Goal: Task Accomplishment & Management: Complete application form

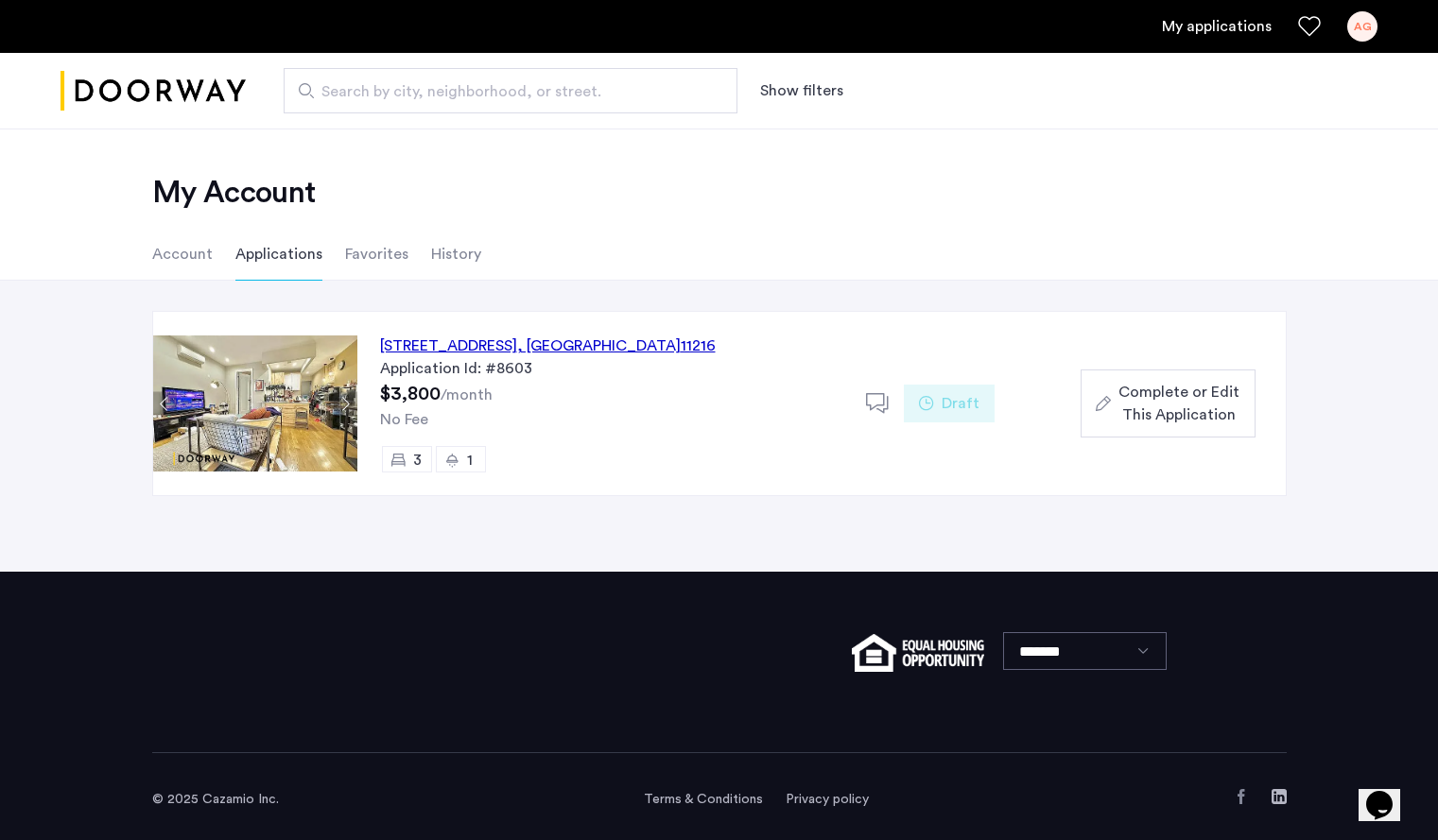
click at [1181, 399] on span "Complete or Edit This Application" at bounding box center [1178, 403] width 121 height 46
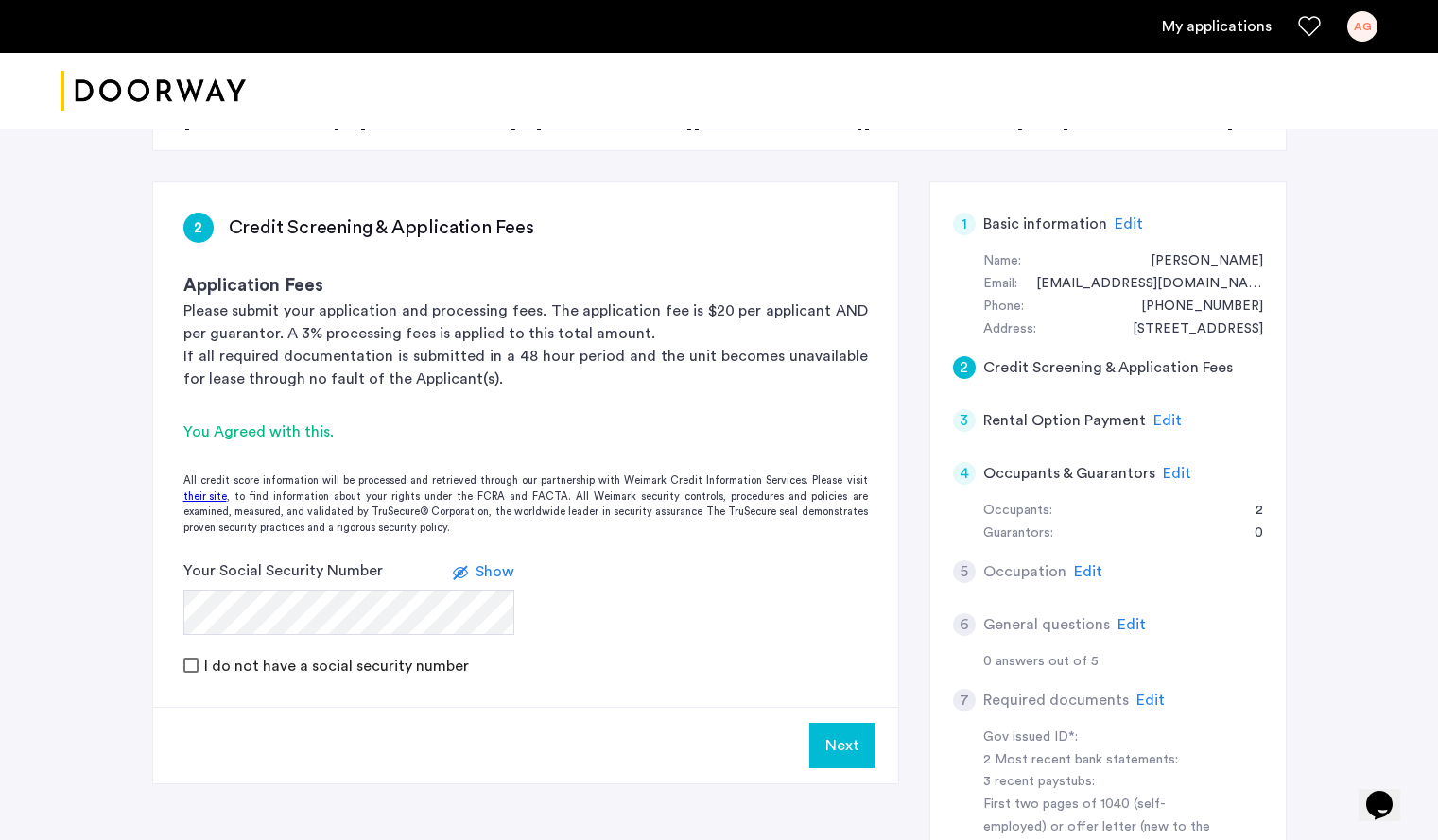
scroll to position [292, 0]
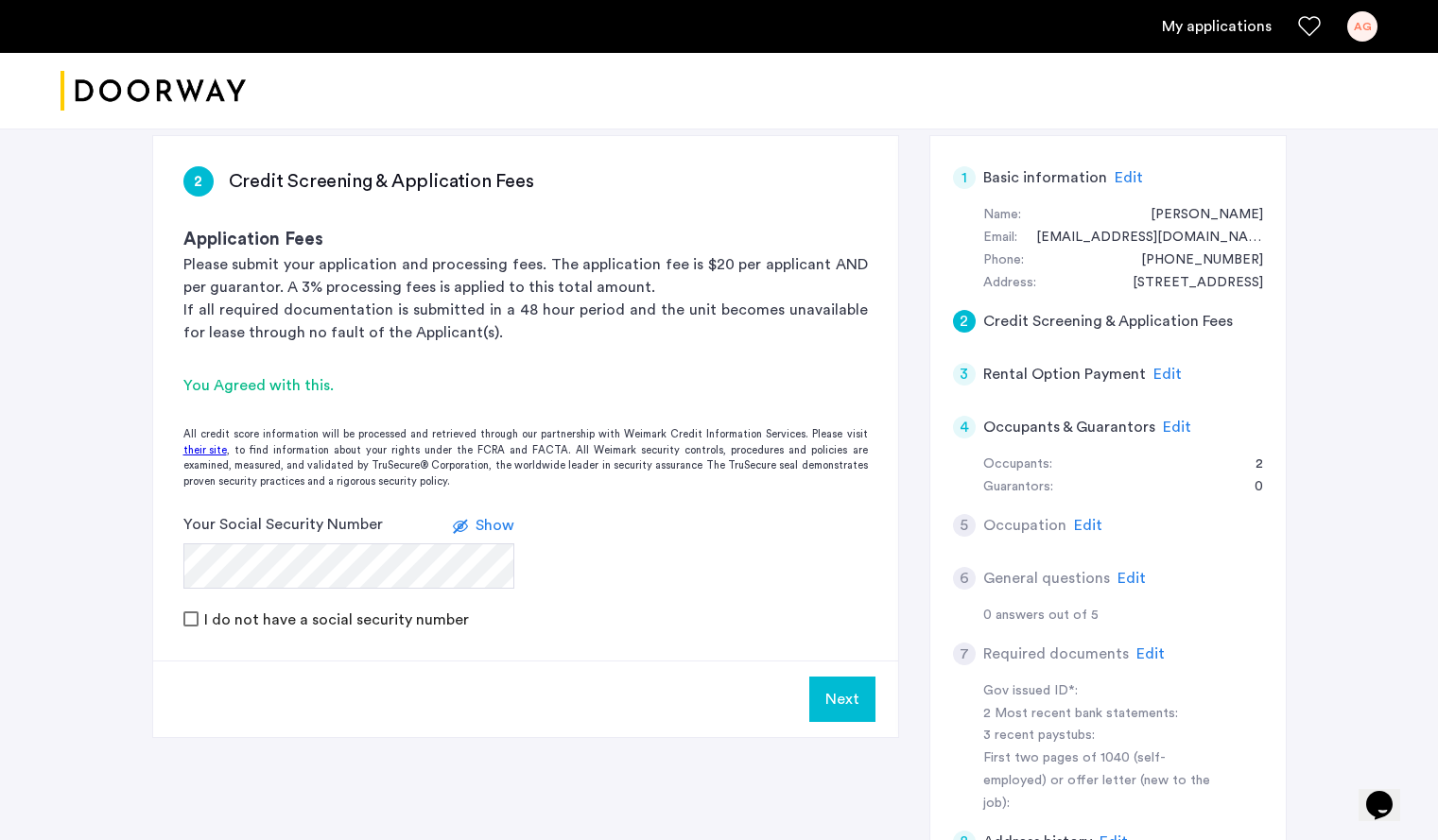
click at [1165, 372] on span "Edit" at bounding box center [1166, 375] width 28 height 16
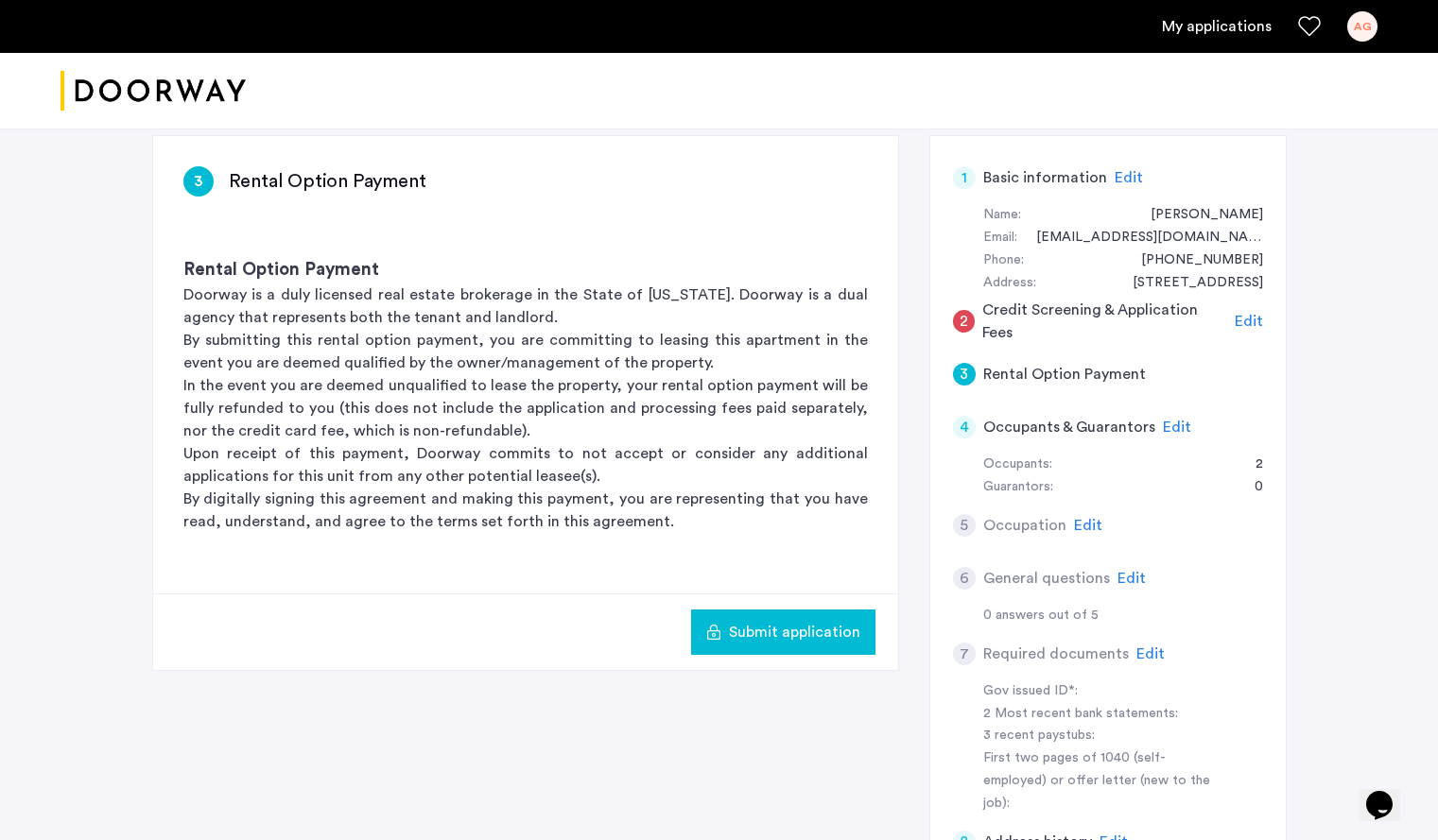
click at [1181, 431] on span "Edit" at bounding box center [1176, 427] width 28 height 16
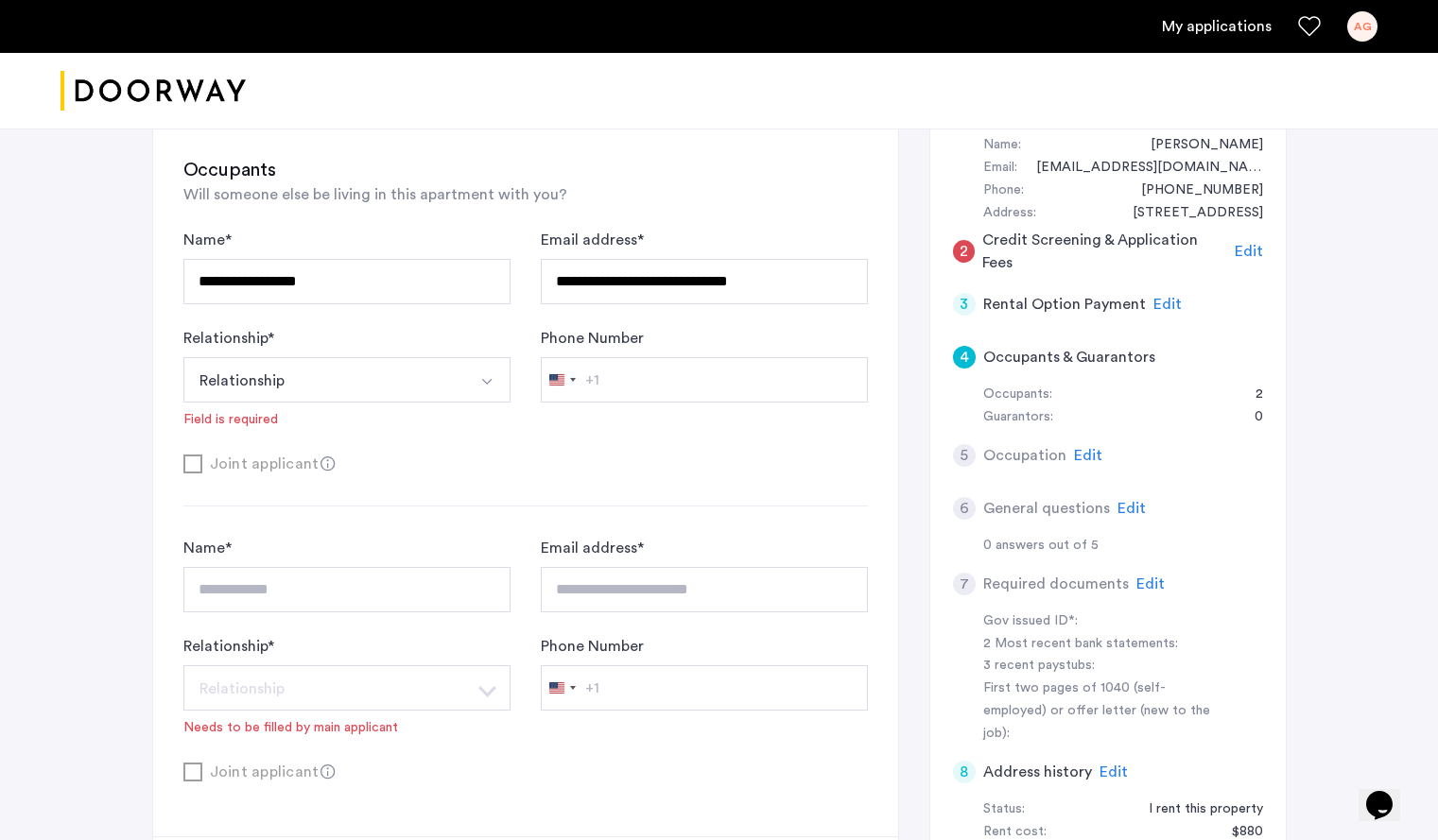
scroll to position [360, 0]
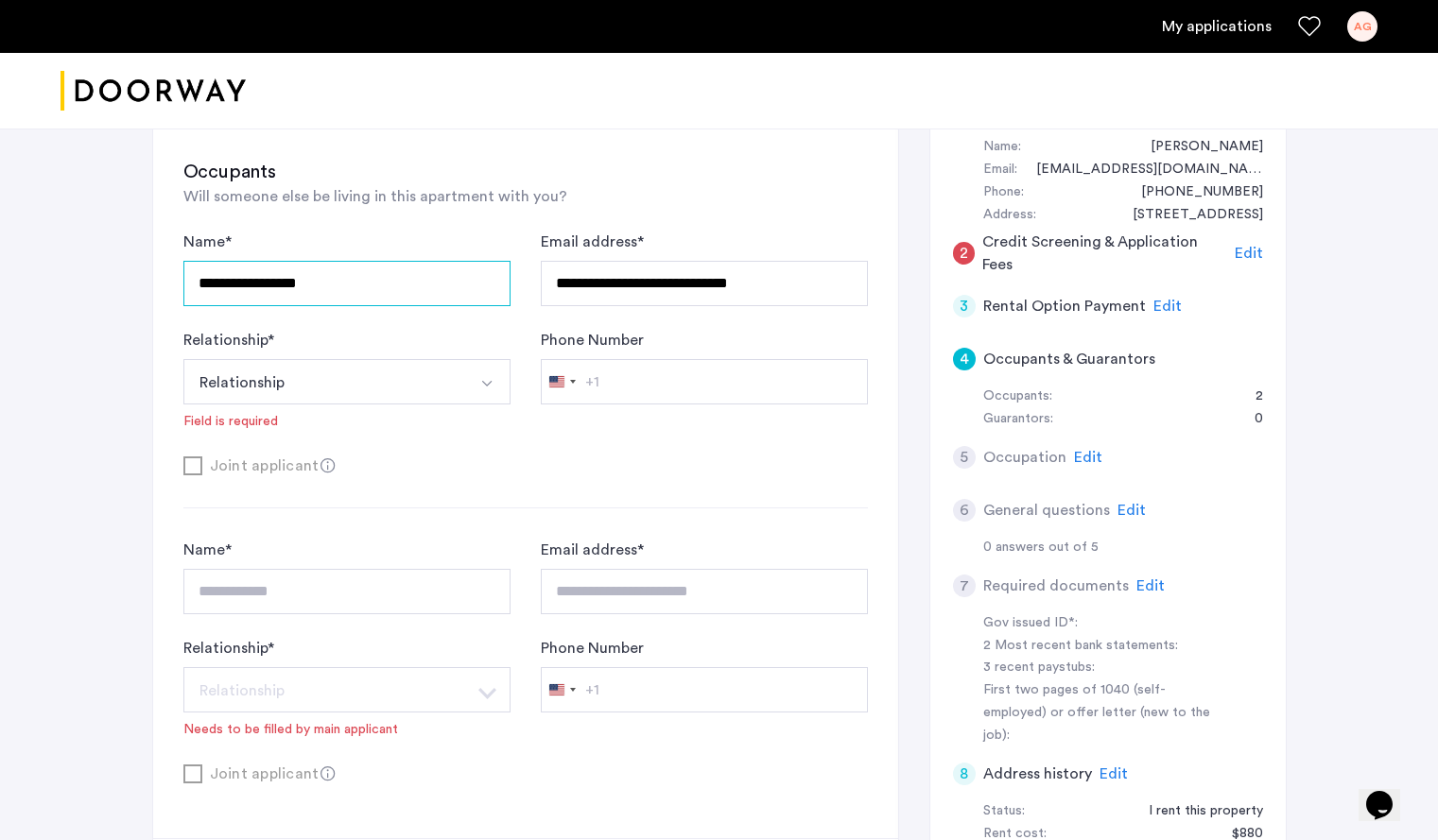
click at [419, 292] on input "**********" at bounding box center [347, 283] width 327 height 46
type input "*"
type input "**********"
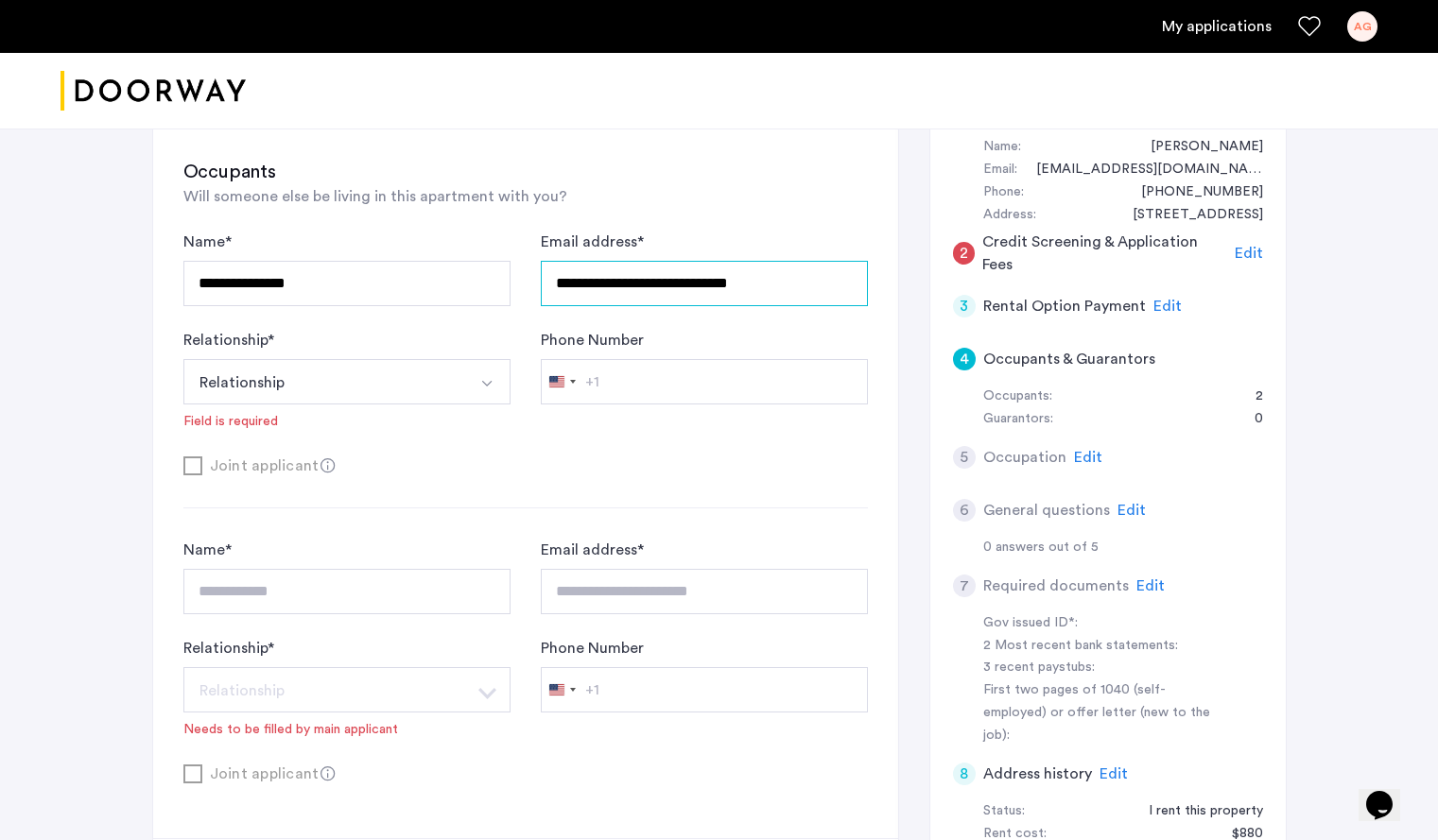
click at [663, 303] on input "**********" at bounding box center [704, 283] width 327 height 46
type input "**********"
click at [403, 375] on button "Relationship" at bounding box center [324, 382] width 282 height 46
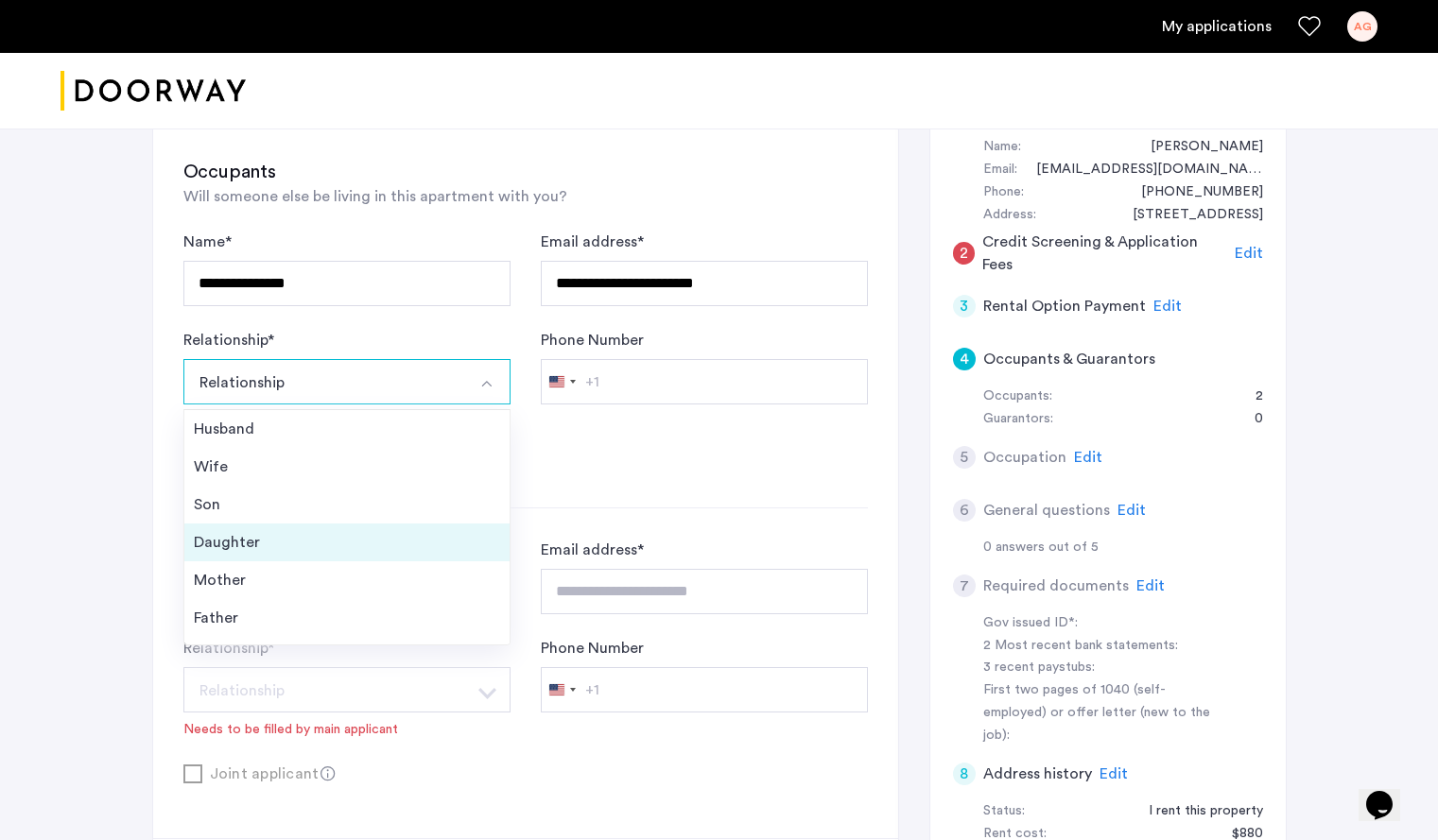
scroll to position [68, 0]
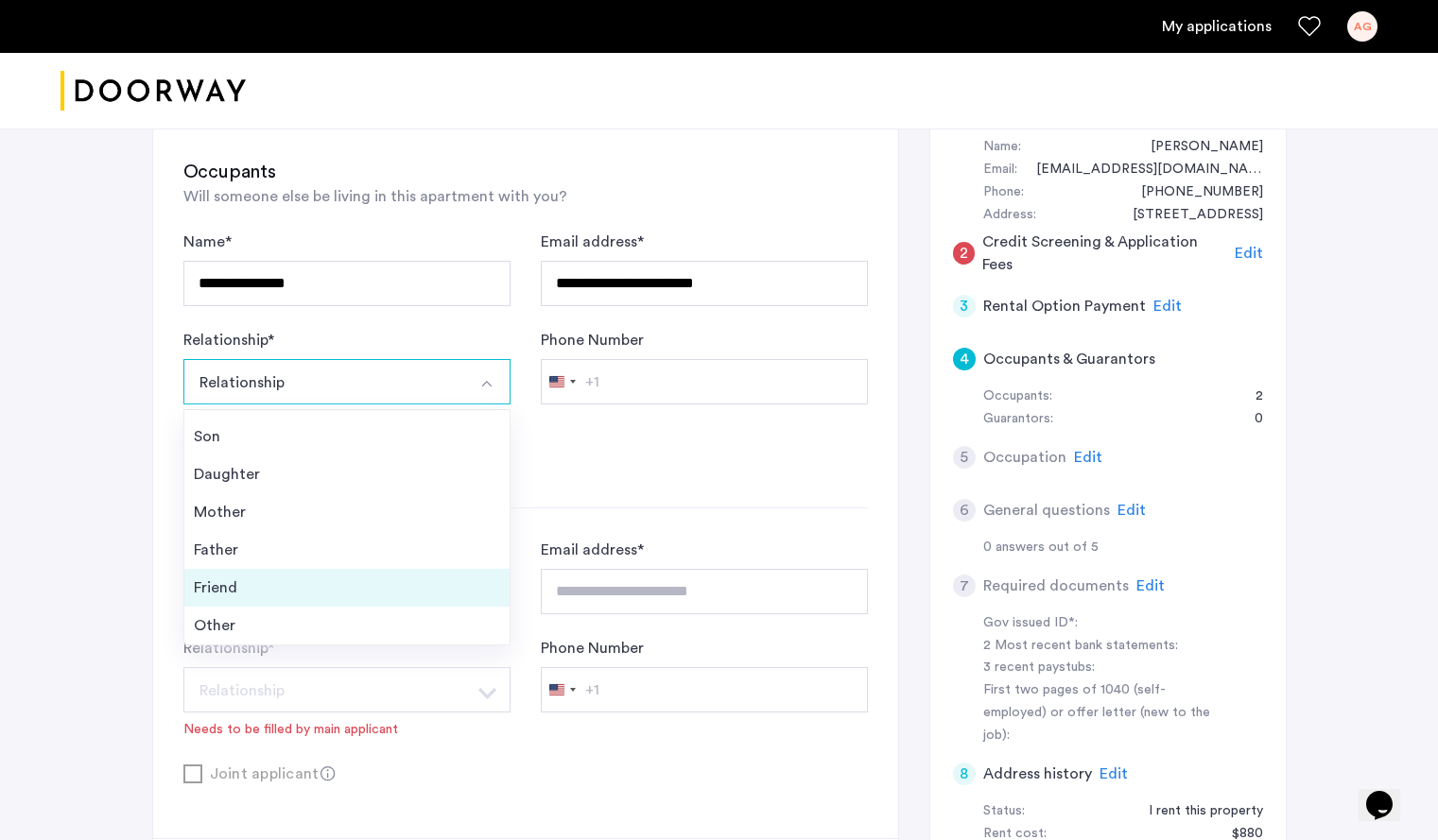
click at [374, 585] on div "Friend" at bounding box center [347, 587] width 307 height 22
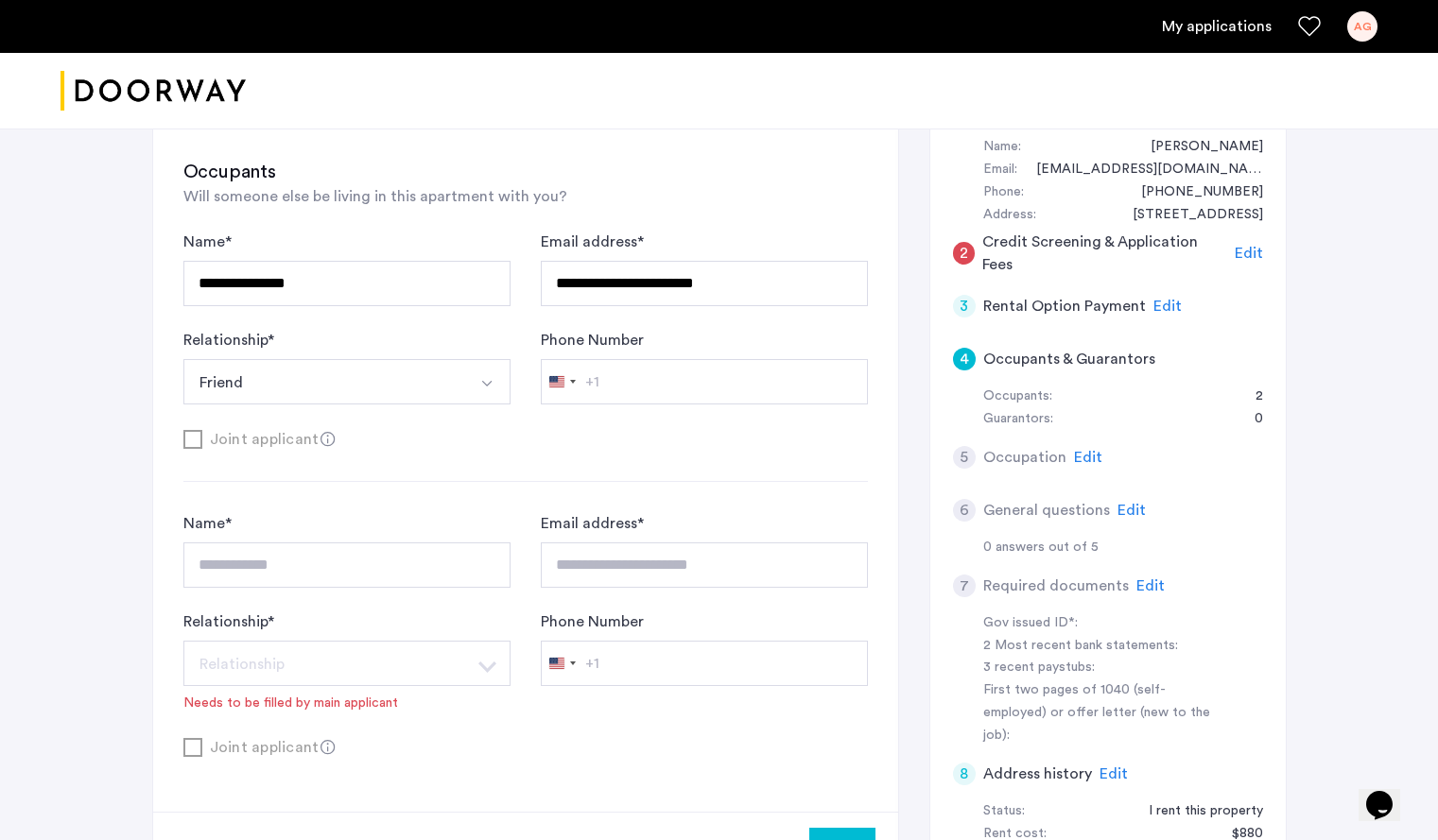
click at [635, 454] on div "**********" at bounding box center [525, 356] width 684 height 251
click at [556, 426] on form "**********" at bounding box center [525, 341] width 684 height 220
click at [623, 458] on div "**********" at bounding box center [525, 356] width 684 height 251
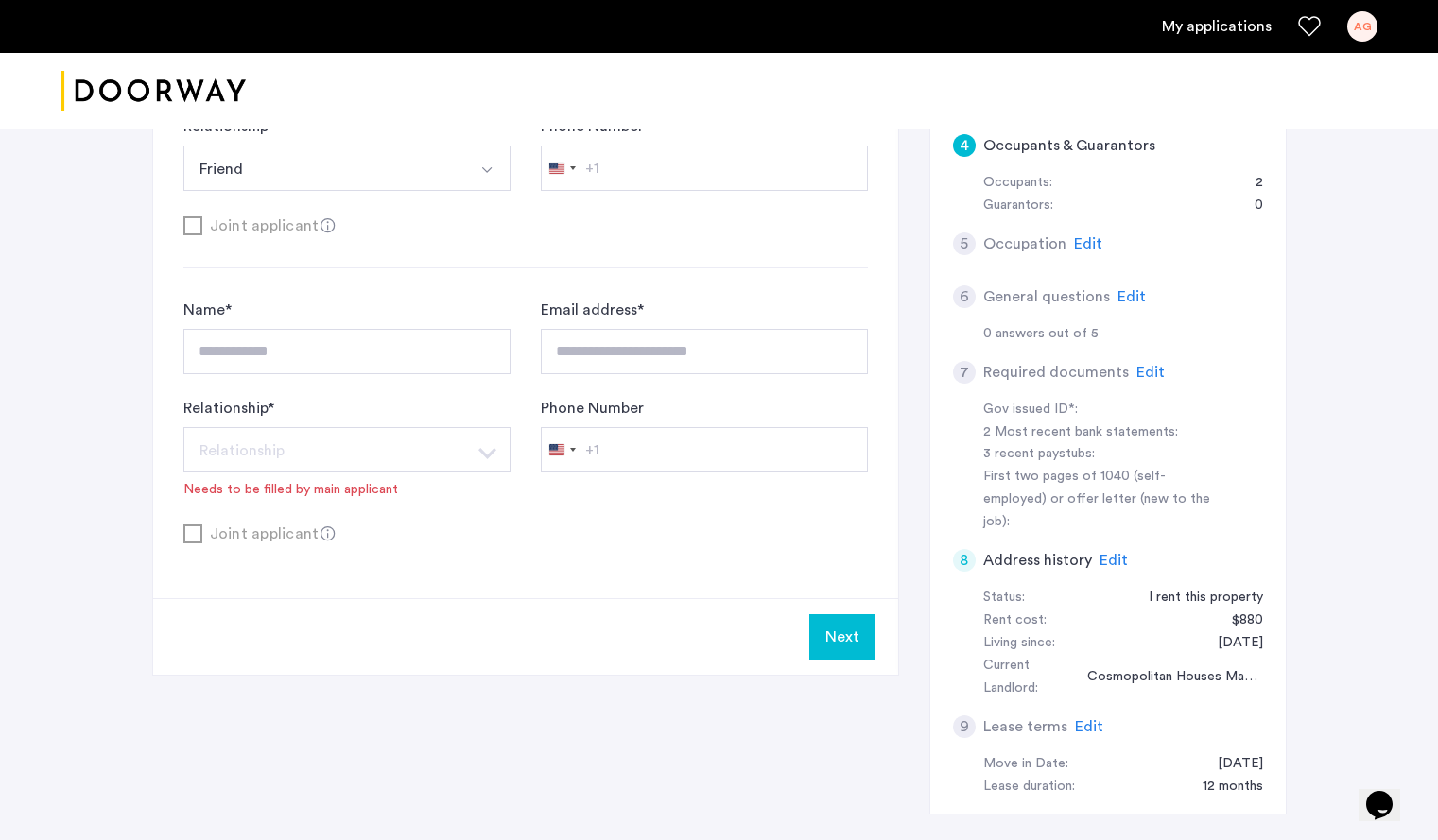
scroll to position [574, 0]
click at [844, 633] on button "Next" at bounding box center [842, 636] width 66 height 46
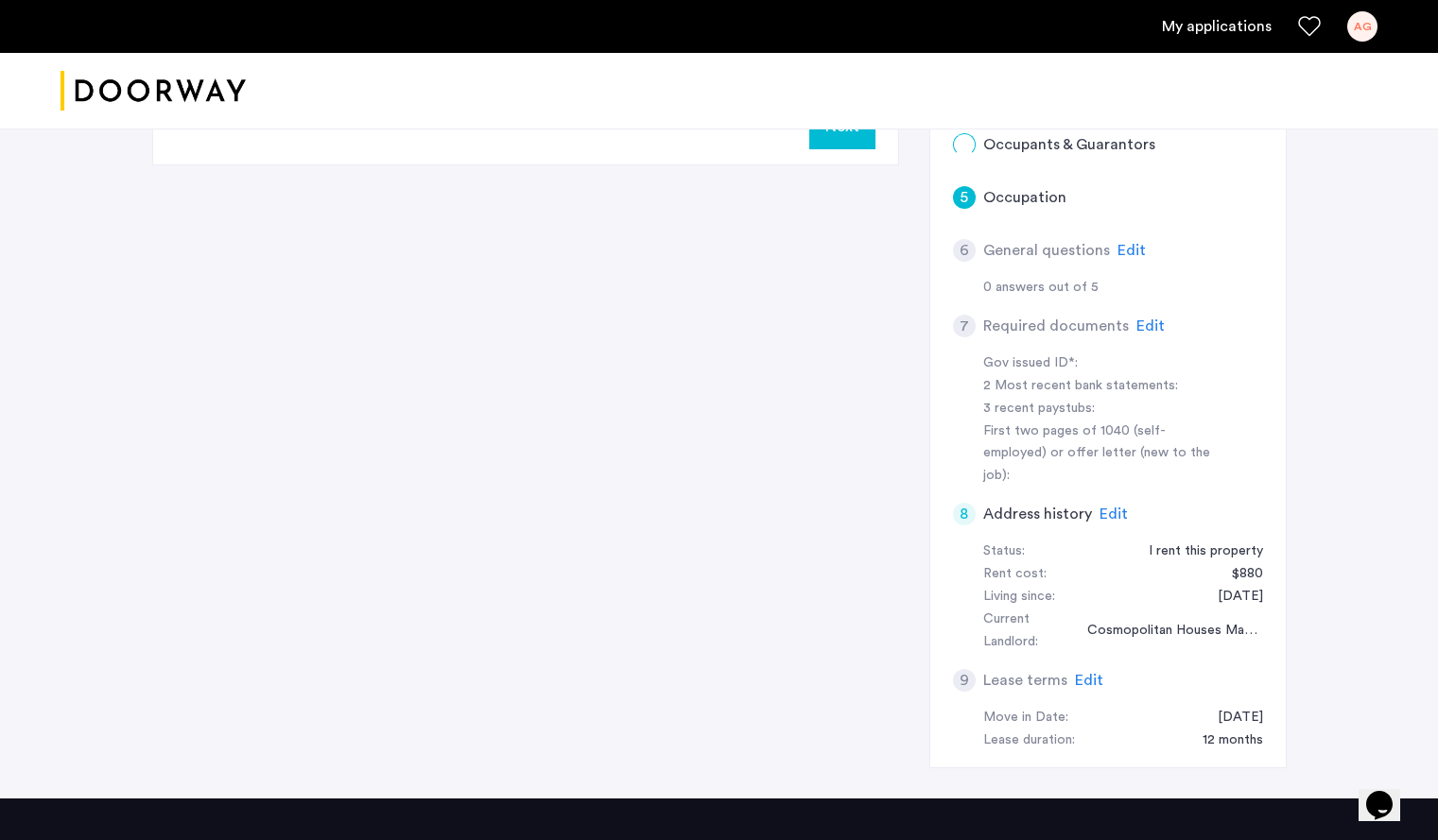
scroll to position [0, 0]
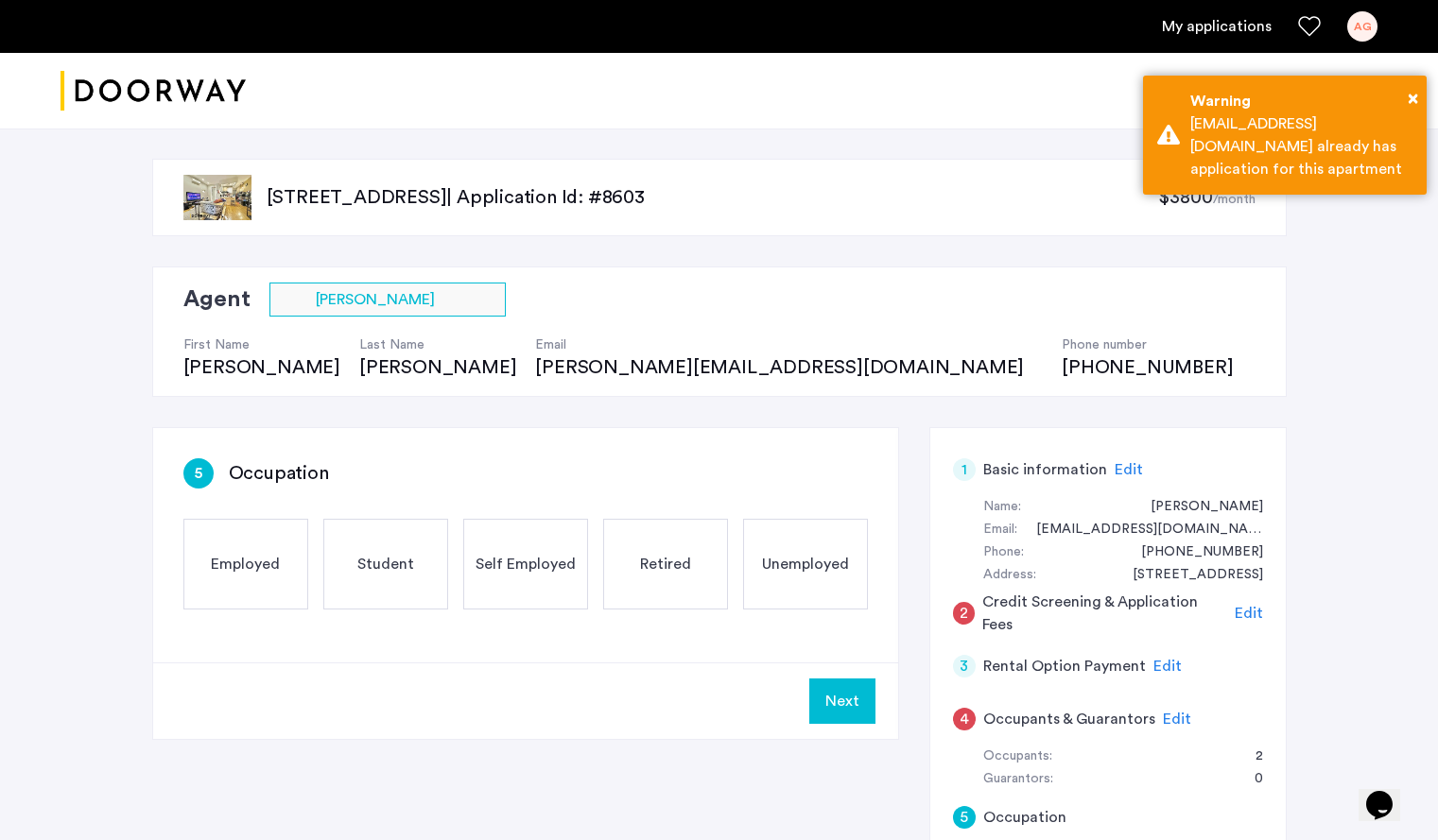
click at [393, 583] on div "Student" at bounding box center [386, 564] width 125 height 91
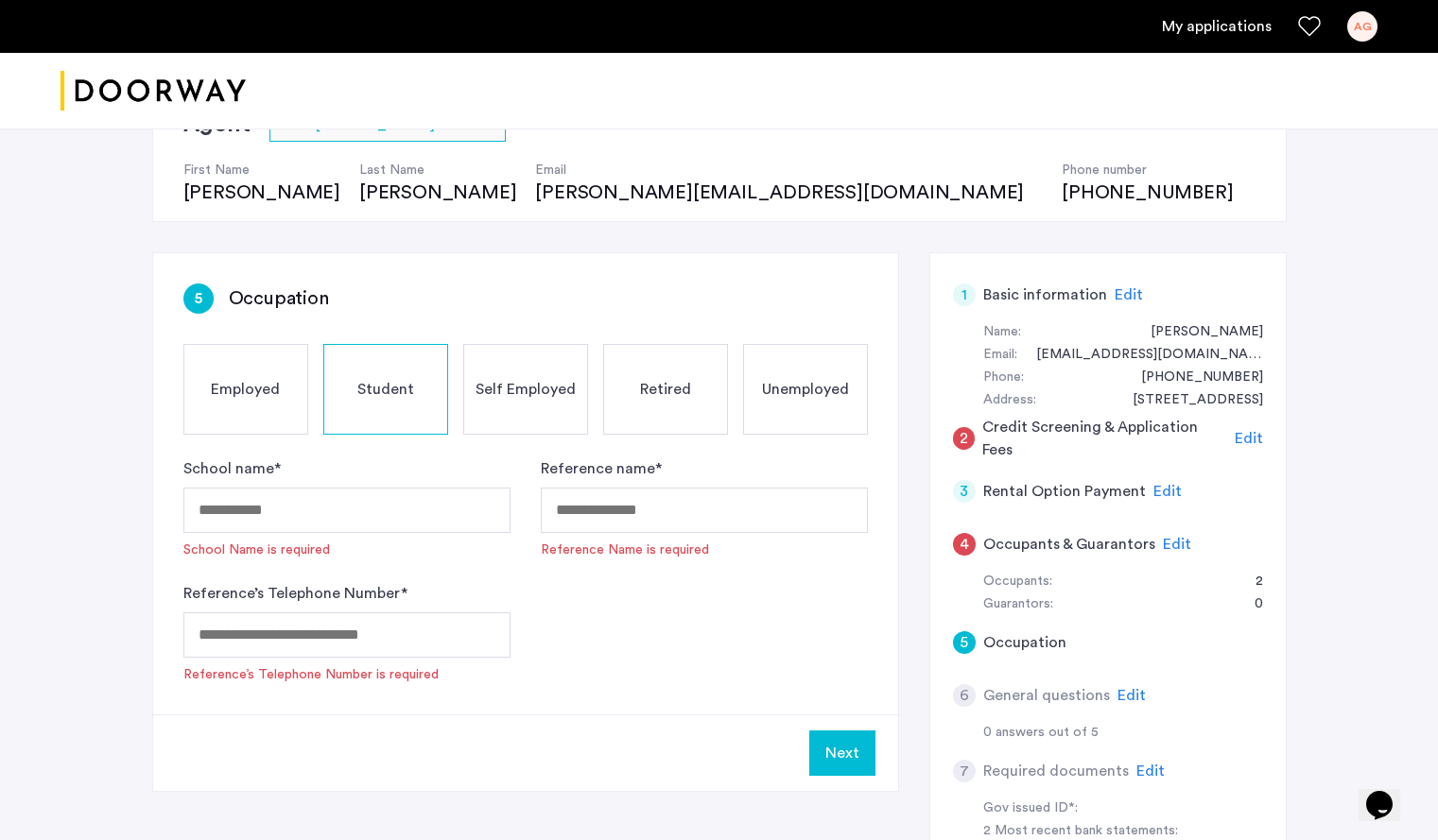
scroll to position [188, 0]
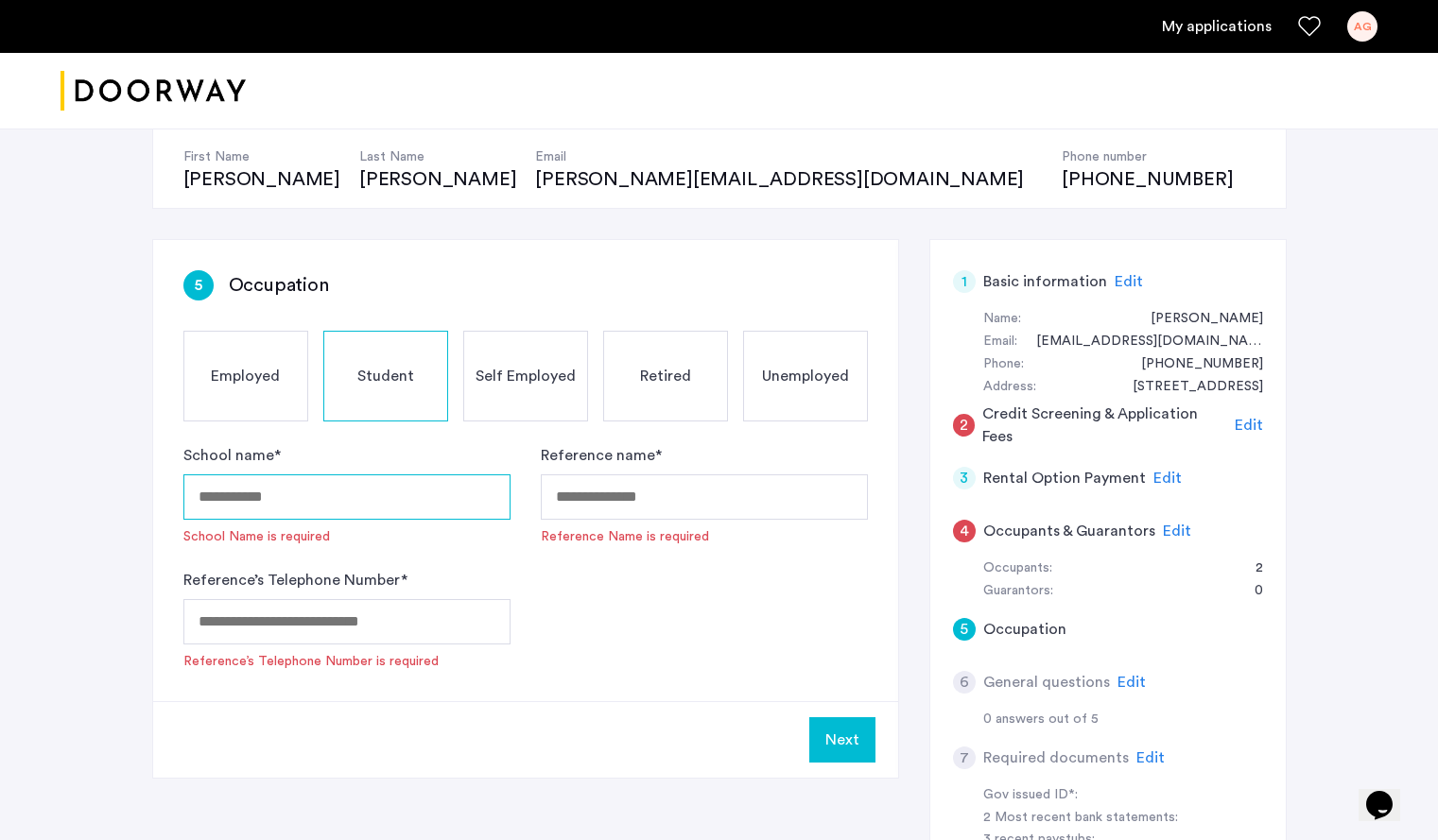
click at [416, 501] on input "School name *" at bounding box center [347, 496] width 327 height 46
type input "**********"
click at [536, 586] on form "**********" at bounding box center [525, 557] width 684 height 227
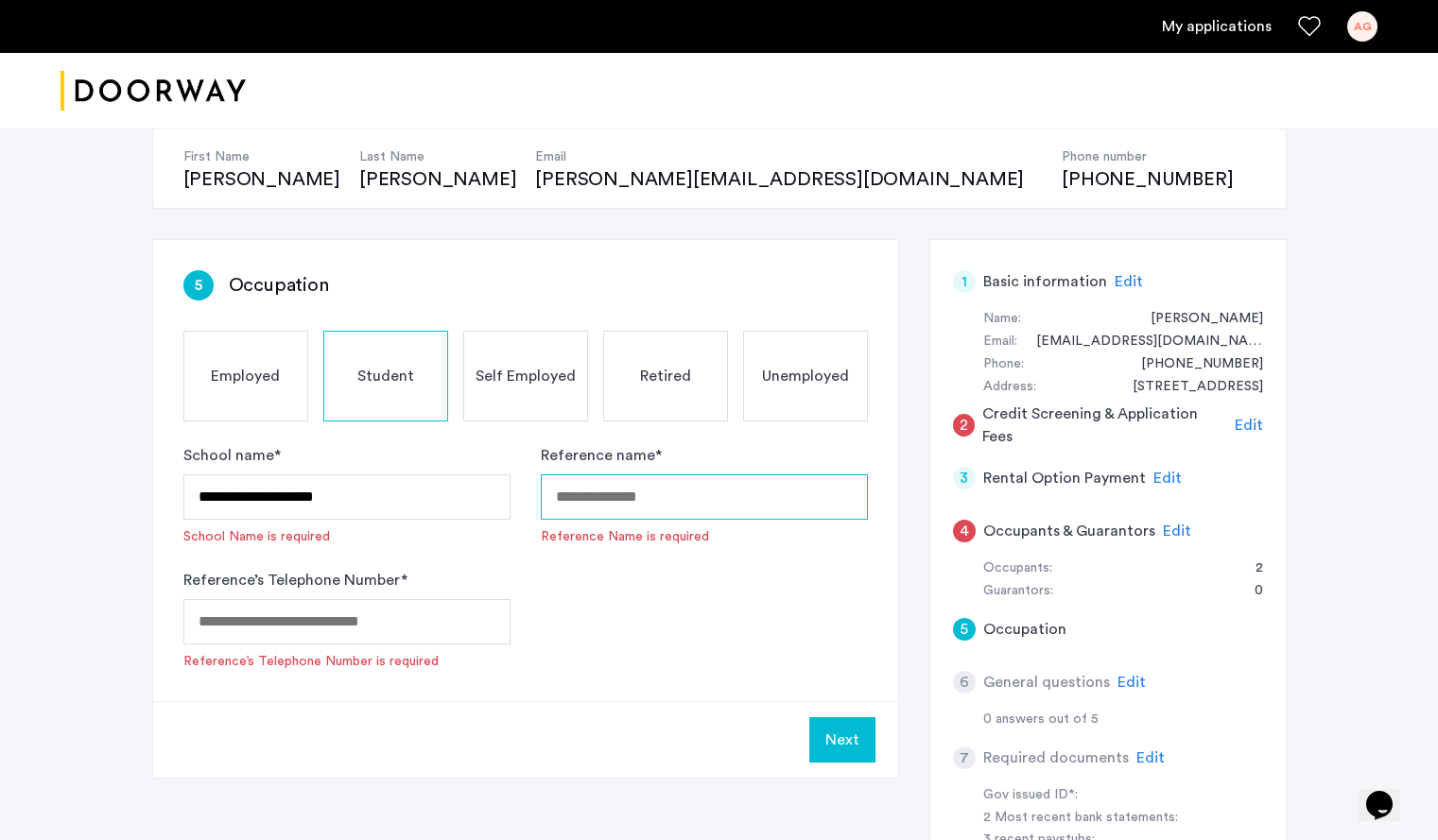
click at [661, 512] on input "Reference name *" at bounding box center [704, 496] width 327 height 46
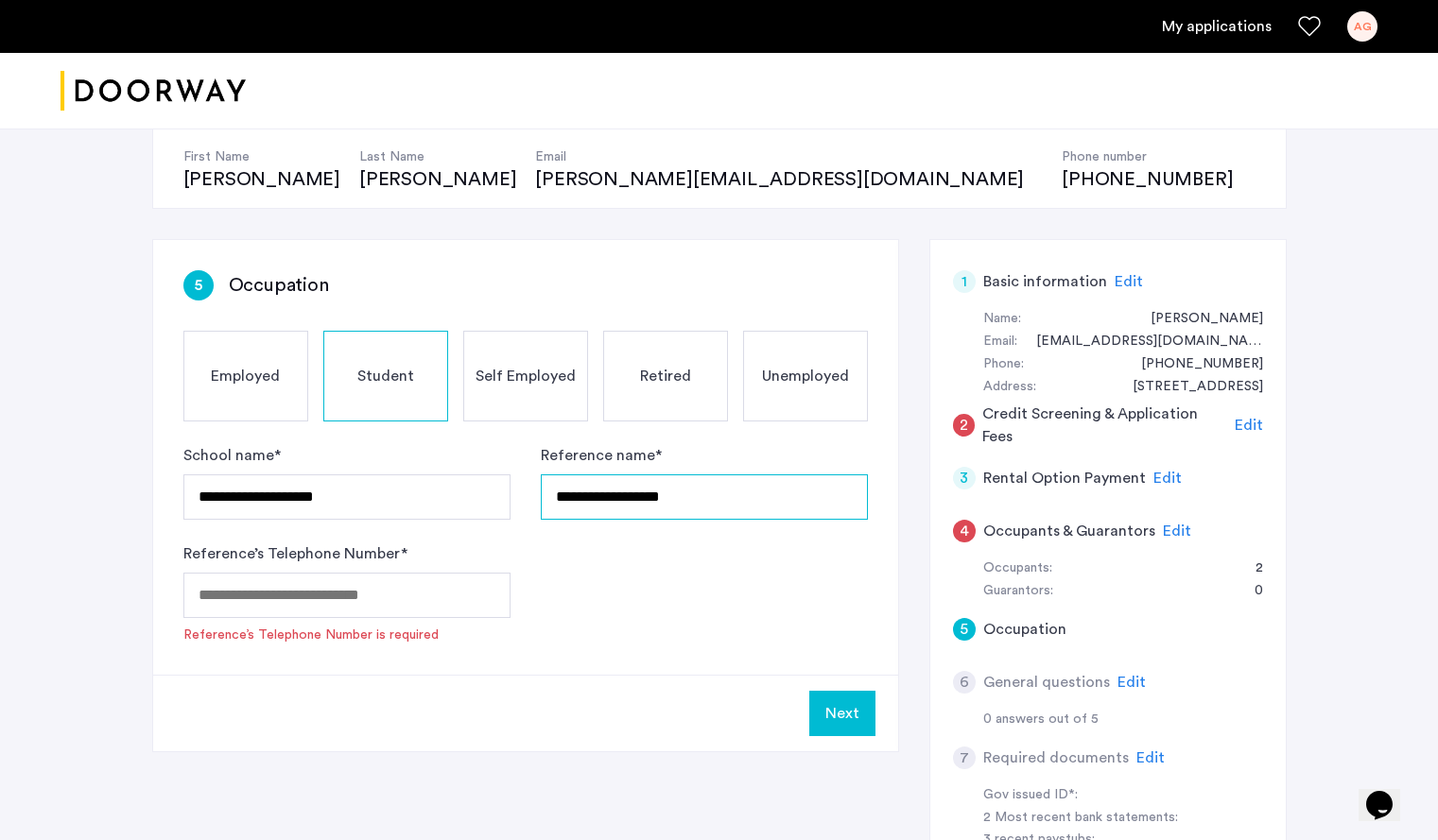
type input "**********"
click at [649, 576] on form "**********" at bounding box center [525, 544] width 684 height 201
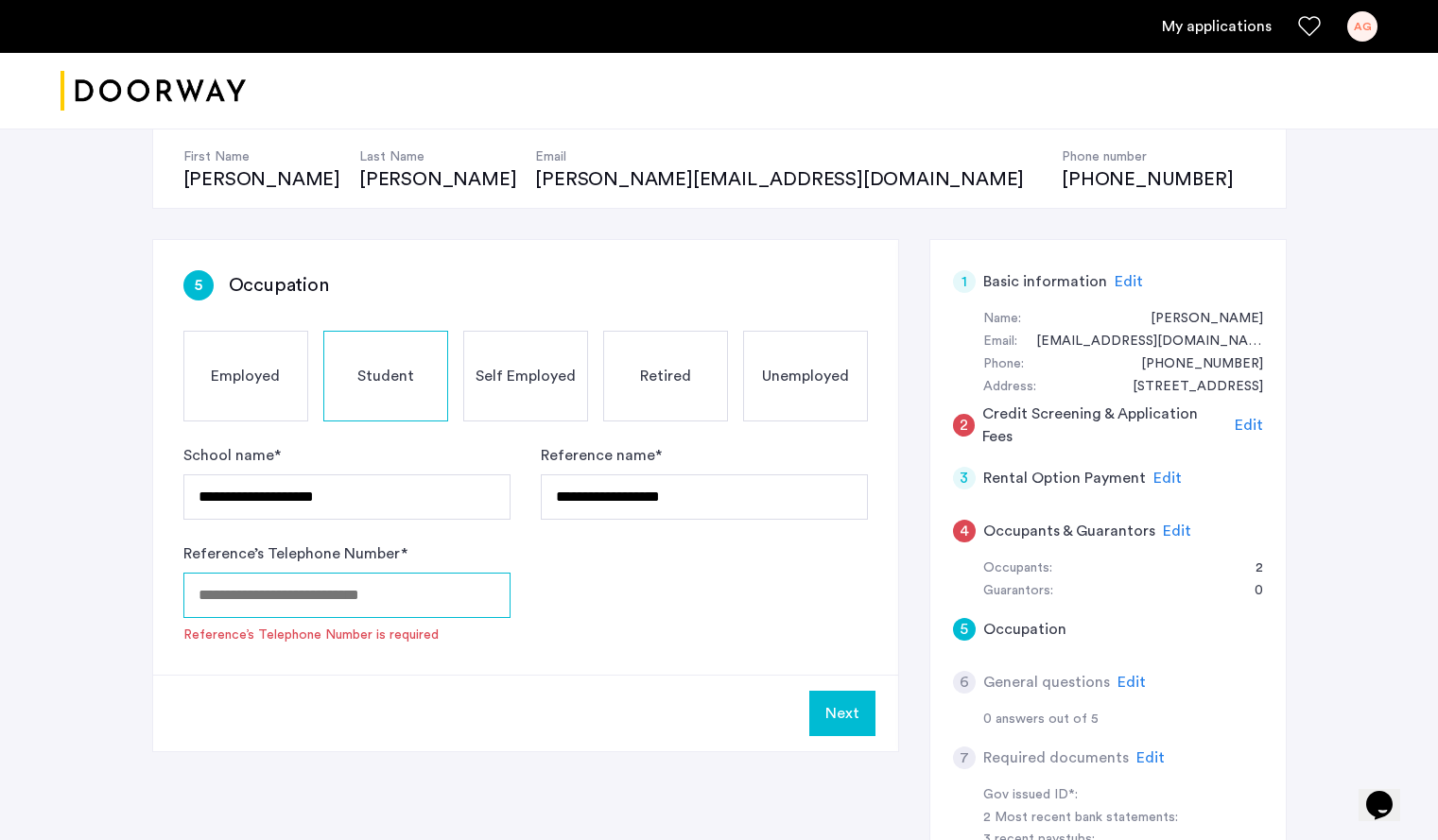
click at [420, 586] on input "Reference’s Telephone Number *" at bounding box center [347, 595] width 327 height 46
paste input "**********"
click at [645, 607] on form "**********" at bounding box center [525, 544] width 684 height 201
click at [260, 608] on input "**********" at bounding box center [347, 595] width 327 height 46
click at [755, 648] on div "**********" at bounding box center [525, 457] width 745 height 435
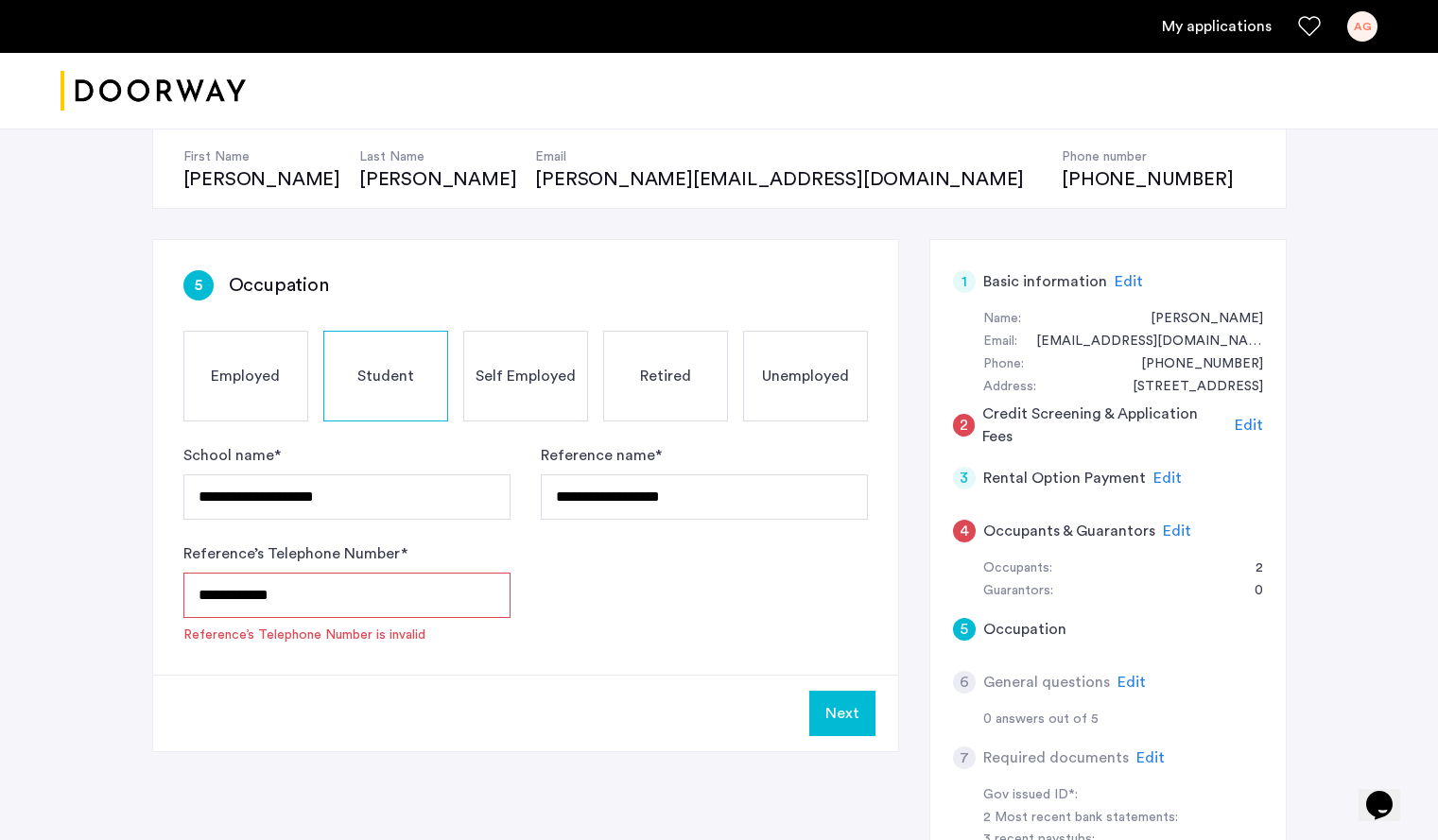
click at [397, 589] on input "**********" at bounding box center [347, 595] width 327 height 46
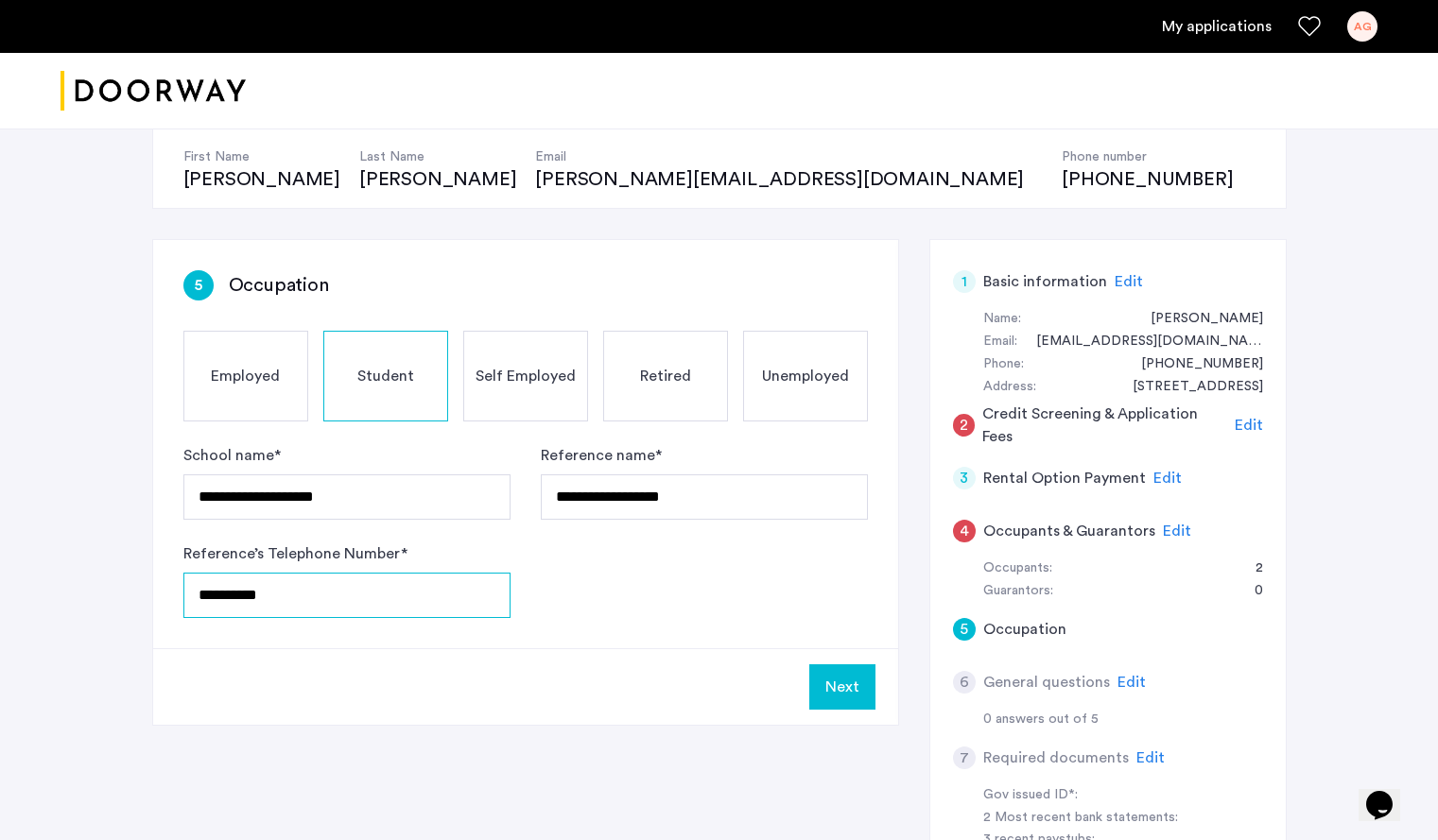
type input "**********"
click at [853, 690] on button "Next" at bounding box center [842, 686] width 66 height 46
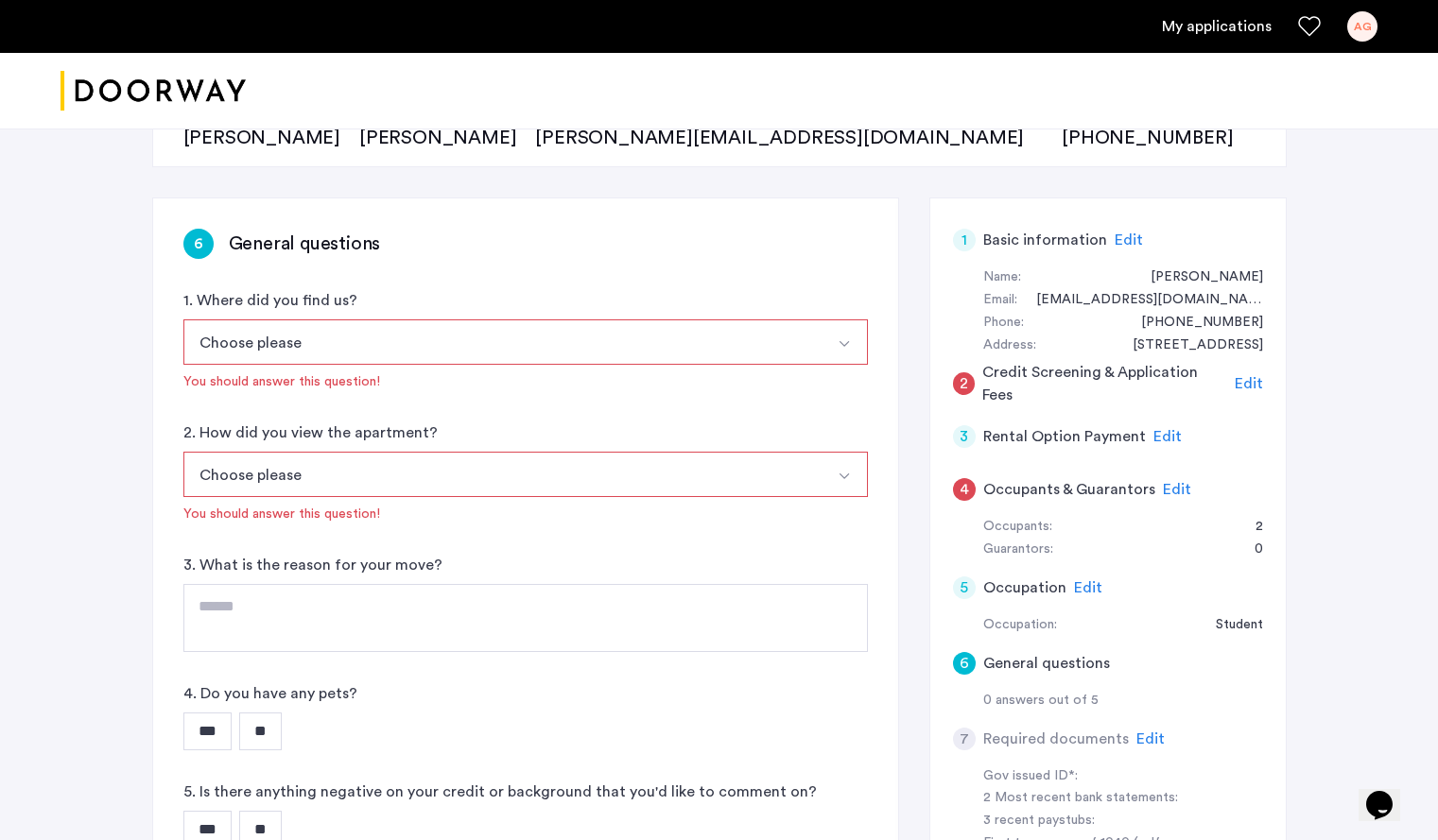
scroll to position [231, 0]
click at [1166, 488] on span "Edit" at bounding box center [1176, 489] width 28 height 16
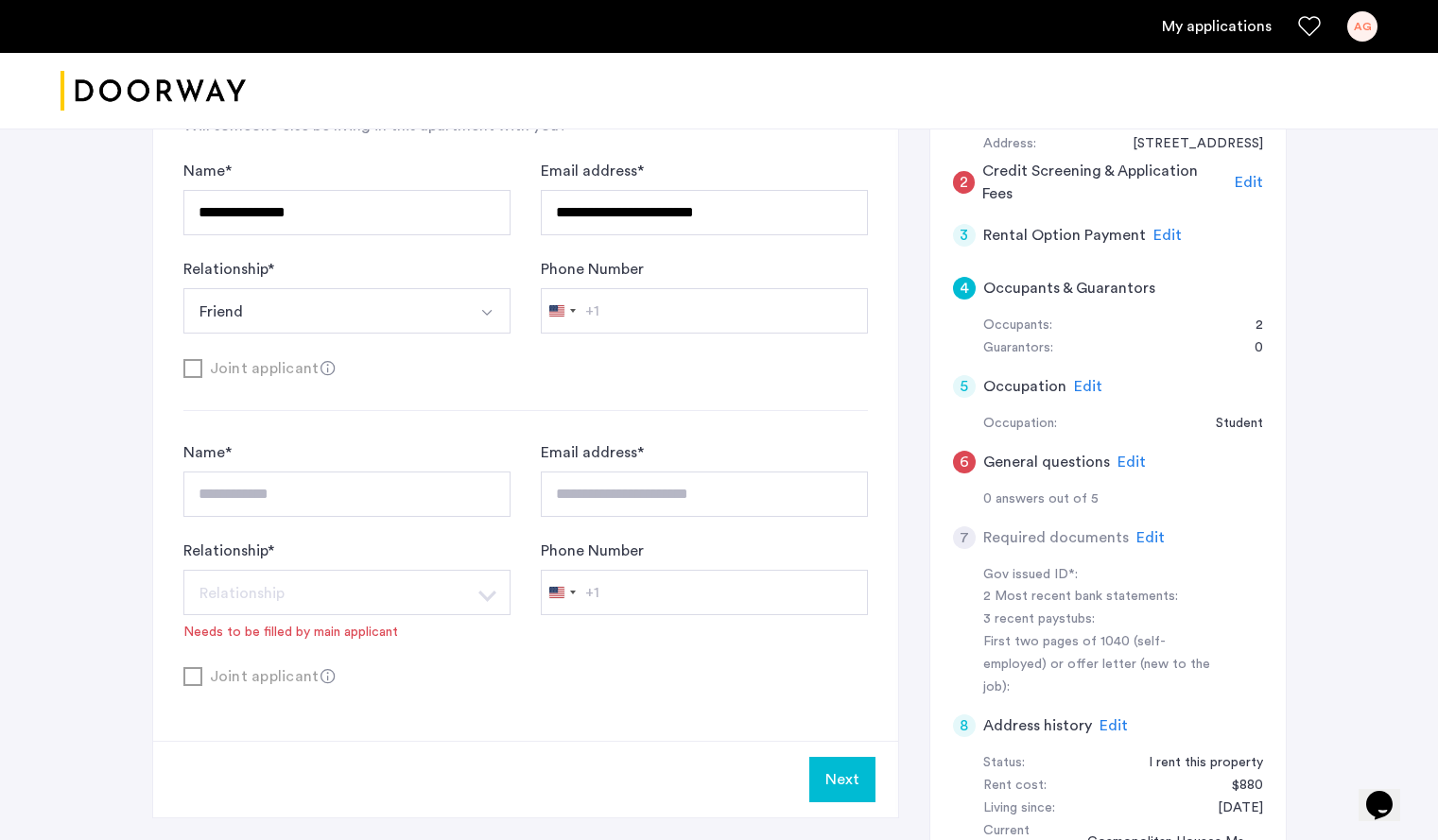
scroll to position [429, 0]
click at [1087, 387] on span "Edit" at bounding box center [1088, 388] width 28 height 16
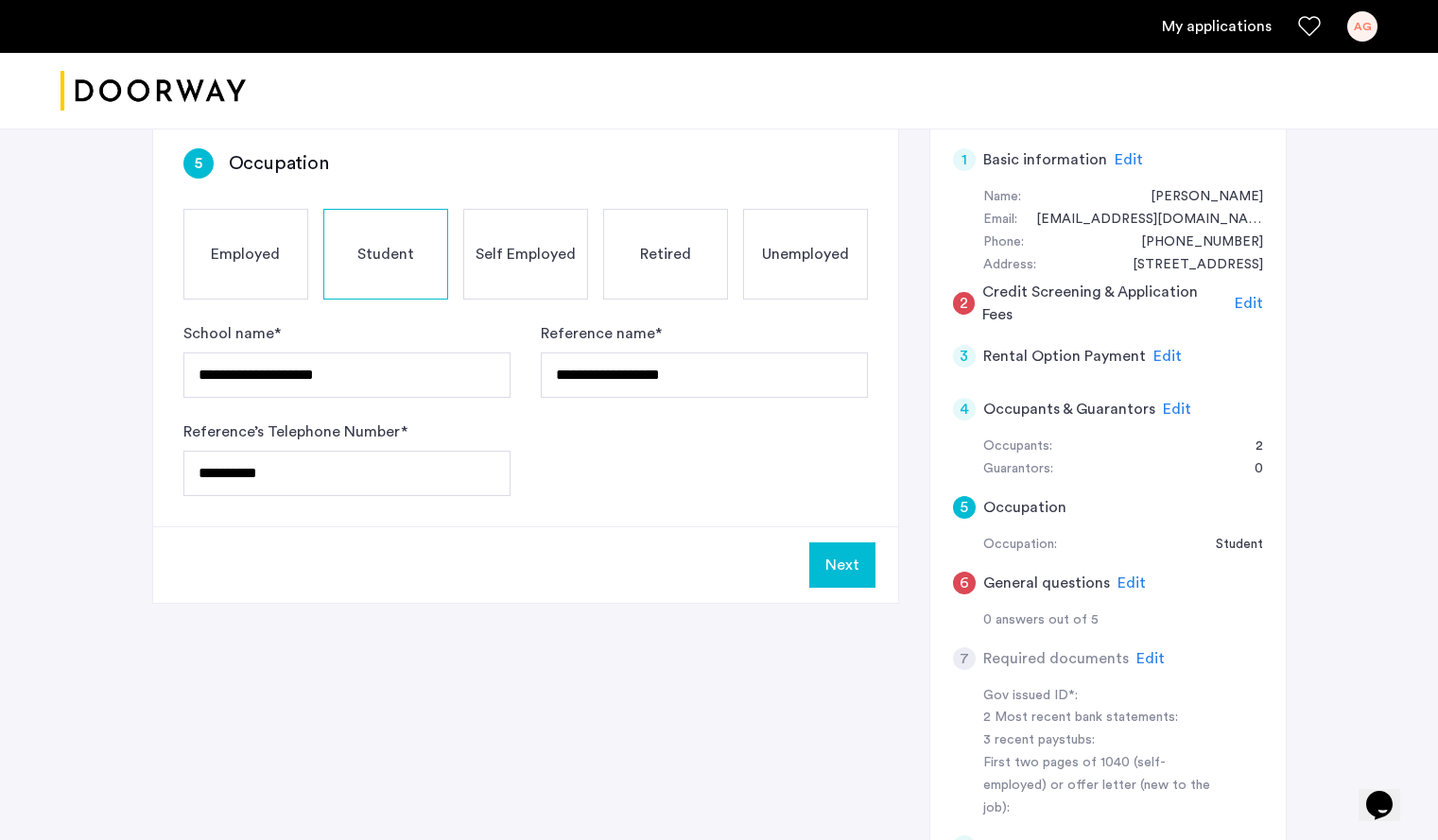
scroll to position [310, 0]
click at [849, 567] on button "Next" at bounding box center [842, 564] width 66 height 46
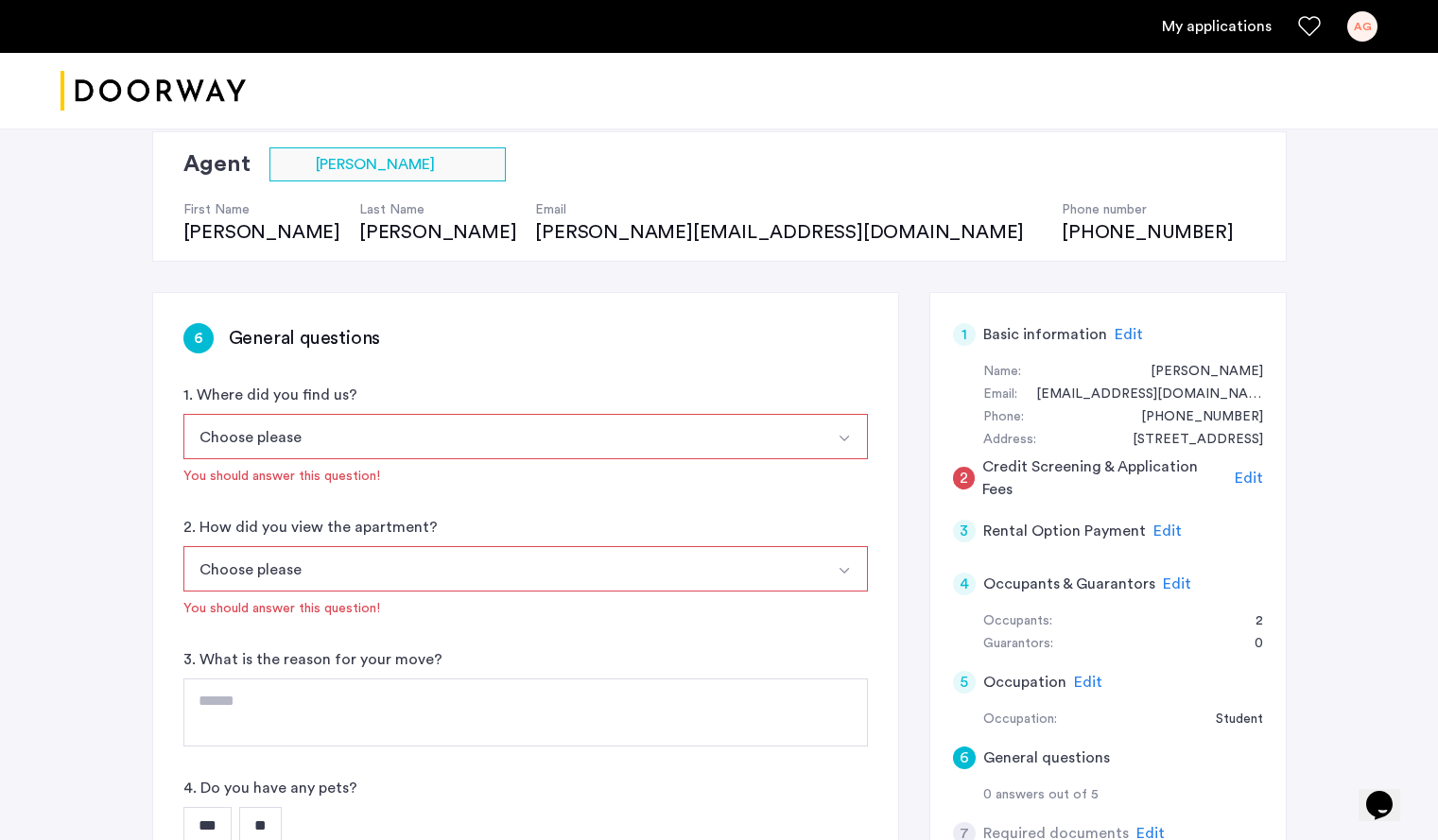
scroll to position [136, 0]
click at [530, 417] on button "Choose please" at bounding box center [502, 435] width 640 height 46
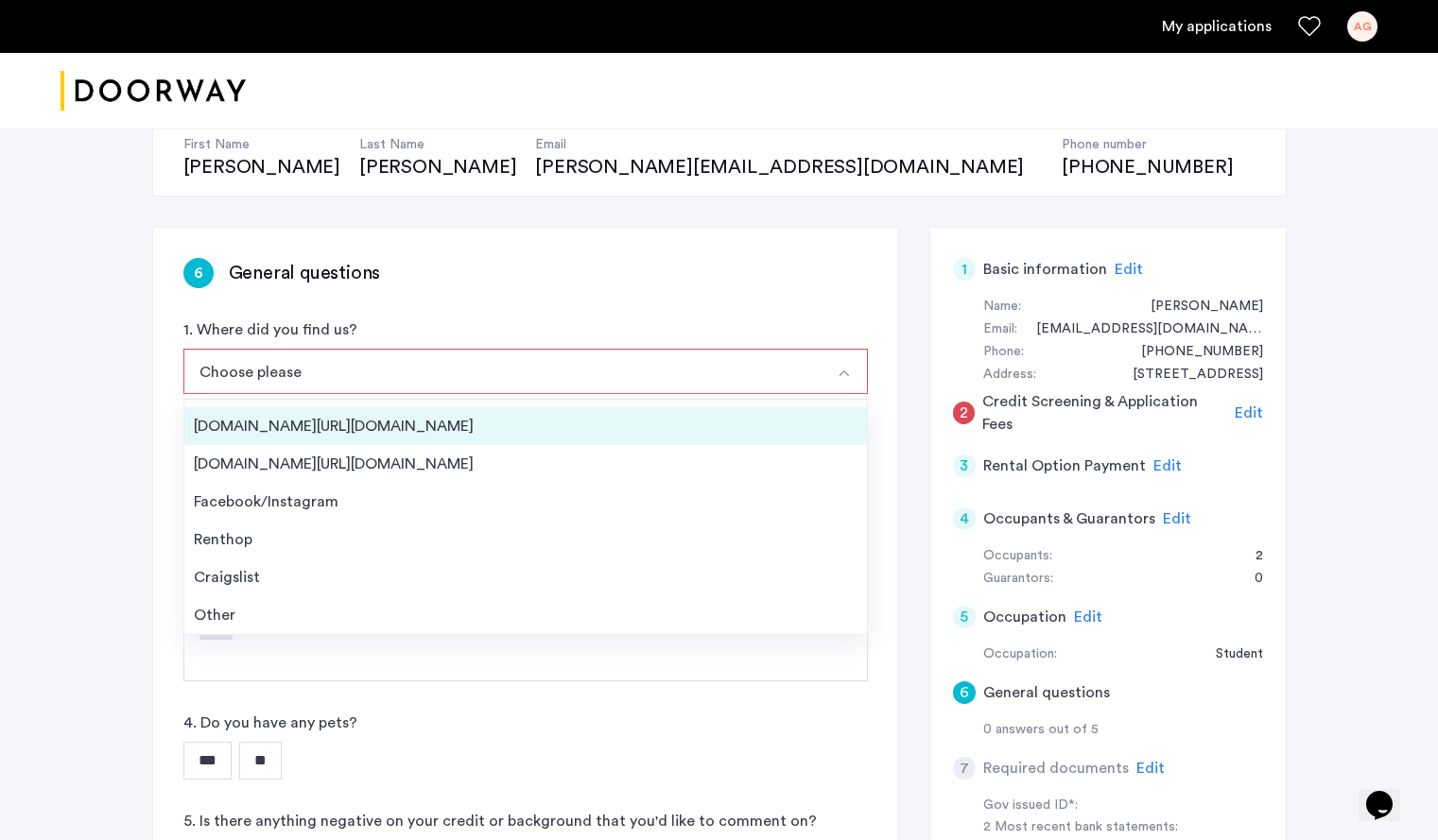
scroll to position [0, 0]
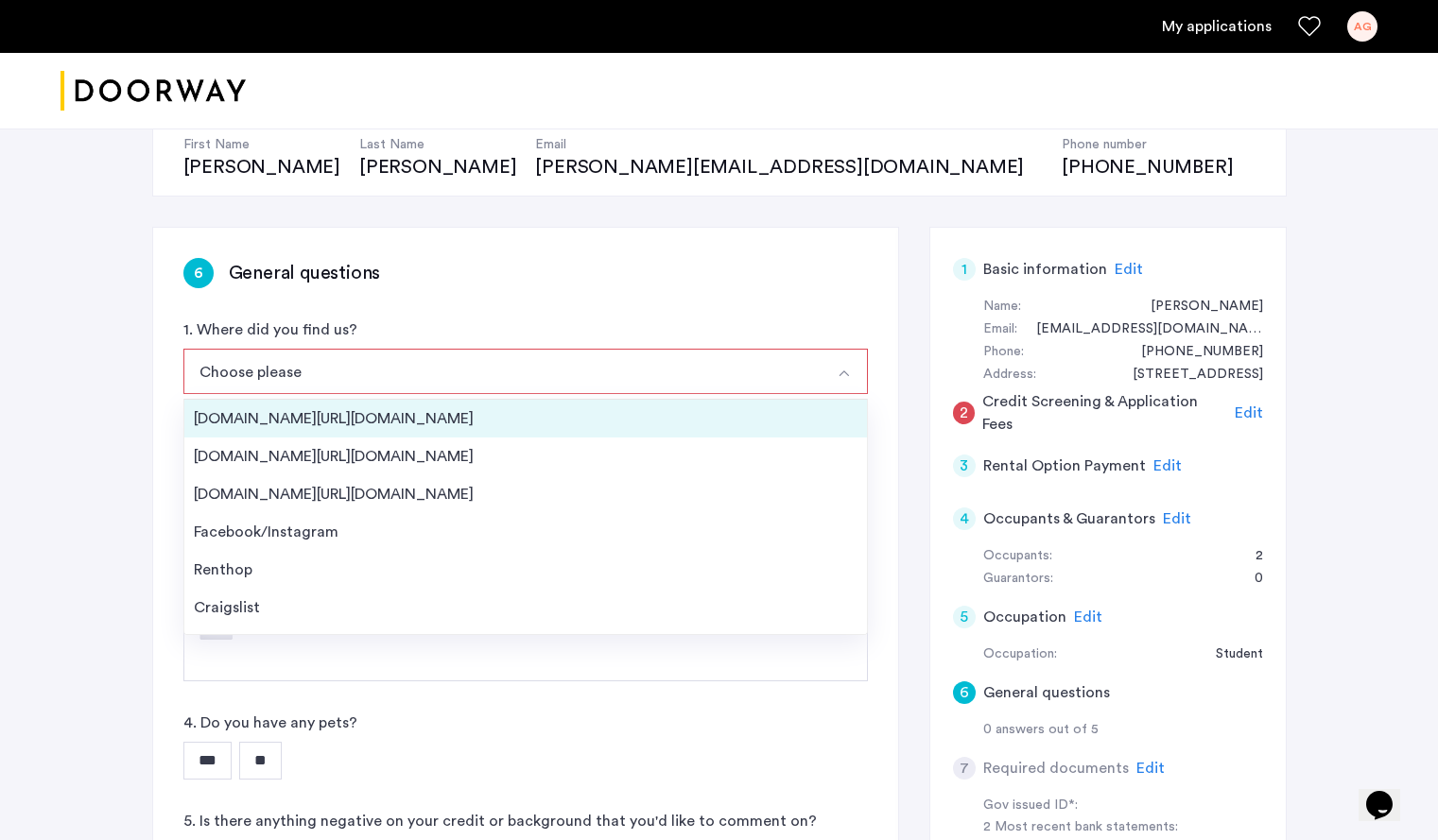
click at [391, 408] on div "Streeteasy.com/Zillow.com" at bounding box center [525, 418] width 663 height 22
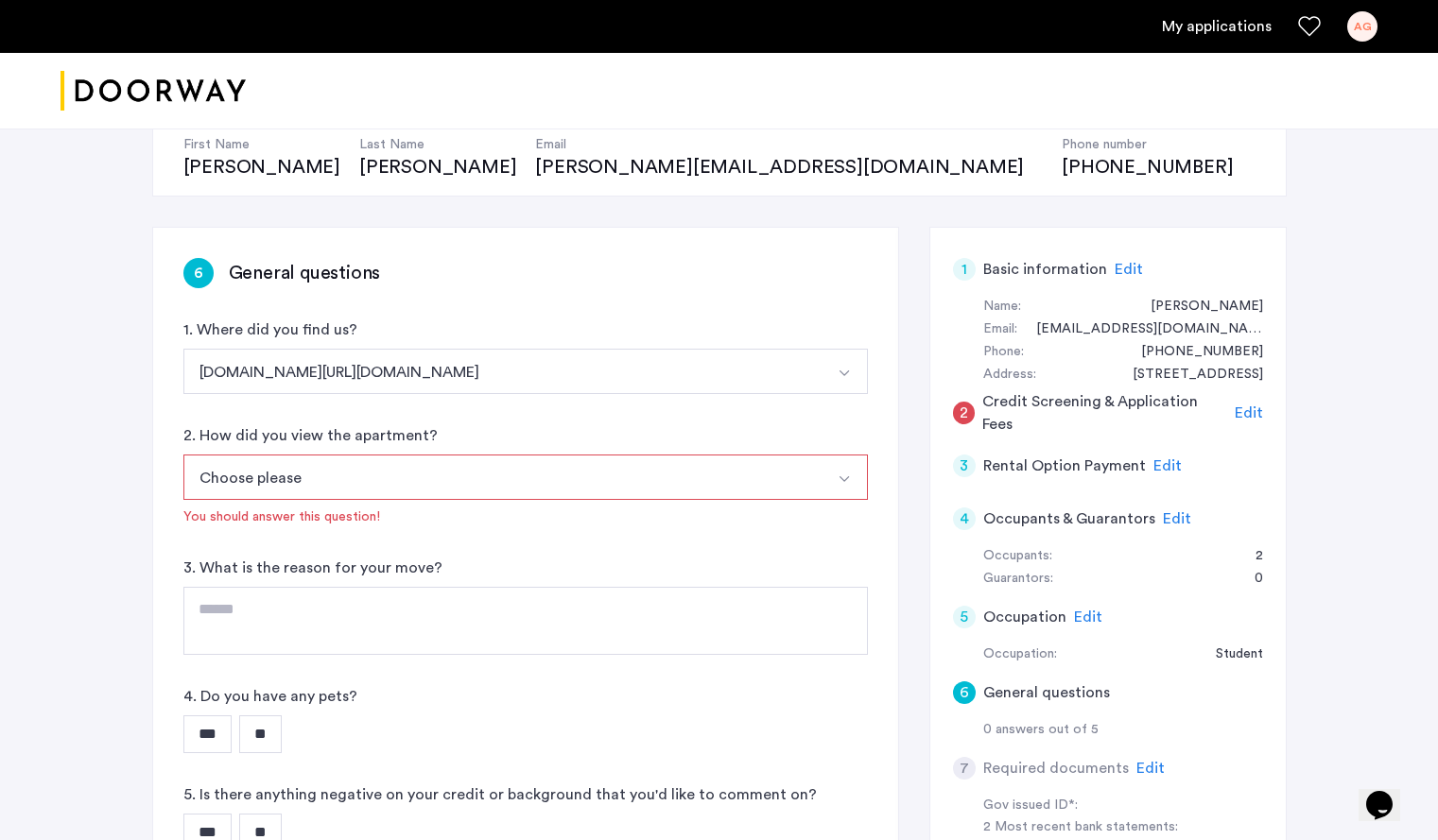
click at [65, 508] on div "692 Saint Marks Avenue, Unit 2F, Brooklyn, NY 11216 | Application Id: #8603 $38…" at bounding box center [719, 584] width 1438 height 1312
click at [356, 466] on button "Choose please" at bounding box center [502, 477] width 640 height 46
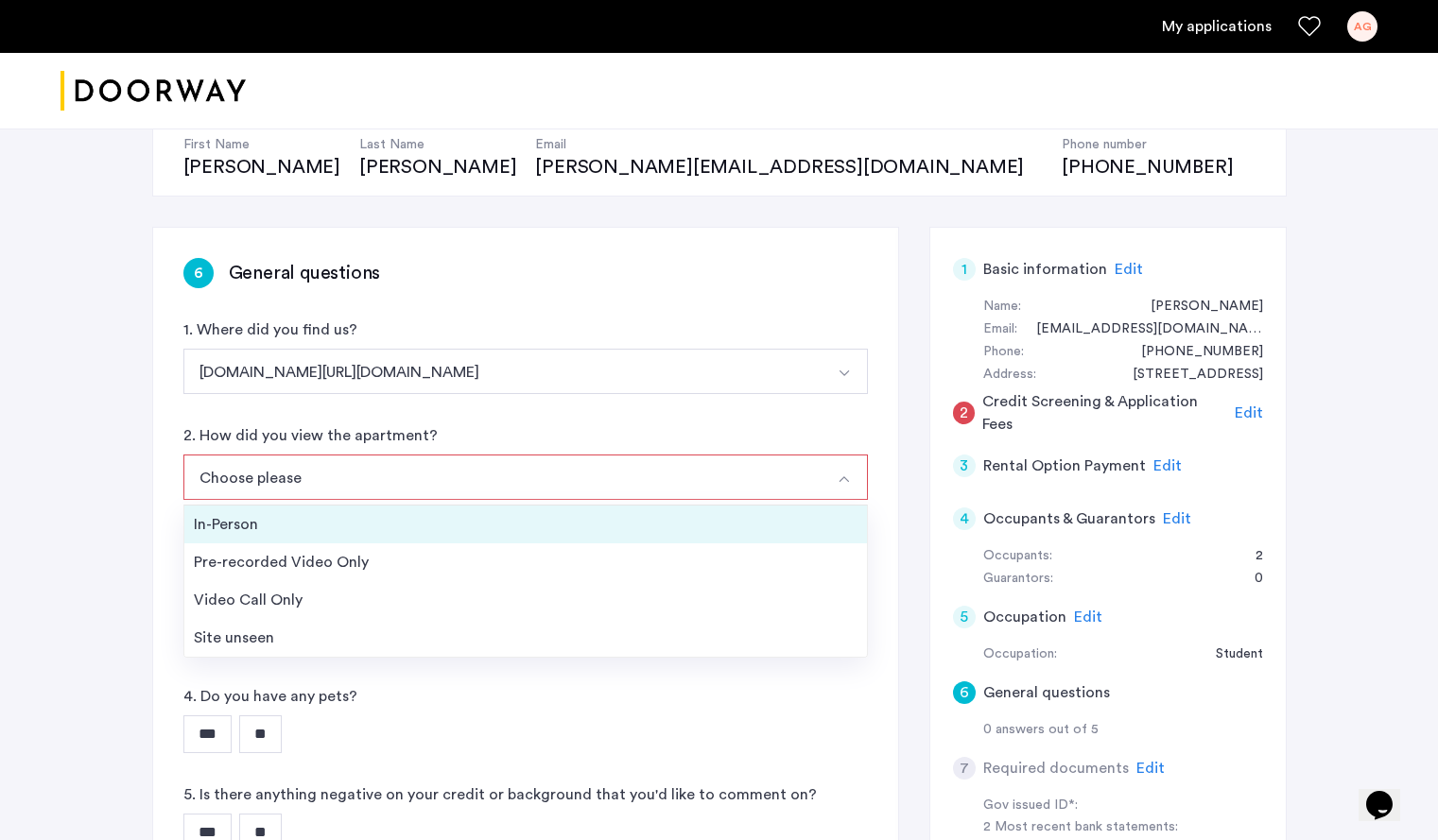
click at [345, 514] on div "In-Person" at bounding box center [525, 524] width 663 height 22
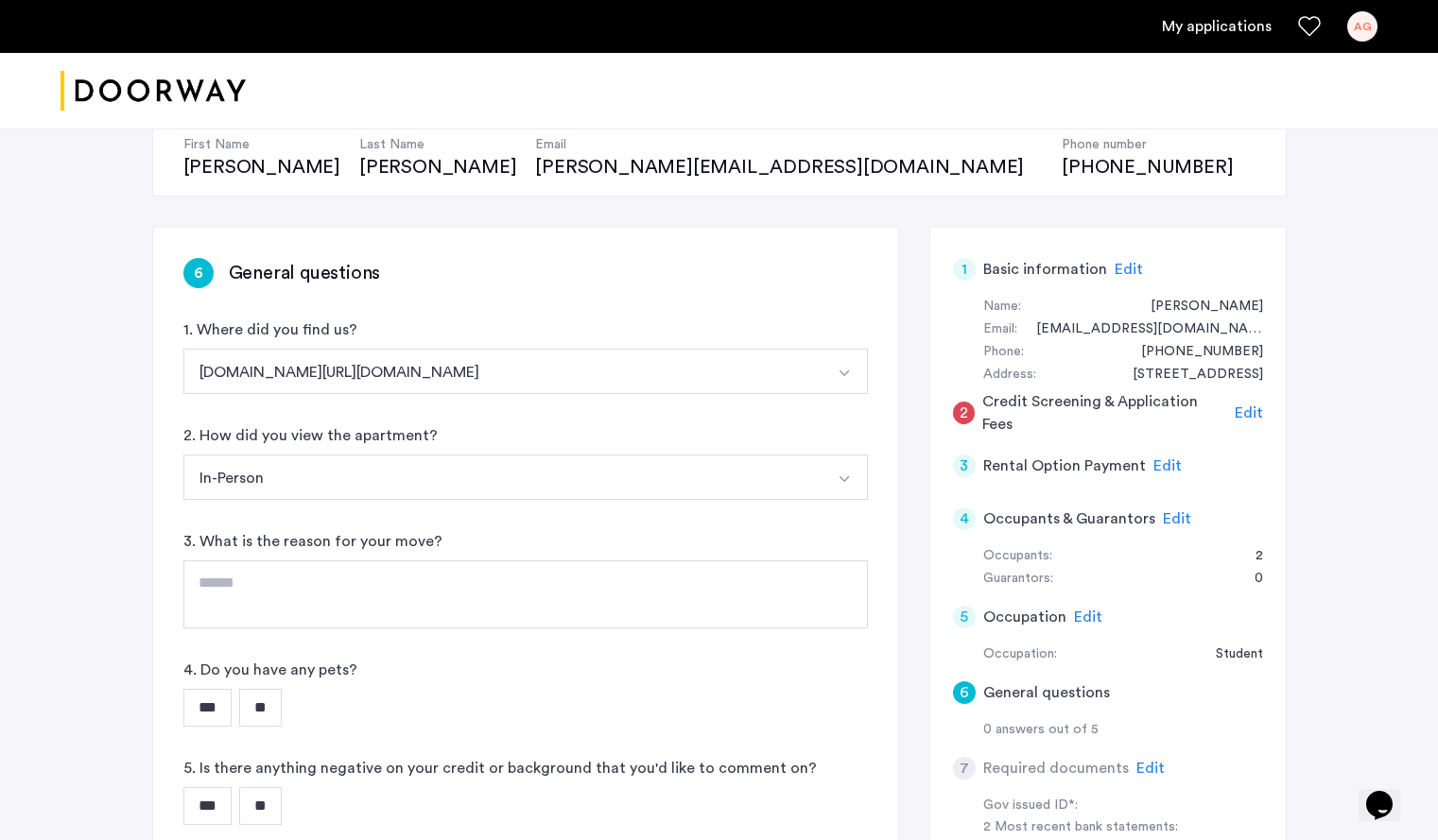
click at [281, 696] on input "**" at bounding box center [261, 708] width 43 height 38
click at [479, 708] on div "*** **" at bounding box center [525, 708] width 684 height 38
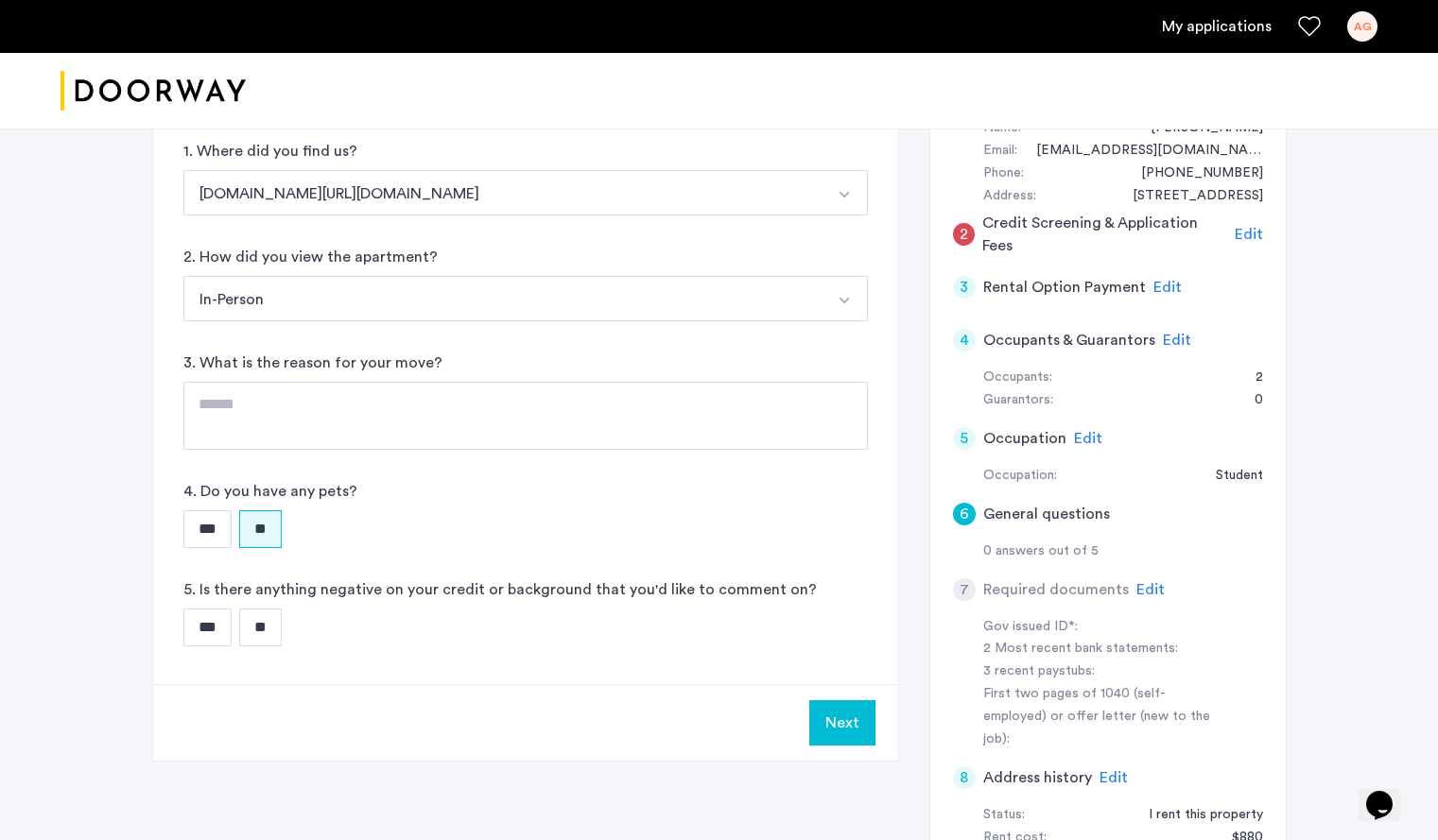
scroll to position [380, 0]
click at [262, 622] on input "**" at bounding box center [261, 626] width 43 height 38
click at [502, 528] on div "*** **" at bounding box center [525, 528] width 684 height 38
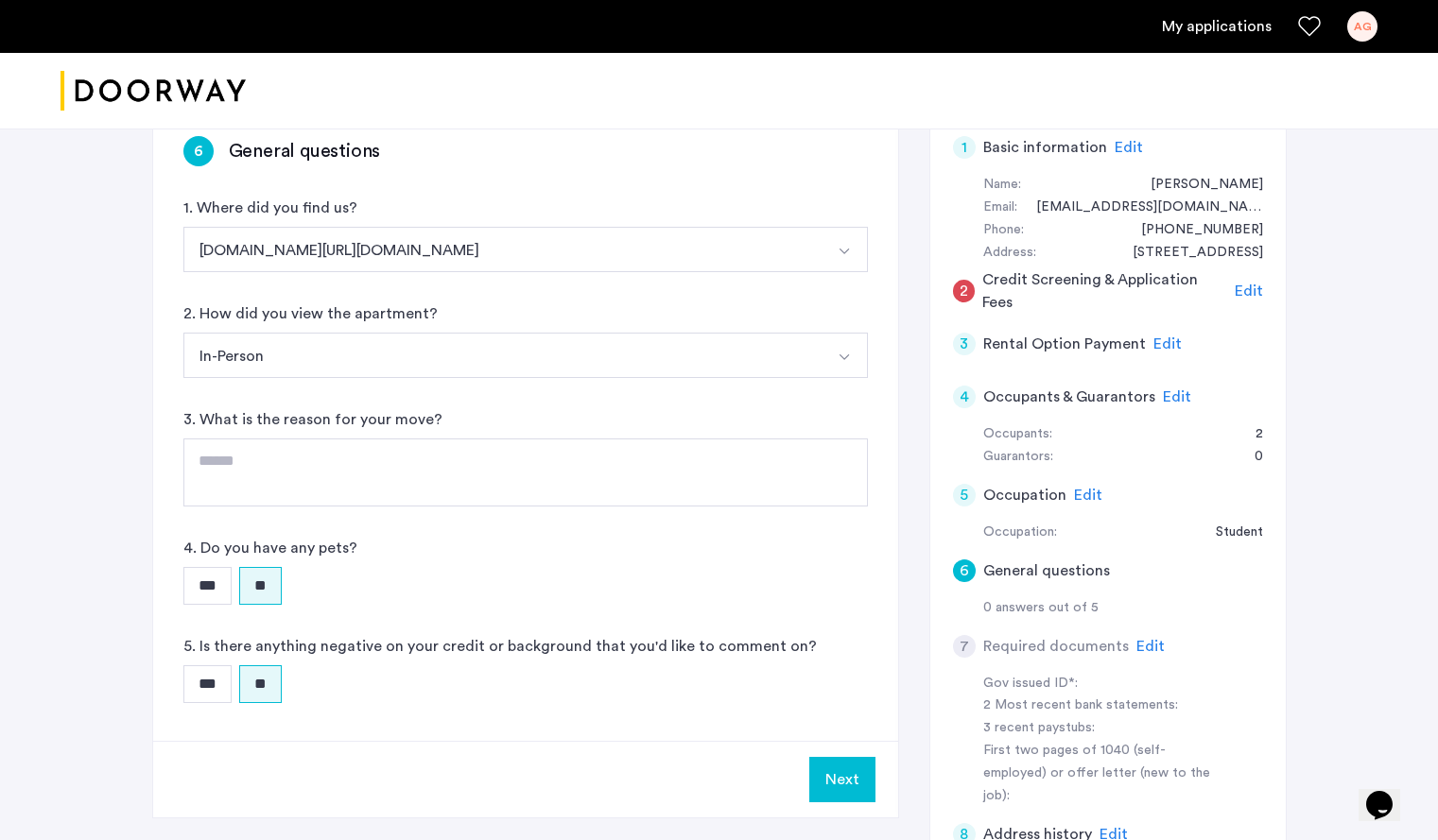
scroll to position [321, 0]
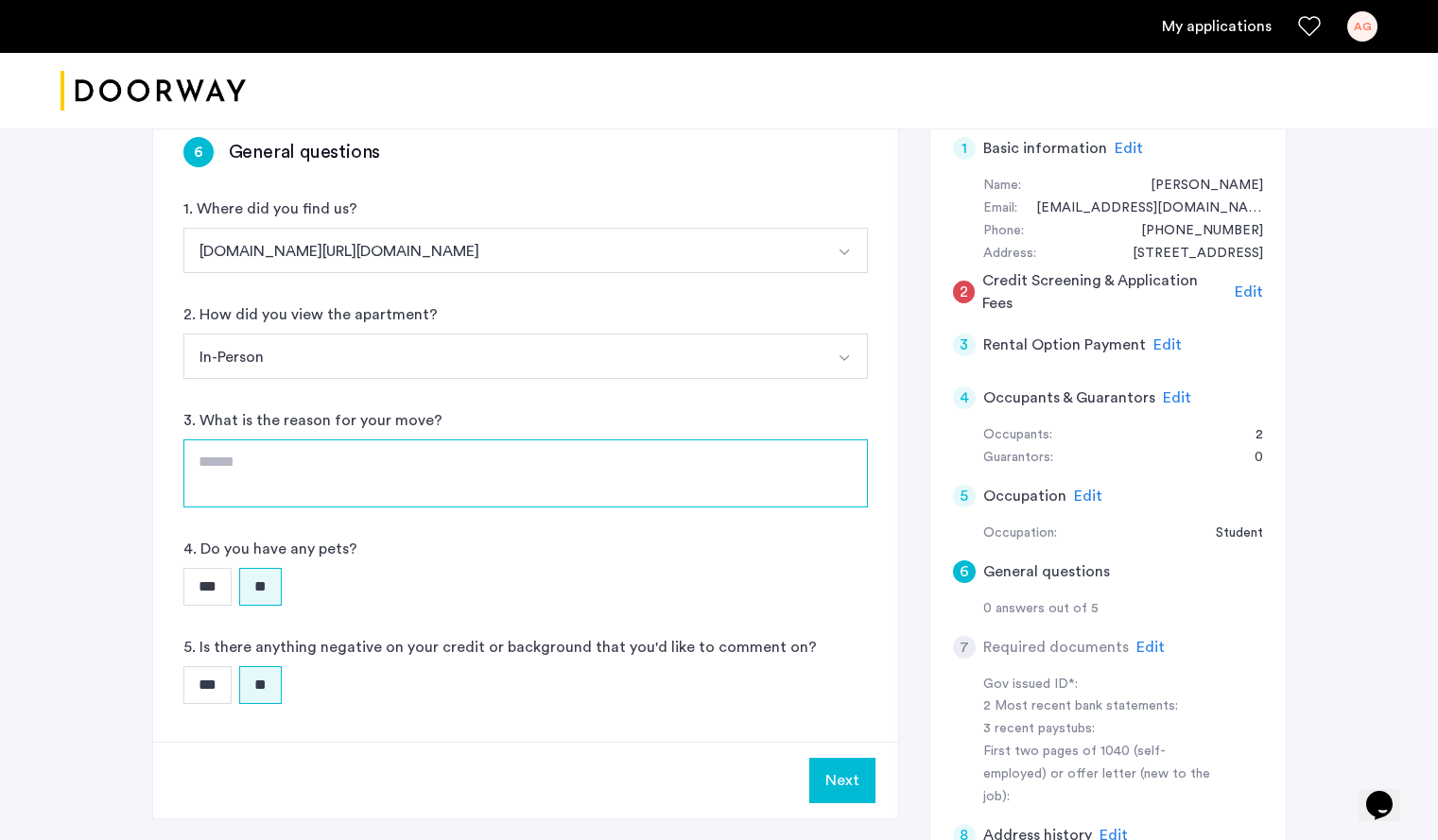
click at [270, 487] on textarea at bounding box center [525, 473] width 684 height 68
type textarea "**********"
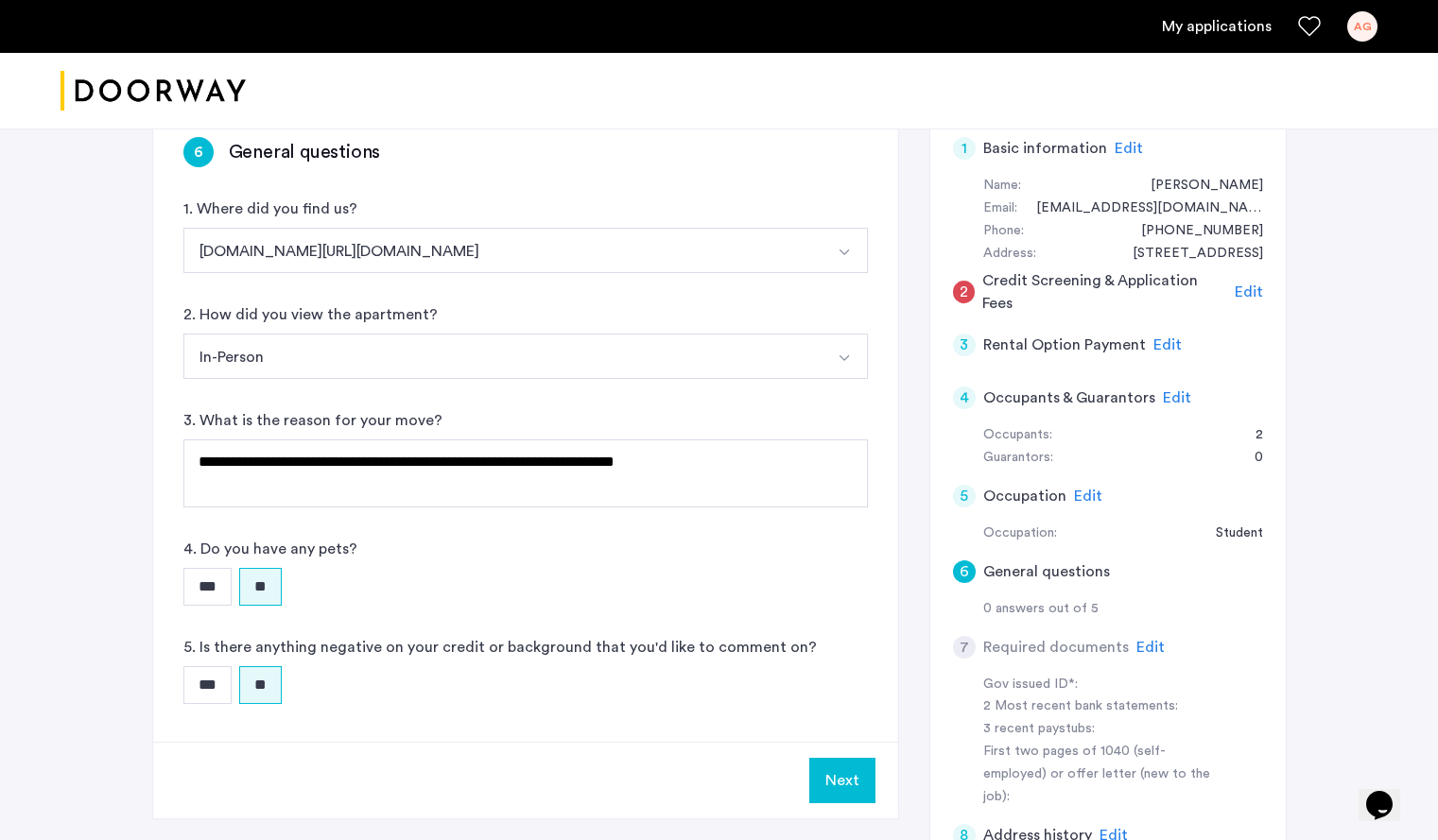
click at [456, 593] on div "*** **" at bounding box center [525, 586] width 684 height 38
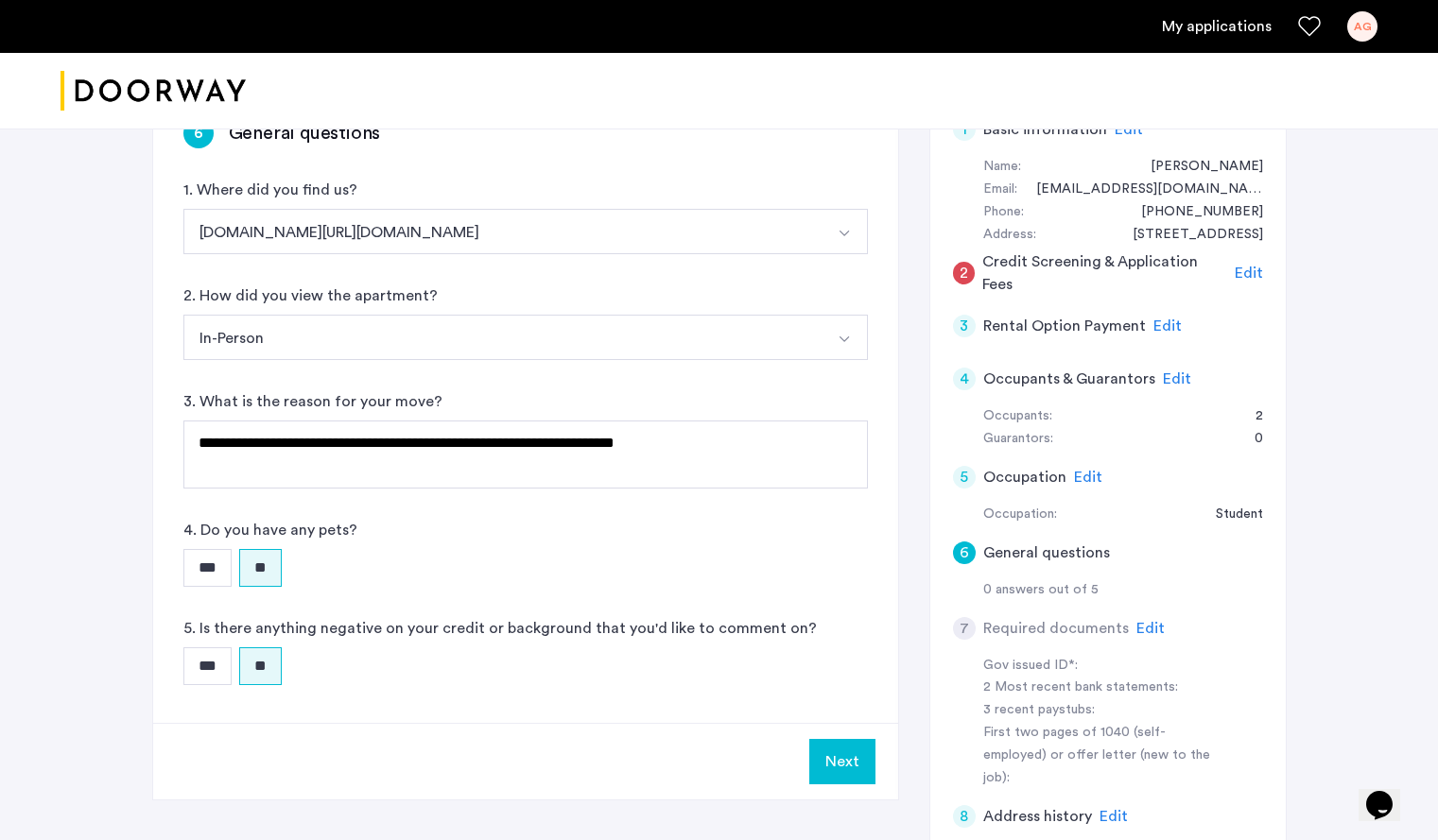
scroll to position [341, 0]
click at [846, 762] on button "Next" at bounding box center [842, 760] width 66 height 46
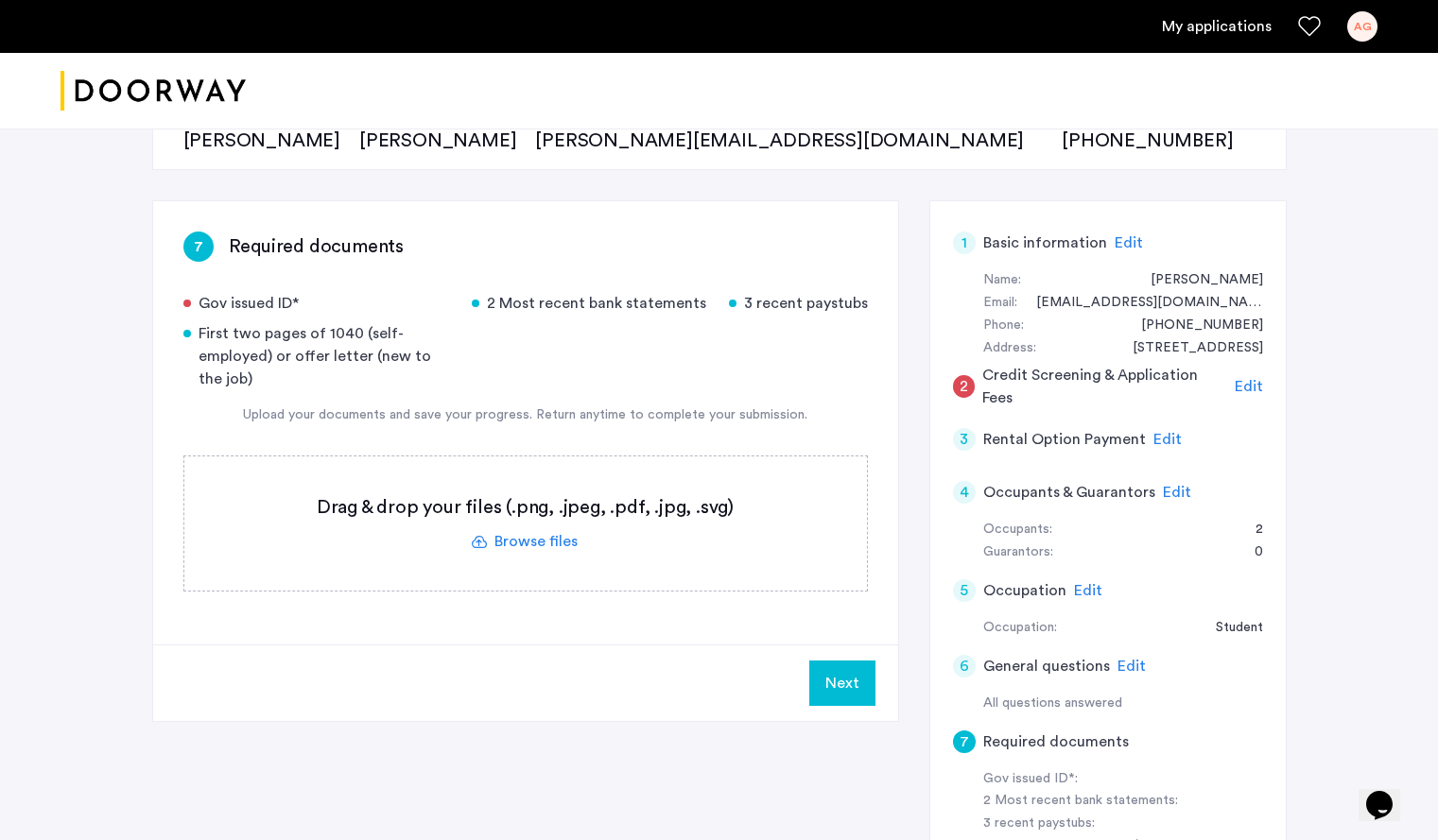
scroll to position [224, 0]
click at [508, 540] on label at bounding box center [525, 527] width 682 height 134
click at [0, 0] on input "file" at bounding box center [0, 0] width 0 height 0
click at [533, 549] on label at bounding box center [525, 527] width 682 height 134
click at [0, 0] on input "file" at bounding box center [0, 0] width 0 height 0
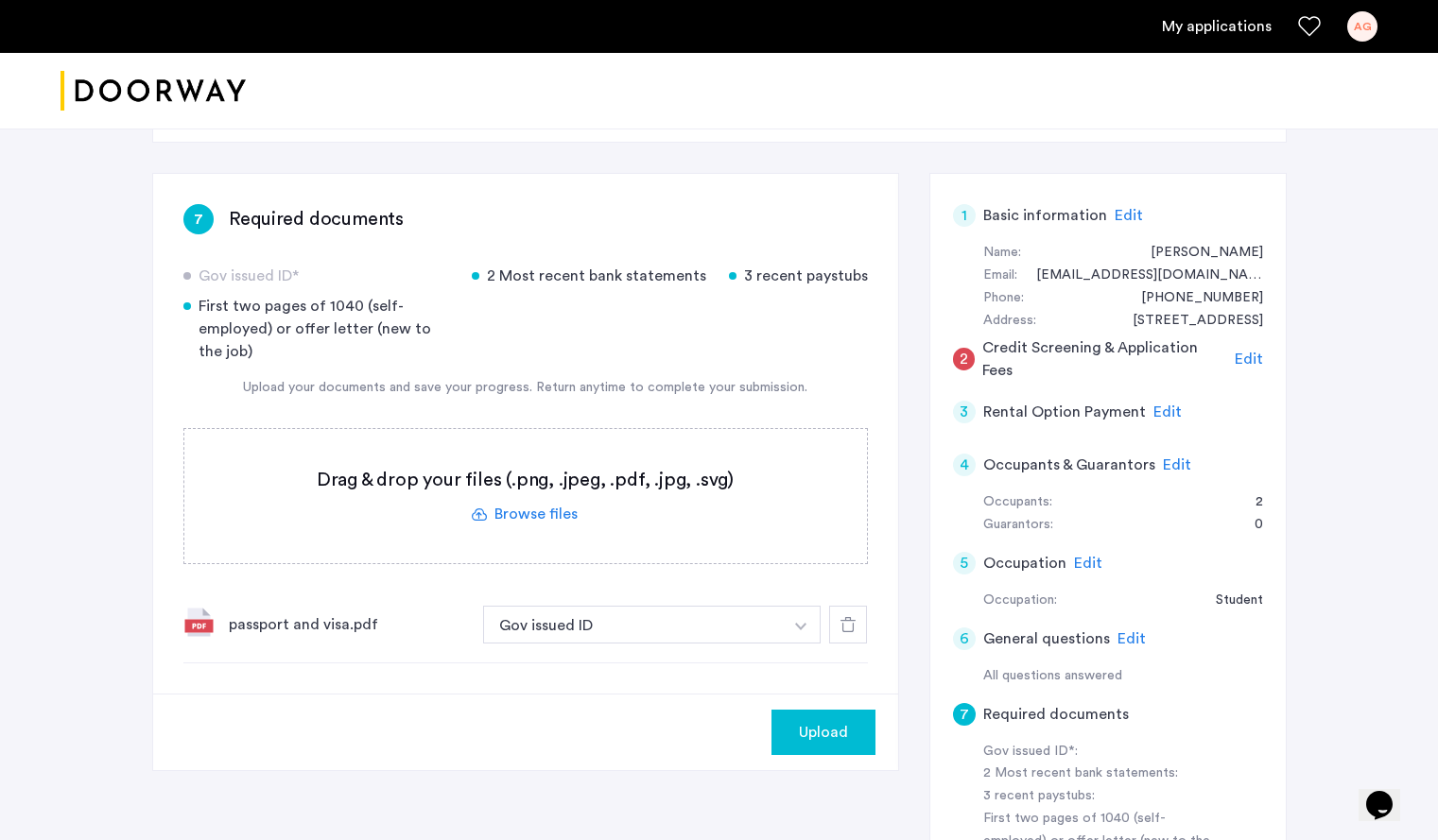
scroll to position [255, 0]
click at [649, 627] on button "Gov issued ID" at bounding box center [633, 623] width 301 height 38
click at [27, 405] on div "692 Saint Marks Avenue, Unit 2F, Brooklyn, NY 11216 | Application Id: #8603 $38…" at bounding box center [719, 530] width 1438 height 1312
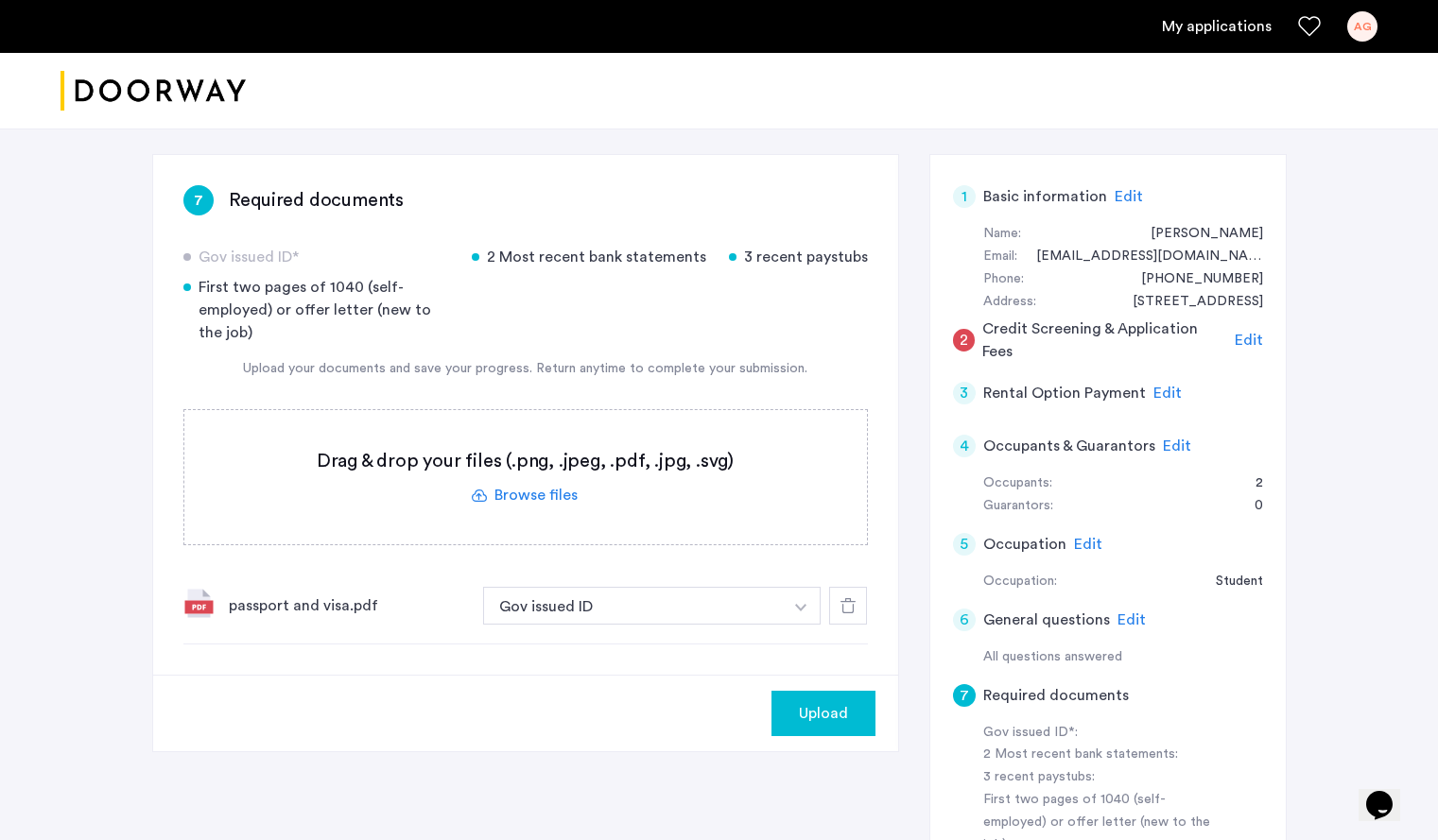
scroll to position [274, 0]
click at [514, 491] on label at bounding box center [525, 476] width 682 height 134
click at [0, 0] on input "file" at bounding box center [0, 0] width 0 height 0
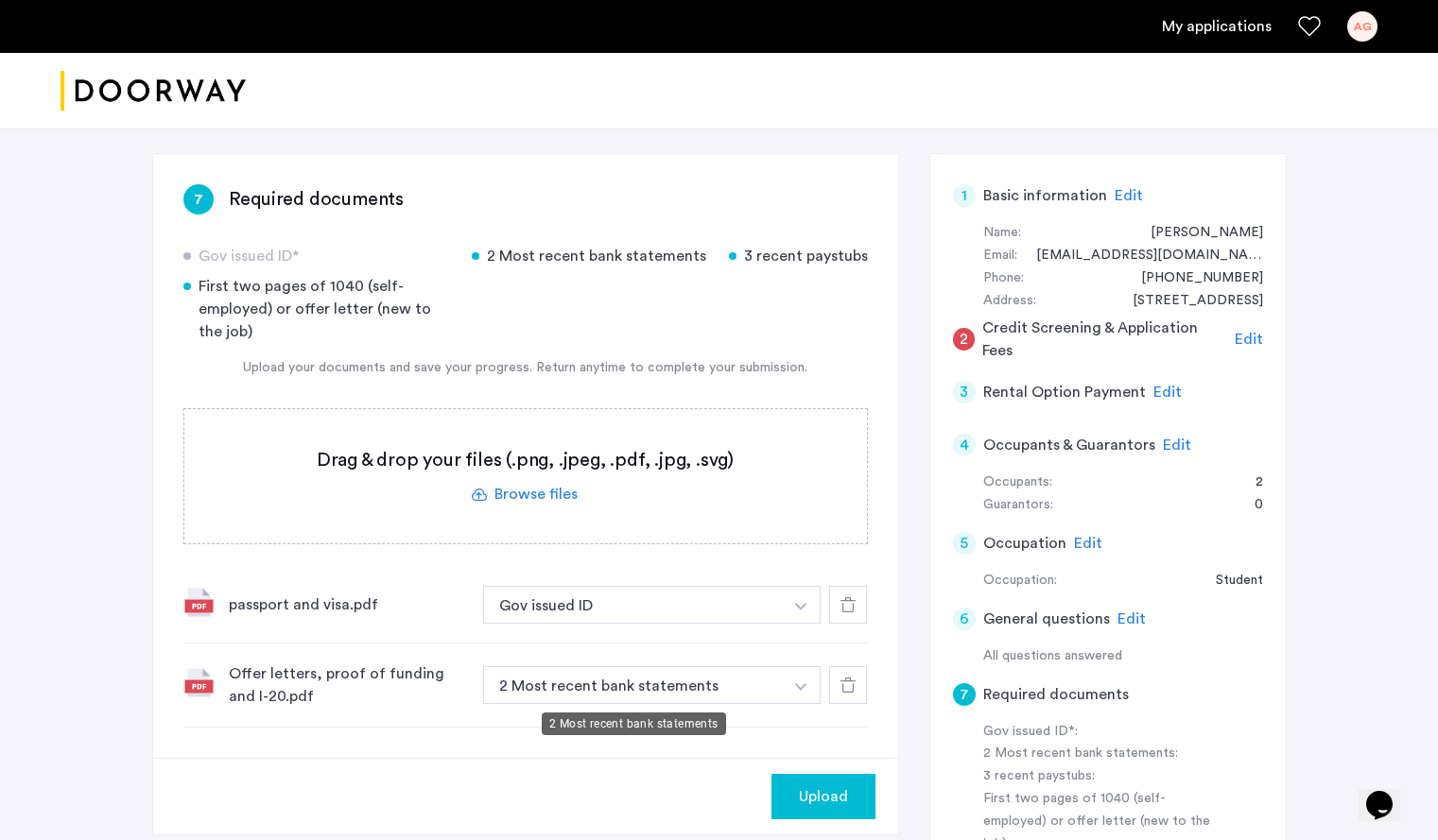
click at [597, 679] on button "2 Most recent bank statements" at bounding box center [633, 684] width 301 height 38
click at [599, 689] on button "2 Most recent bank statements" at bounding box center [633, 684] width 301 height 38
click at [755, 685] on button "2 Most recent bank statements" at bounding box center [633, 684] width 301 height 38
click at [753, 686] on button "2 Most recent bank statements" at bounding box center [633, 684] width 301 height 38
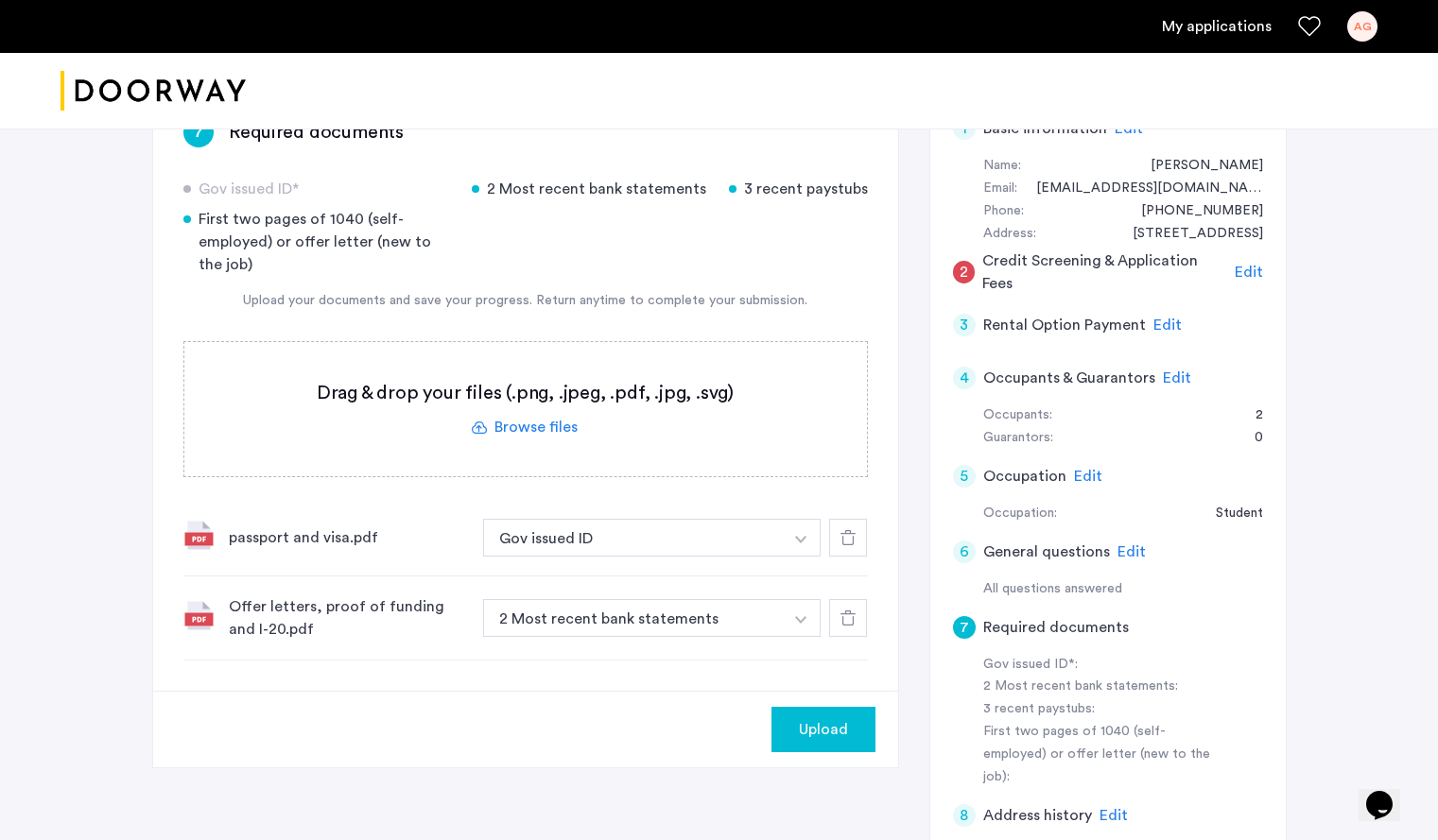
scroll to position [369, 0]
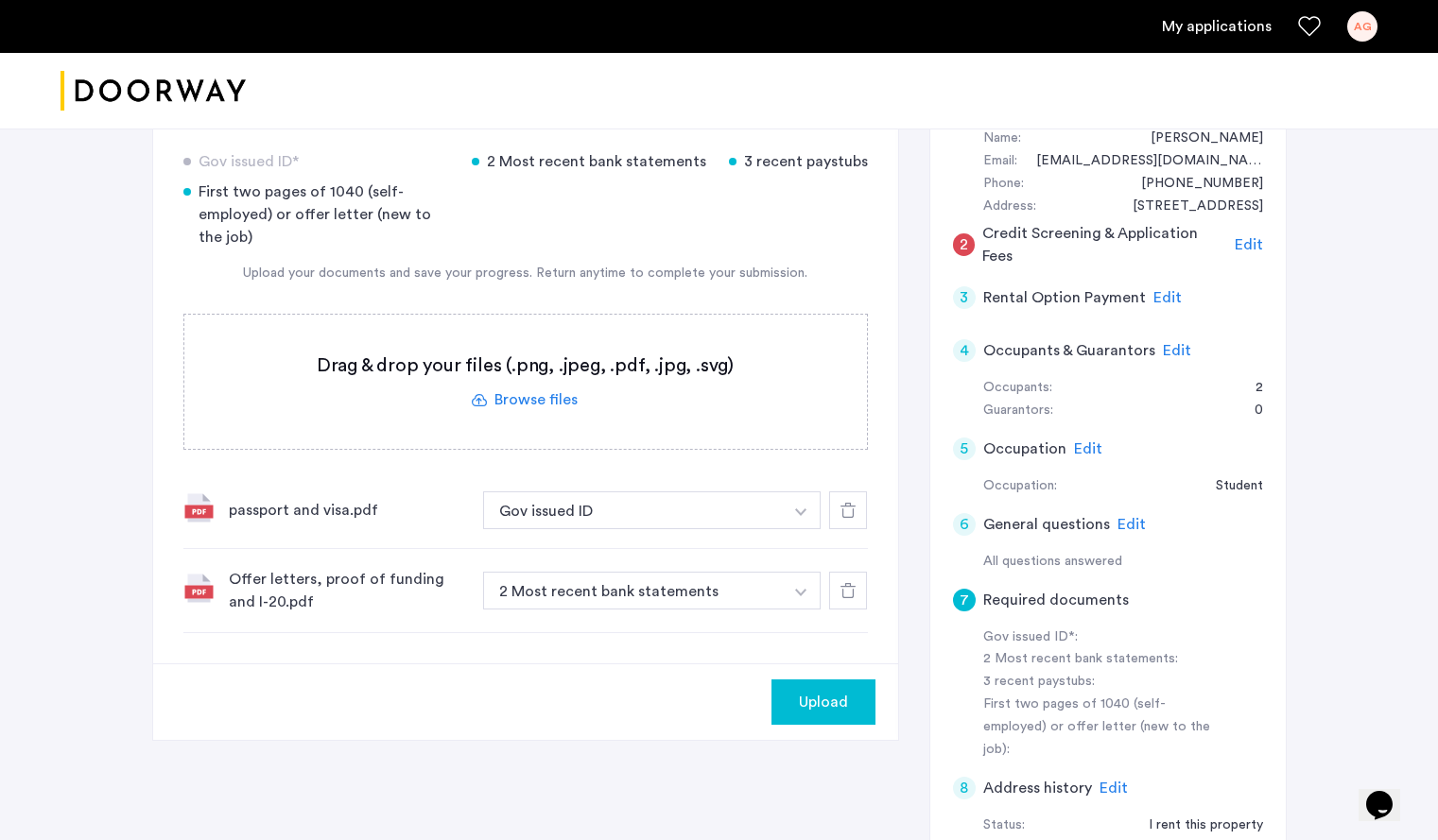
click at [849, 596] on icon at bounding box center [848, 591] width 16 height 16
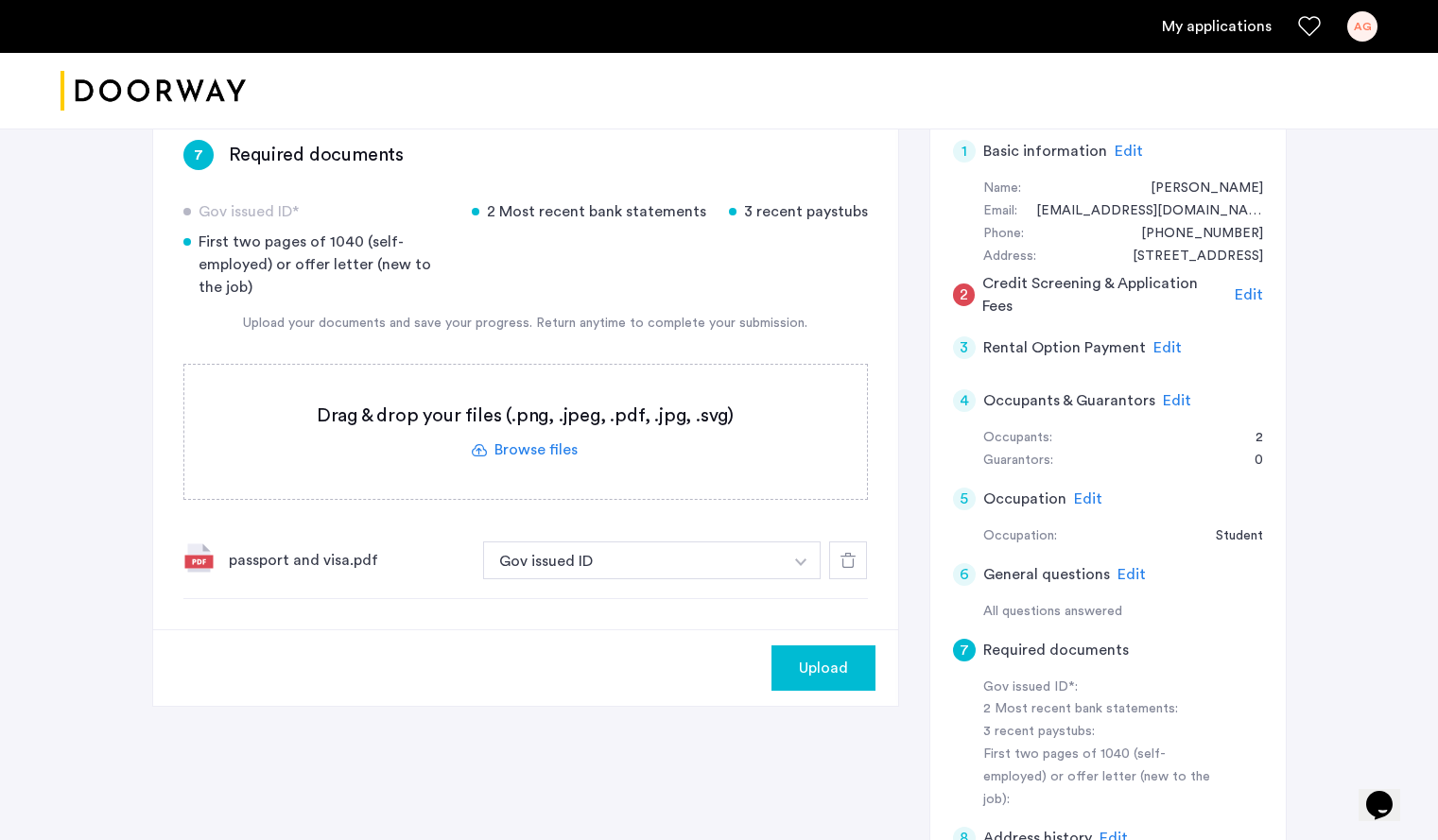
scroll to position [274, 0]
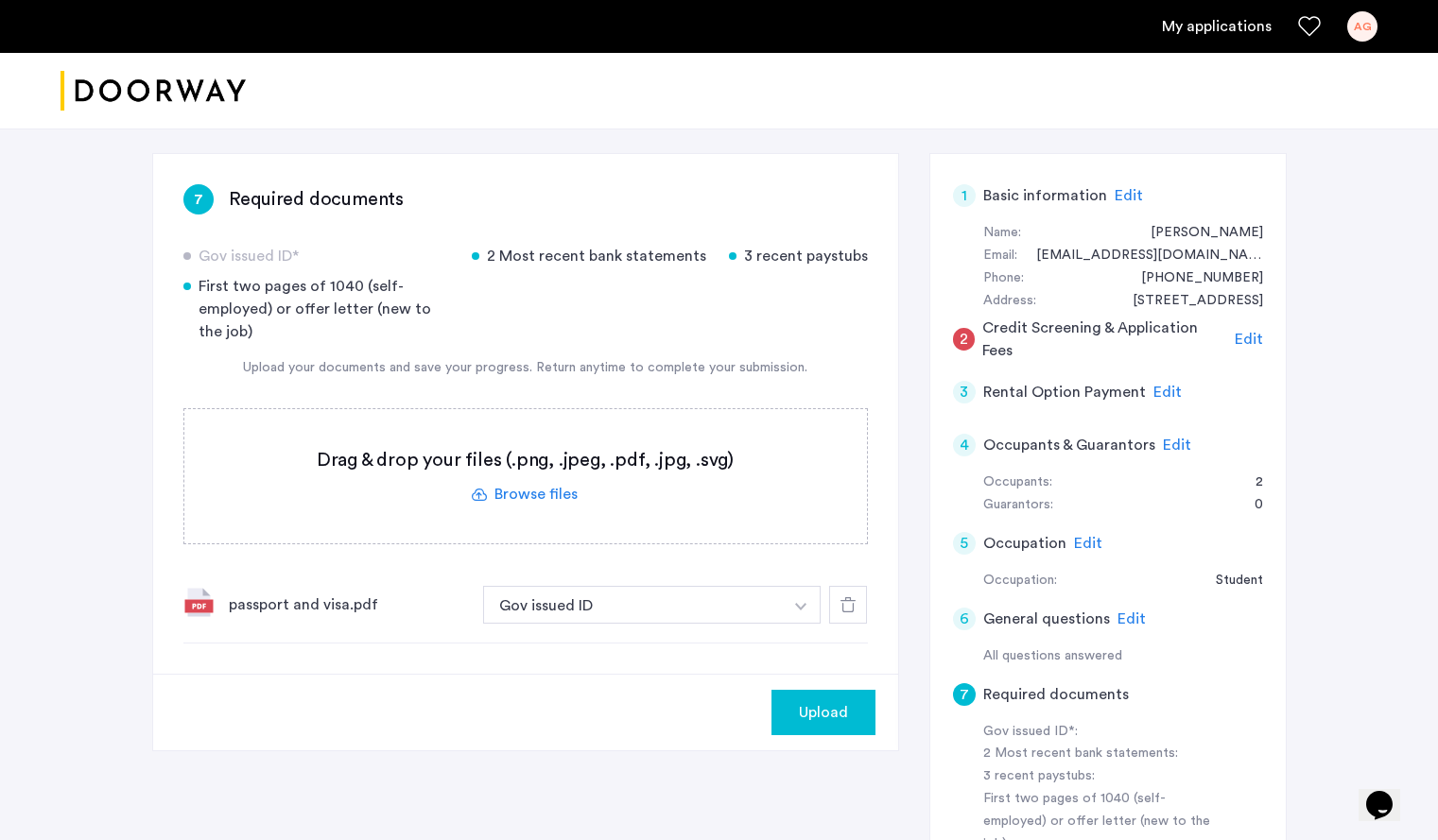
click at [536, 498] on label at bounding box center [525, 476] width 682 height 134
click at [0, 0] on input "file" at bounding box center [0, 0] width 0 height 0
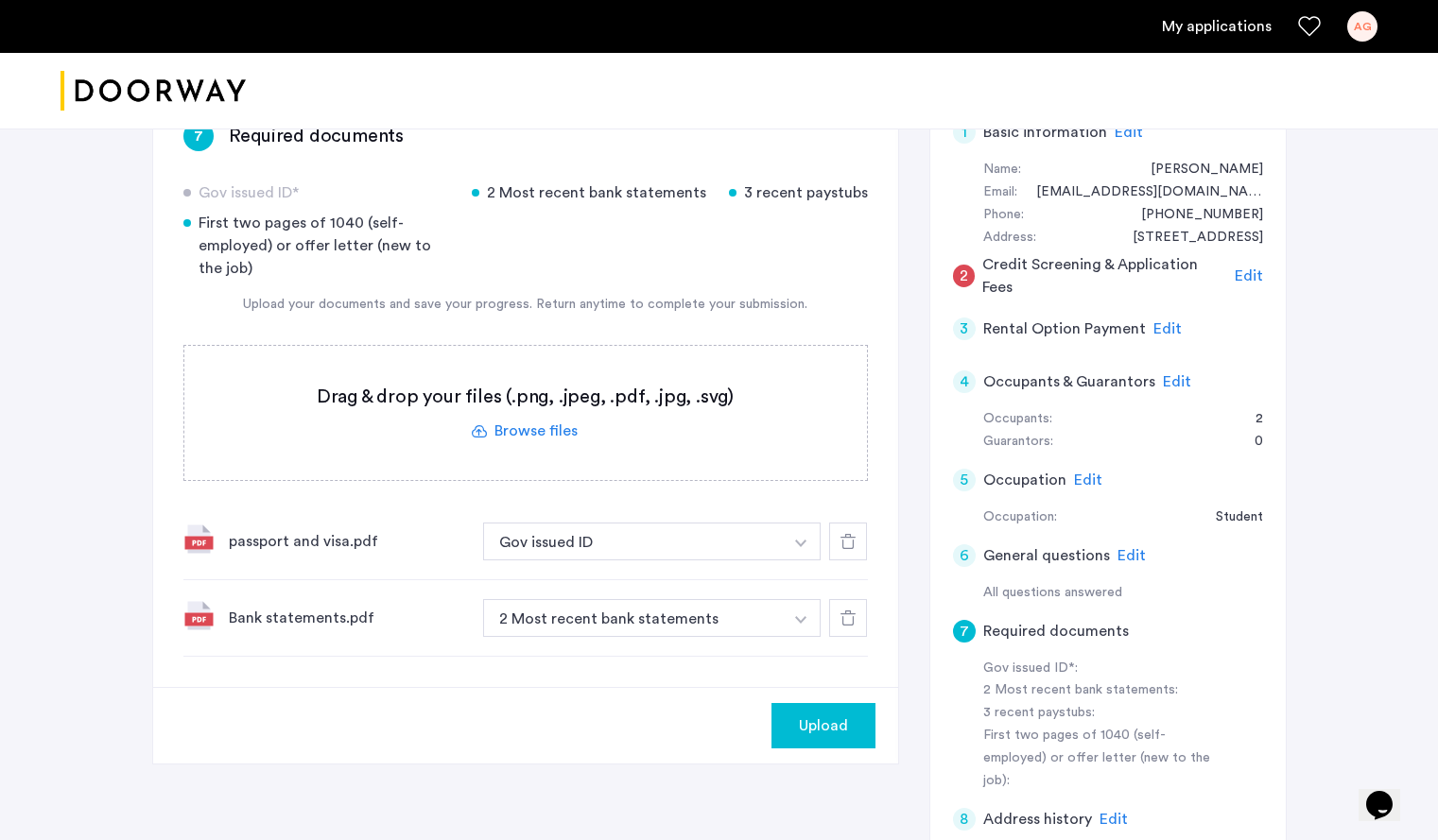
scroll to position [463, 0]
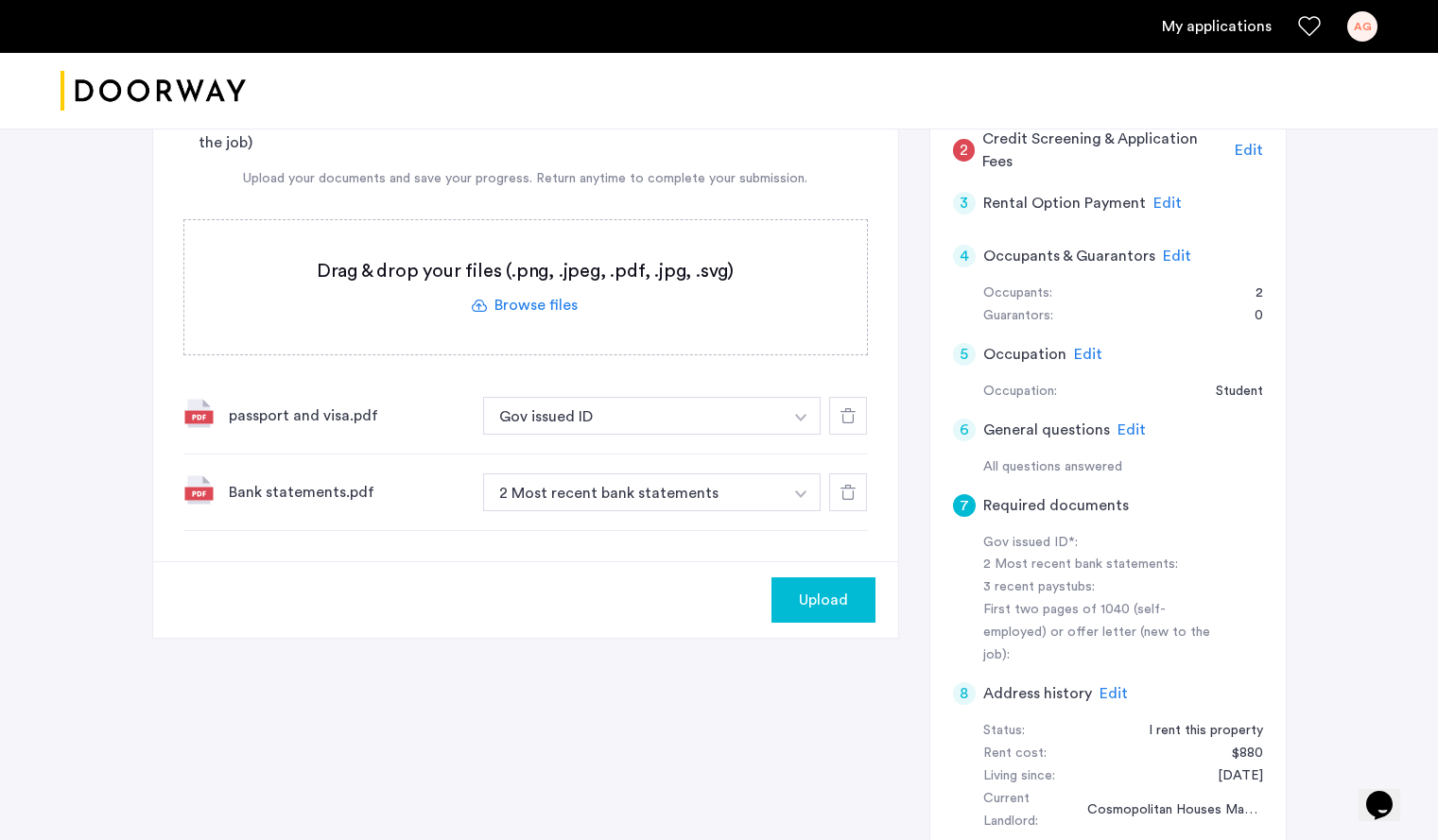
click at [543, 306] on label at bounding box center [525, 287] width 682 height 134
click at [0, 0] on input "file" at bounding box center [0, 0] width 0 height 0
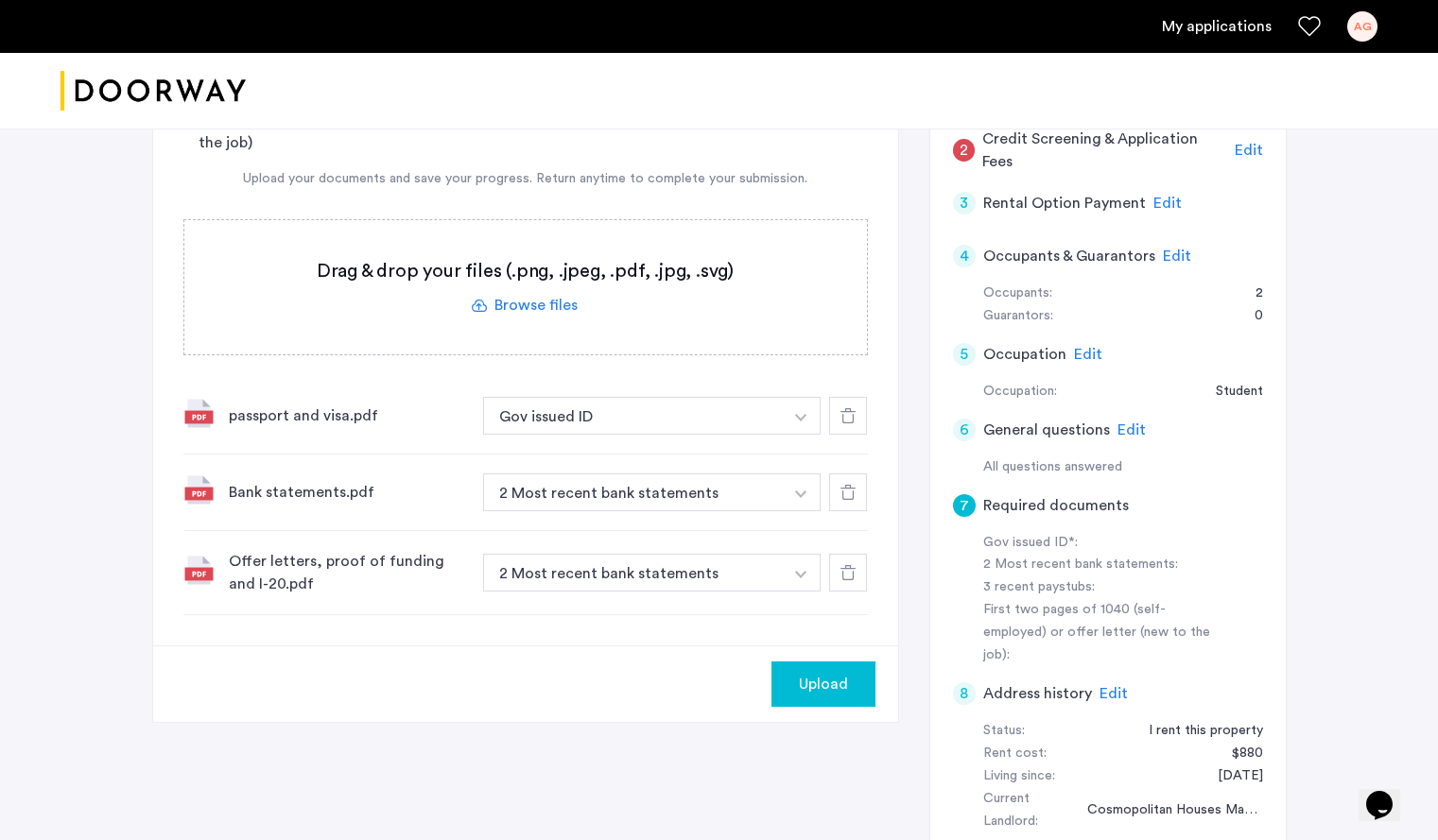
click at [855, 572] on icon at bounding box center [848, 573] width 16 height 16
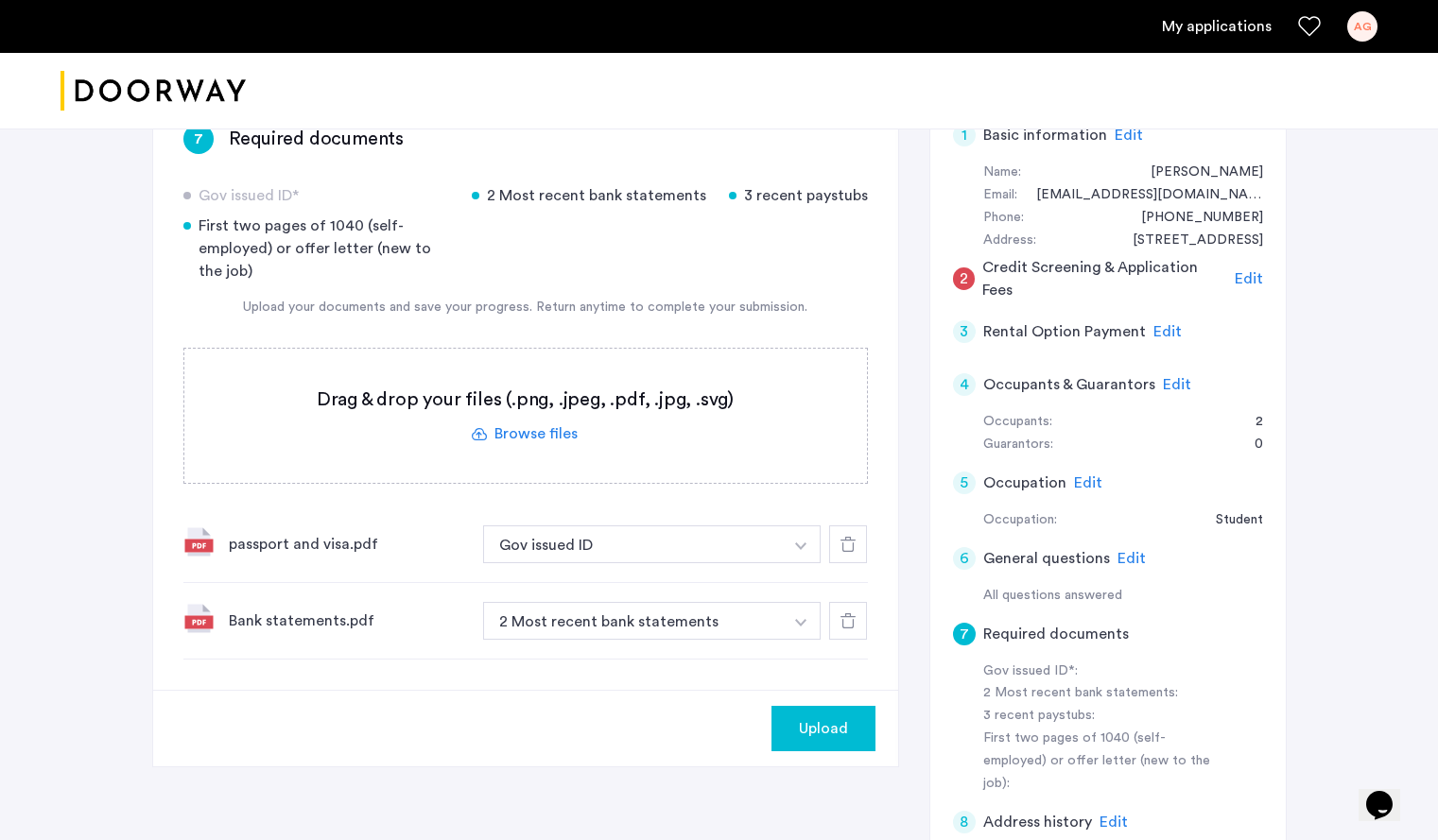
scroll to position [369, 0]
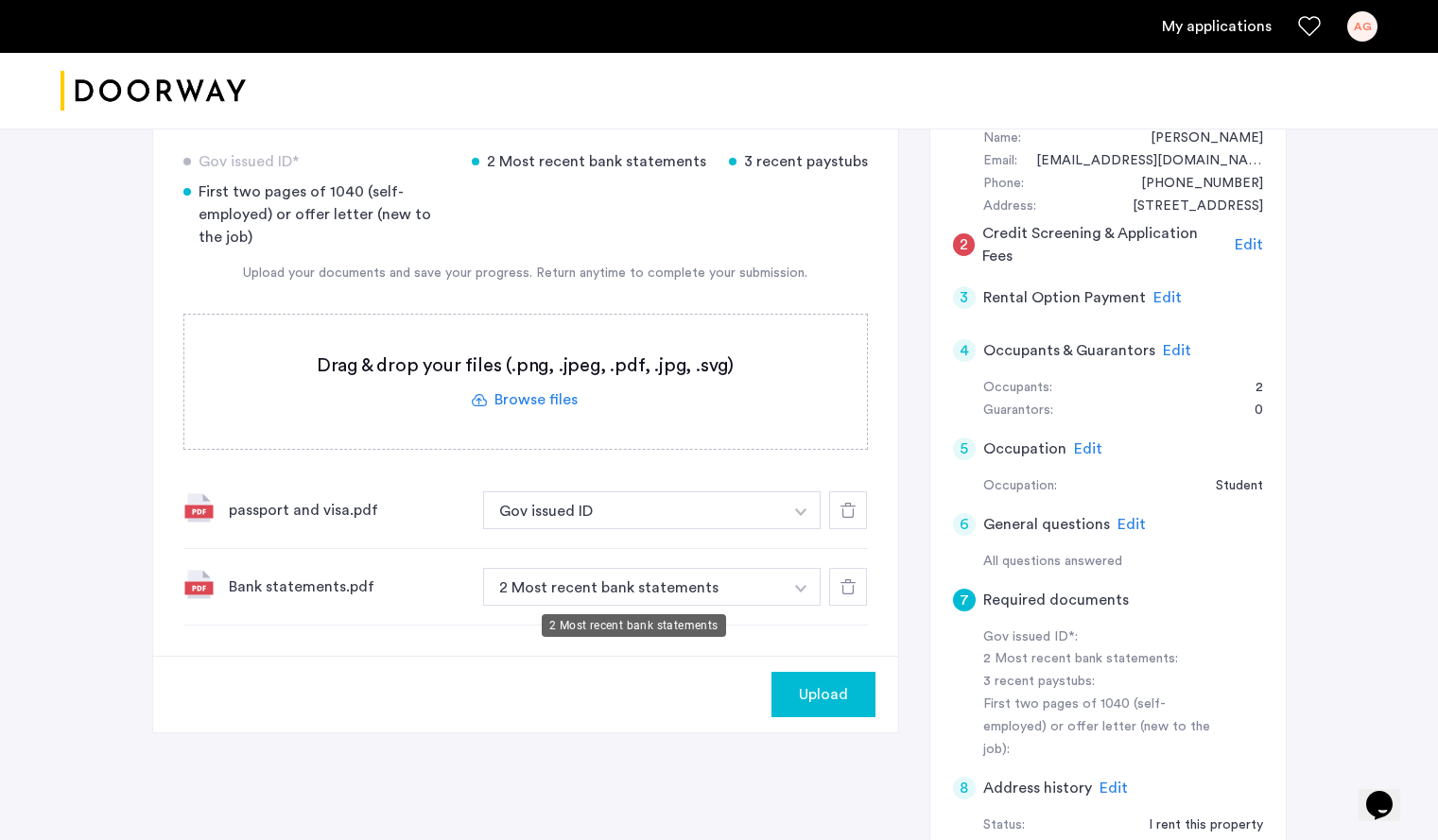
click at [569, 593] on button "2 Most recent bank statements" at bounding box center [633, 586] width 301 height 38
click at [808, 530] on button "button" at bounding box center [801, 510] width 39 height 38
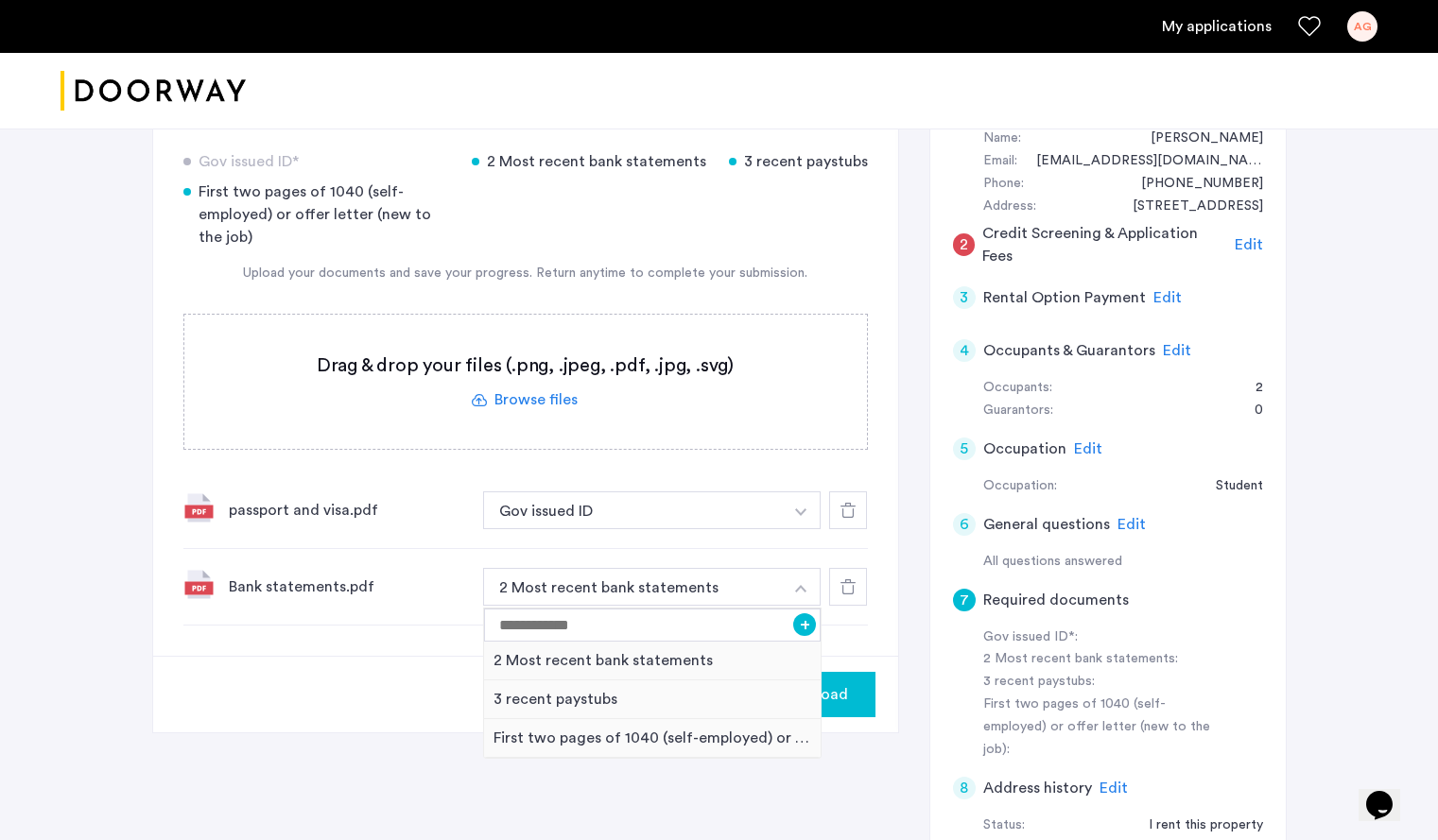
click at [414, 572] on div "Bank statements.pdf 2 Most recent bank statements + 2 Most recent bank statemen…" at bounding box center [525, 587] width 684 height 77
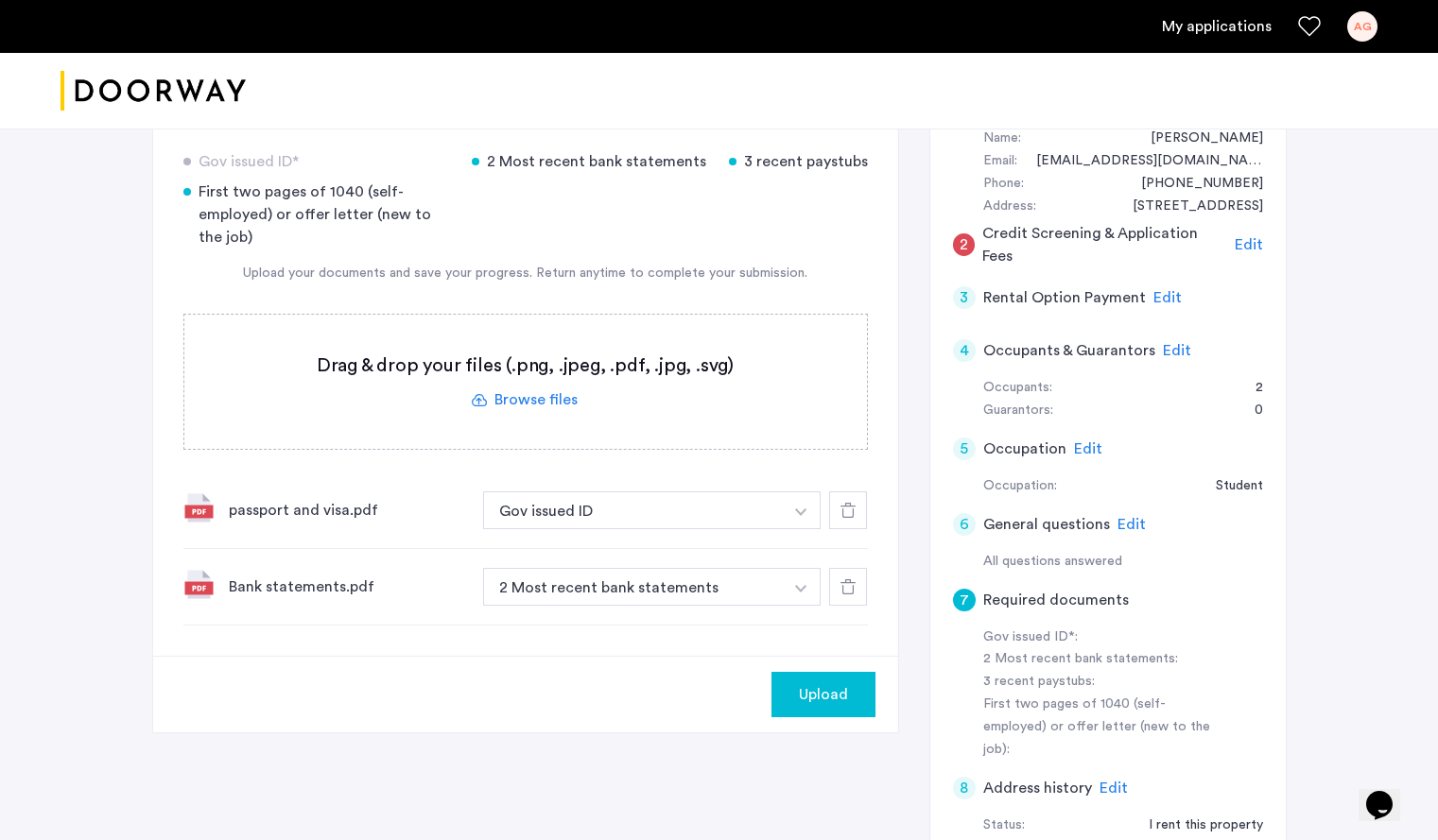
click at [533, 408] on label at bounding box center [525, 382] width 682 height 134
click at [0, 0] on input "file" at bounding box center [0, 0] width 0 height 0
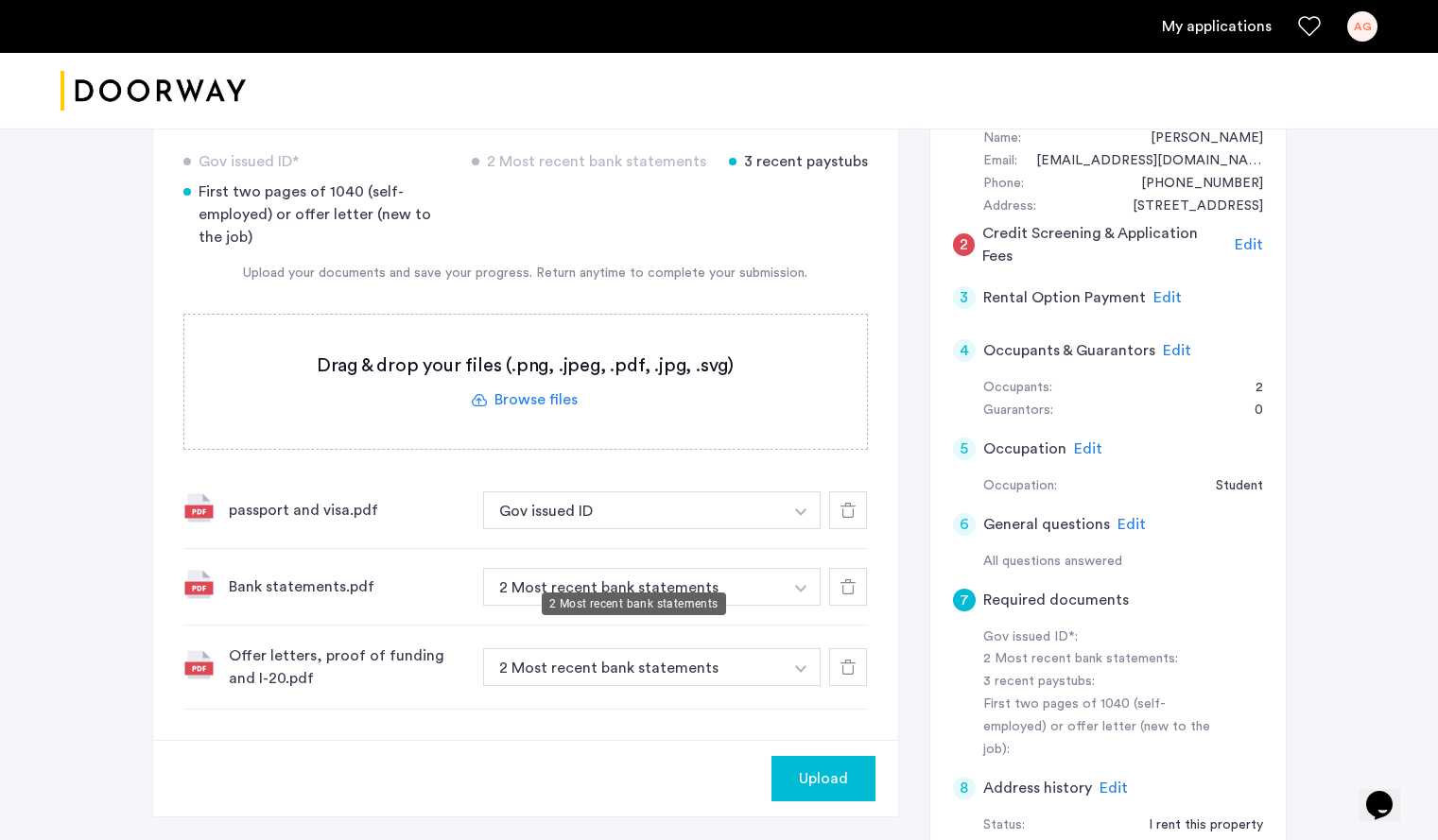
scroll to position [463, 0]
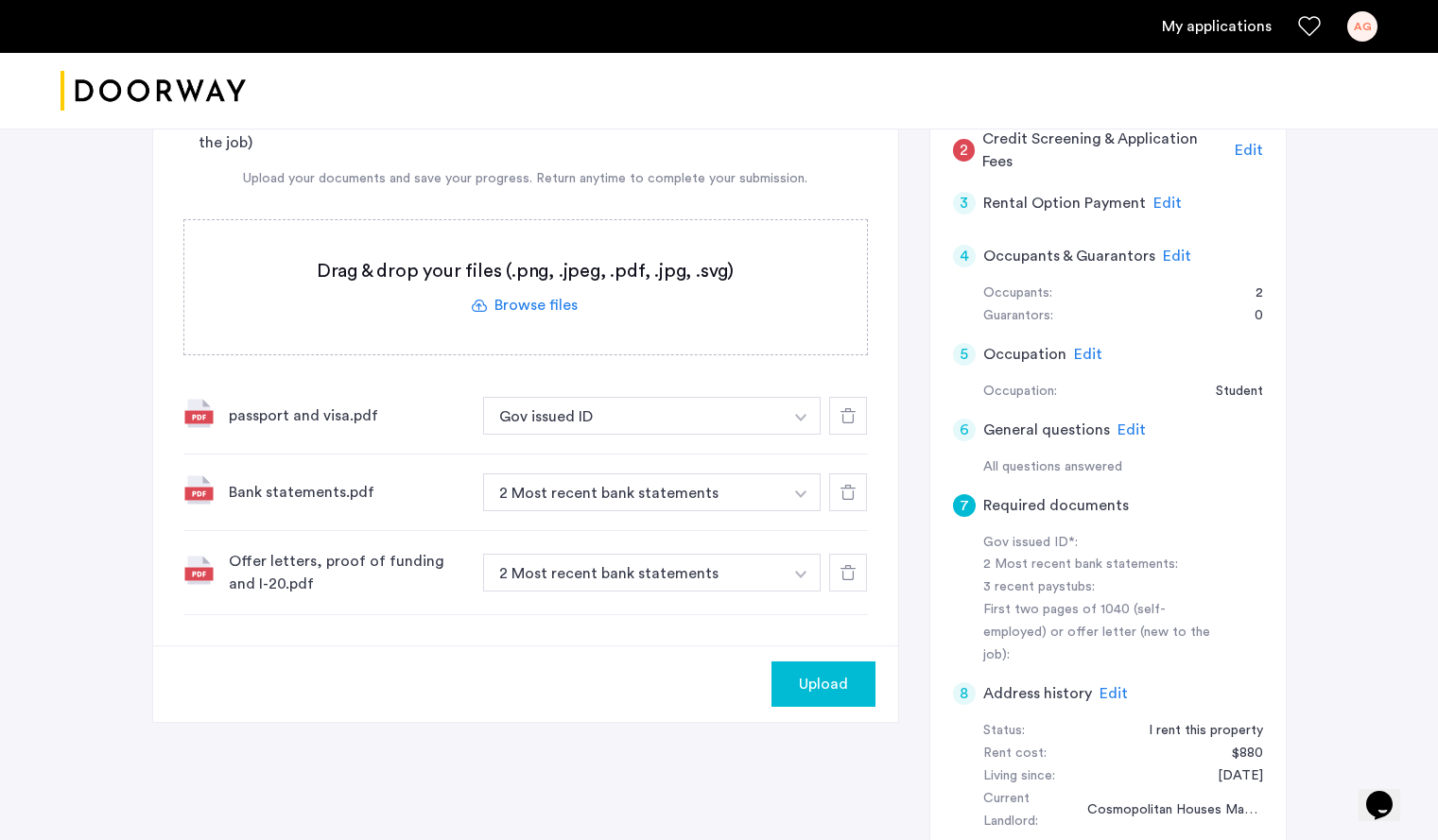
click at [801, 421] on img "button" at bounding box center [800, 418] width 12 height 8
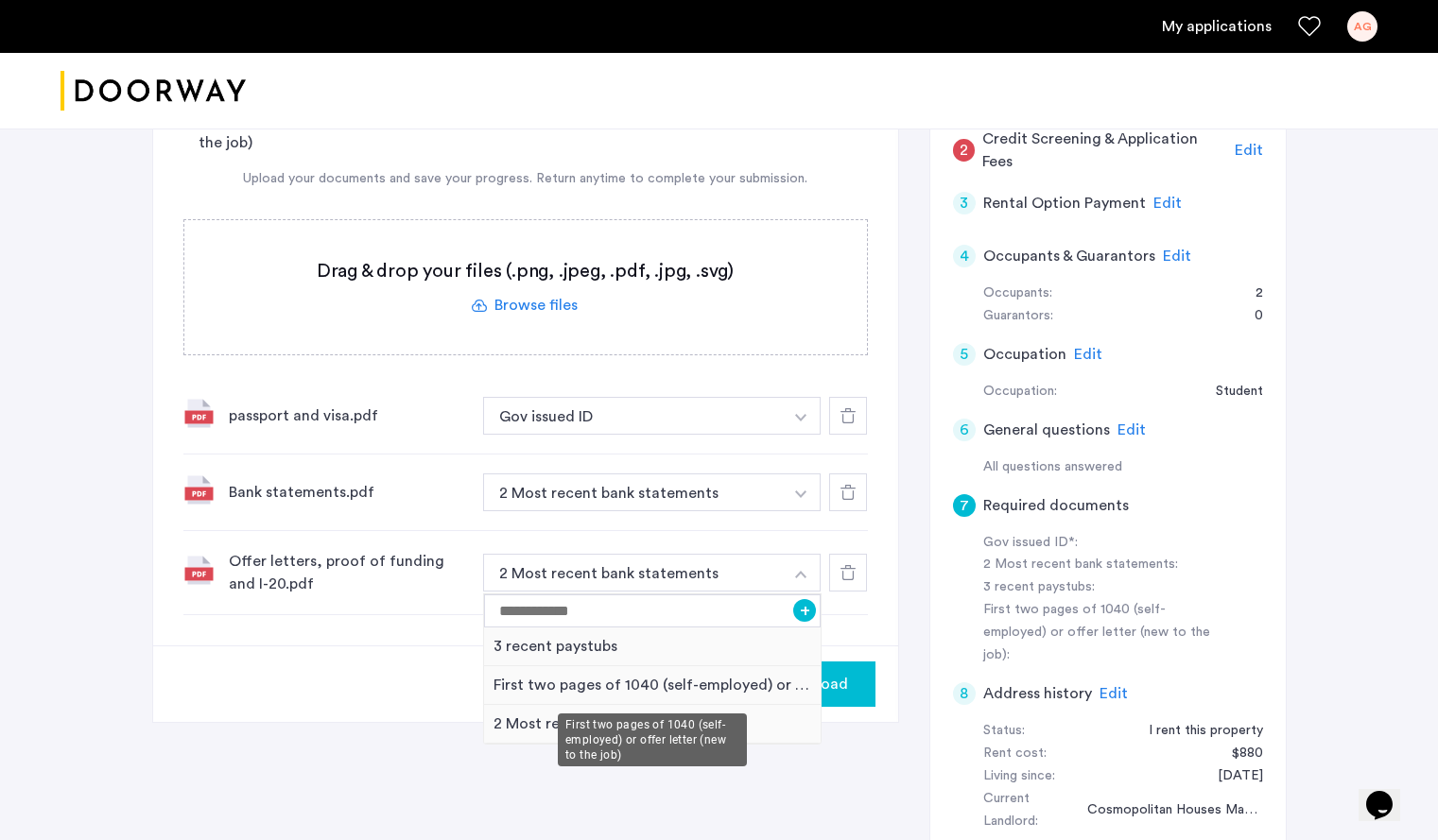
click at [719, 684] on div "First two pages of 1040 (self-employed) or offer letter (new to the job)" at bounding box center [652, 685] width 338 height 39
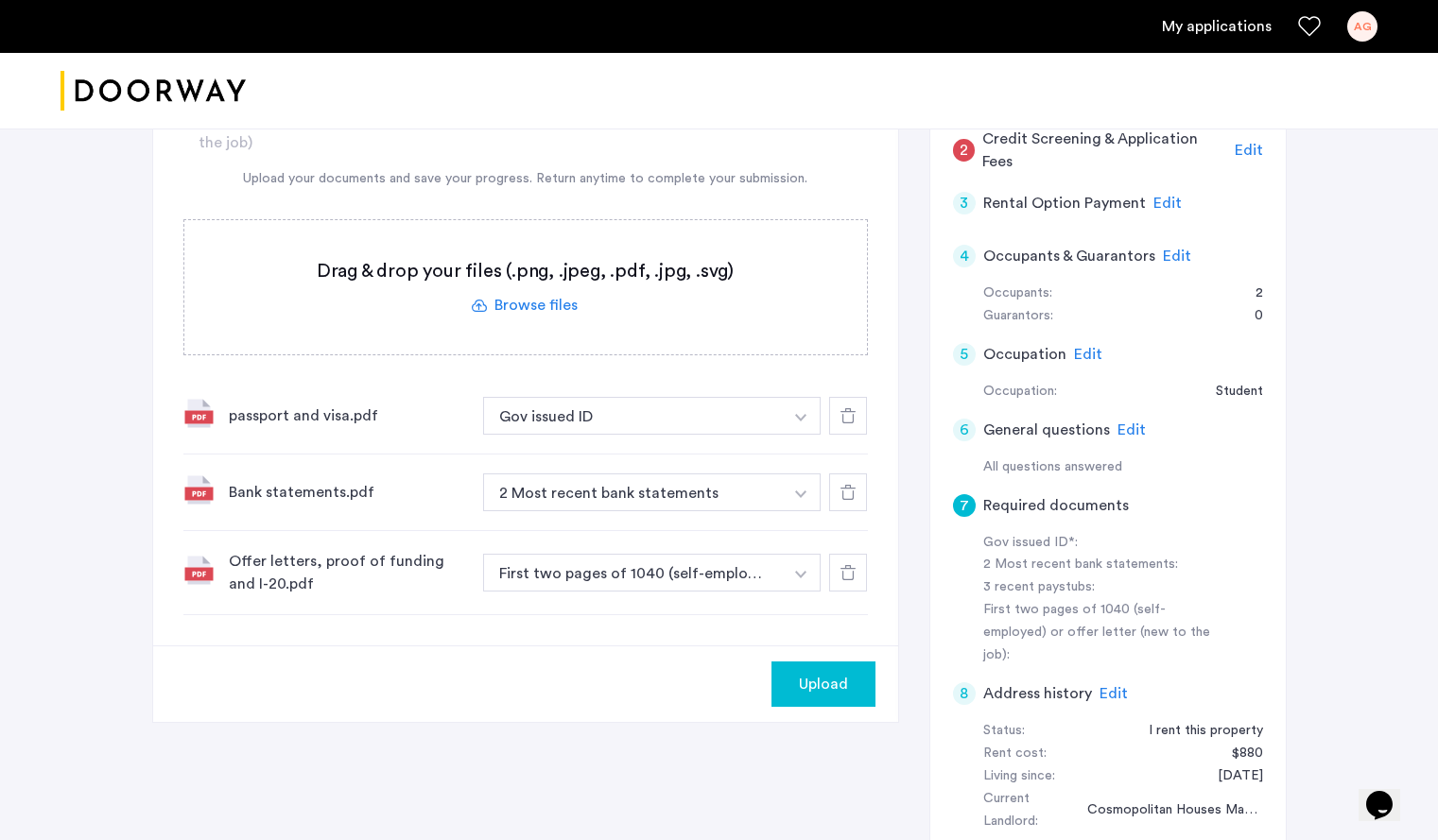
click at [601, 661] on div "Upload" at bounding box center [525, 683] width 745 height 77
click at [846, 501] on div at bounding box center [847, 492] width 38 height 38
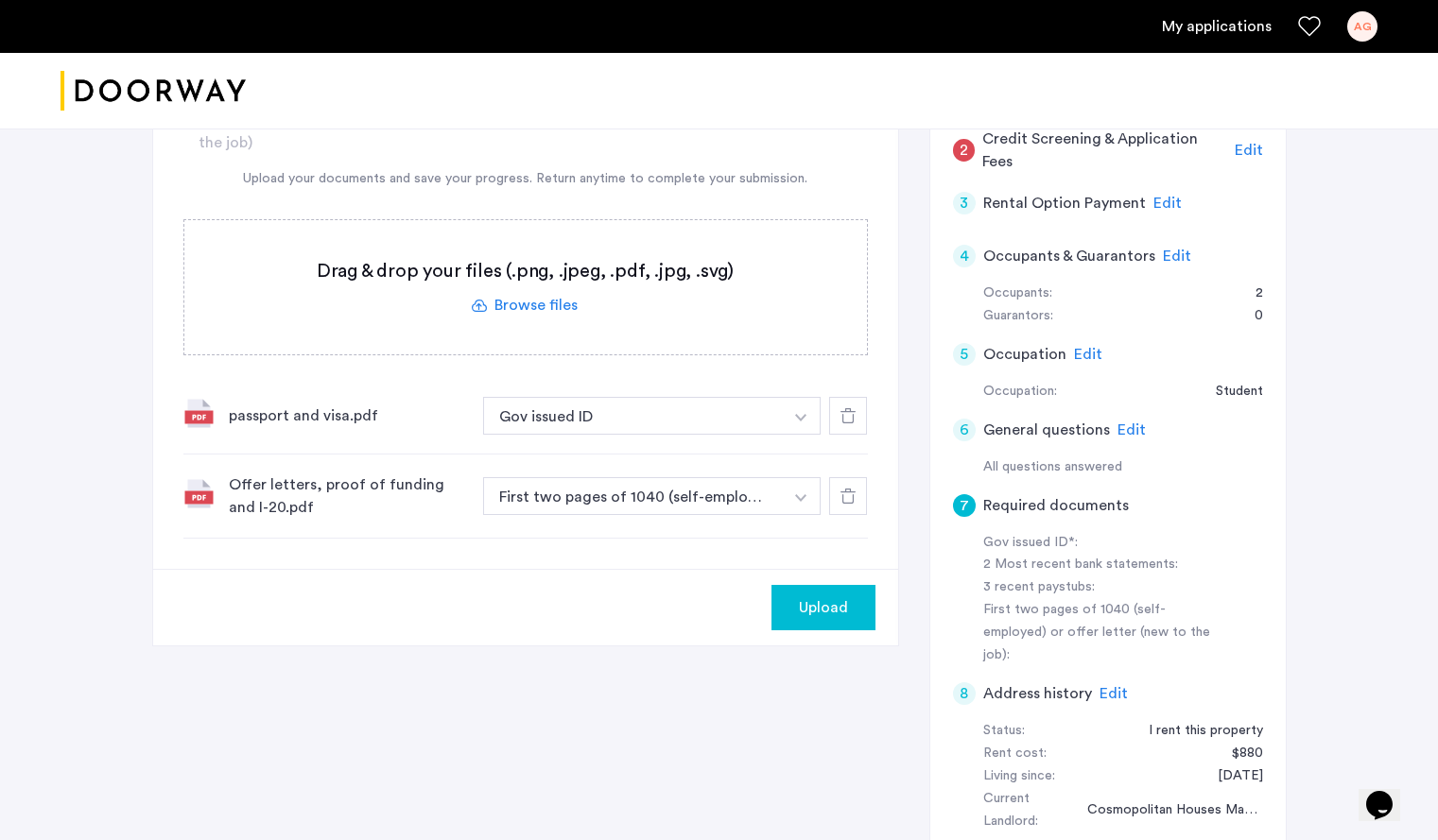
click at [812, 610] on span "Upload" at bounding box center [823, 607] width 49 height 22
click at [551, 305] on label at bounding box center [525, 287] width 682 height 134
click at [0, 0] on input "file" at bounding box center [0, 0] width 0 height 0
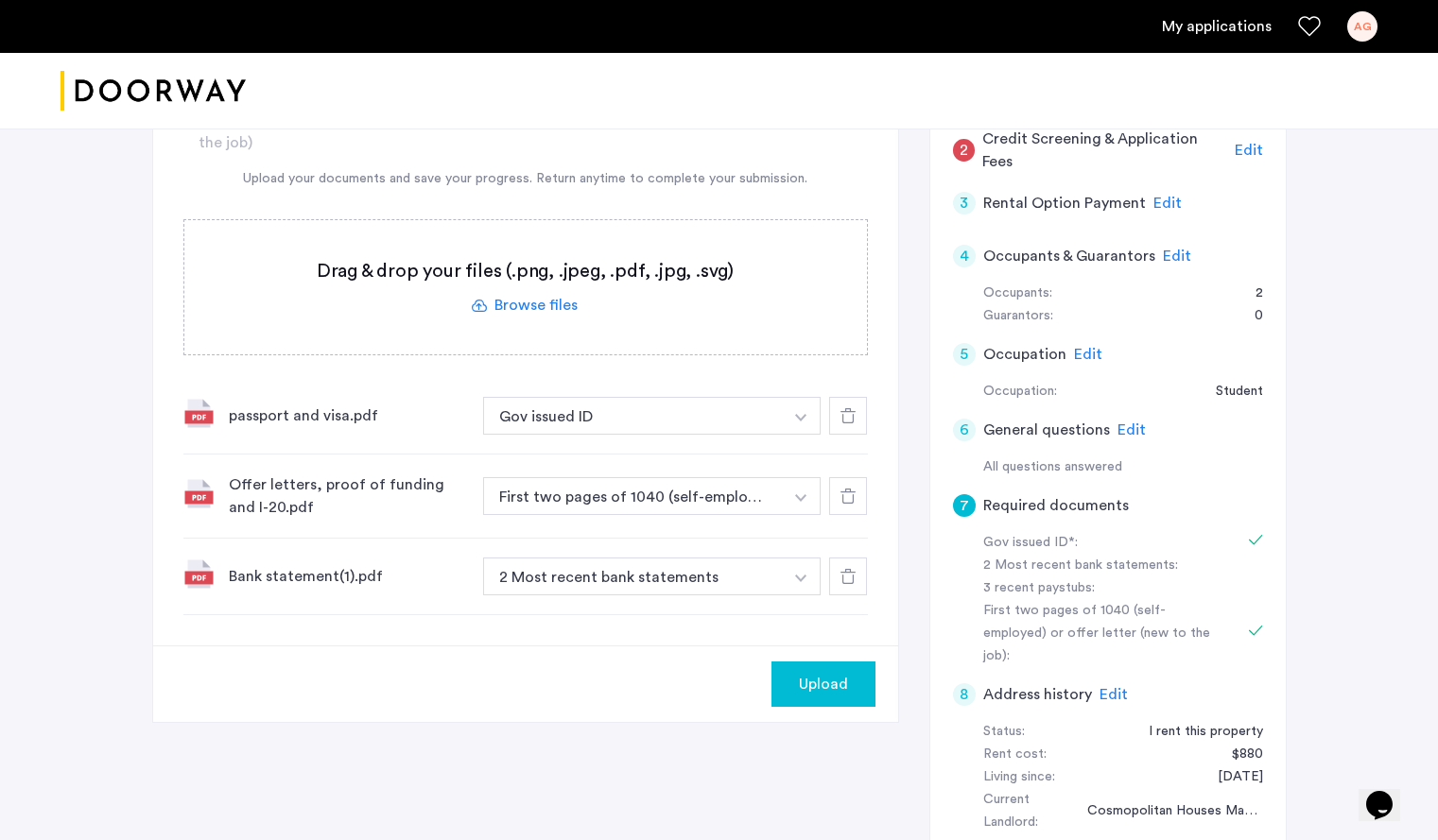
click at [500, 307] on label at bounding box center [525, 287] width 682 height 134
click at [0, 0] on input "file" at bounding box center [0, 0] width 0 height 0
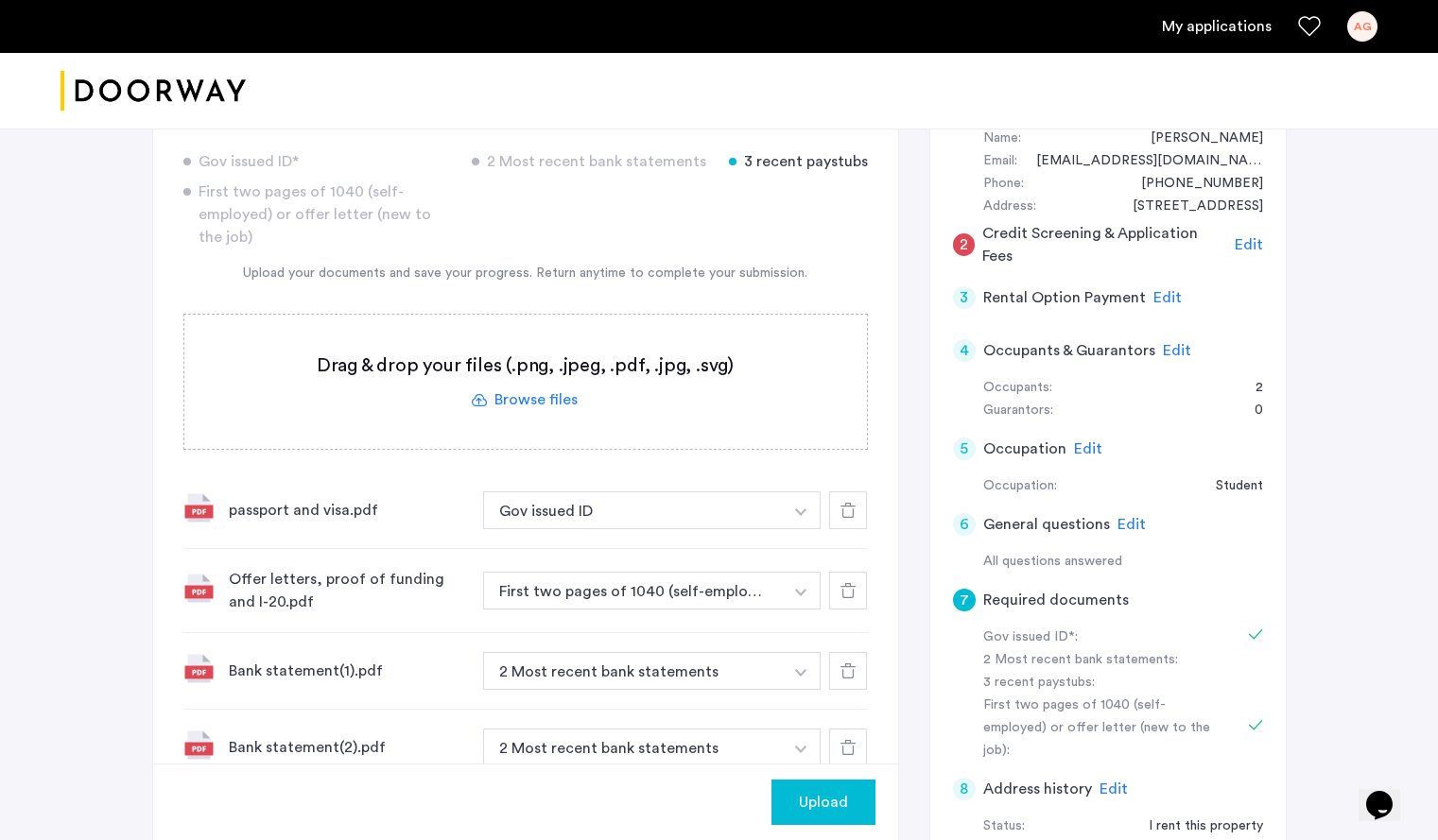
scroll to position [274, 0]
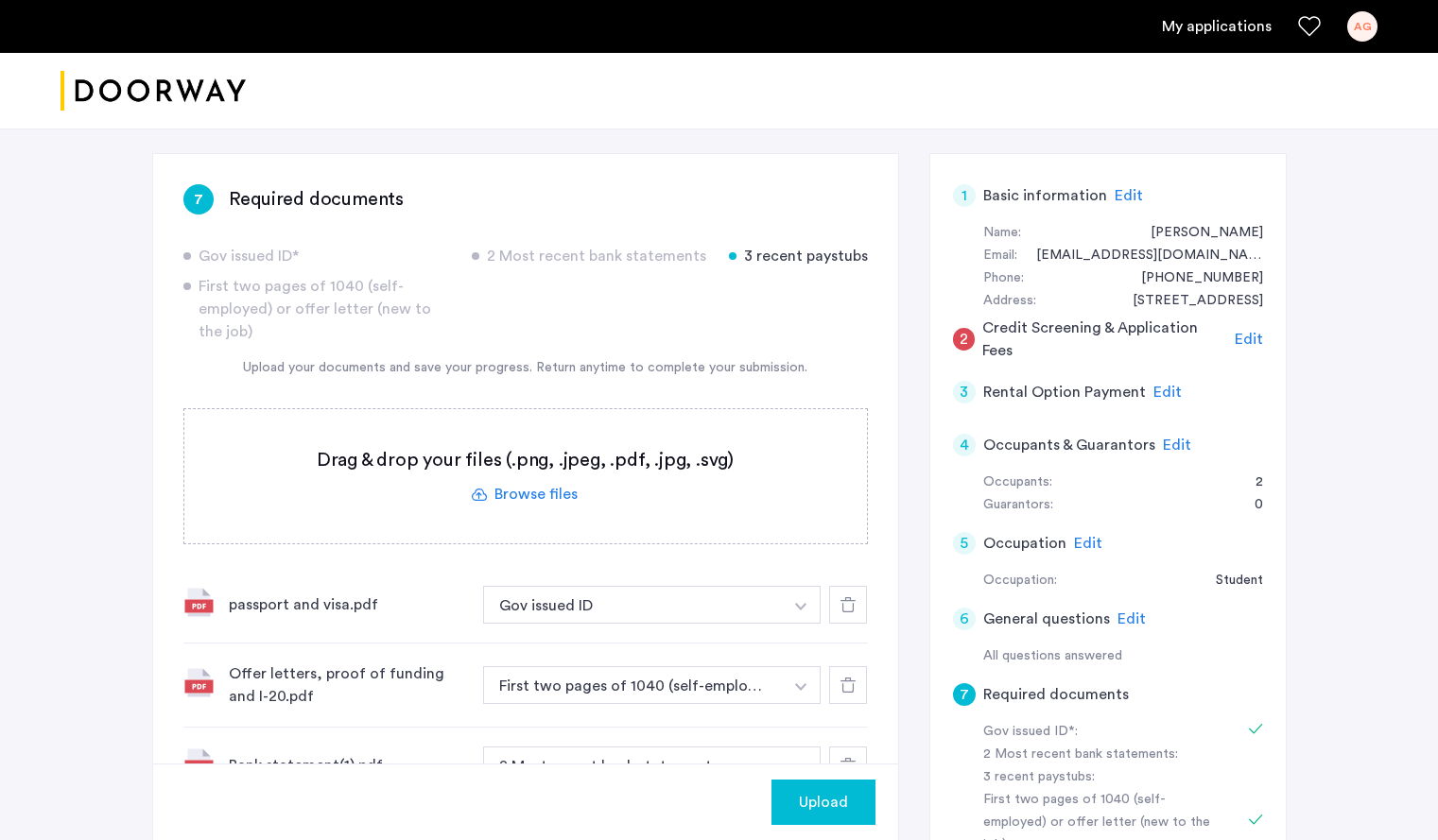
click at [530, 478] on label at bounding box center [525, 476] width 682 height 134
click at [0, 0] on input "file" at bounding box center [0, 0] width 0 height 0
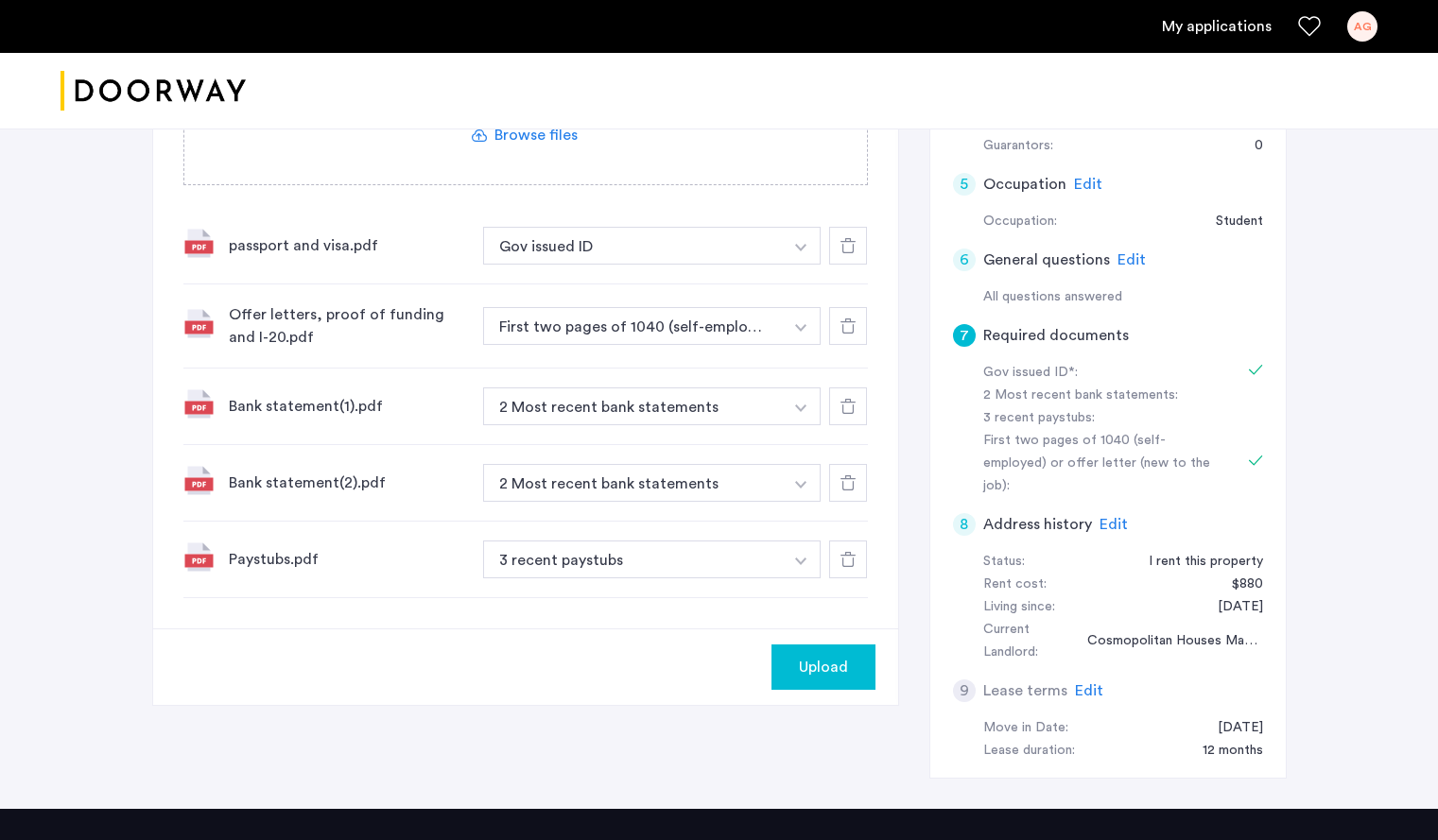
scroll to position [652, 0]
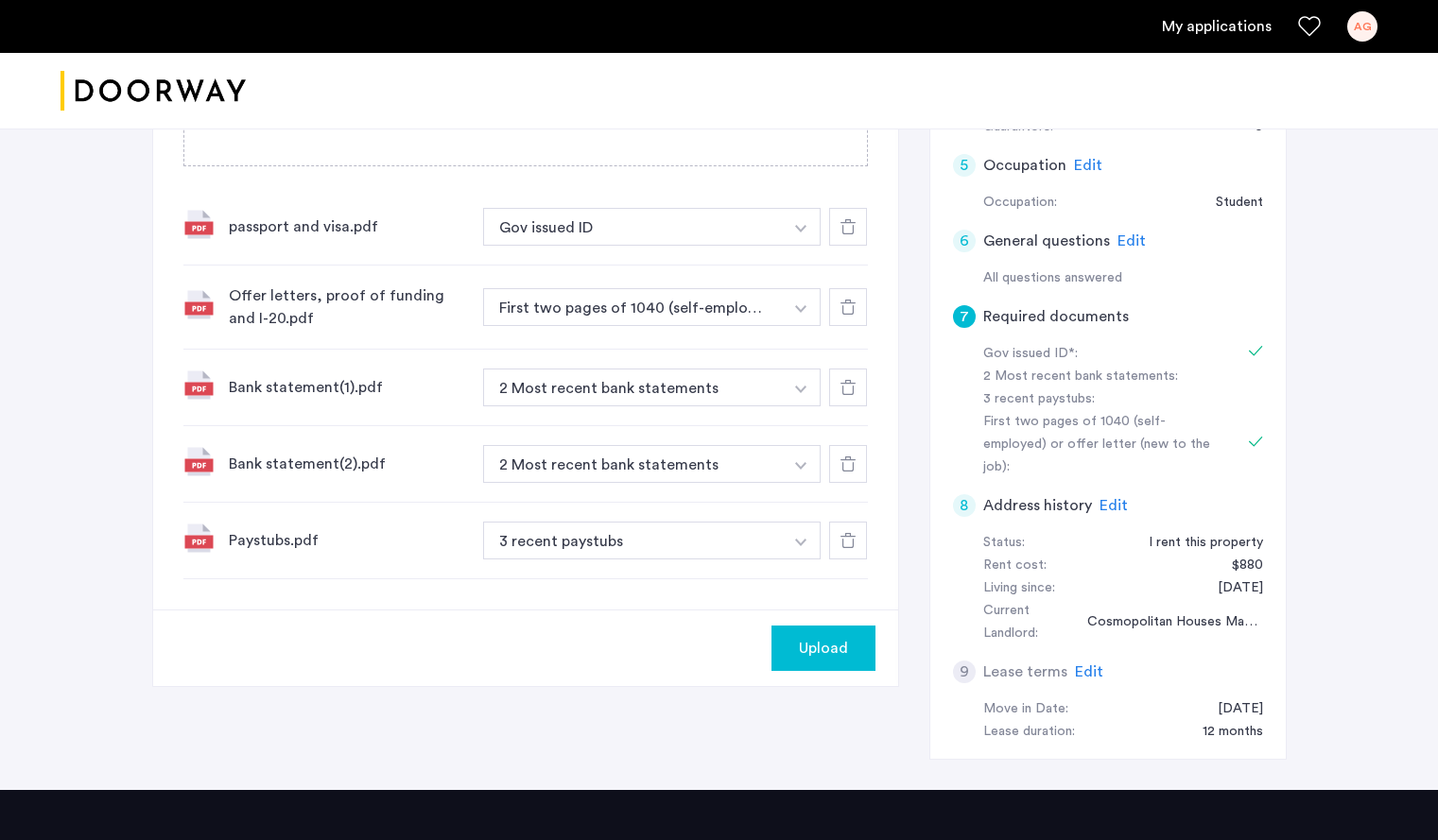
click at [841, 544] on icon at bounding box center [848, 541] width 16 height 16
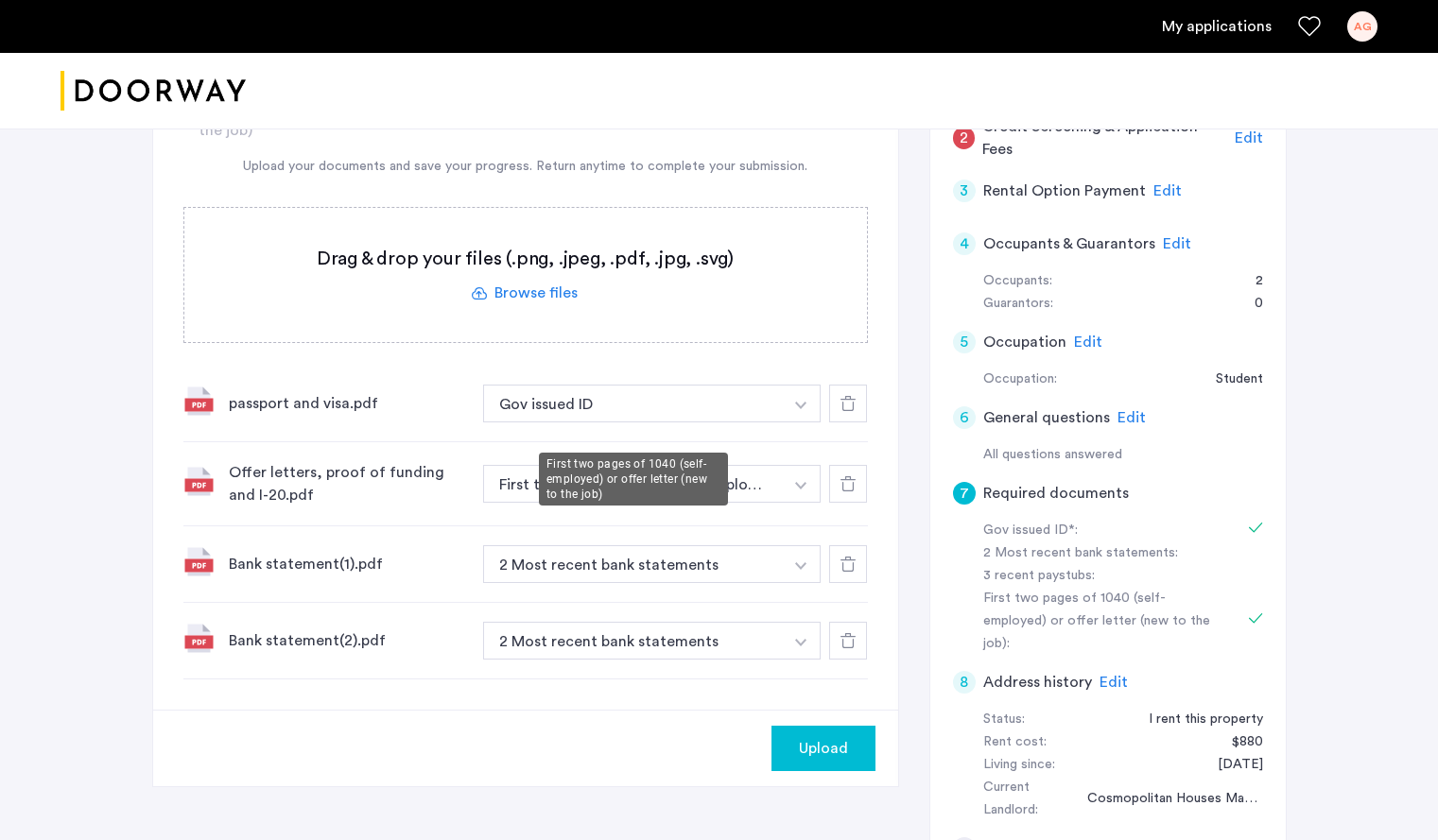
scroll to position [274, 0]
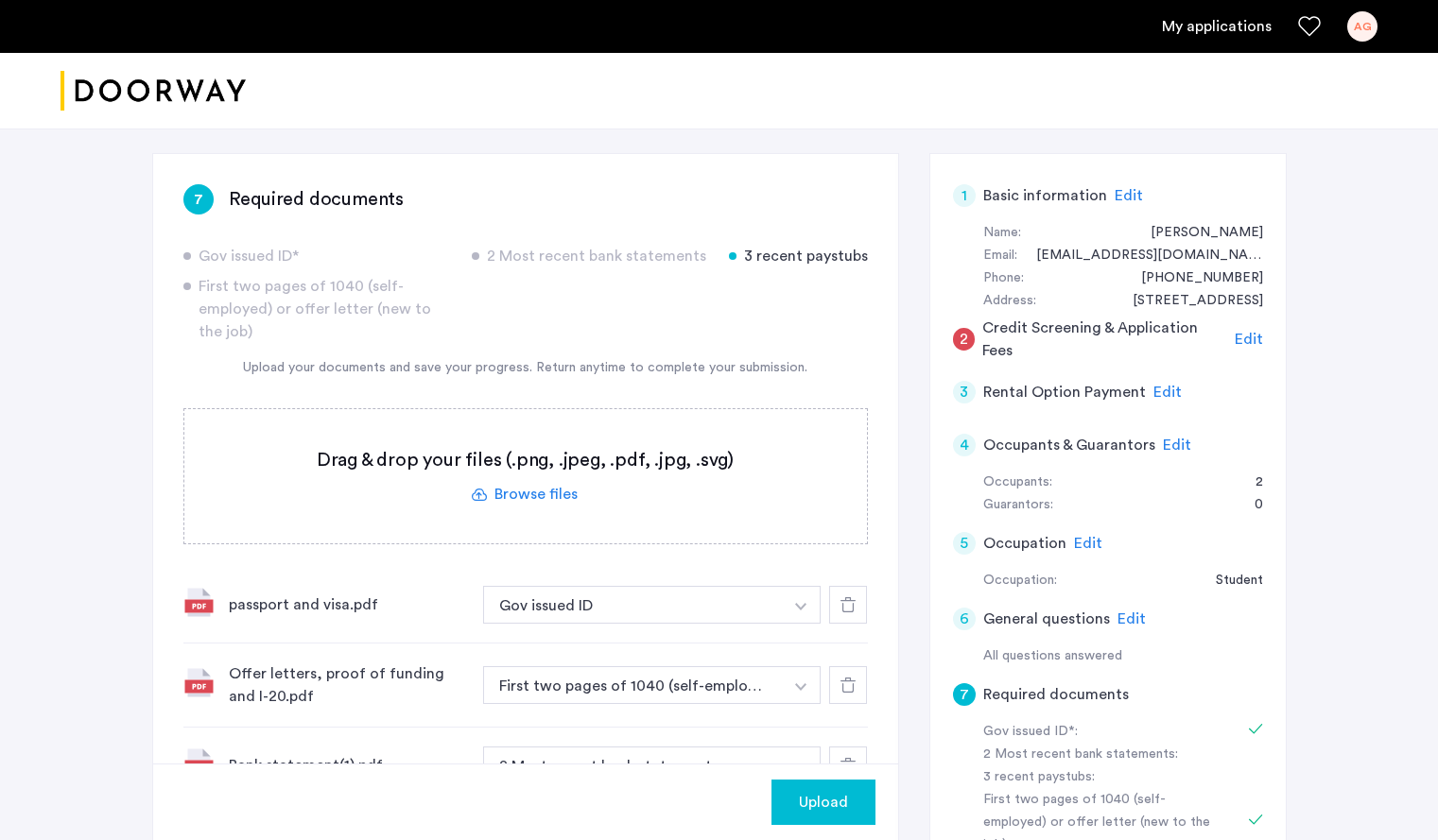
click at [535, 497] on label at bounding box center [525, 476] width 682 height 134
click at [0, 0] on input "file" at bounding box center [0, 0] width 0 height 0
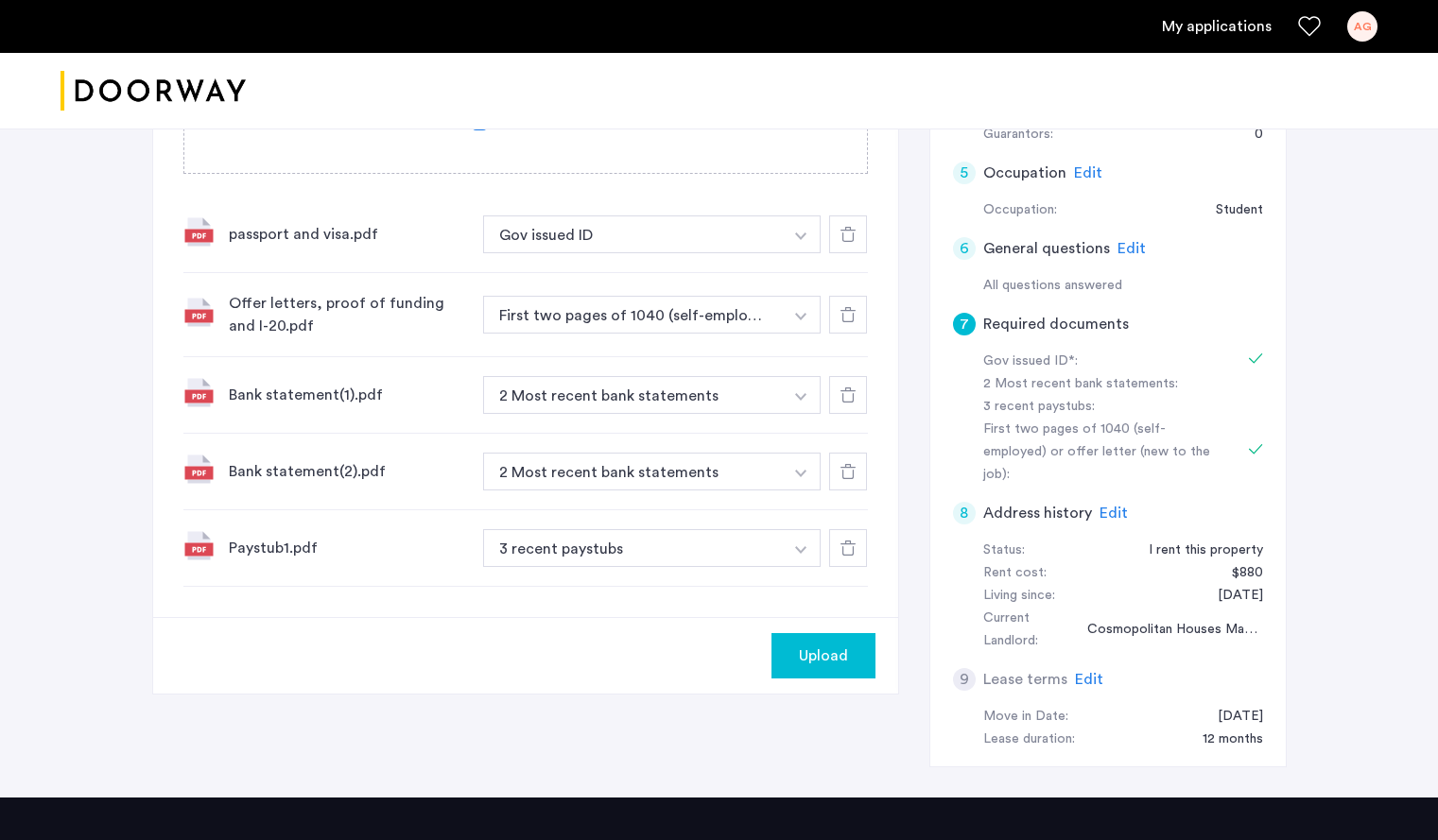
scroll to position [369, 0]
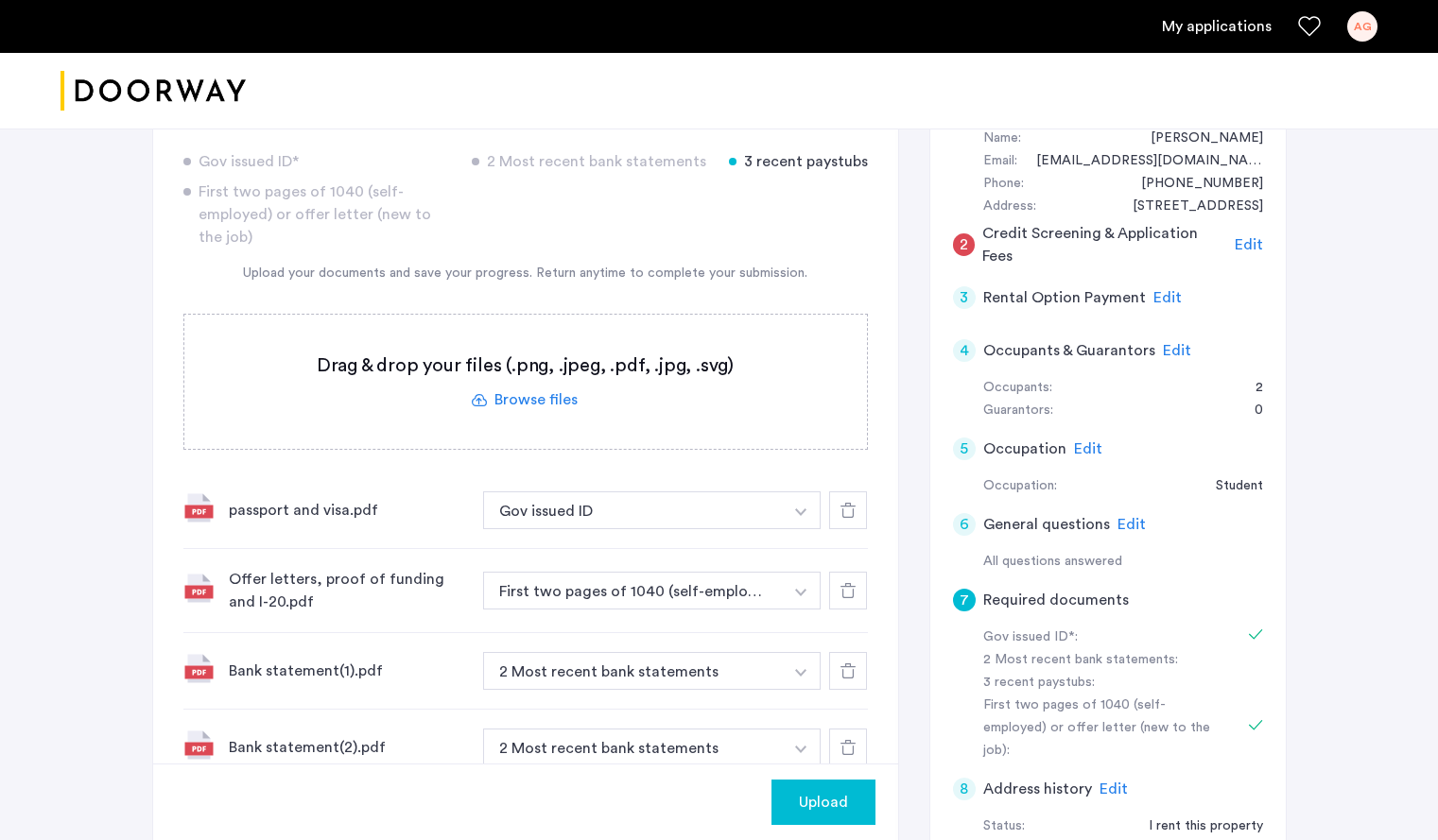
click at [545, 392] on label at bounding box center [525, 382] width 682 height 134
click at [0, 0] on input "file" at bounding box center [0, 0] width 0 height 0
click at [551, 400] on label at bounding box center [525, 382] width 682 height 134
click at [0, 0] on input "file" at bounding box center [0, 0] width 0 height 0
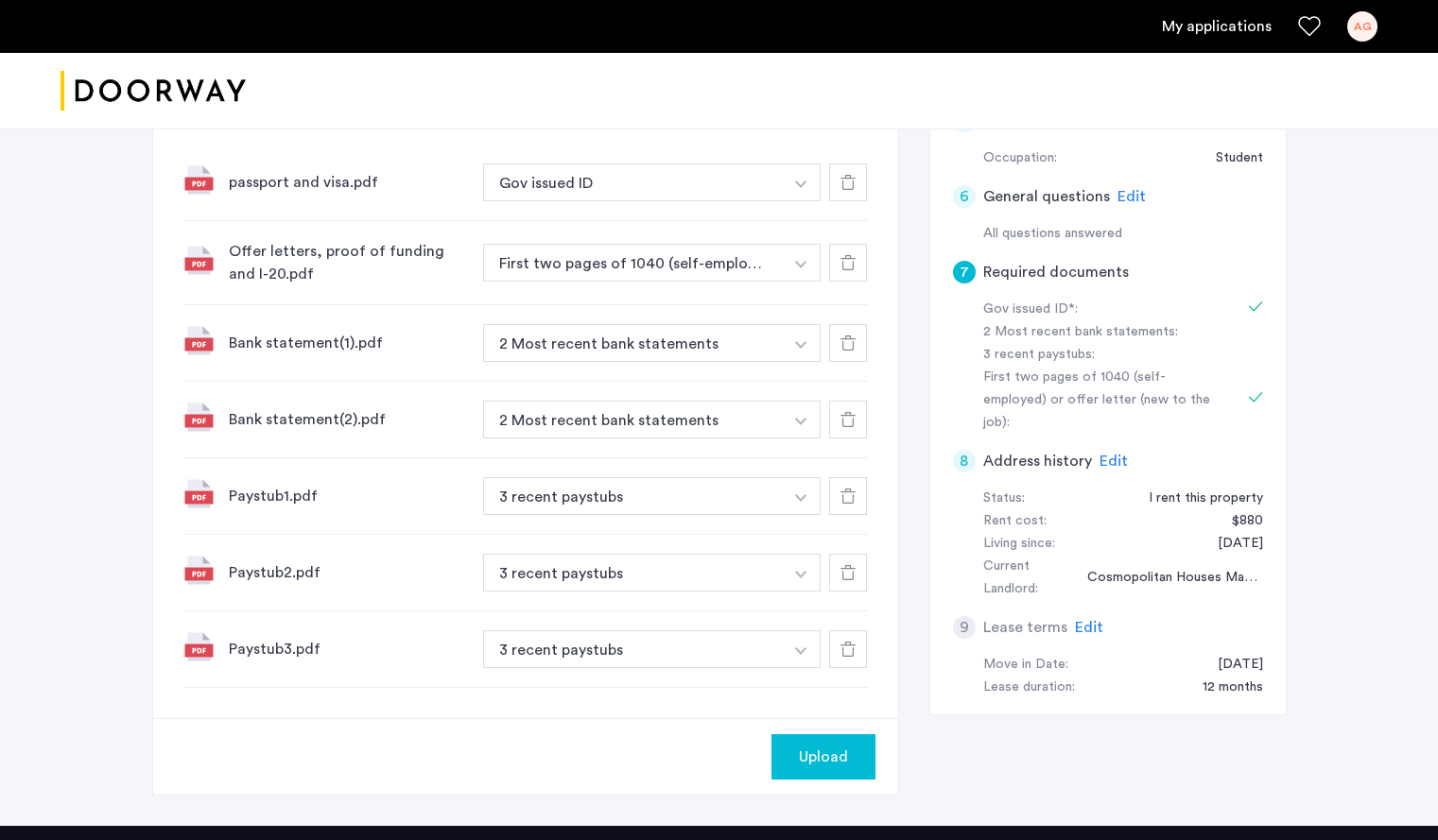
scroll to position [747, 0]
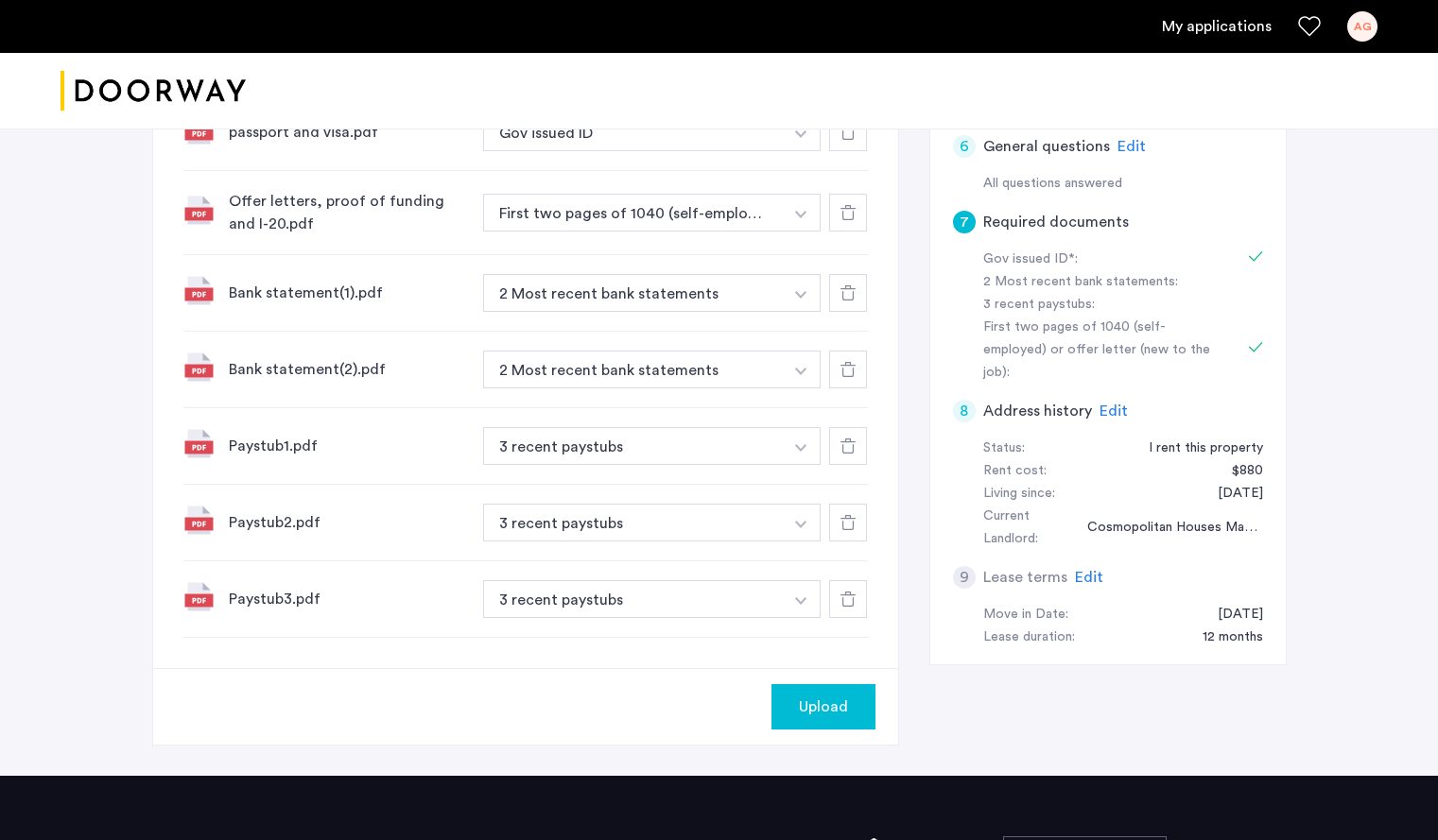
click at [798, 714] on span "Upload" at bounding box center [823, 706] width 49 height 22
click at [858, 723] on button "Next" at bounding box center [842, 707] width 66 height 46
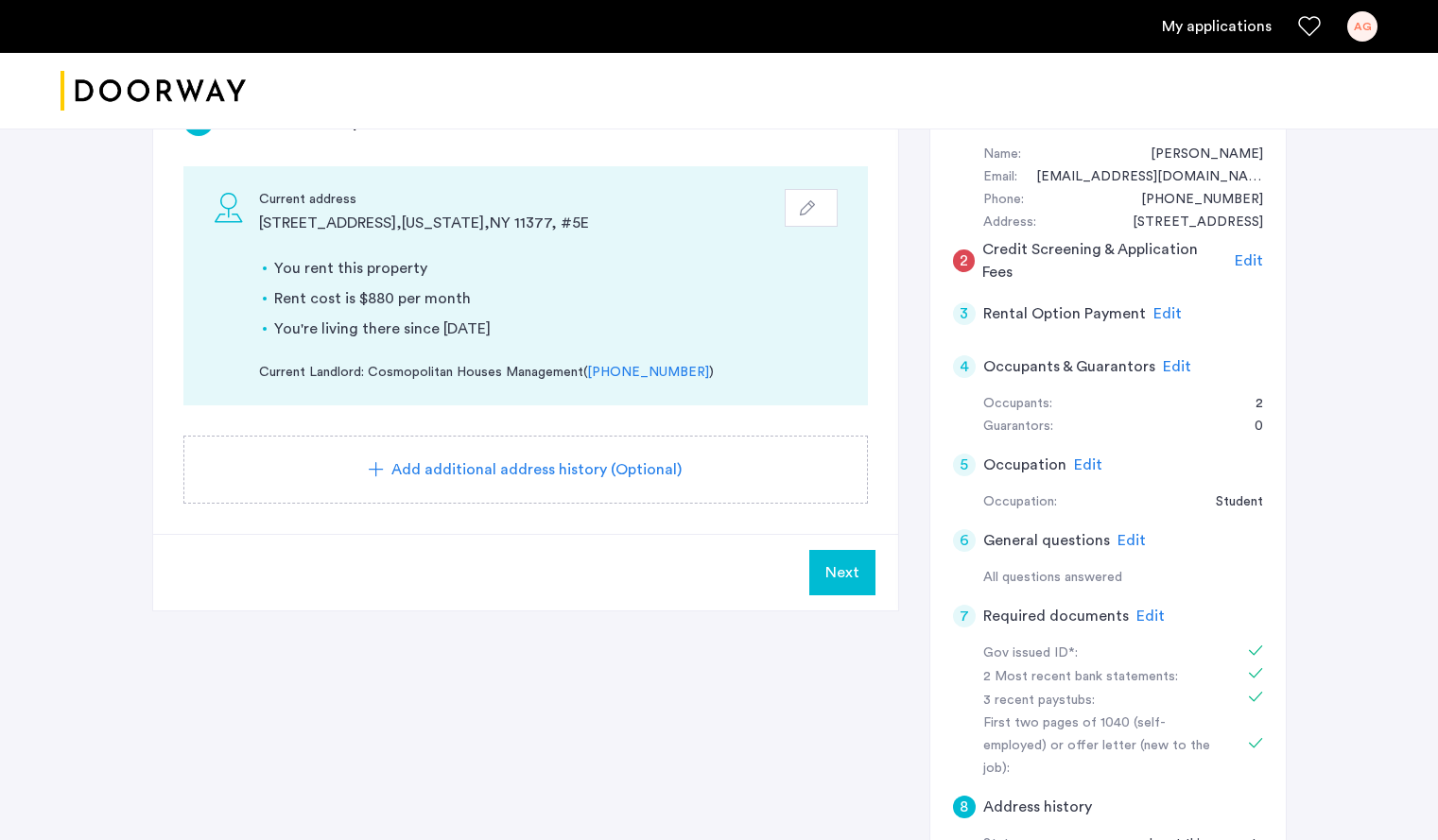
scroll to position [283, 0]
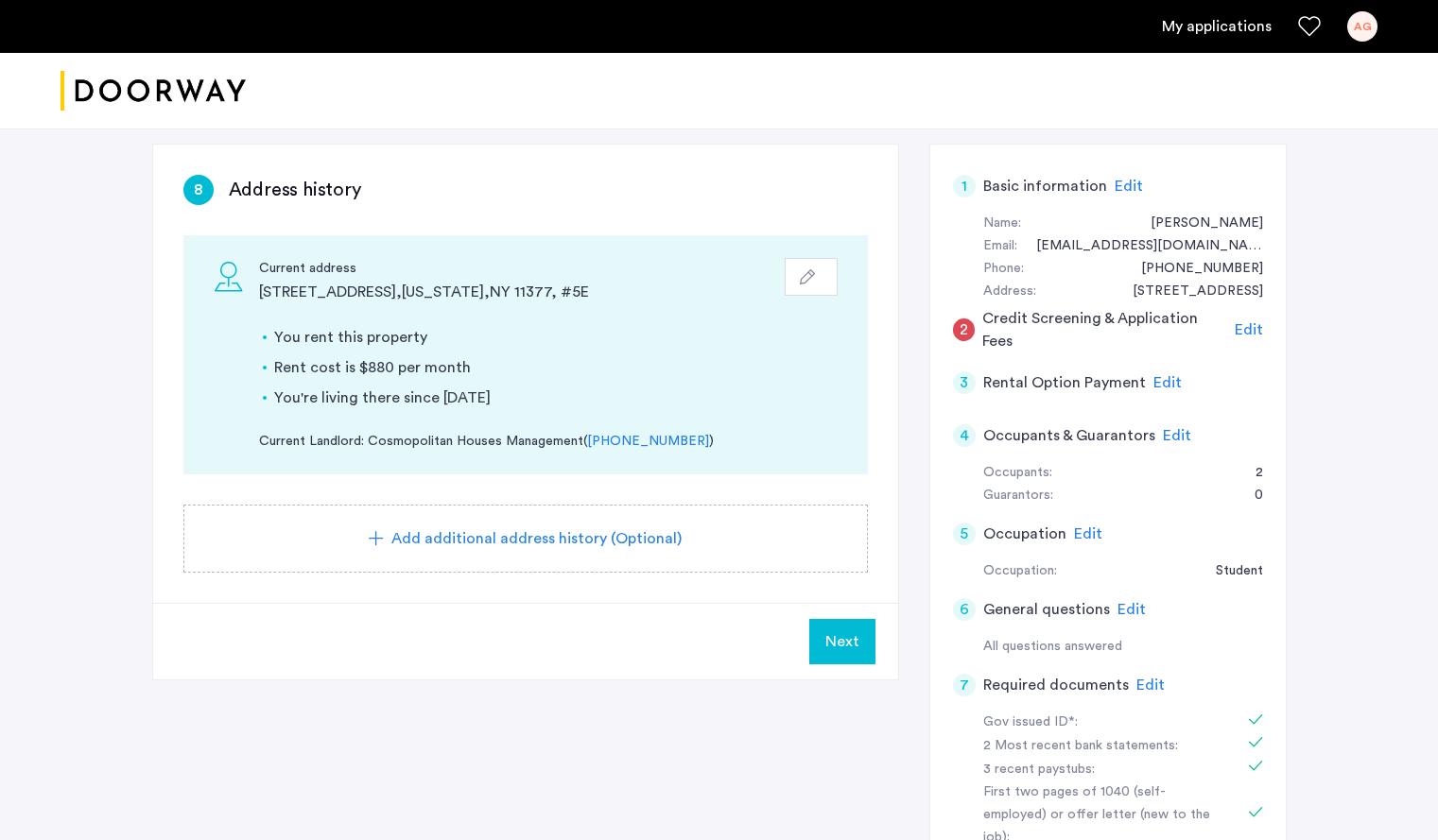
click at [853, 649] on span "Next" at bounding box center [841, 641] width 34 height 22
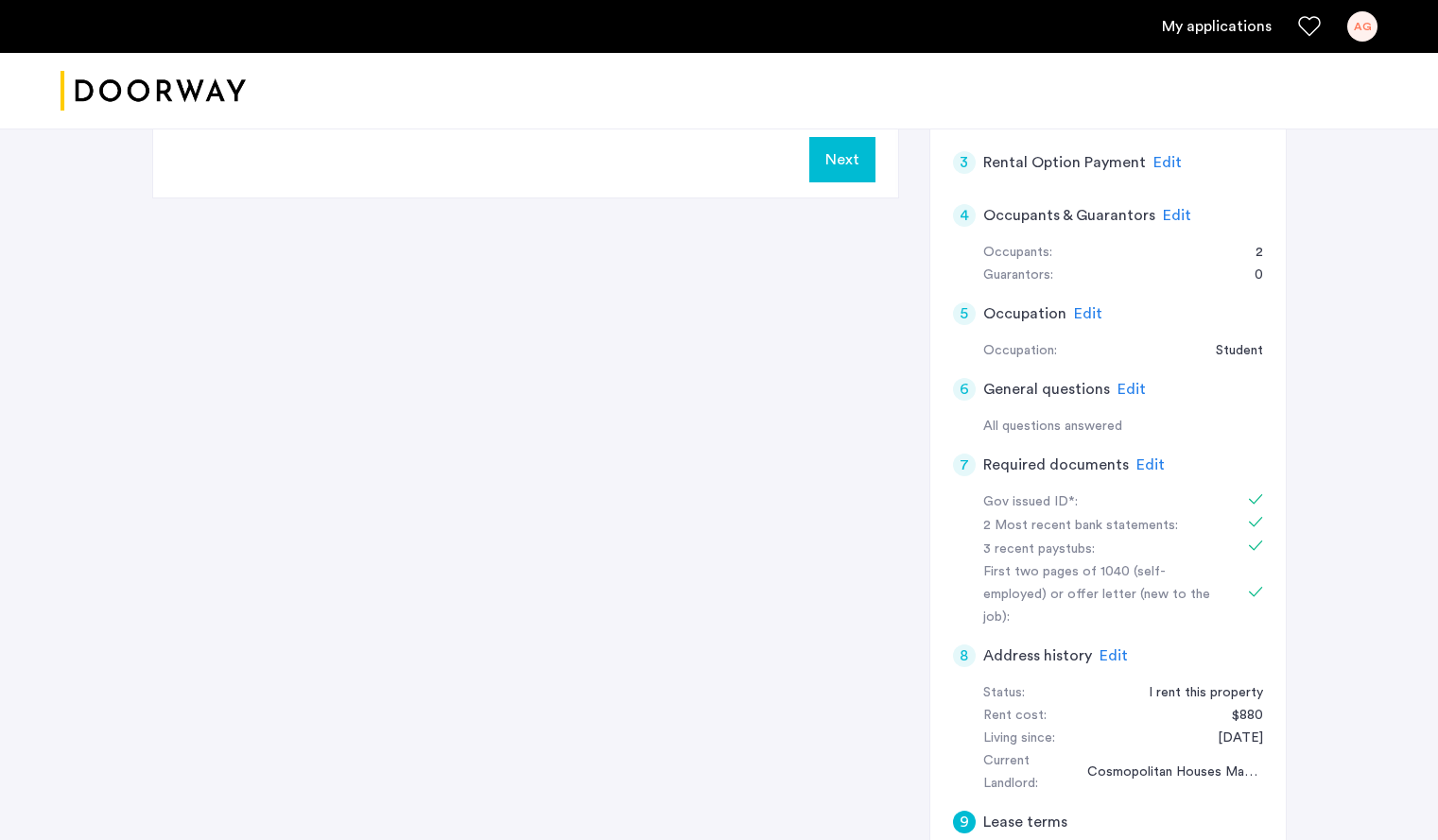
scroll to position [189, 0]
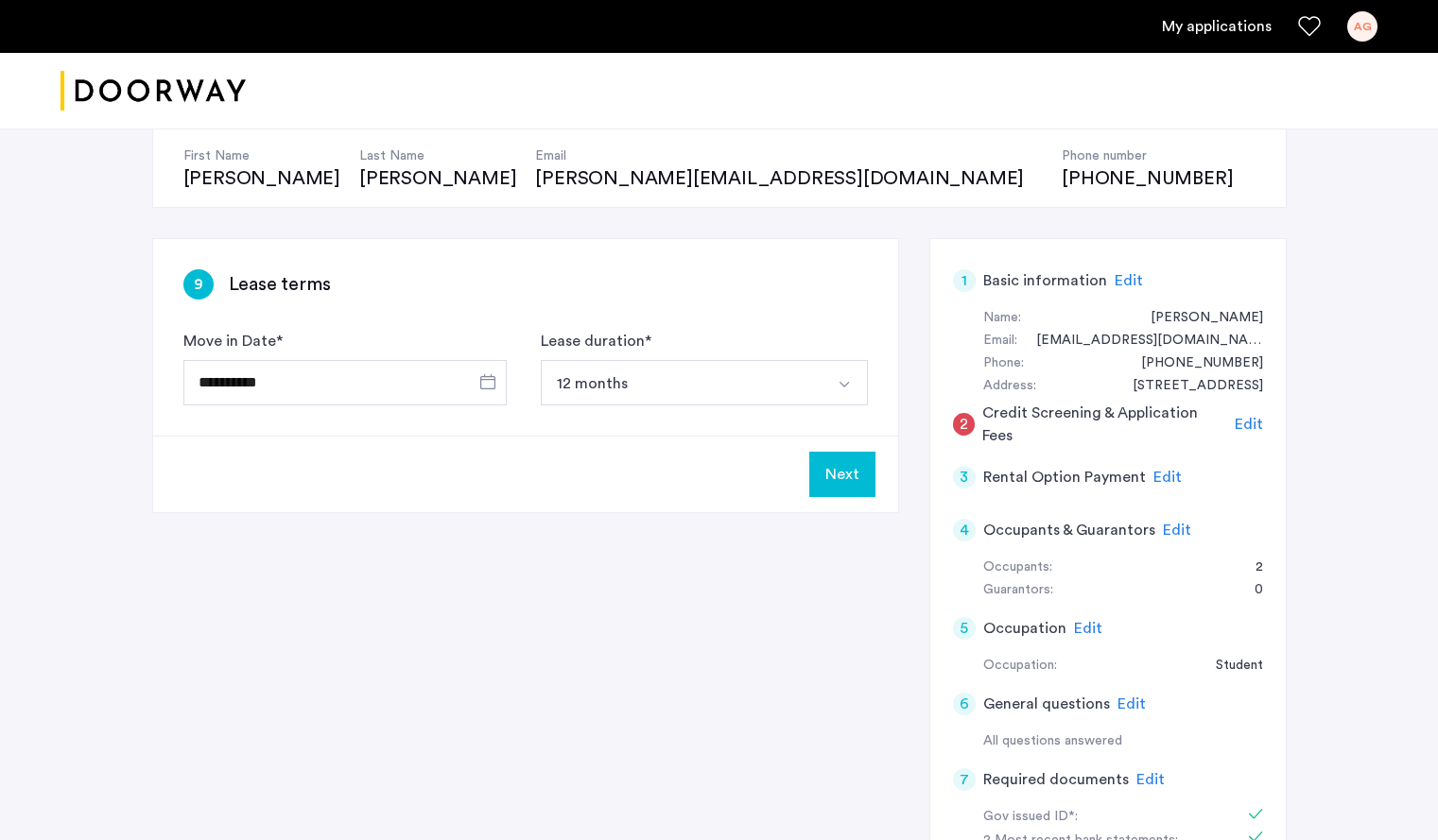
click at [841, 472] on button "Next" at bounding box center [842, 474] width 66 height 46
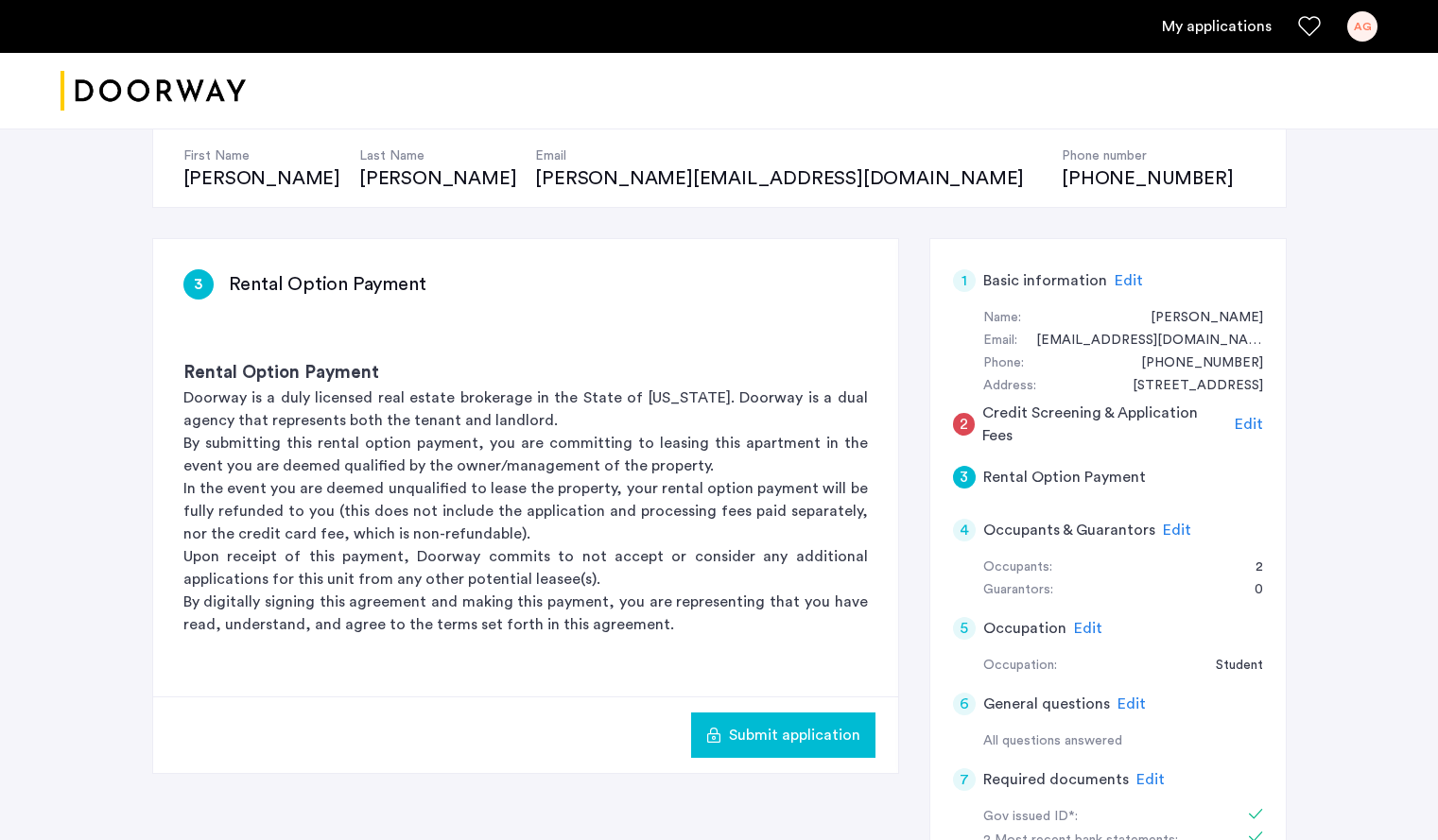
click at [1247, 422] on span "Edit" at bounding box center [1248, 424] width 28 height 16
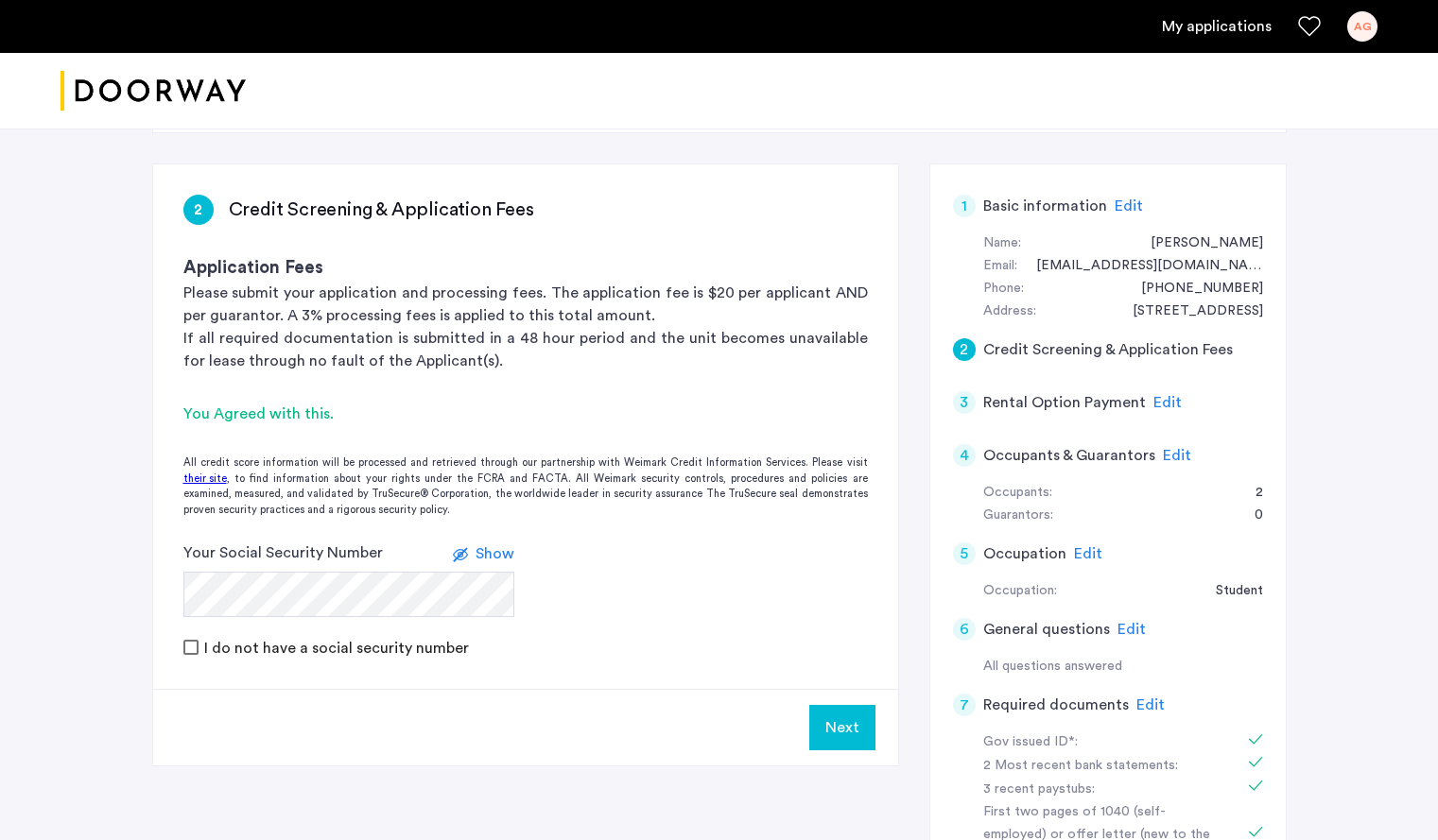
scroll to position [378, 0]
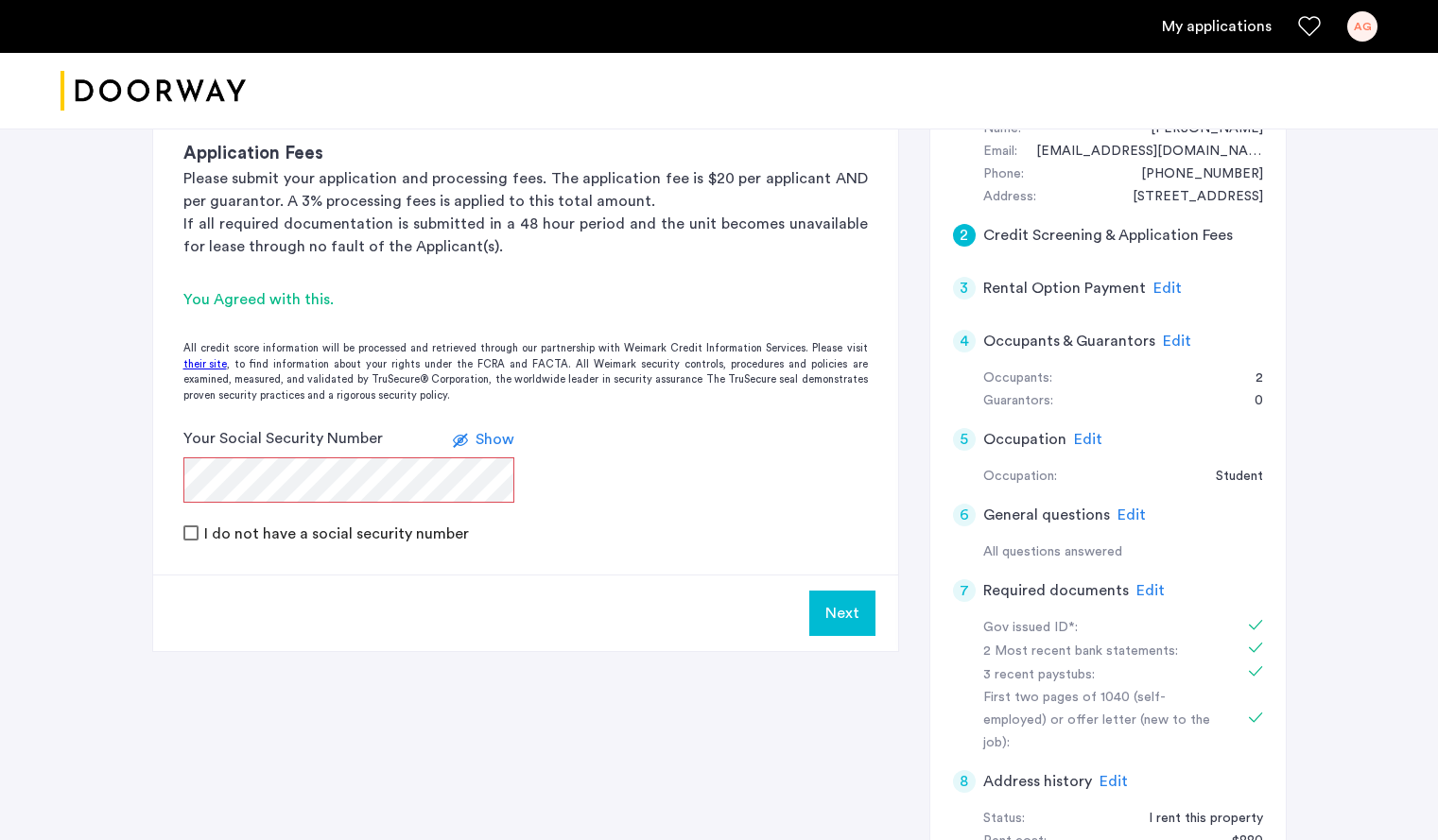
click at [497, 433] on span "Show" at bounding box center [495, 440] width 39 height 16
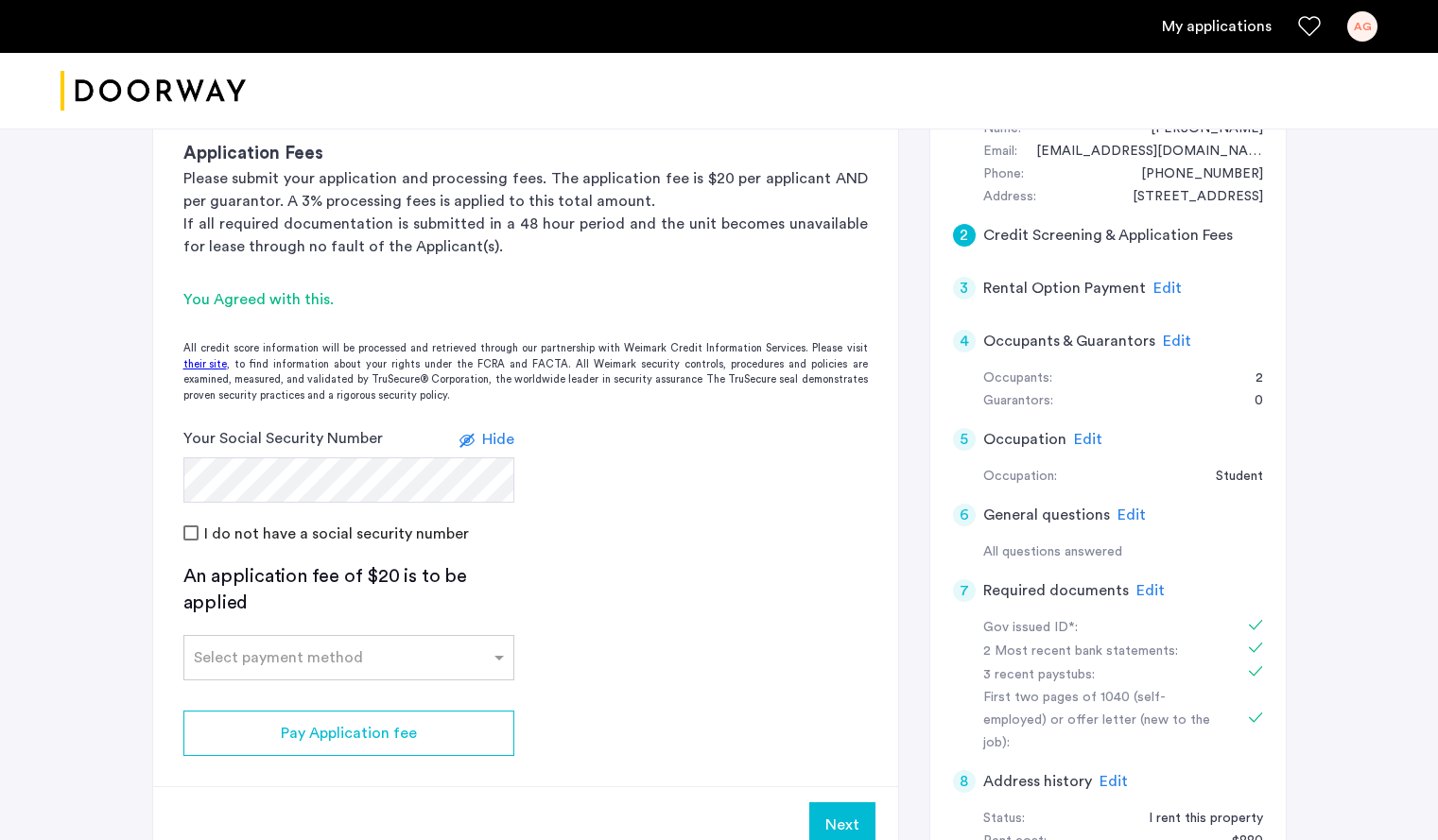
click at [676, 537] on div "I do not have a social security number" at bounding box center [525, 532] width 684 height 22
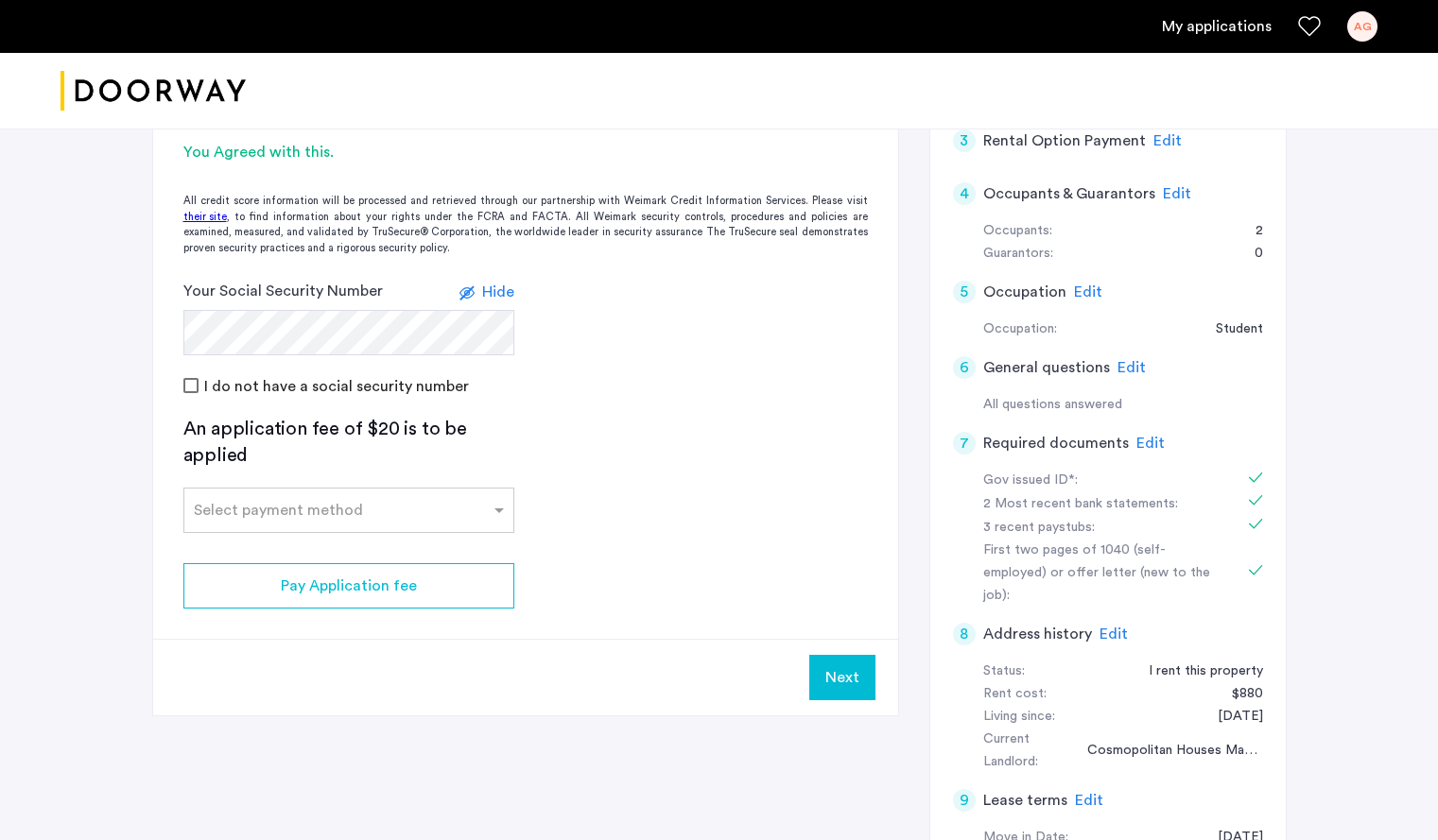
scroll to position [566, 0]
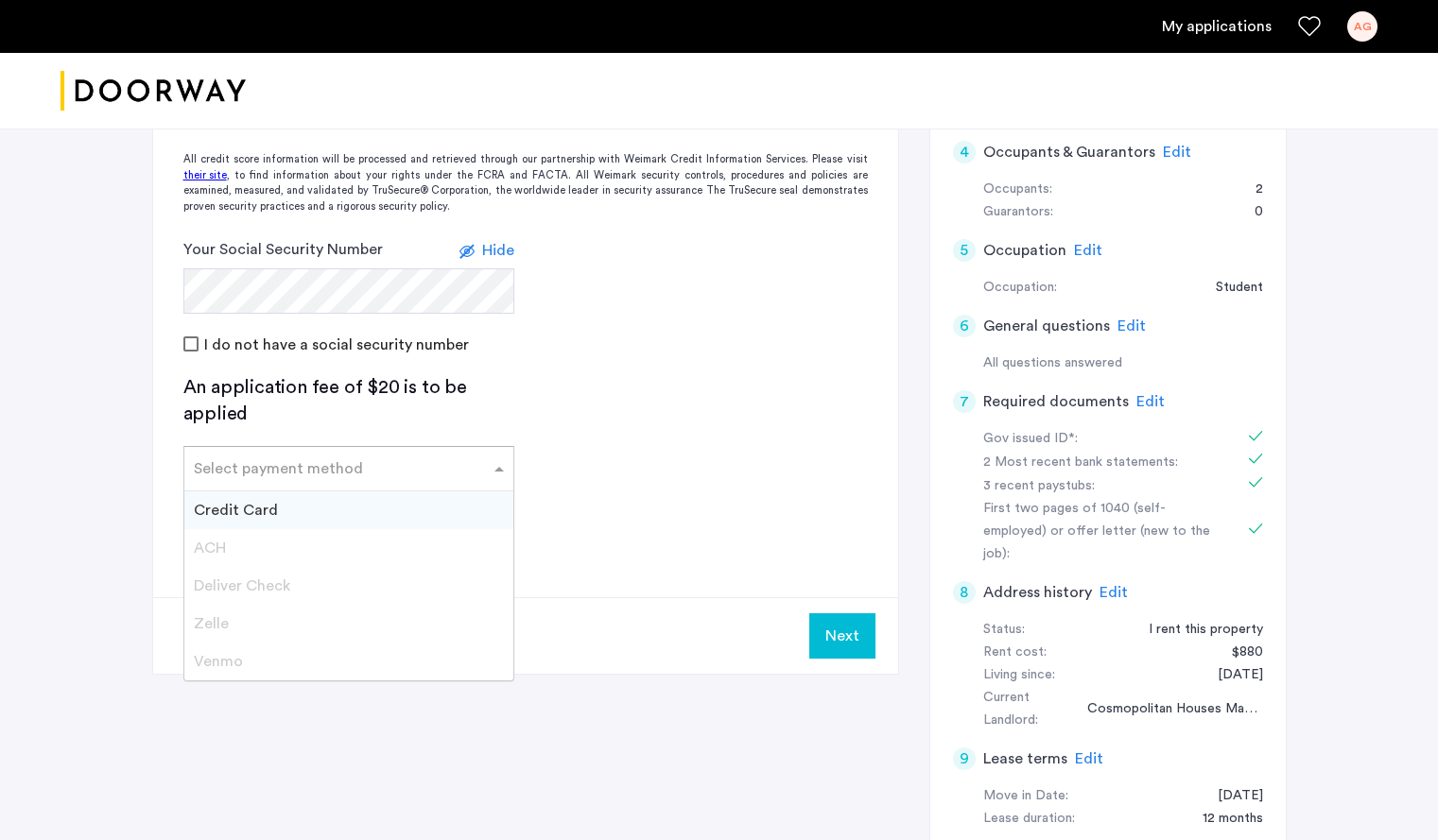
click at [481, 463] on div at bounding box center [349, 462] width 329 height 22
click at [625, 469] on app-credit-screening "2 Credit Screening & Application Fees Application Fees Please submit your appli…" at bounding box center [525, 267] width 745 height 813
click at [428, 454] on div at bounding box center [349, 462] width 329 height 22
click at [453, 513] on div "Credit Card" at bounding box center [349, 510] width 329 height 38
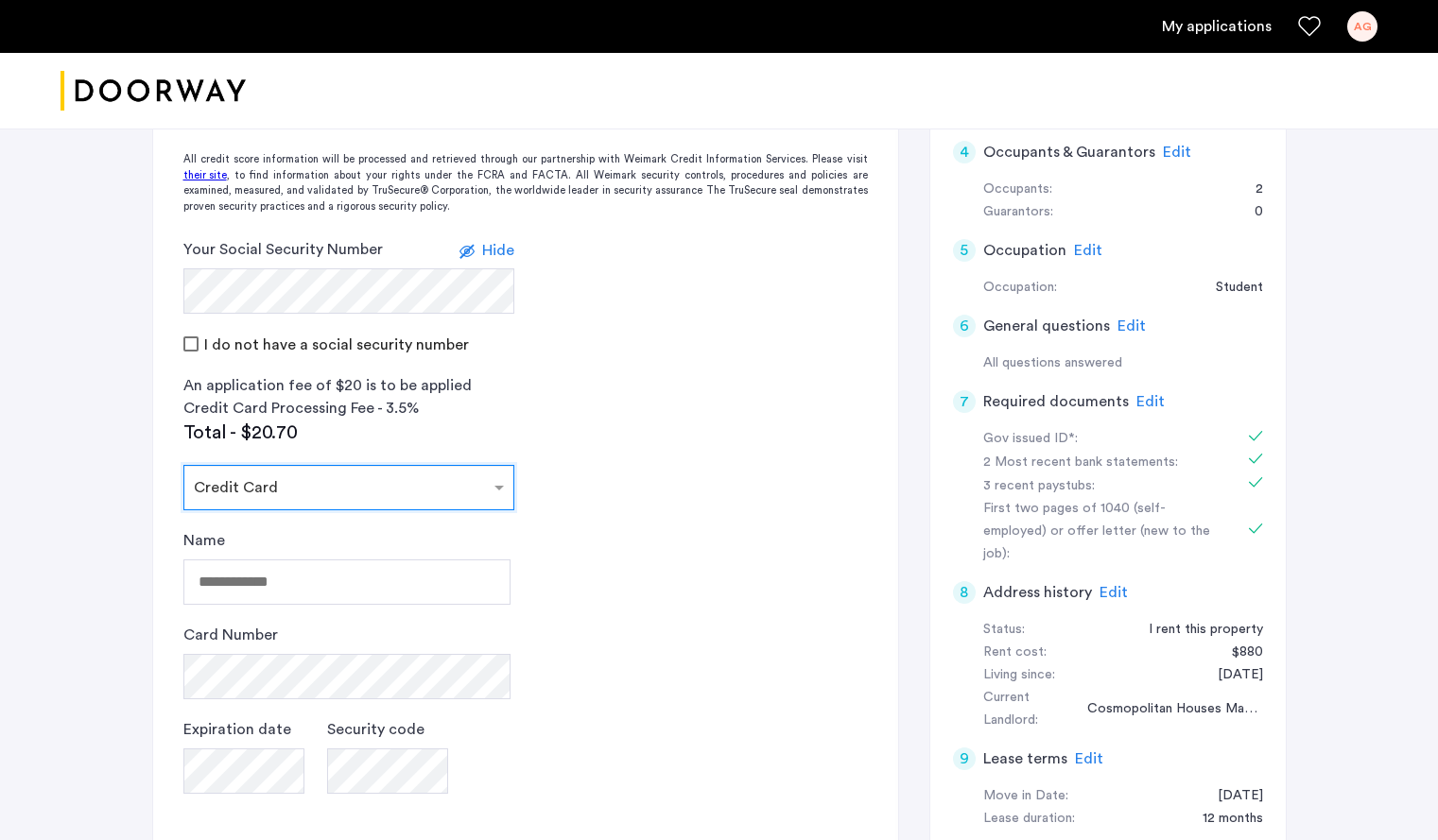
click at [605, 526] on app-credit-screening "2 Credit Screening & Application Fees Application Fees Please submit your appli…" at bounding box center [525, 437] width 745 height 1152
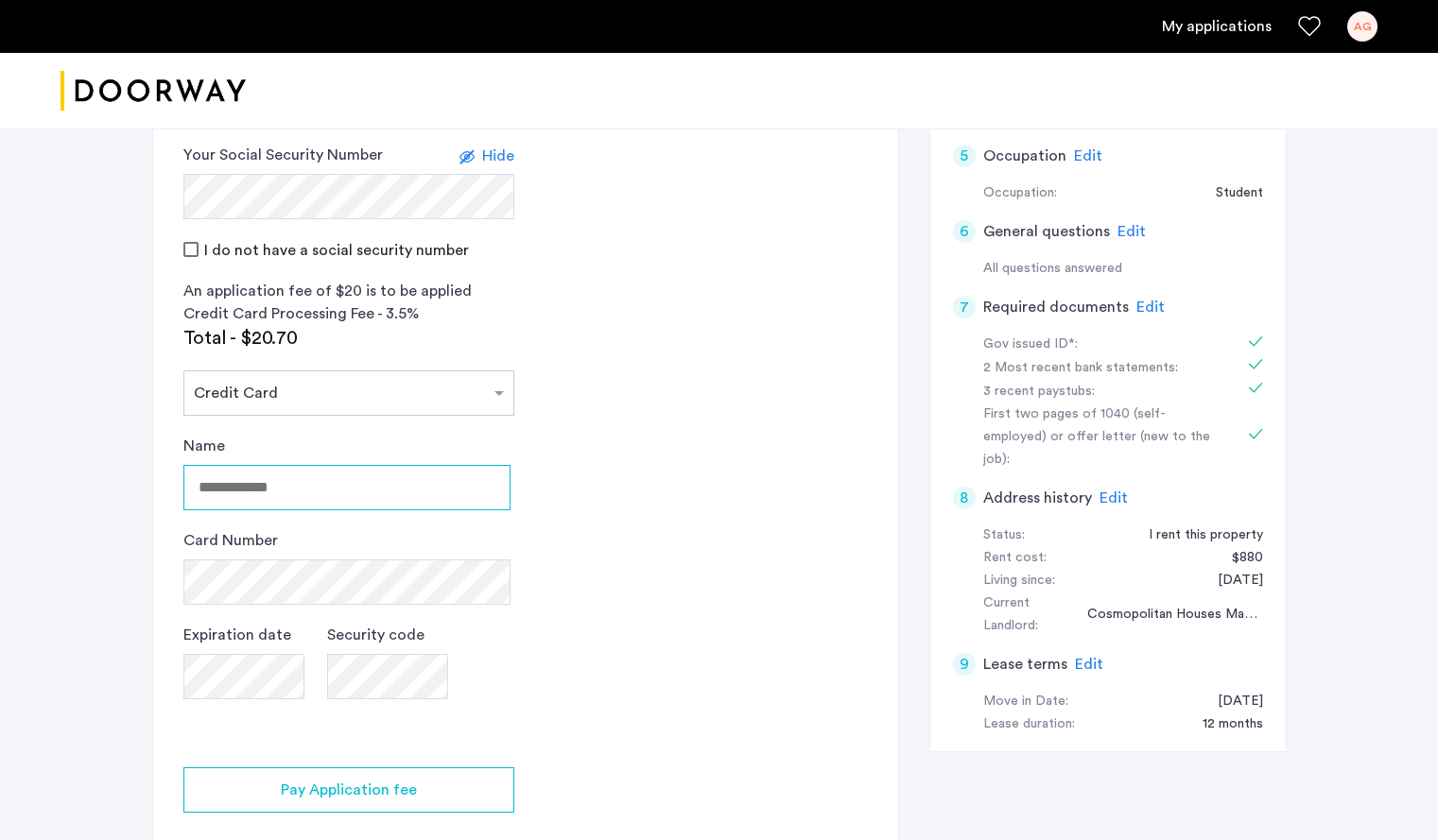
click at [304, 474] on input "Name" at bounding box center [347, 488] width 327 height 46
click at [313, 488] on input "Name" at bounding box center [347, 488] width 327 height 46
click at [580, 499] on app-credit-screening "2 Credit Screening & Application Fees Application Fees Please submit your appli…" at bounding box center [525, 343] width 745 height 1152
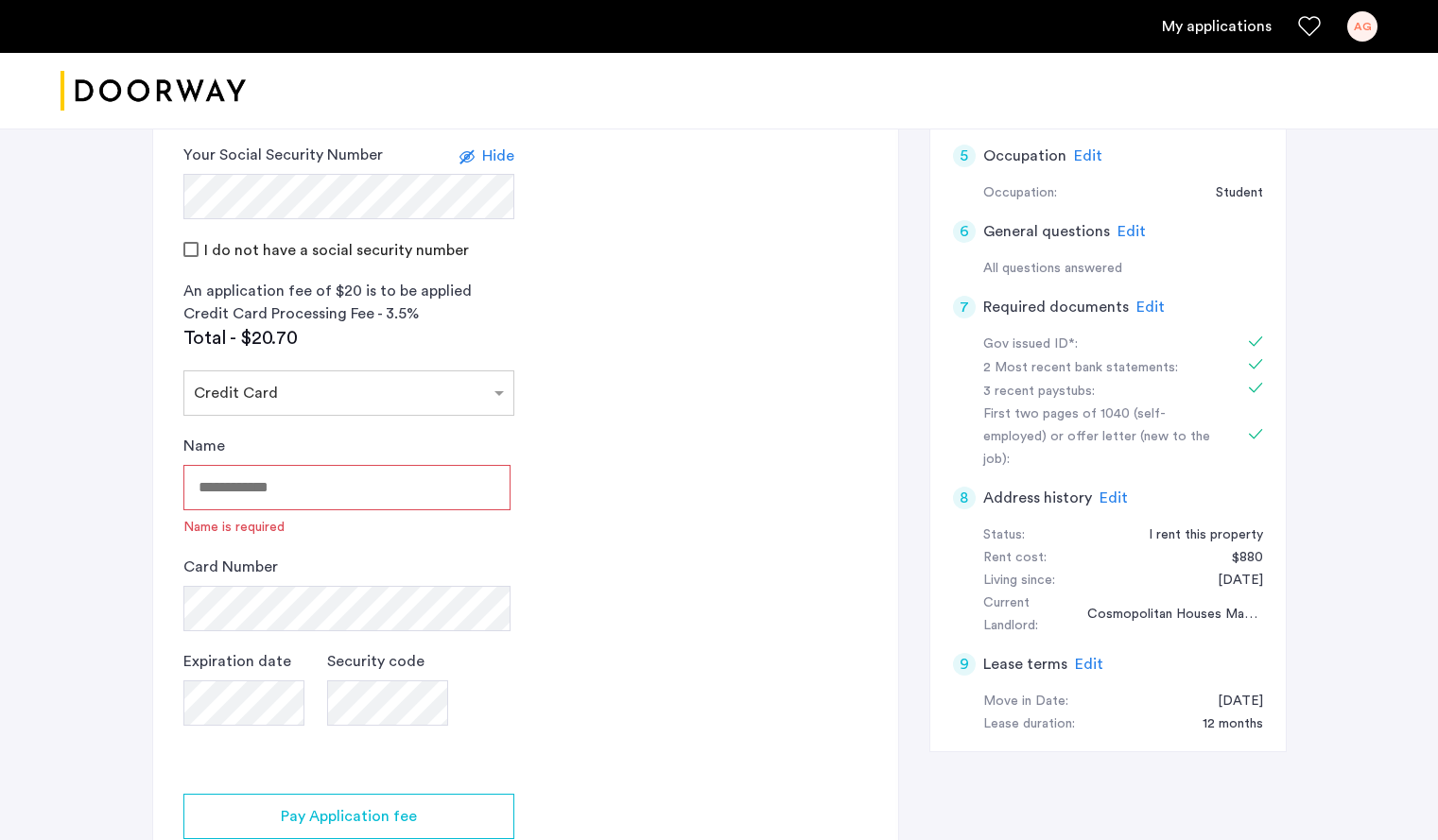
click at [453, 491] on input "Name" at bounding box center [347, 488] width 327 height 46
type input "**********"
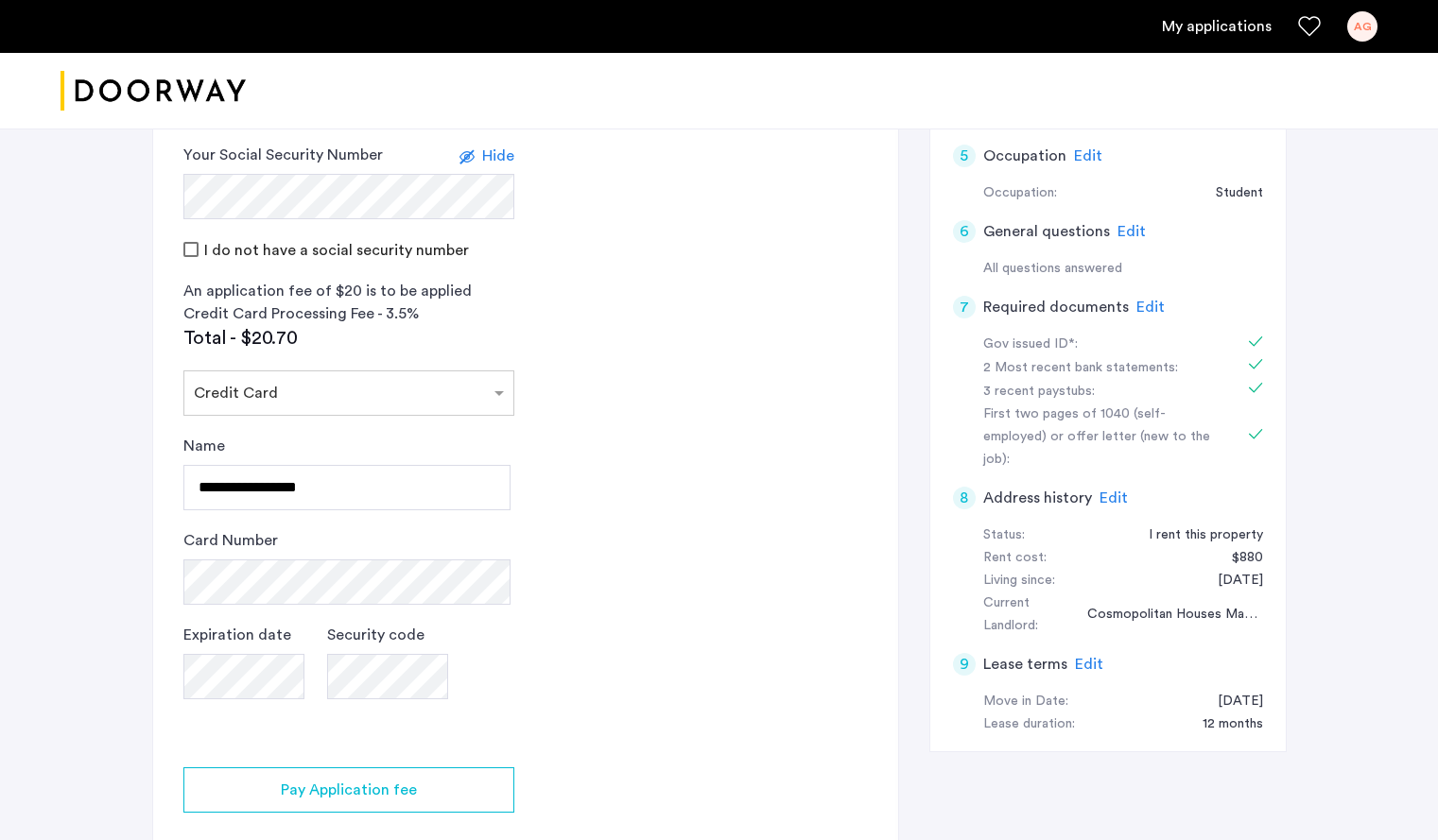
click at [583, 533] on app-credit-screening "2 Credit Screening & Application Fees Application Fees Please submit your appli…" at bounding box center [525, 343] width 745 height 1152
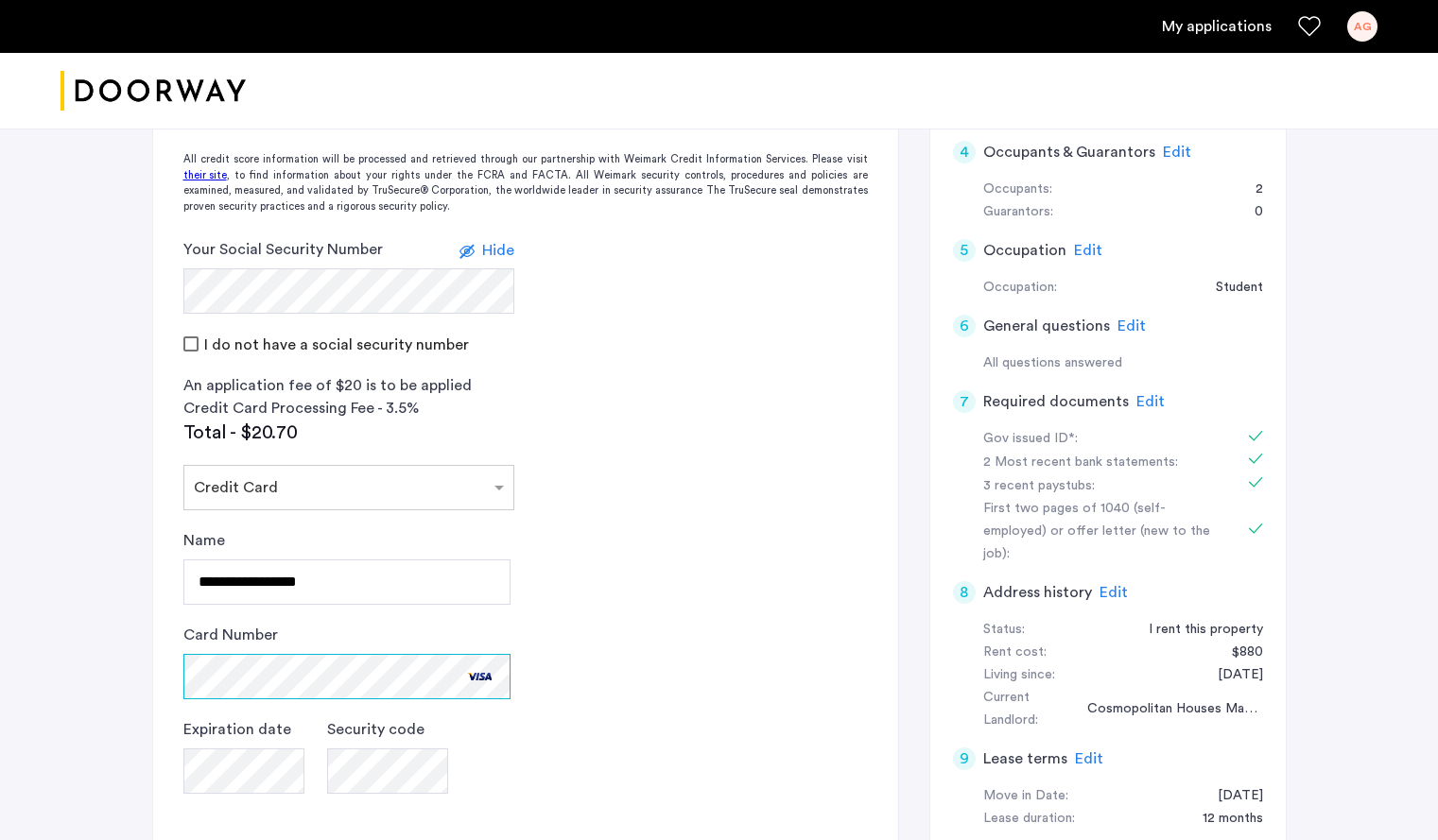
scroll to position [851, 0]
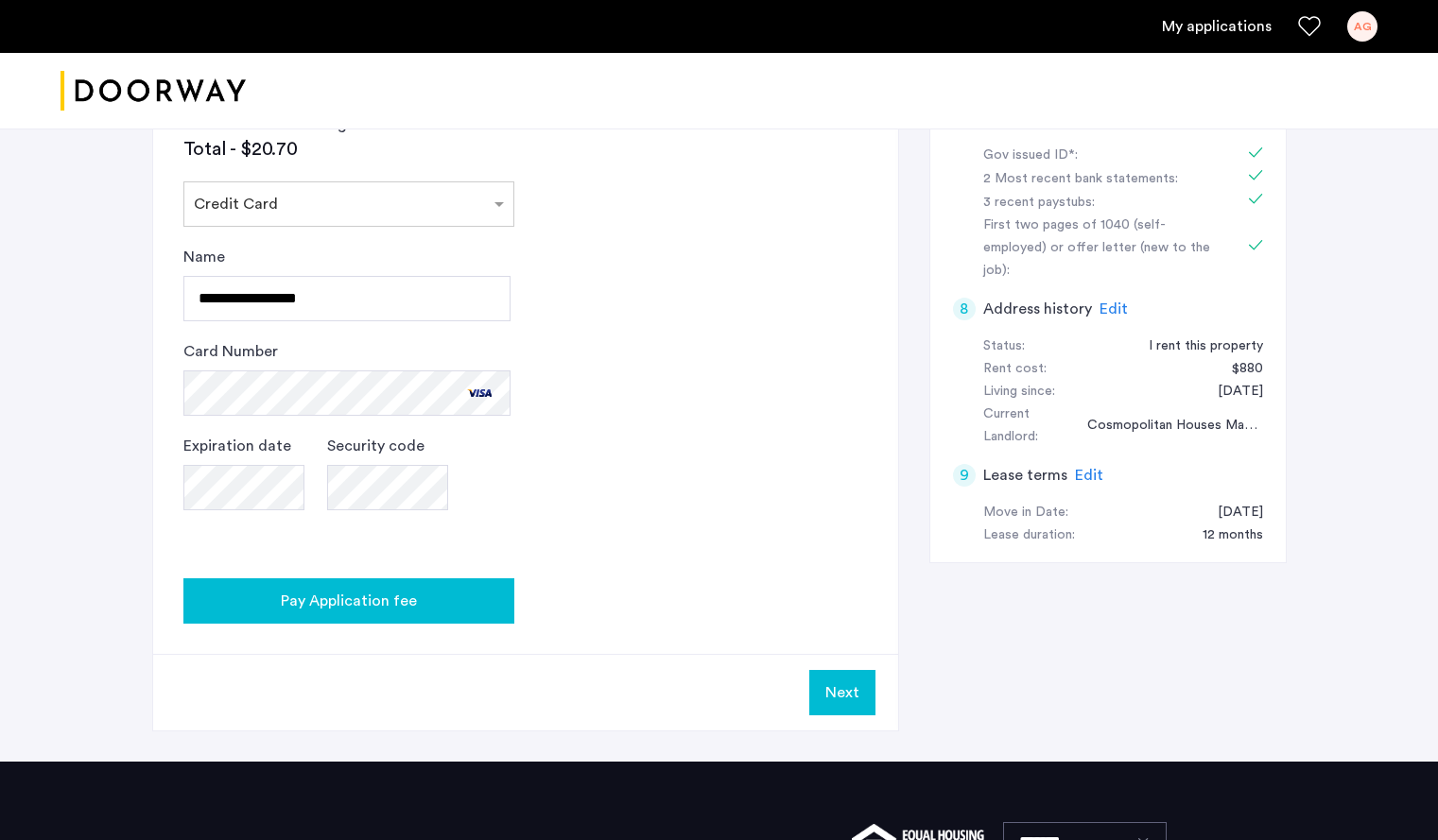
click at [476, 610] on div "Pay Application fee" at bounding box center [349, 601] width 301 height 22
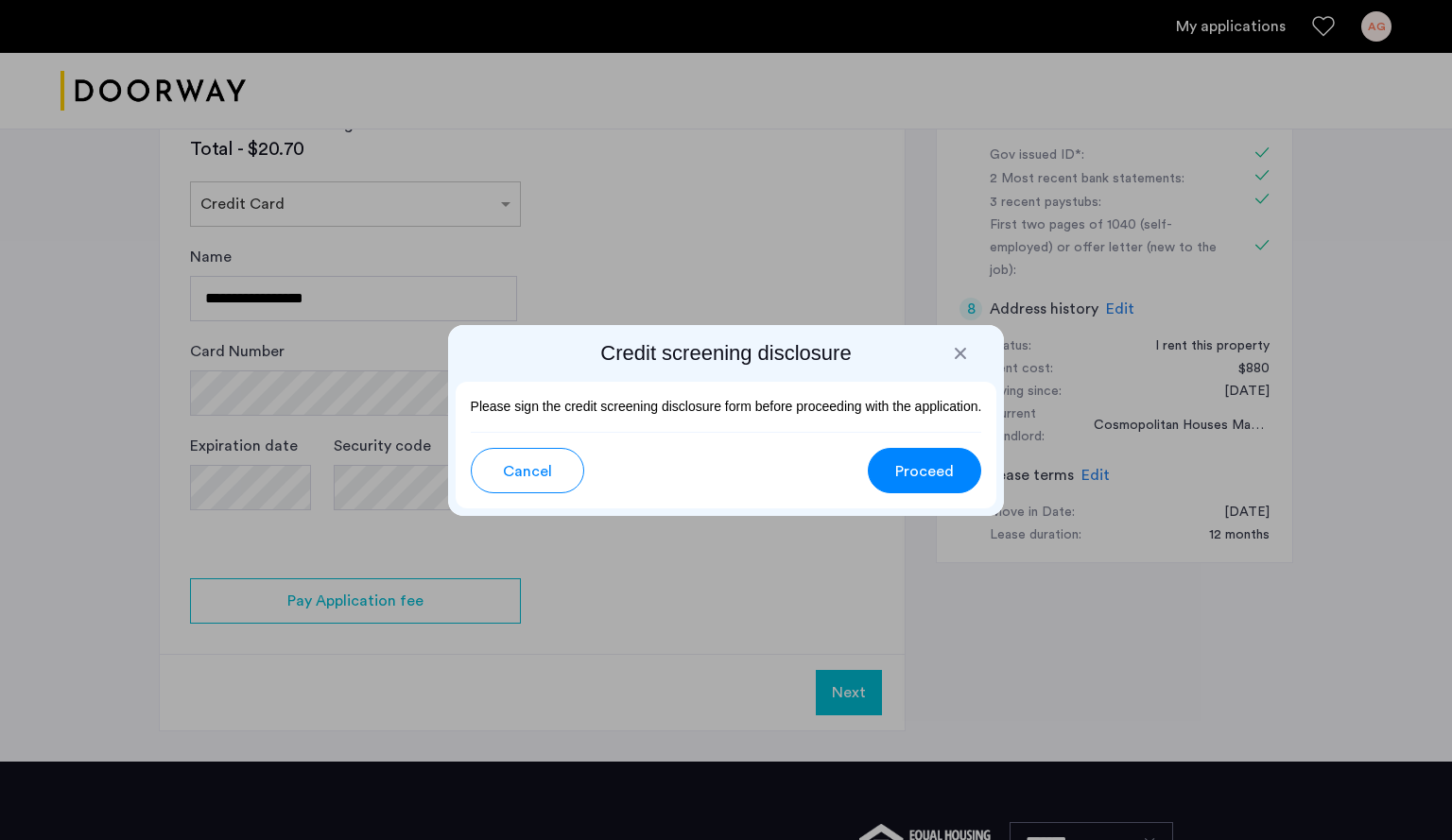
click at [932, 475] on span "Proceed" at bounding box center [924, 471] width 58 height 22
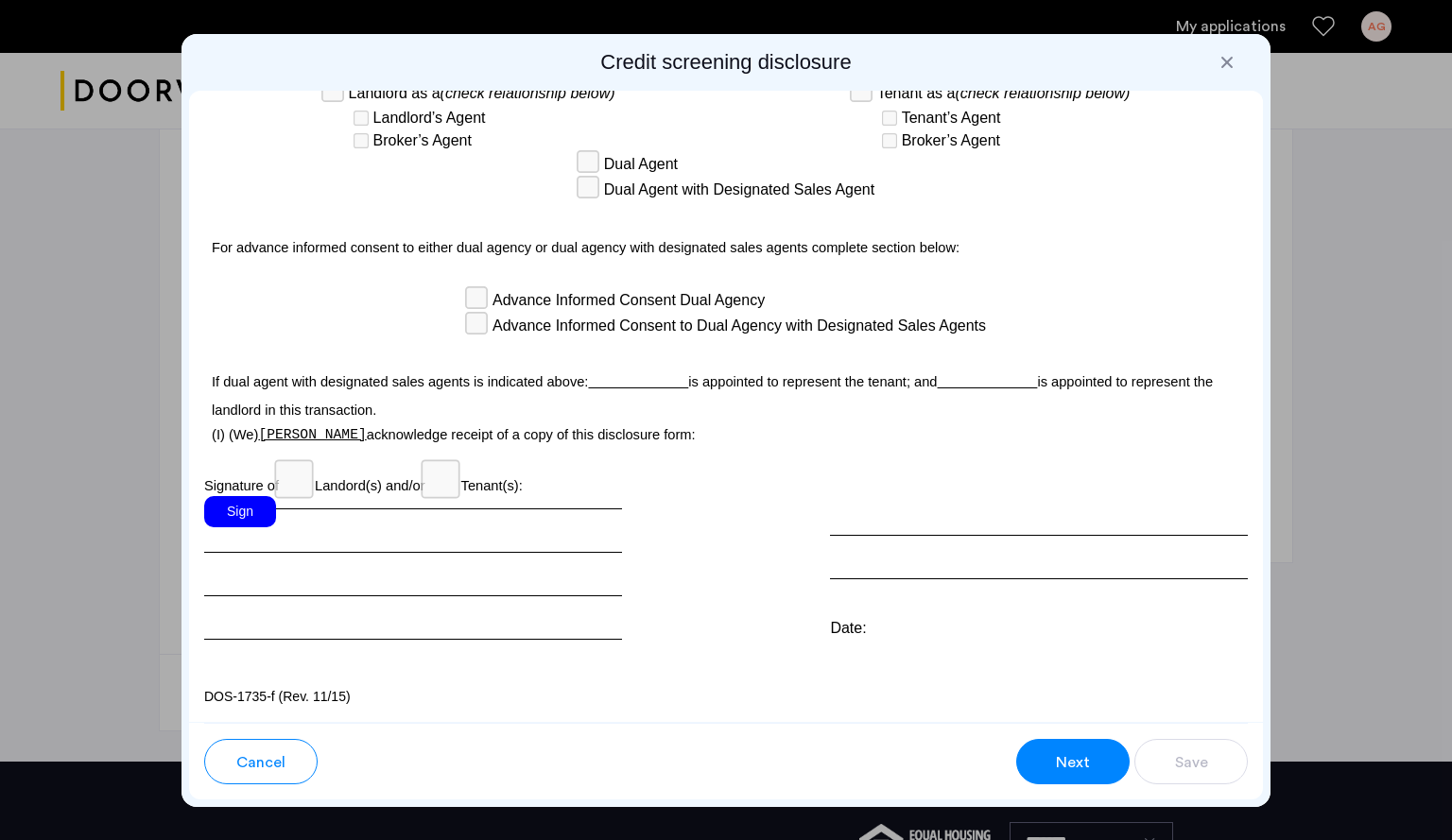
scroll to position [5323, 0]
click at [242, 517] on div "Sign" at bounding box center [241, 512] width 72 height 31
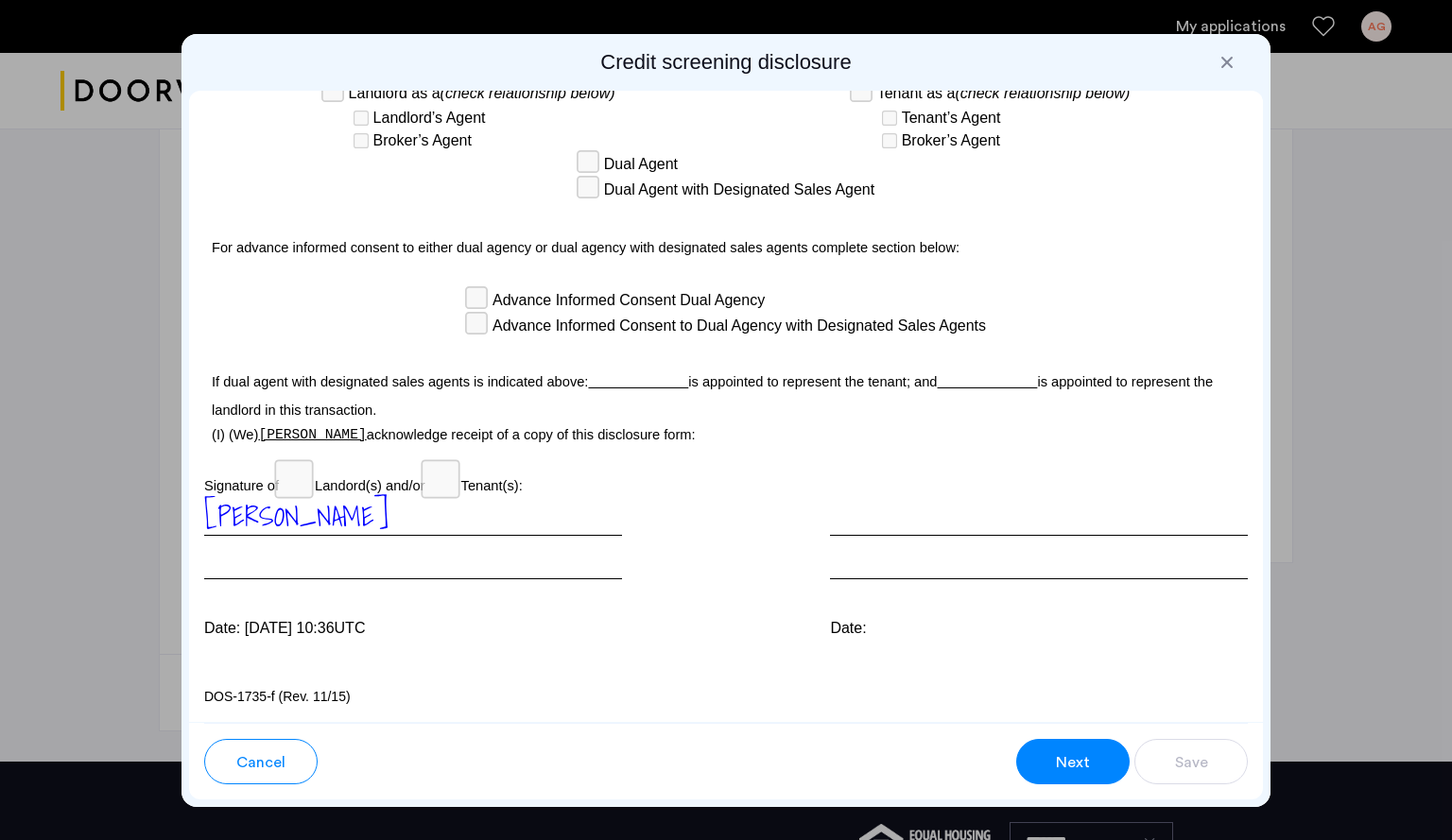
click at [679, 594] on div "Annalisa Guzzardi Date: Aug 26, 2025 at 10:36UTC Date:" at bounding box center [726, 568] width 1044 height 144
click at [1045, 754] on button "Next" at bounding box center [1073, 761] width 113 height 46
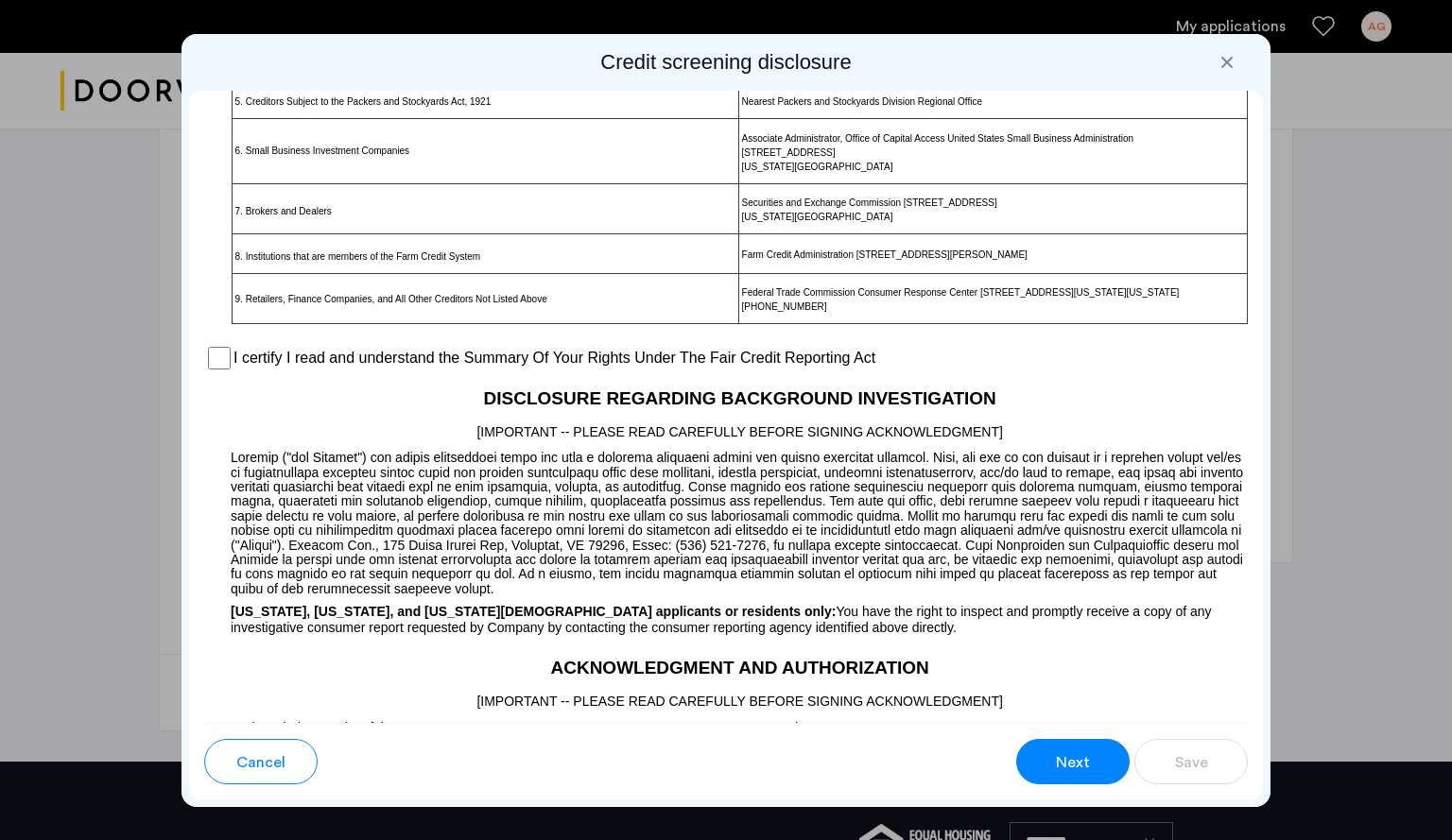
scroll to position [1337, 0]
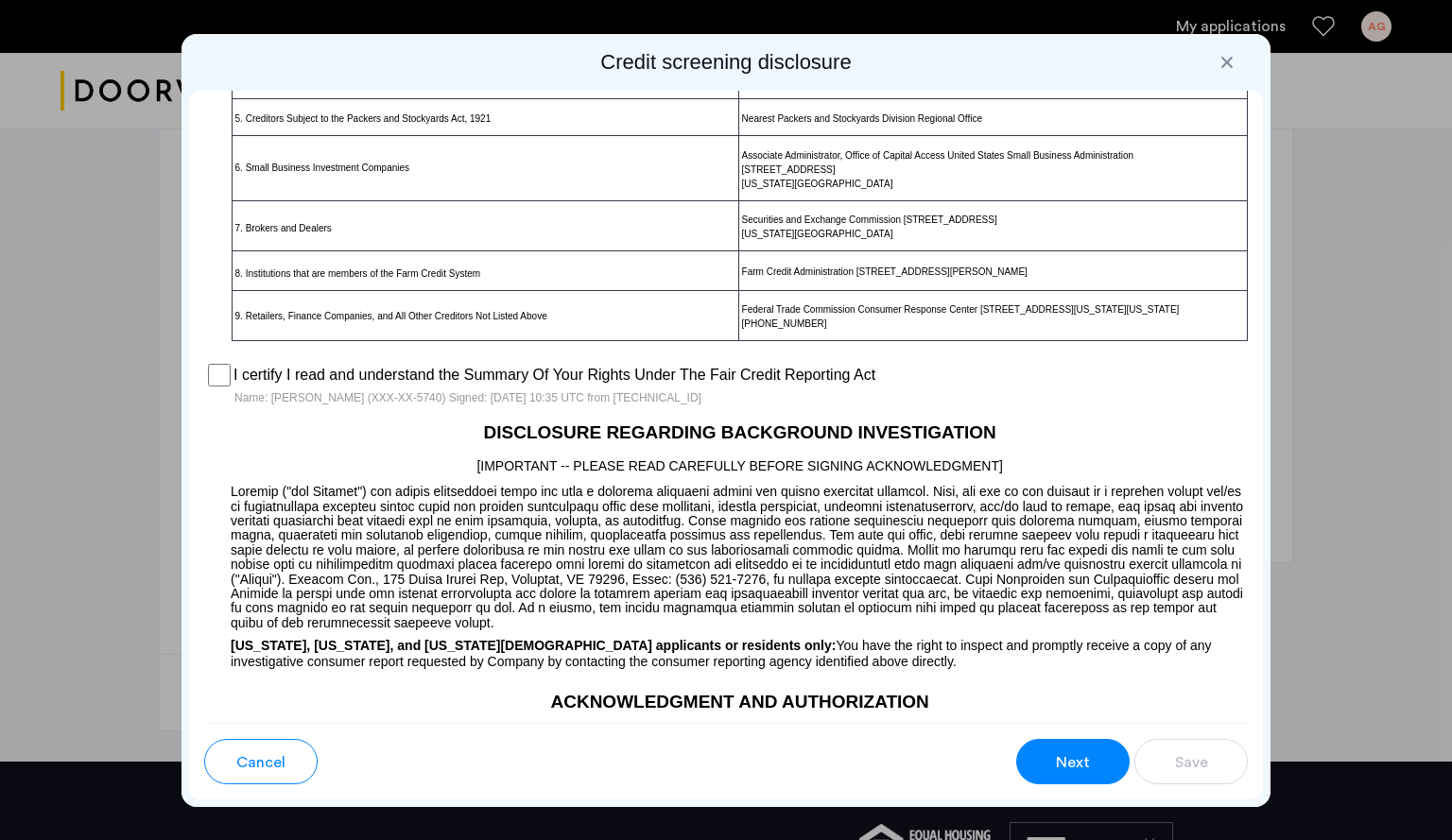
click at [1069, 777] on button "Next" at bounding box center [1073, 761] width 113 height 46
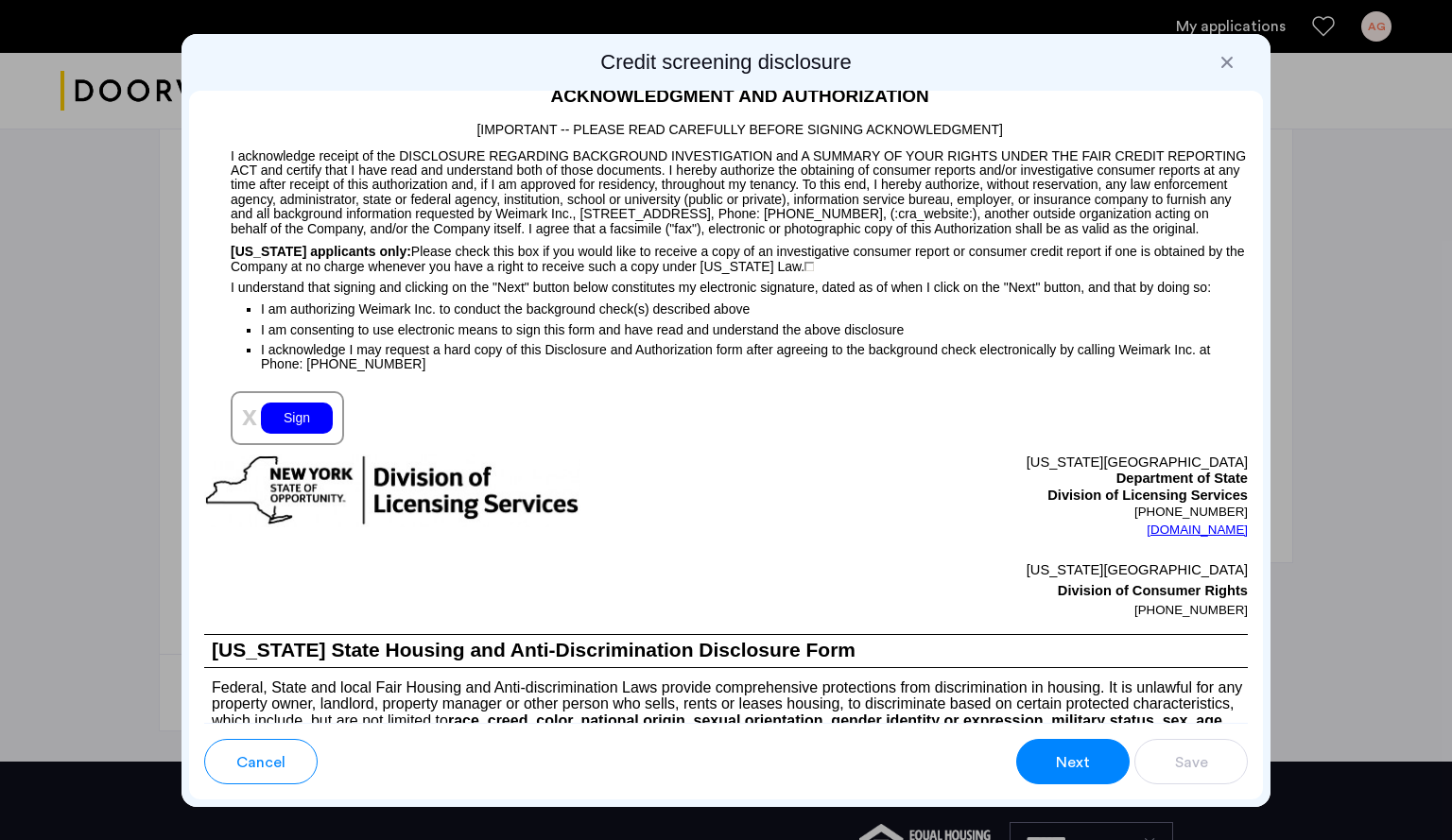
scroll to position [2000, 0]
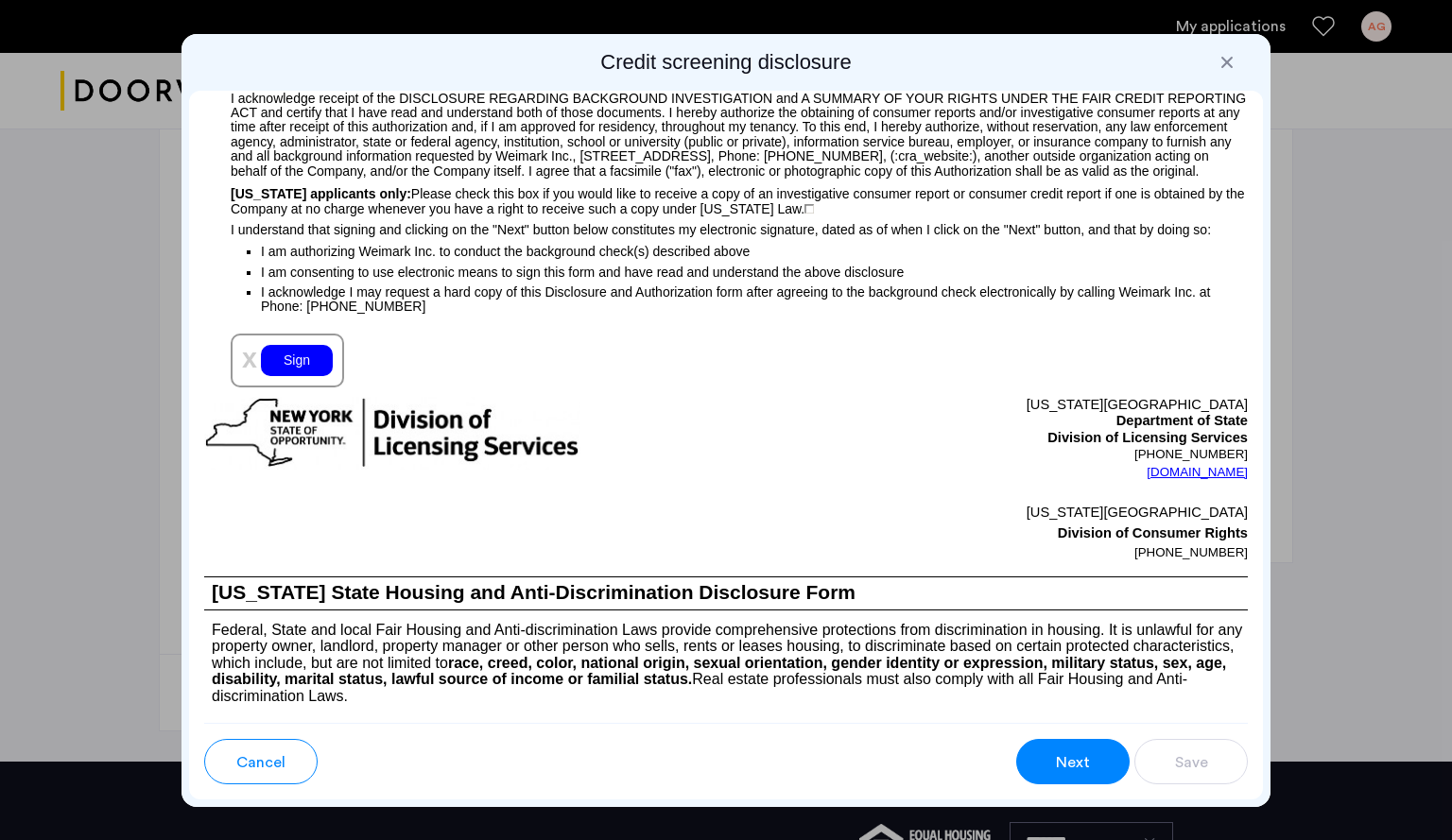
click at [293, 376] on div "Sign" at bounding box center [297, 360] width 72 height 31
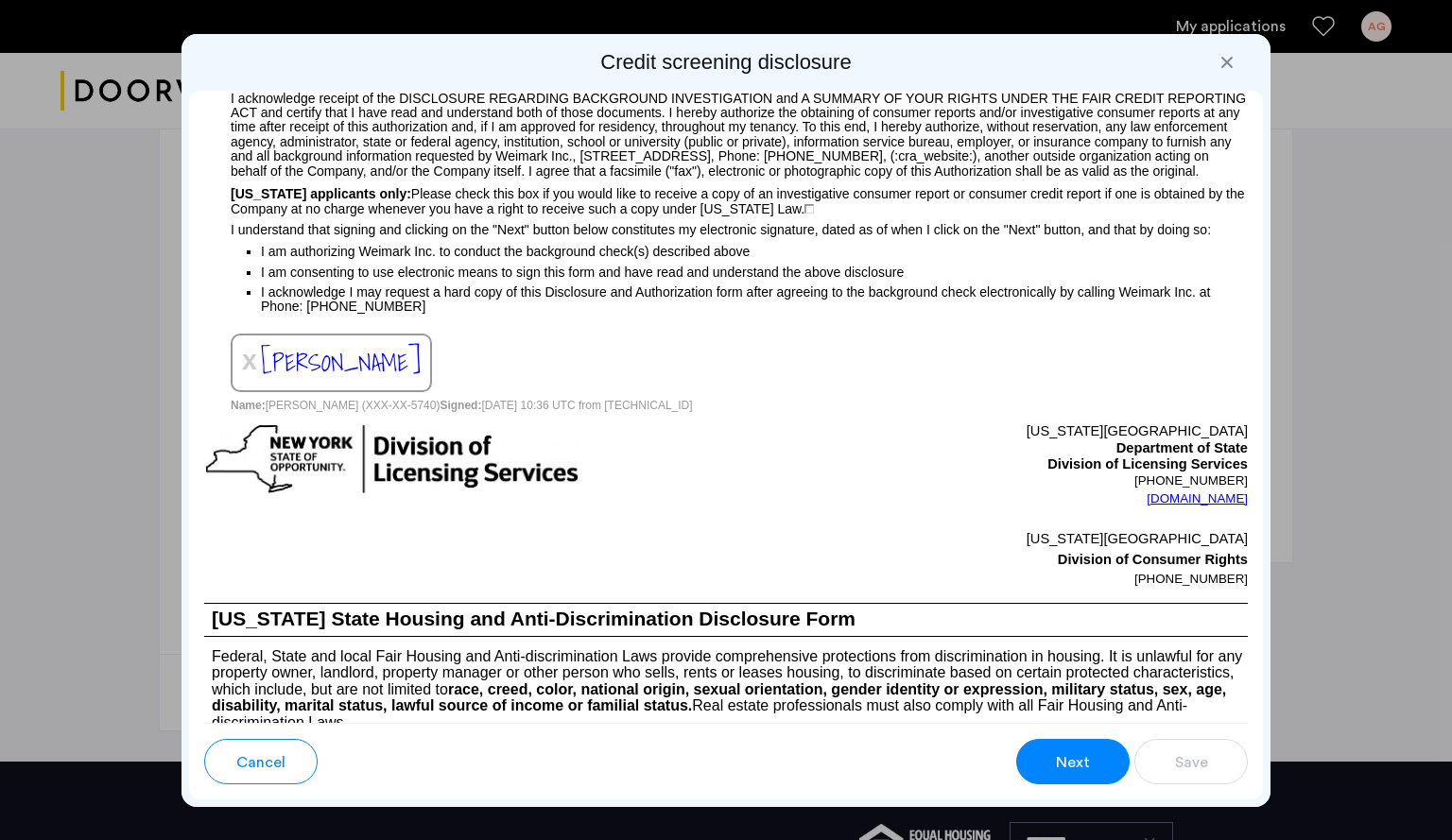
click at [1042, 754] on button "Next" at bounding box center [1073, 761] width 113 height 46
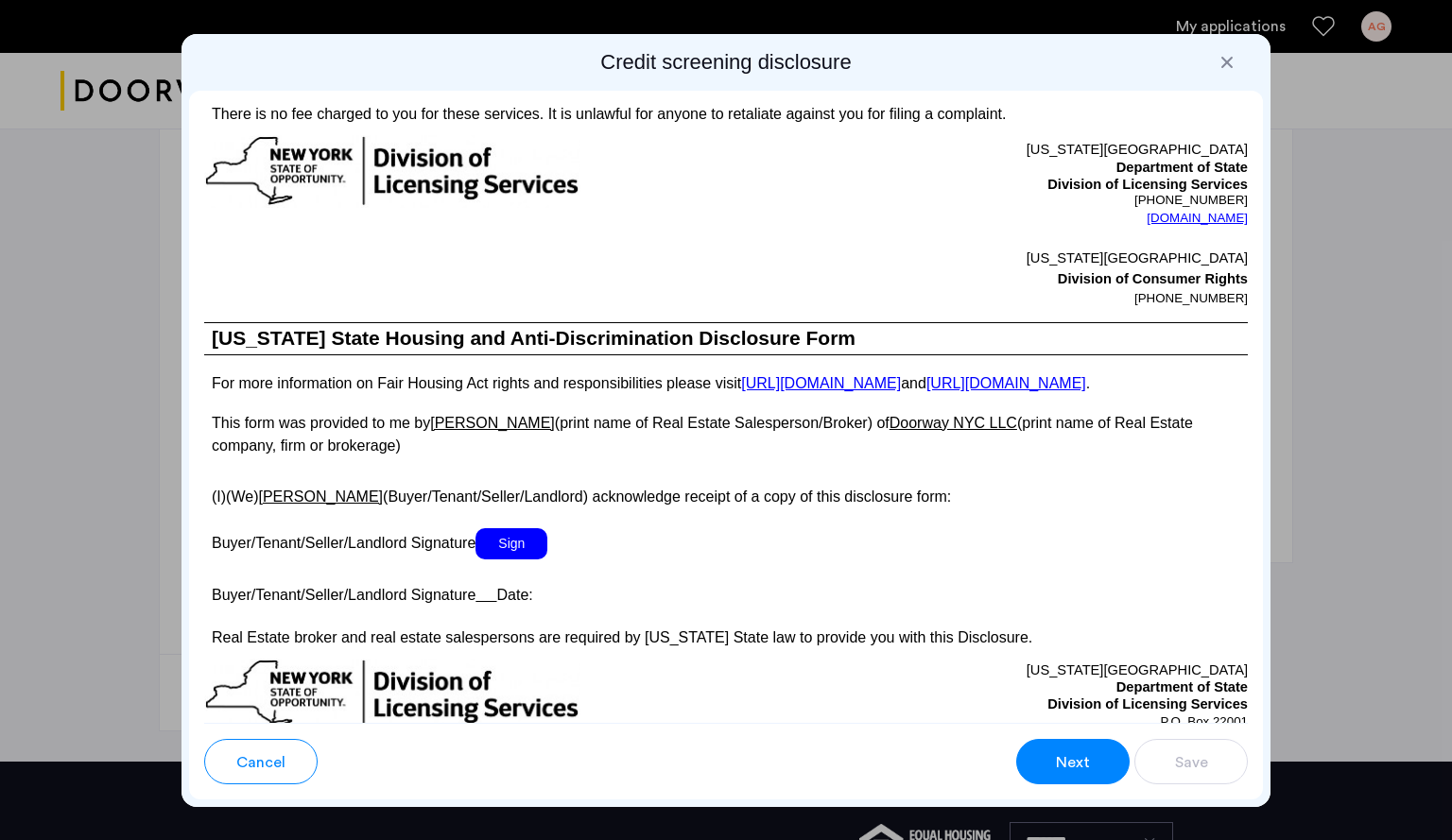
scroll to position [3373, 0]
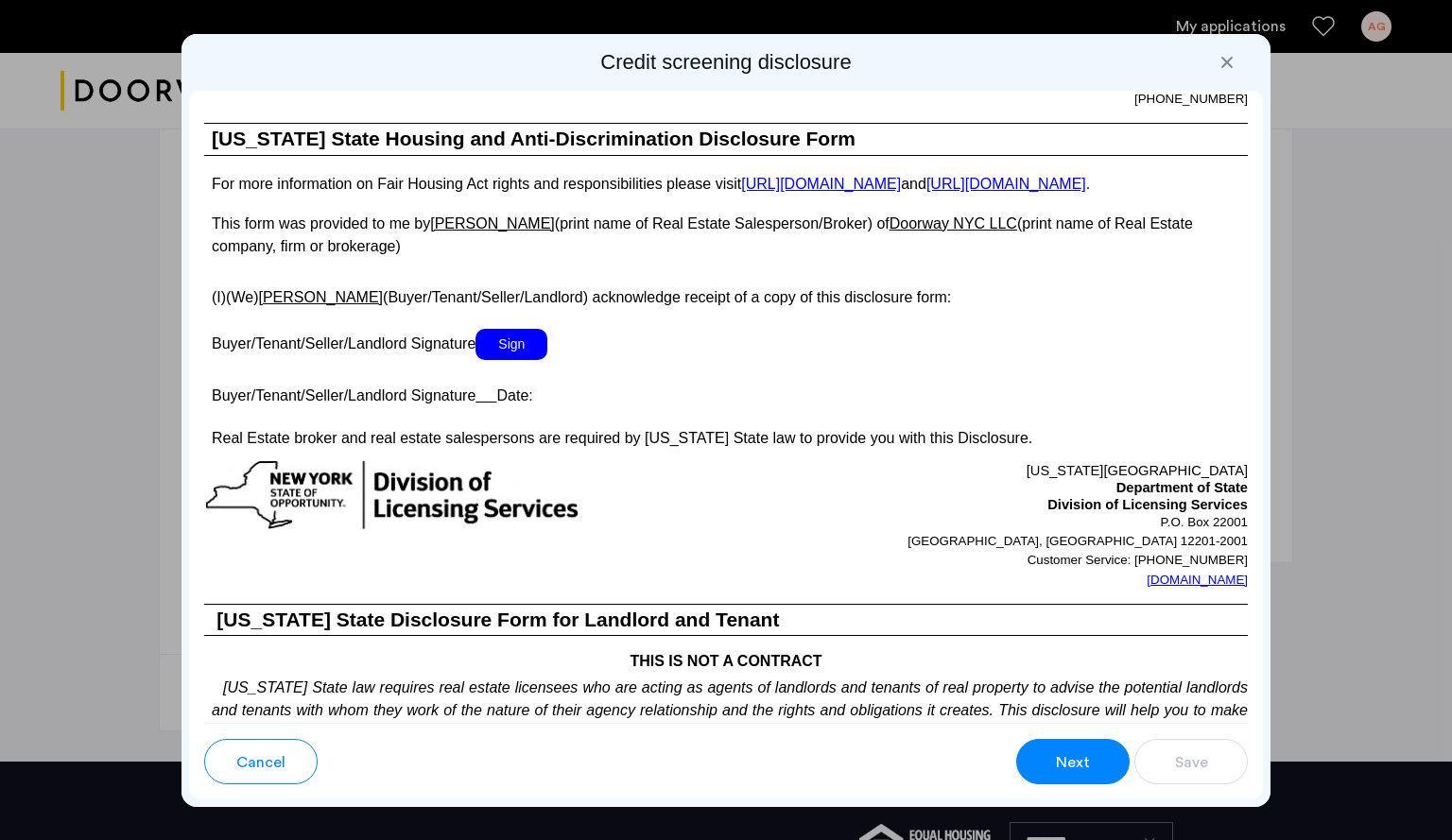
click at [509, 360] on span "Sign" at bounding box center [511, 345] width 72 height 31
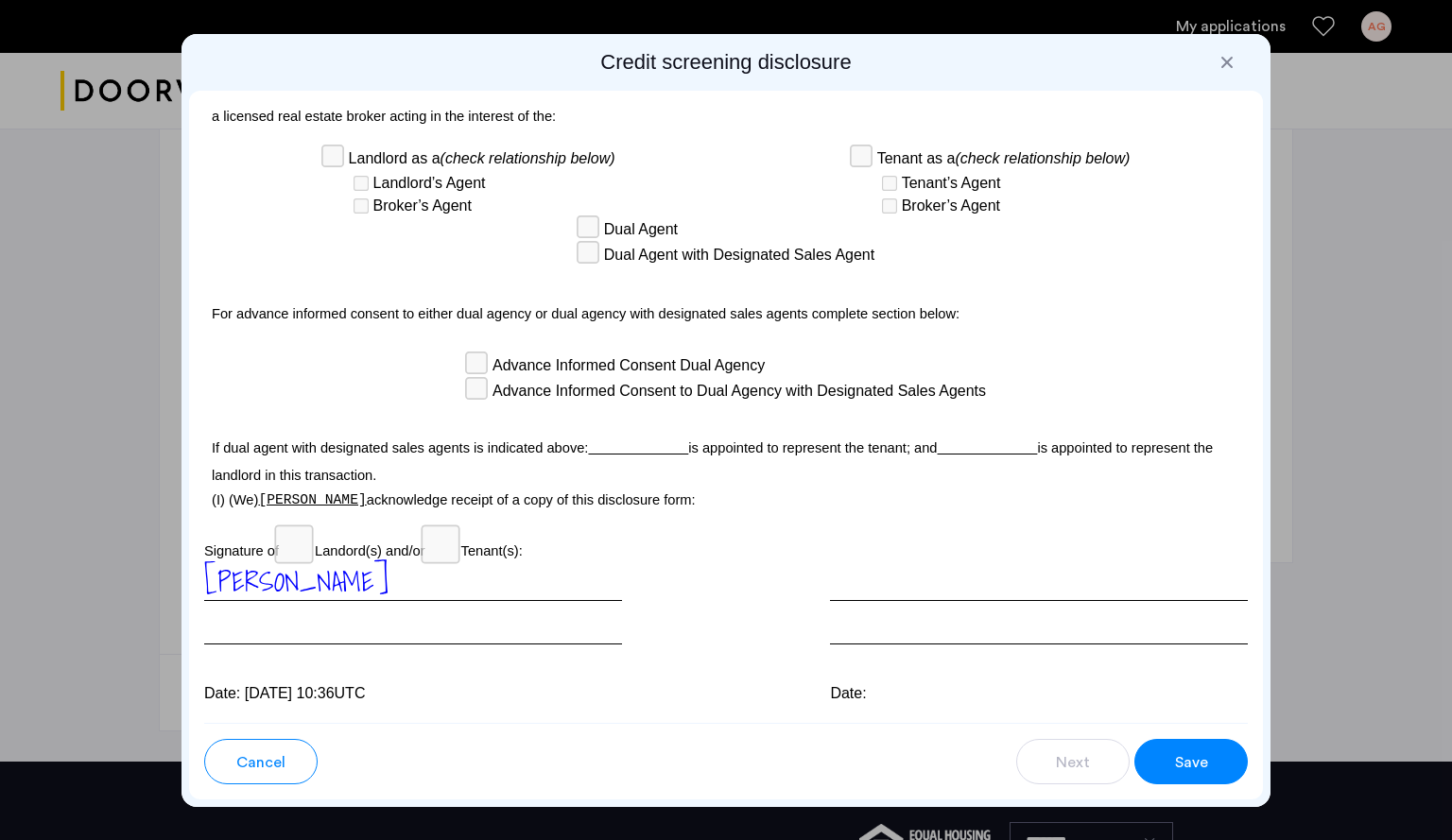
scroll to position [5370, 0]
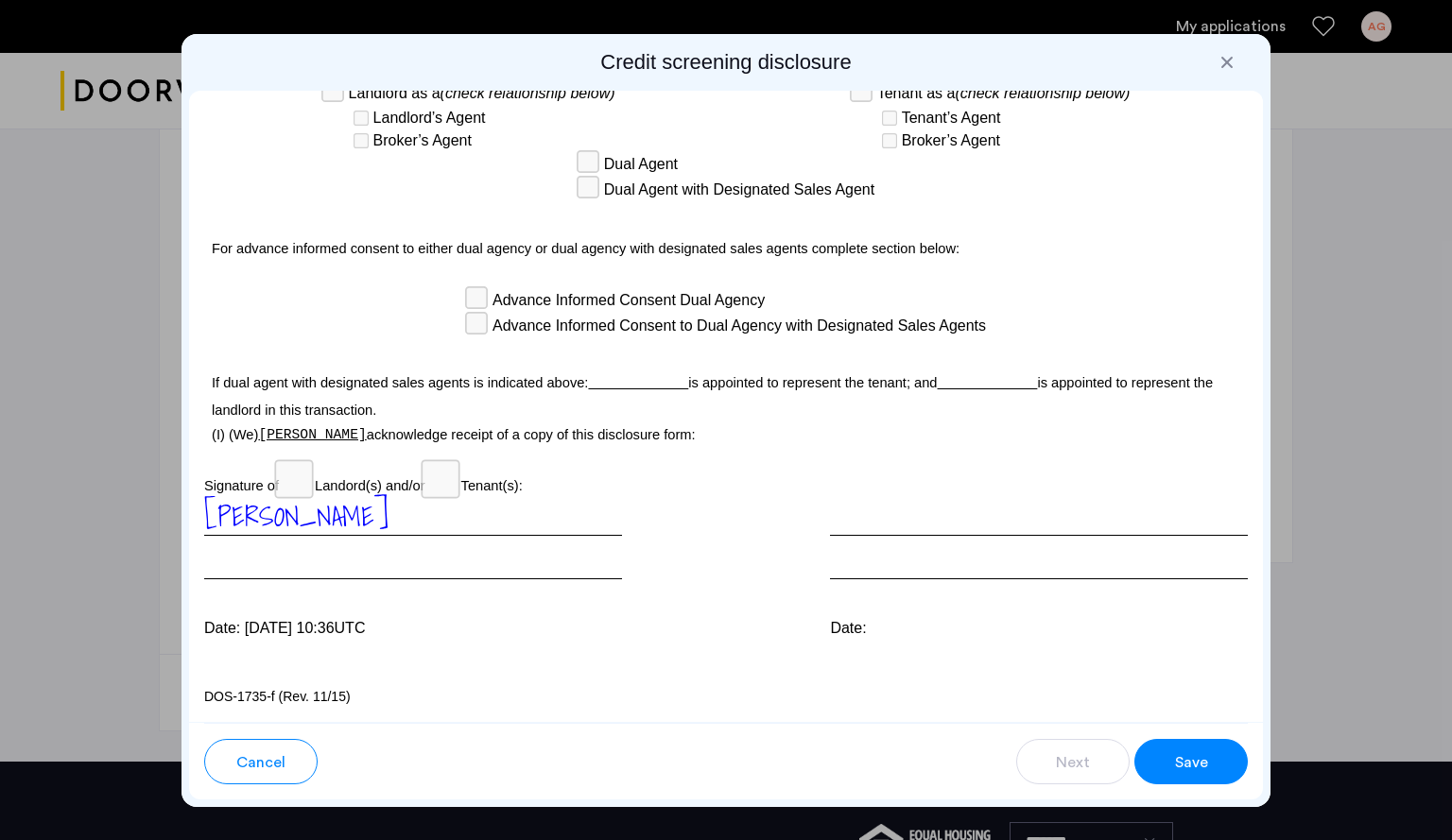
click at [1191, 773] on span "Save" at bounding box center [1192, 762] width 33 height 22
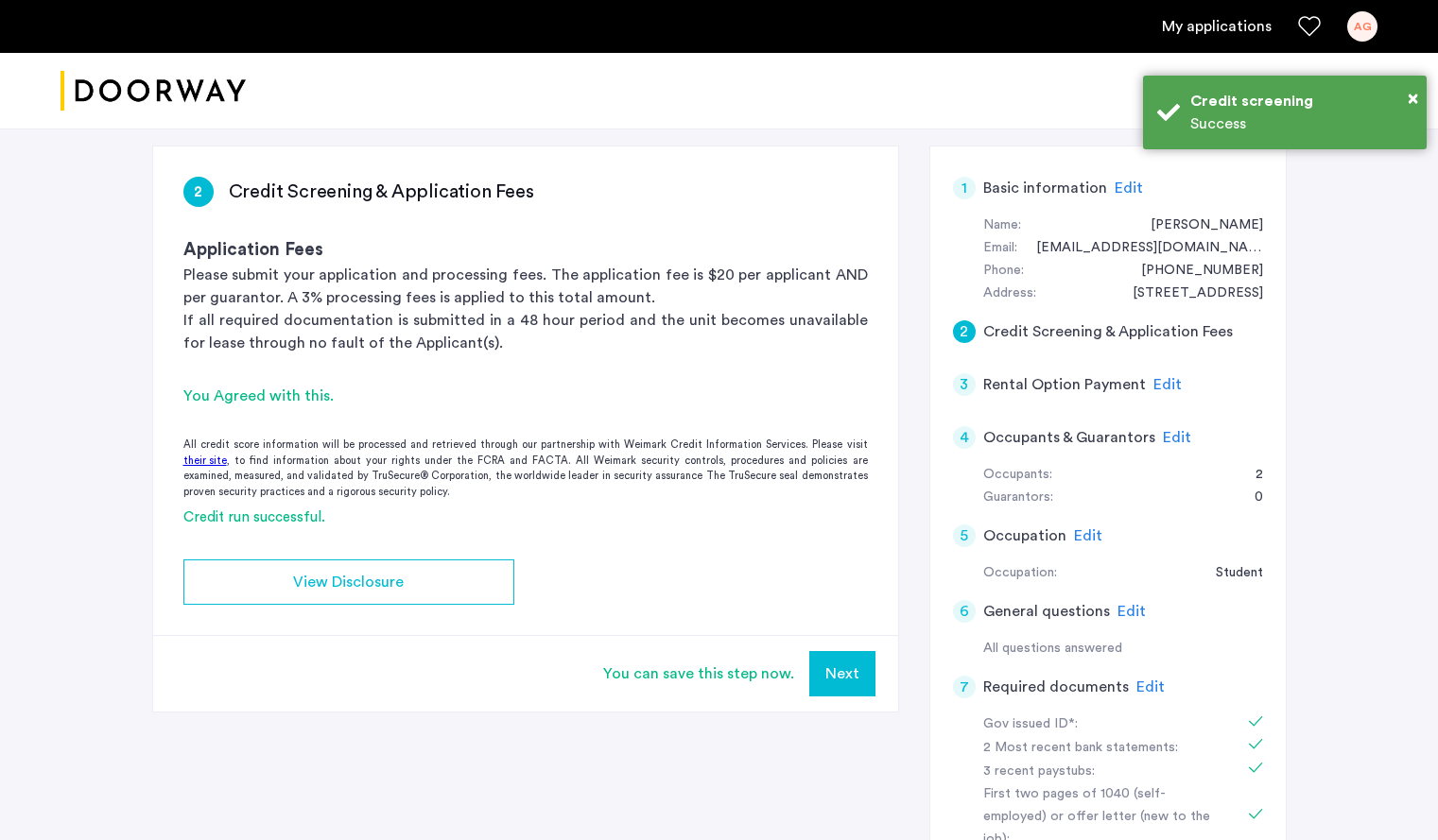
scroll to position [0, 0]
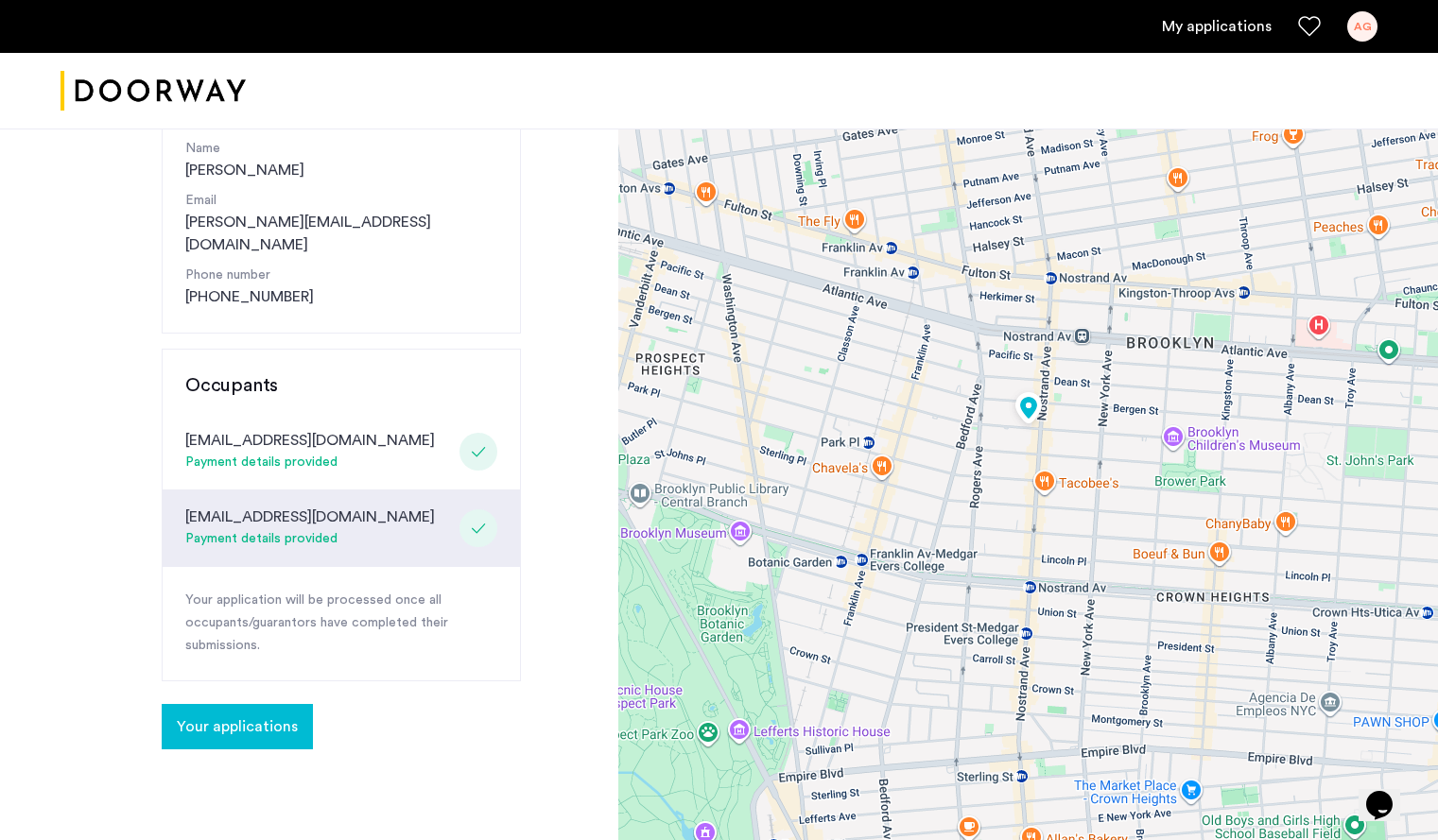
scroll to position [218, 0]
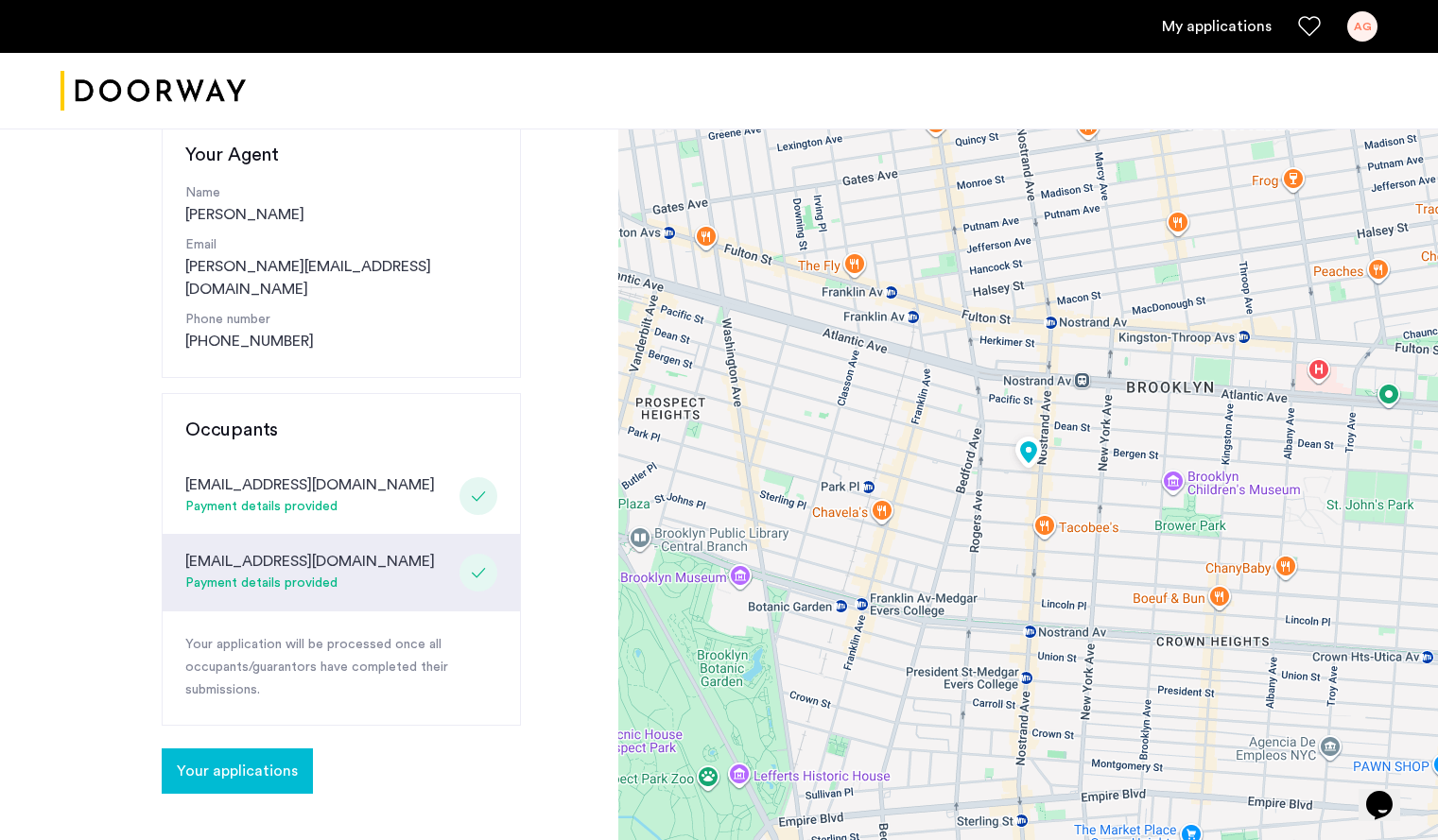
click at [248, 496] on div "Payment details provided" at bounding box center [310, 507] width 249 height 22
click at [285, 572] on div "Payment details provided" at bounding box center [310, 583] width 249 height 22
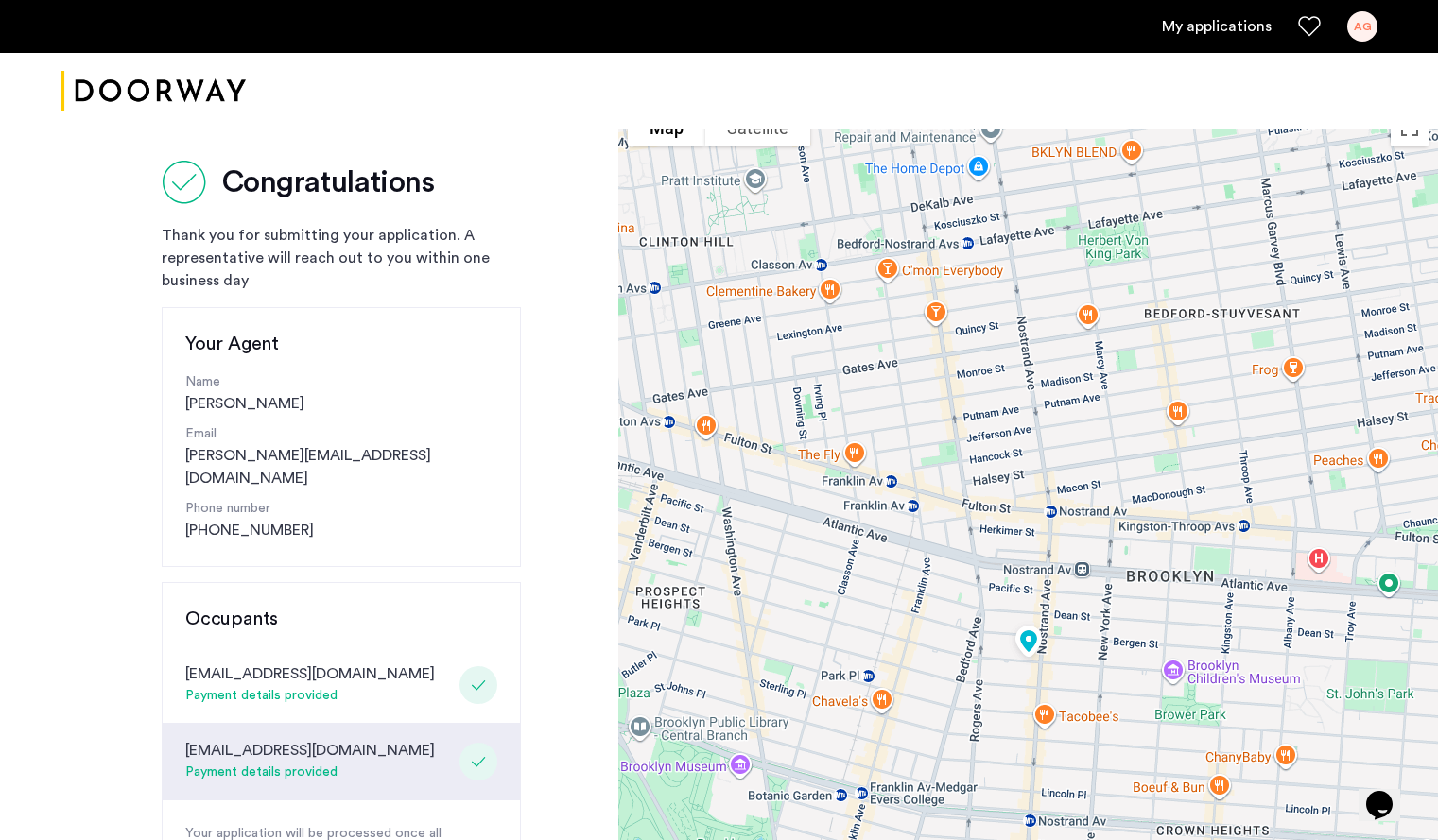
scroll to position [0, 0]
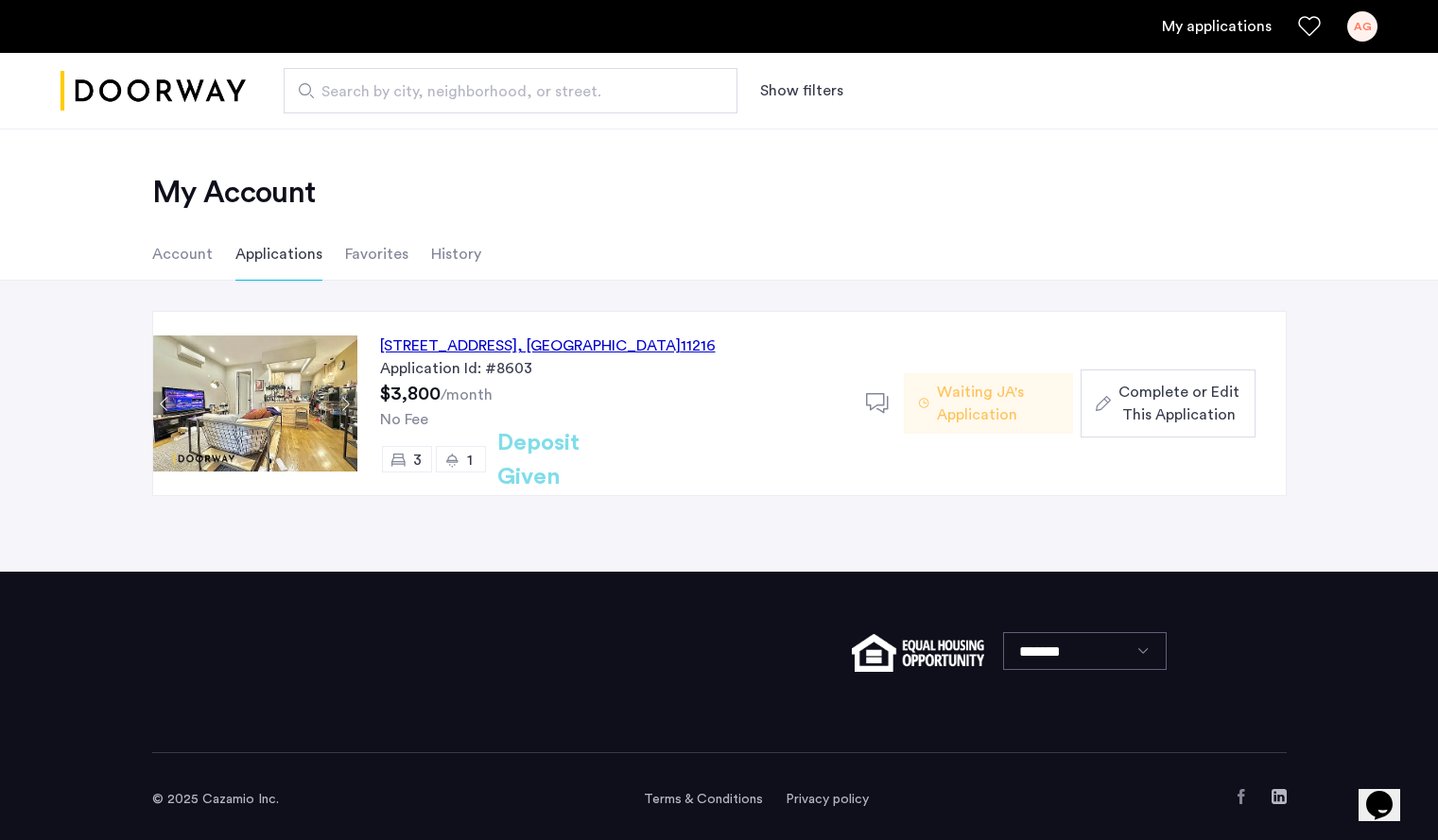
click at [954, 398] on span "Waiting JA's Application" at bounding box center [997, 403] width 121 height 46
click at [938, 408] on span "Waiting JA's Application" at bounding box center [997, 403] width 121 height 46
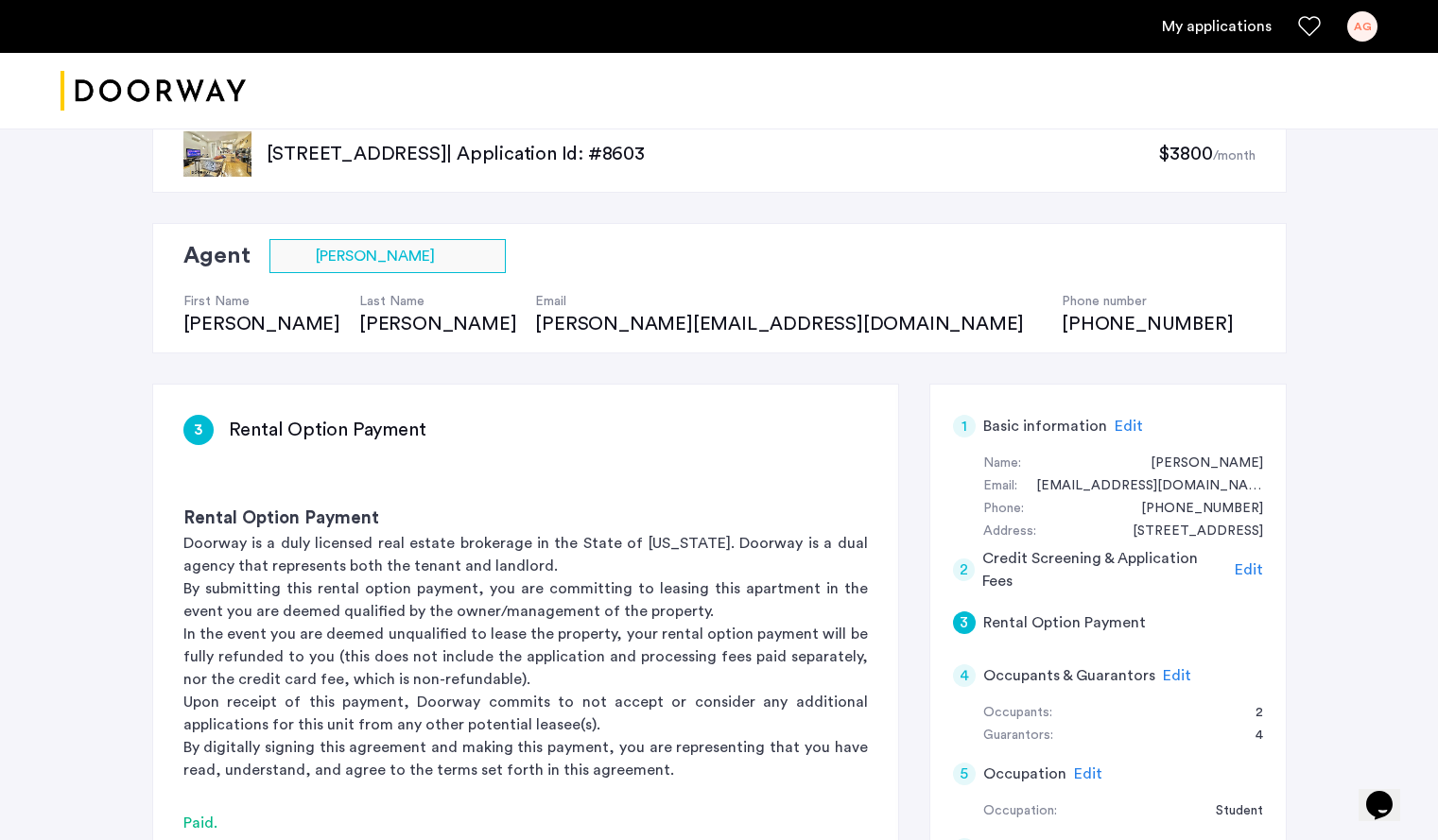
scroll to position [43, 0]
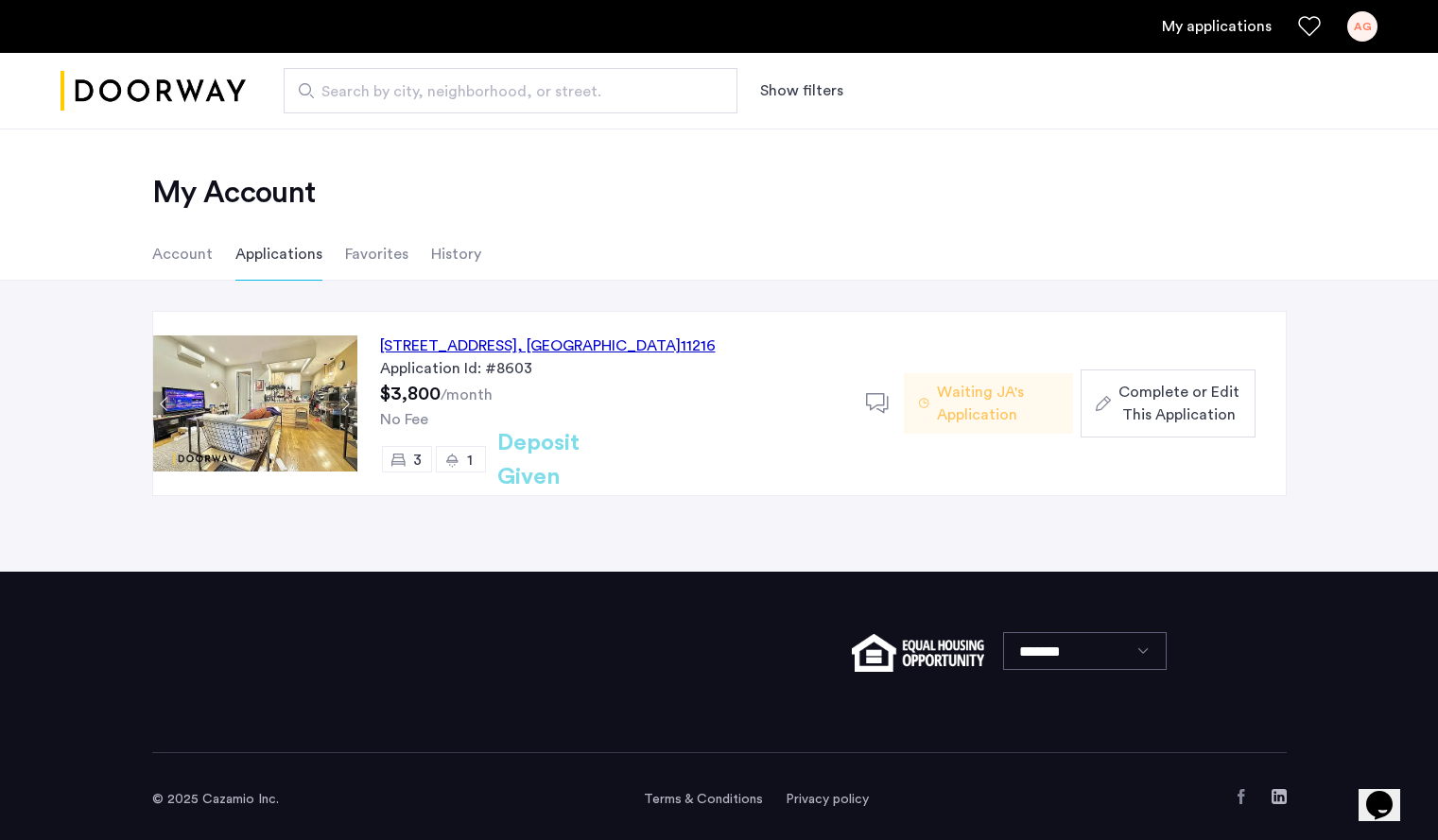
click at [1114, 396] on div "Complete or Edit This Application" at bounding box center [1167, 403] width 144 height 46
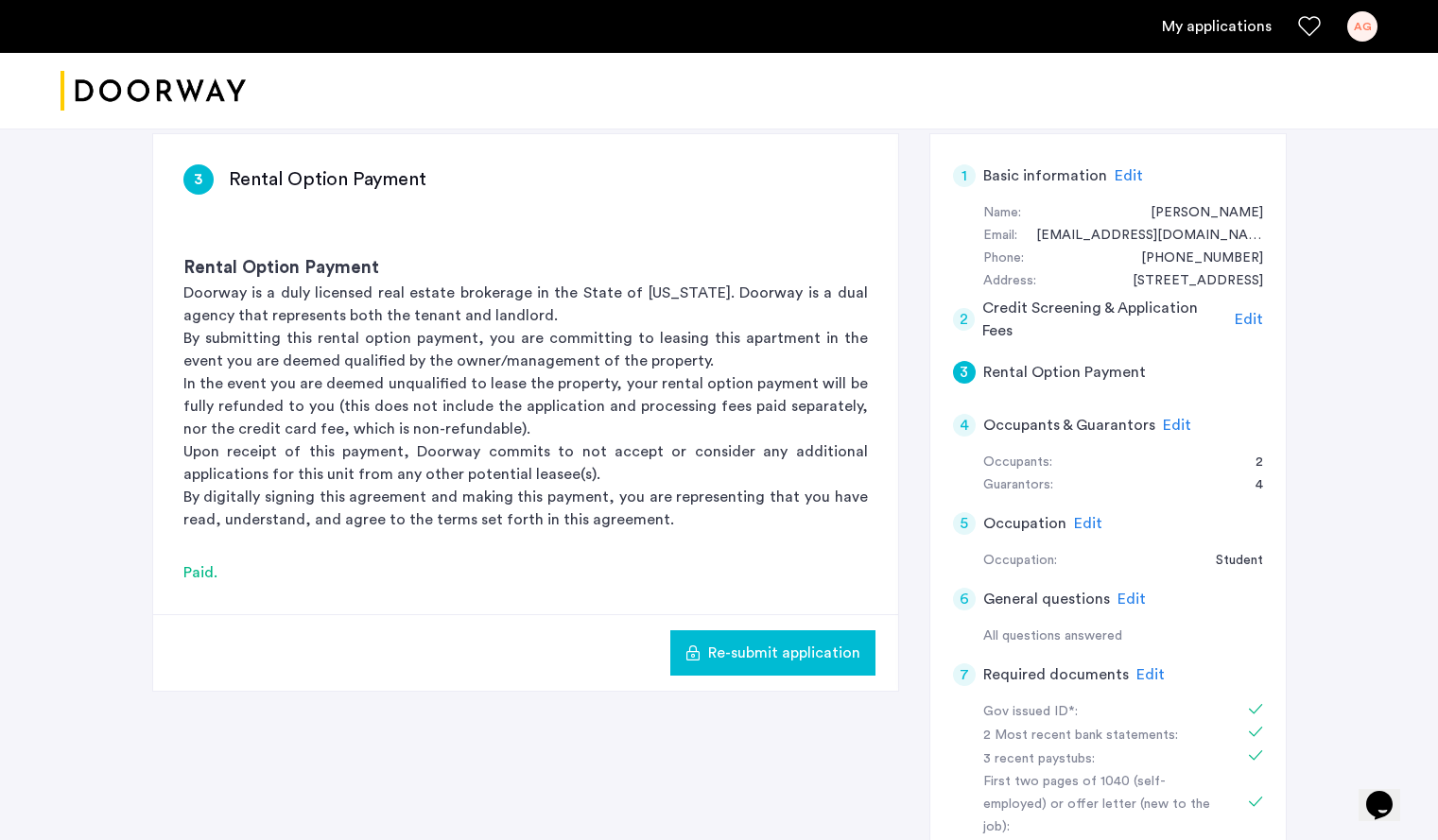
scroll to position [293, 0]
click at [758, 633] on button "Re-submit application" at bounding box center [772, 653] width 205 height 46
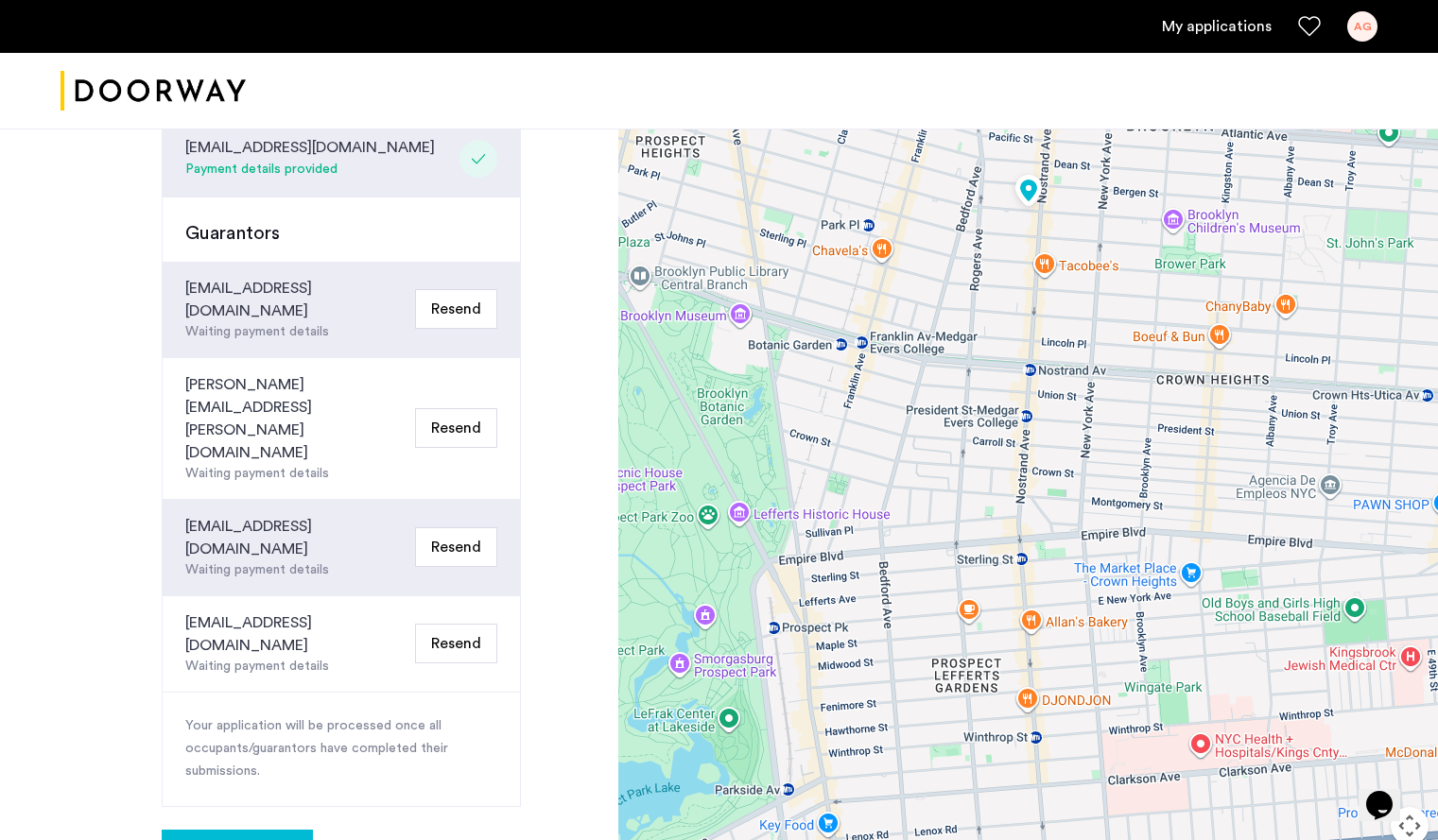
scroll to position [631, 0]
click at [235, 839] on span "Your applications" at bounding box center [238, 853] width 121 height 22
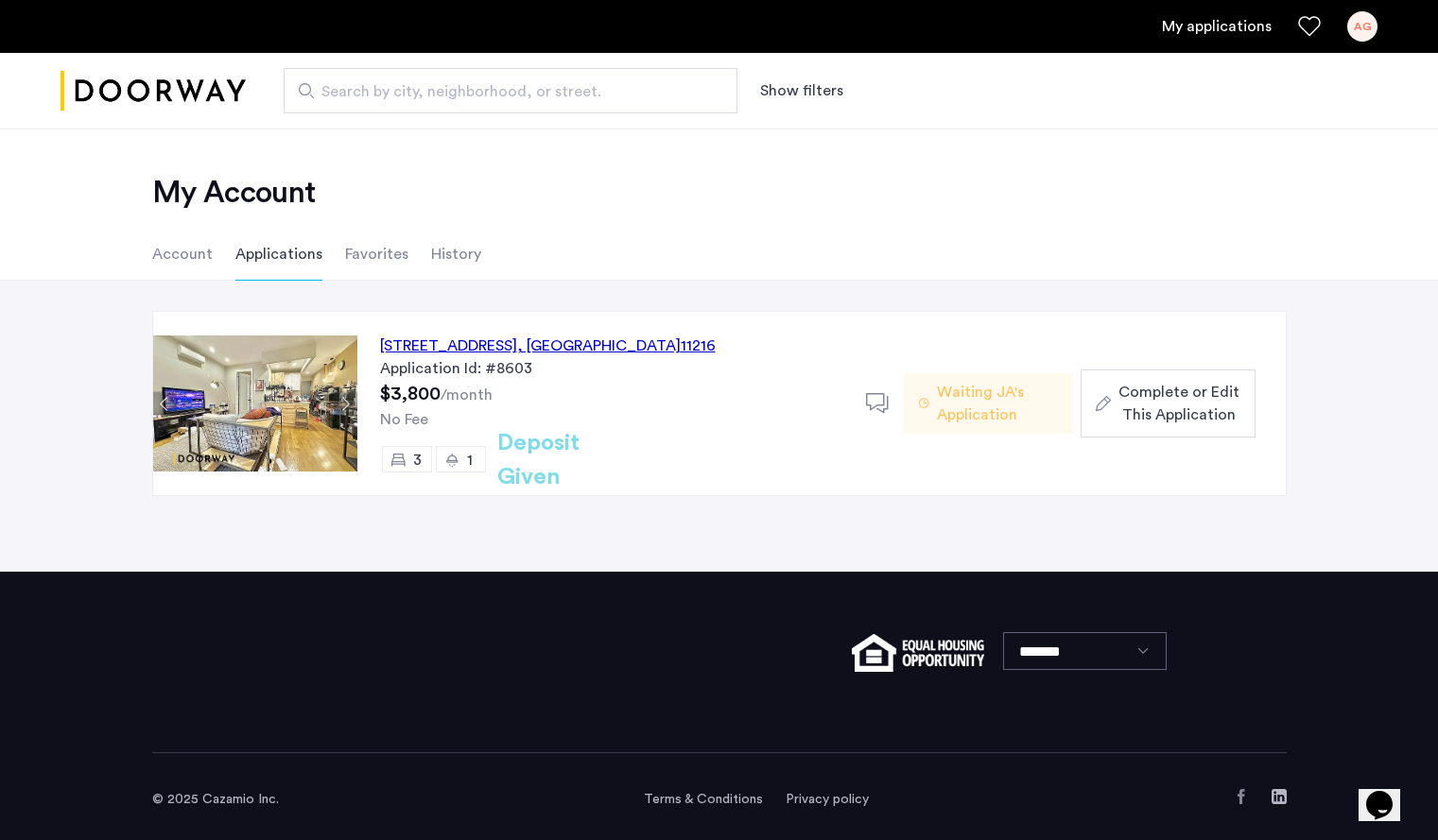
click at [1154, 413] on span "Complete or Edit This Application" at bounding box center [1178, 403] width 121 height 46
click at [531, 348] on div "692 Saint Marks Avenue, Unit 2F, Brooklyn , NY 11216" at bounding box center [547, 346] width 336 height 22
click at [576, 342] on div "692 Saint Marks Avenue, Unit 2F, Brooklyn , NY 11216" at bounding box center [547, 346] width 336 height 22
click at [245, 389] on img at bounding box center [255, 404] width 204 height 136
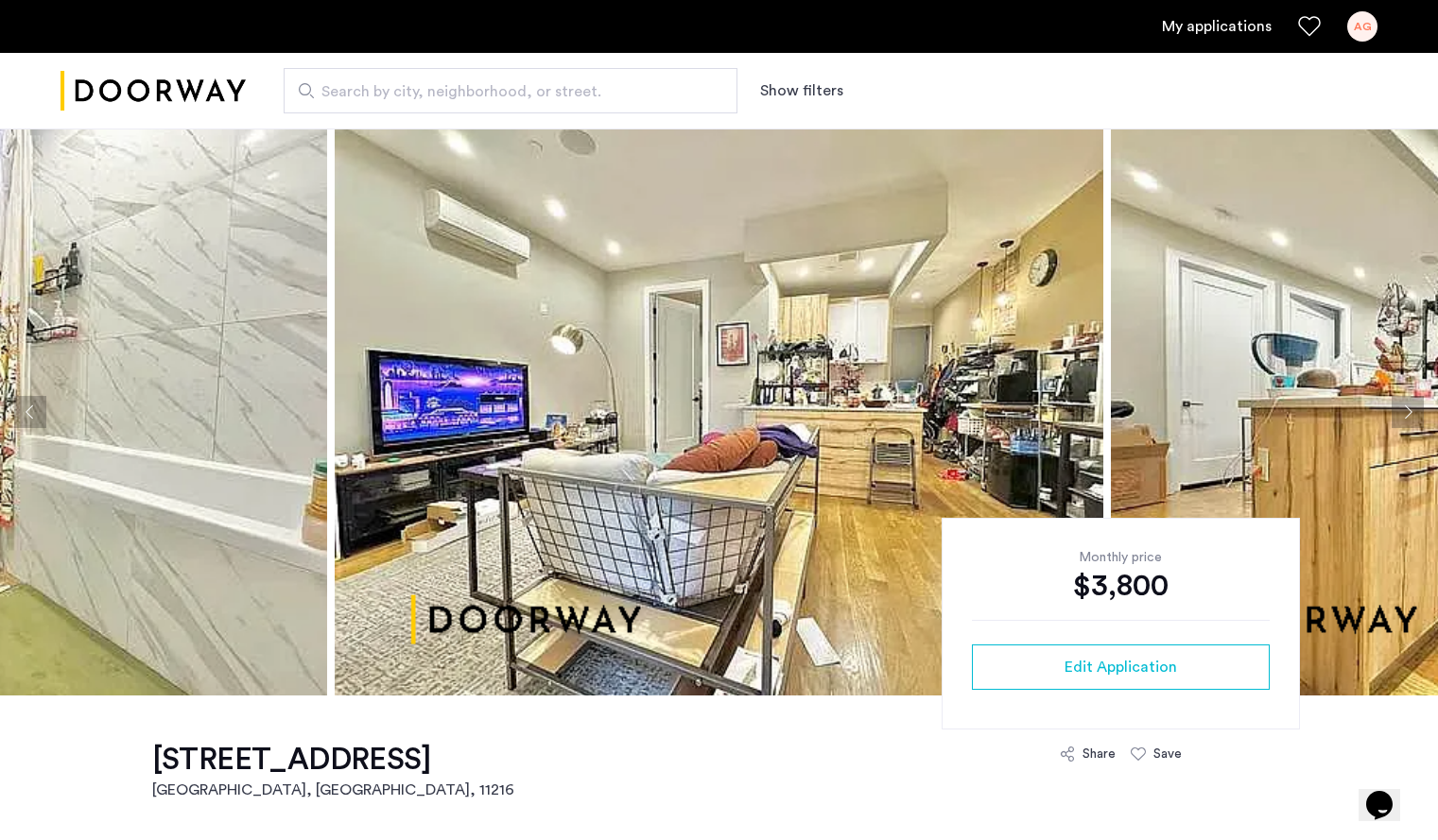
click at [1404, 416] on button "Next apartment" at bounding box center [1407, 412] width 32 height 32
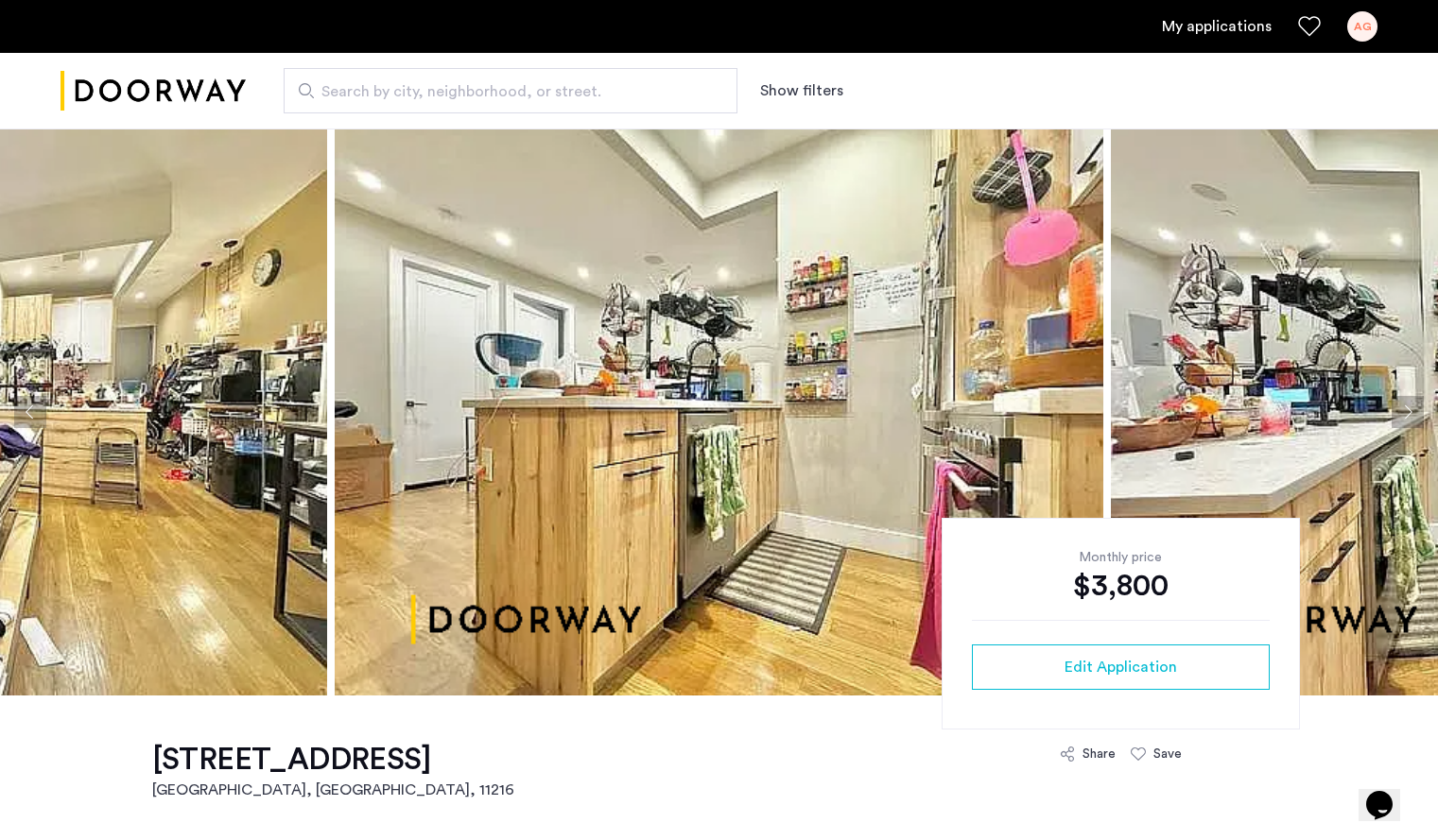
click at [1404, 416] on button "Next apartment" at bounding box center [1407, 412] width 32 height 32
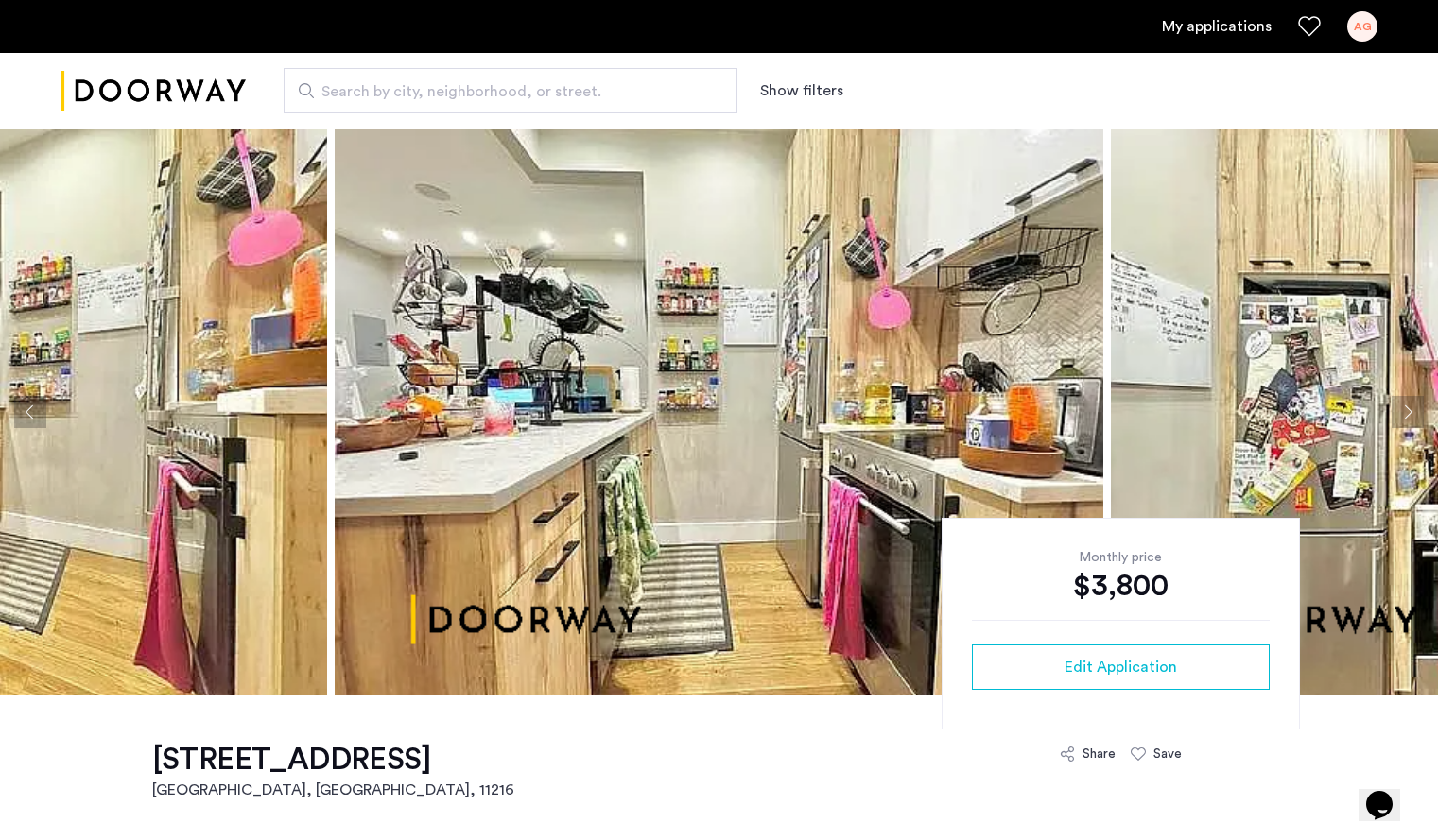
click at [1404, 416] on button "Next apartment" at bounding box center [1407, 412] width 32 height 32
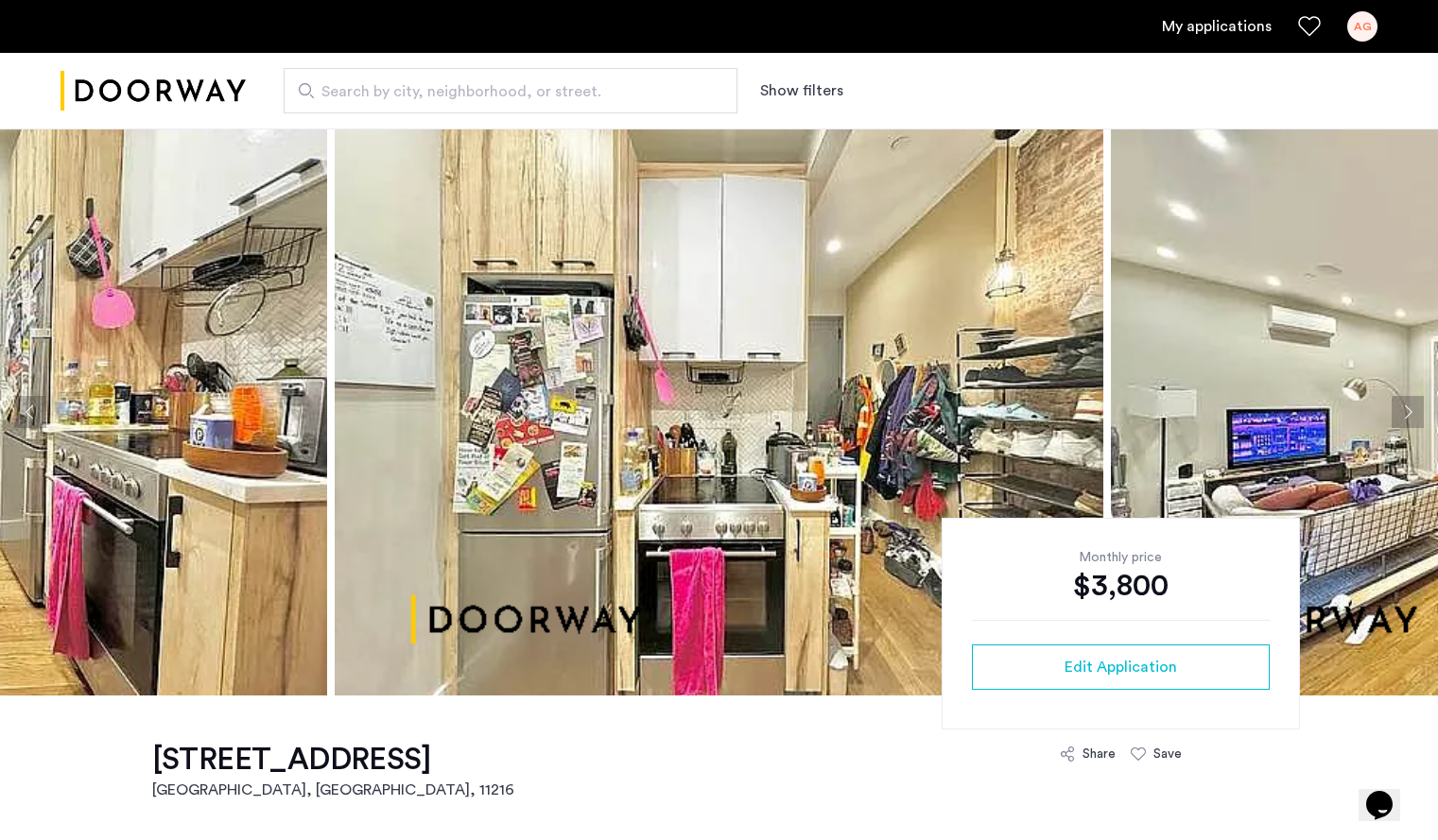
click at [1404, 416] on button "Next apartment" at bounding box center [1407, 412] width 32 height 32
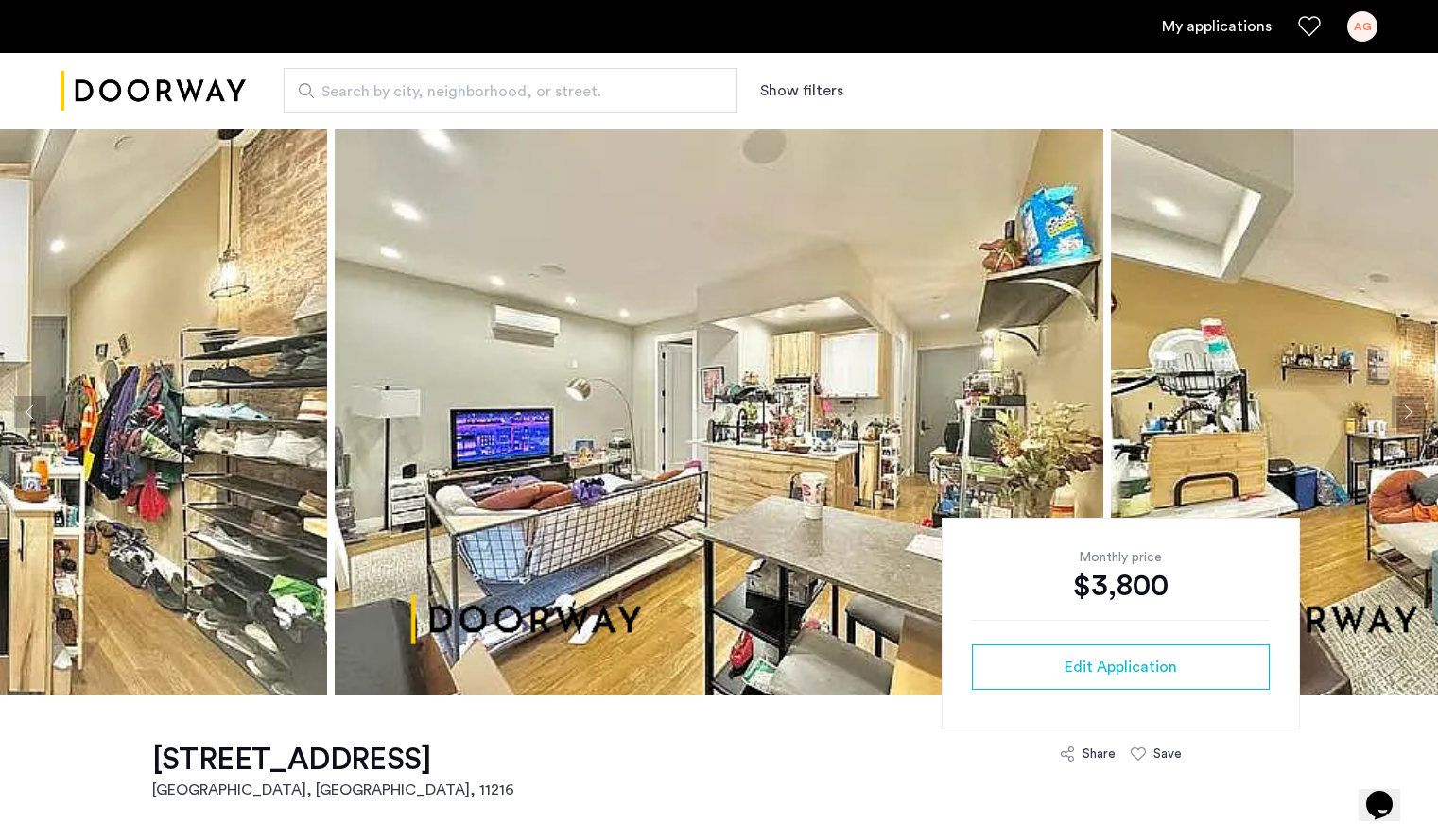
click at [1404, 416] on button "Next apartment" at bounding box center [1407, 412] width 32 height 32
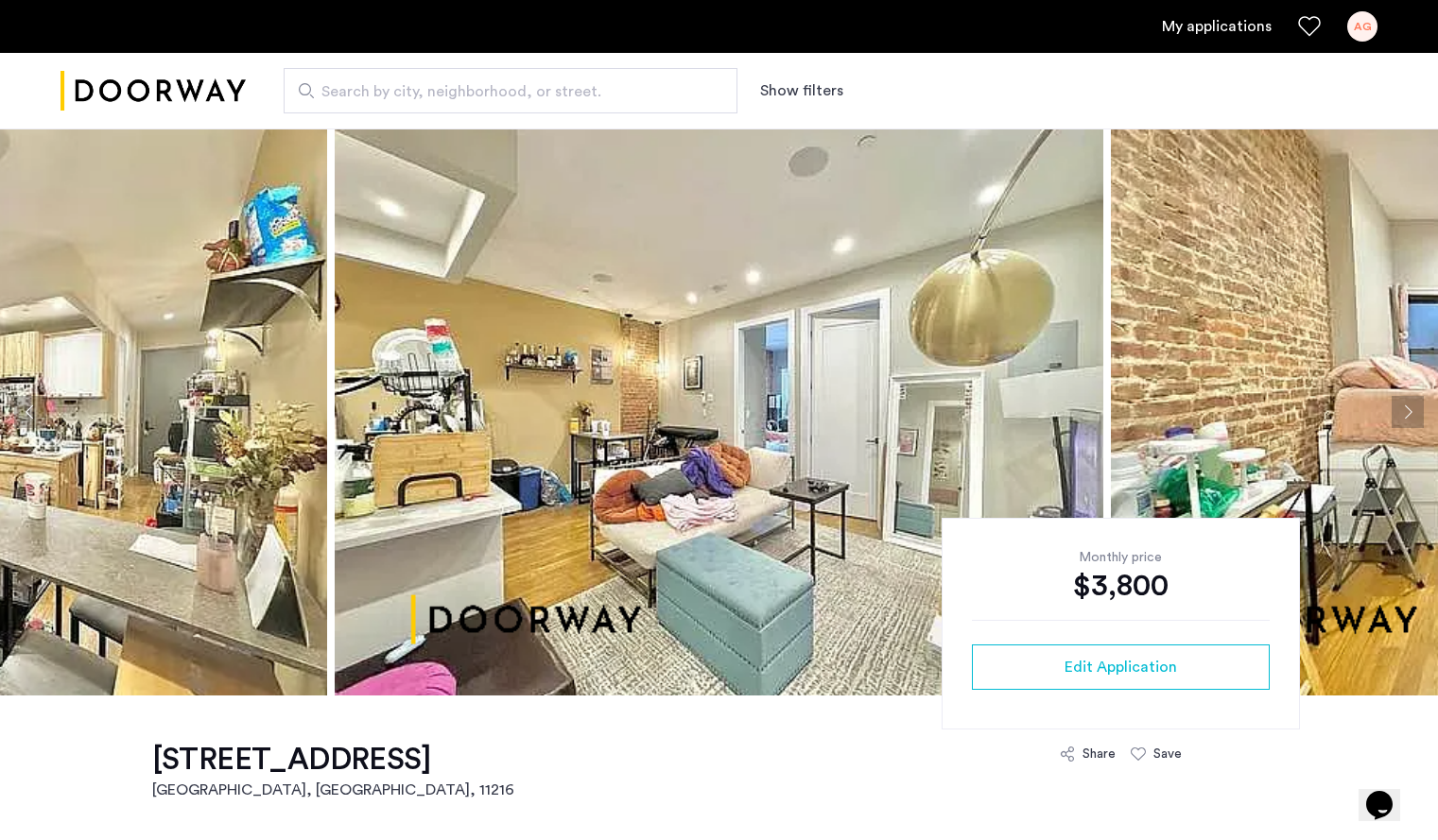
click at [1404, 416] on button "Next apartment" at bounding box center [1407, 412] width 32 height 32
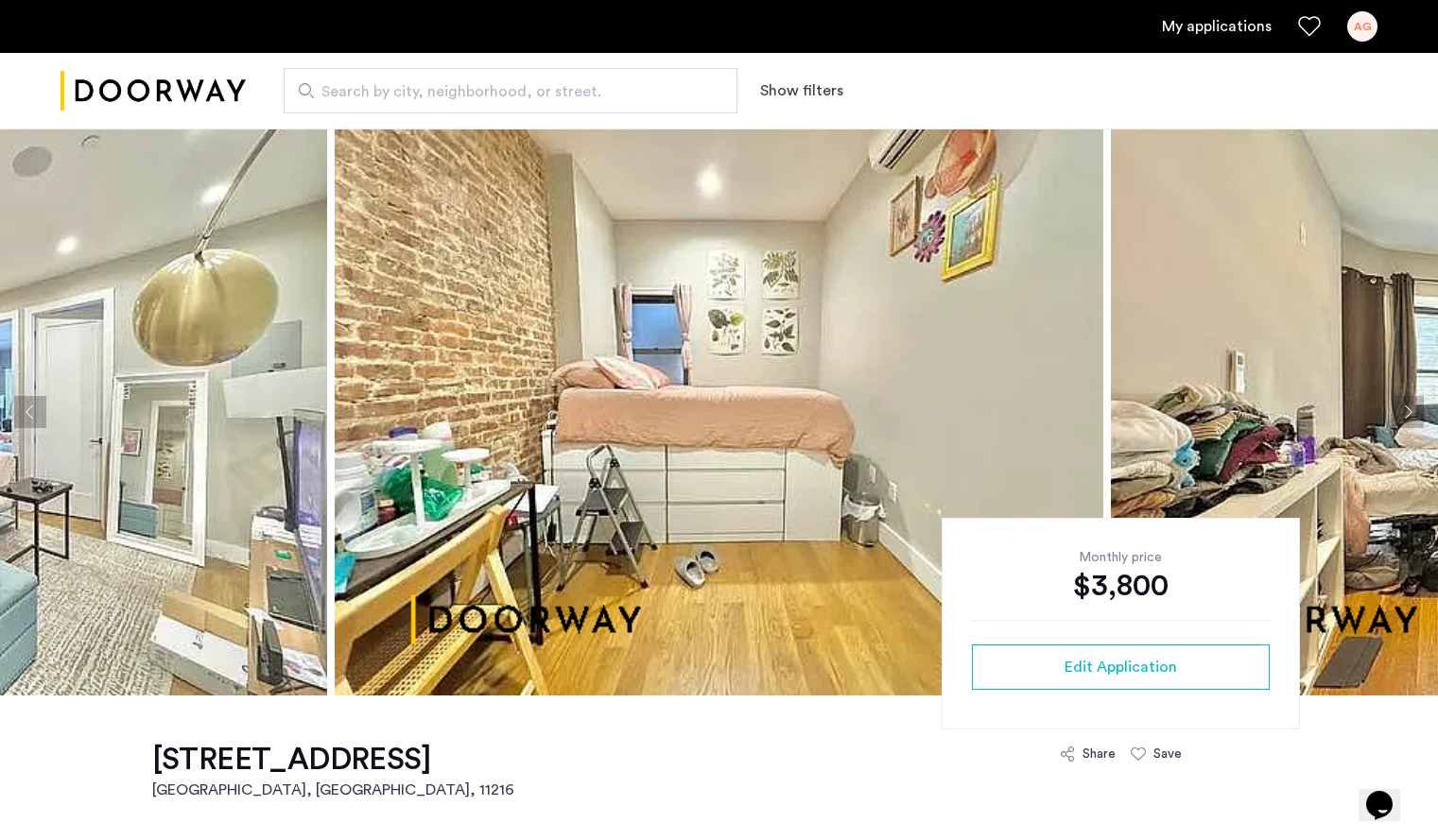
click at [1404, 416] on button "Next apartment" at bounding box center [1407, 412] width 32 height 32
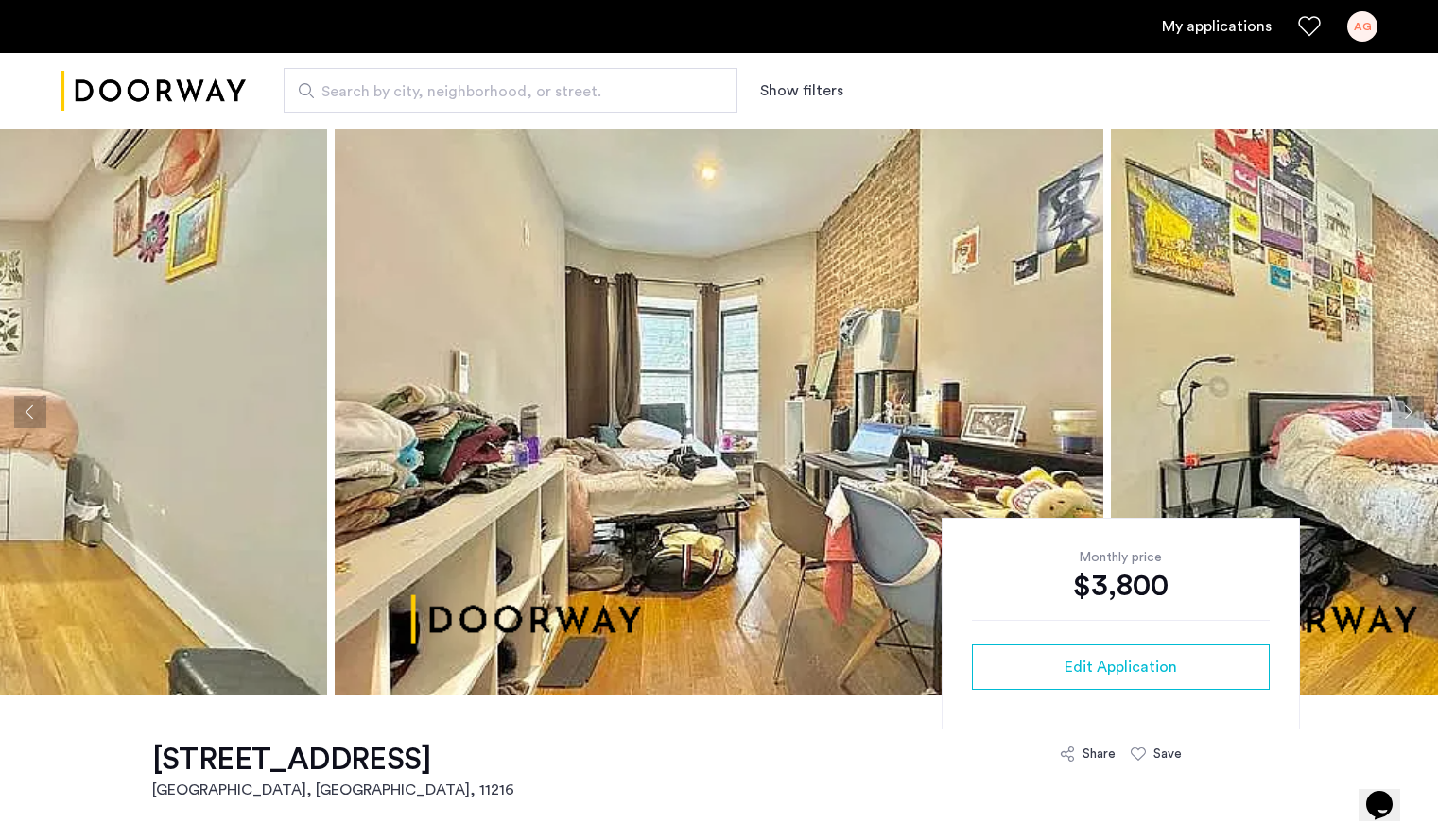
click at [1404, 416] on button "Next apartment" at bounding box center [1407, 412] width 32 height 32
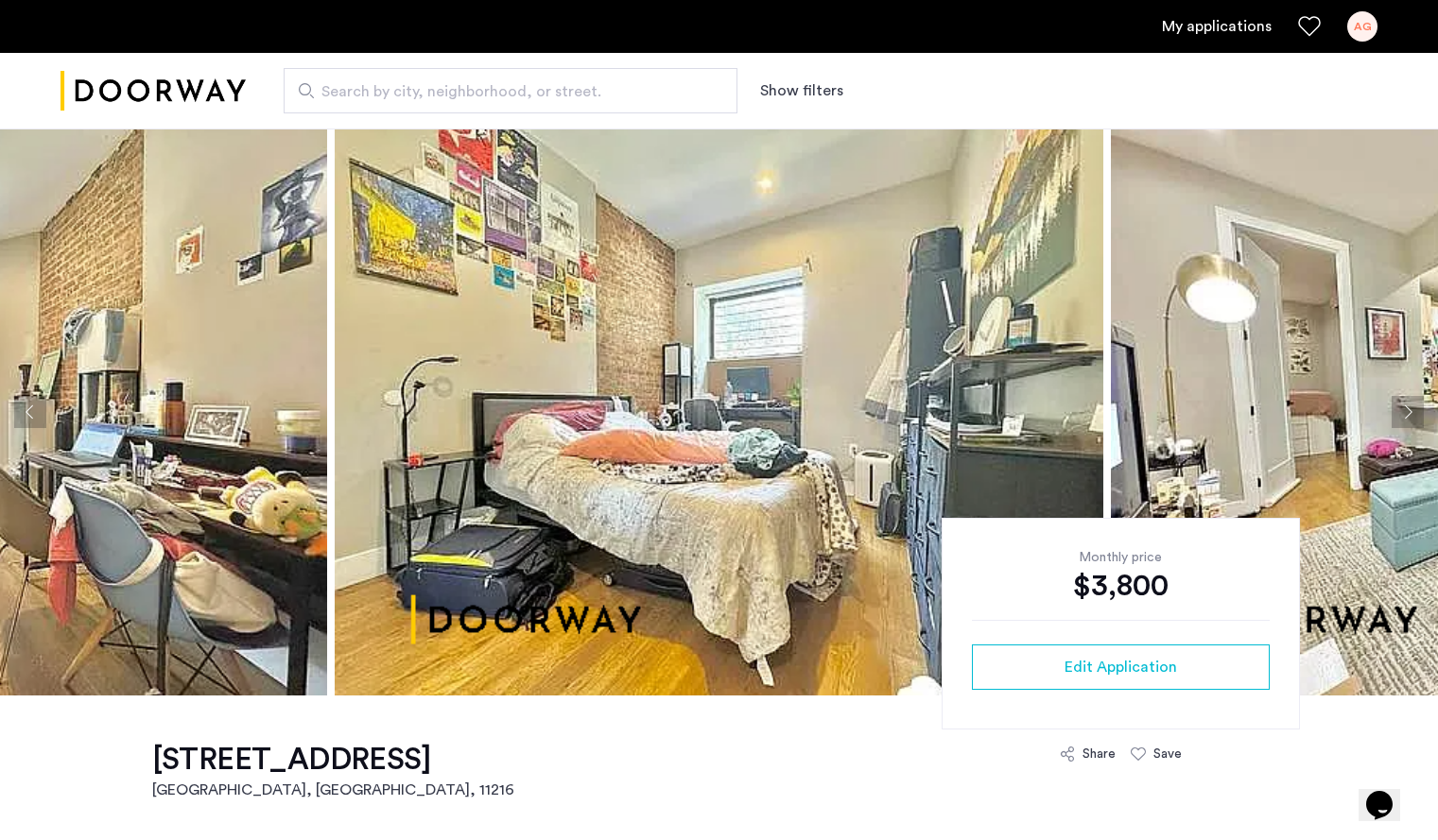
click at [1404, 416] on button "Next apartment" at bounding box center [1407, 412] width 32 height 32
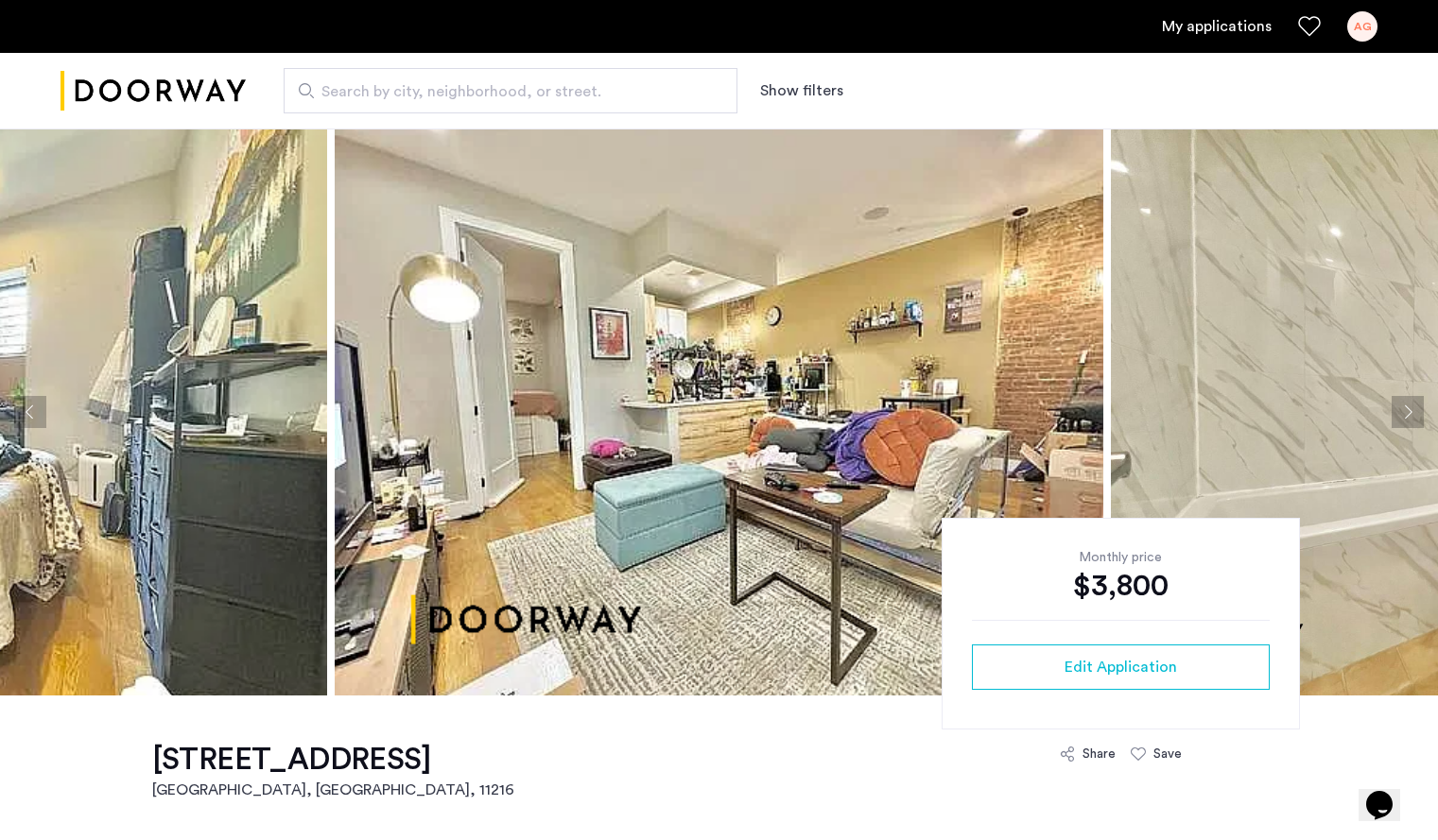
click at [1404, 416] on button "Next apartment" at bounding box center [1407, 412] width 32 height 32
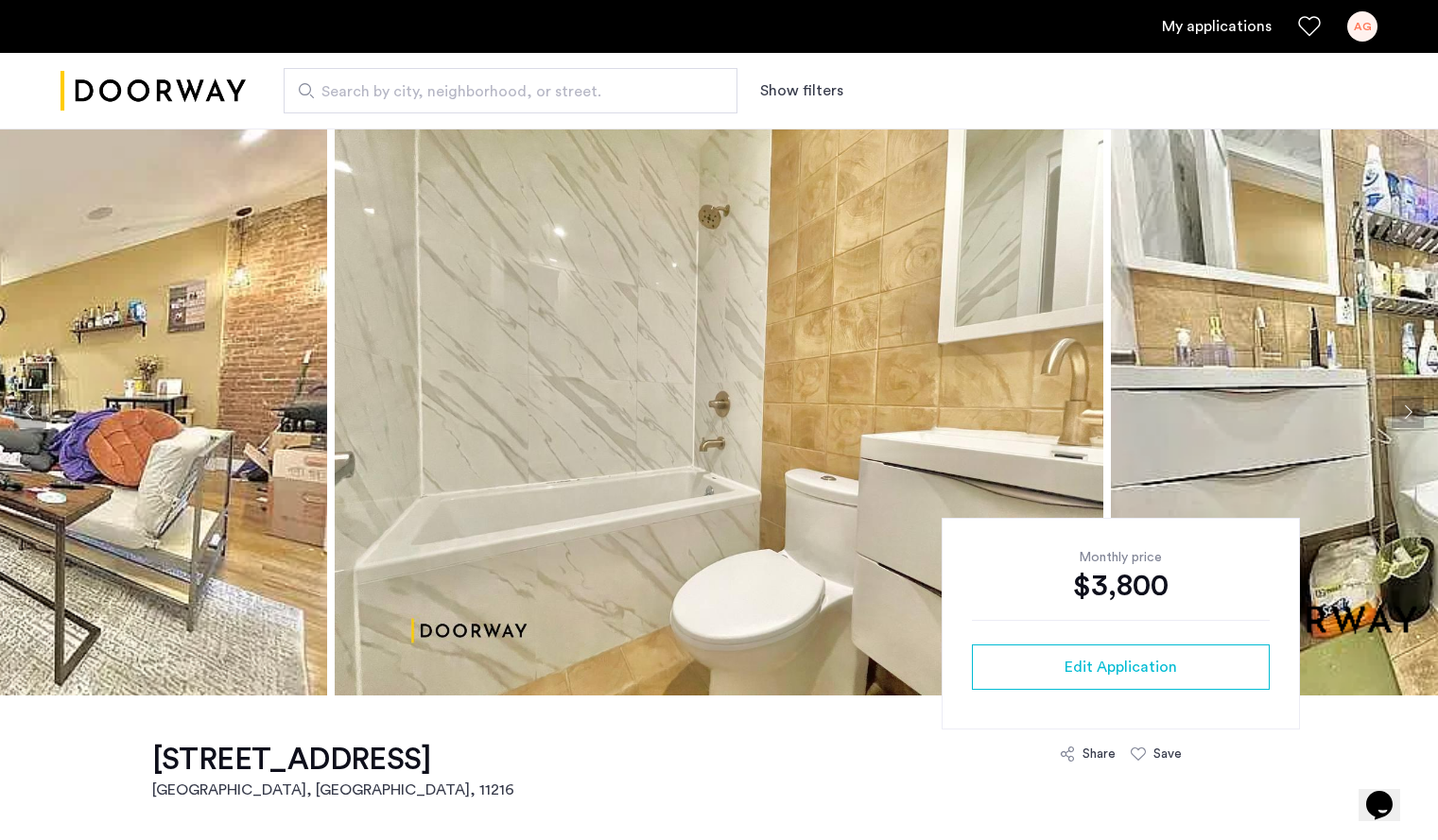
click at [1404, 416] on button "Next apartment" at bounding box center [1407, 412] width 32 height 32
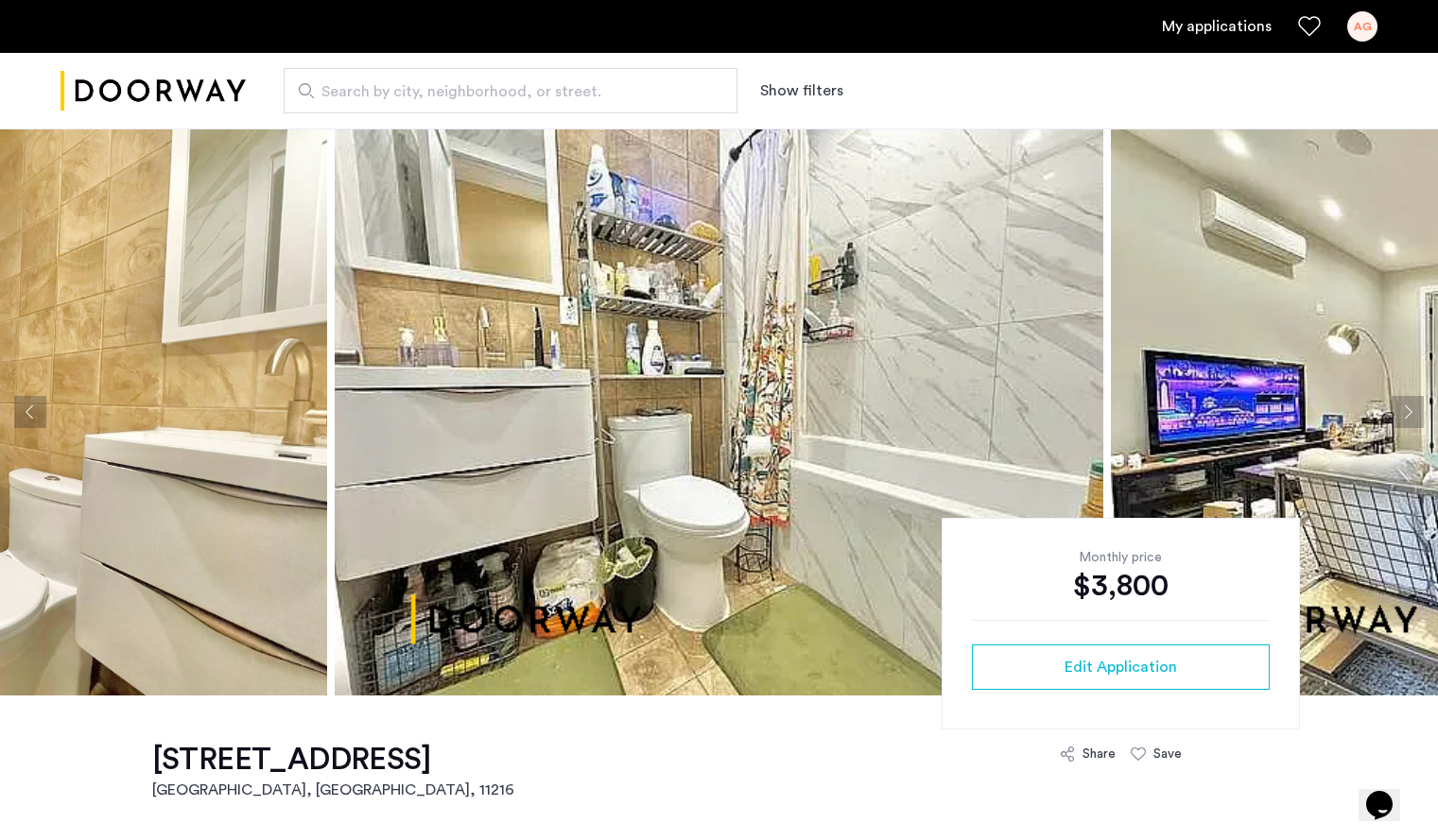
click at [1404, 416] on button "Next apartment" at bounding box center [1407, 412] width 32 height 32
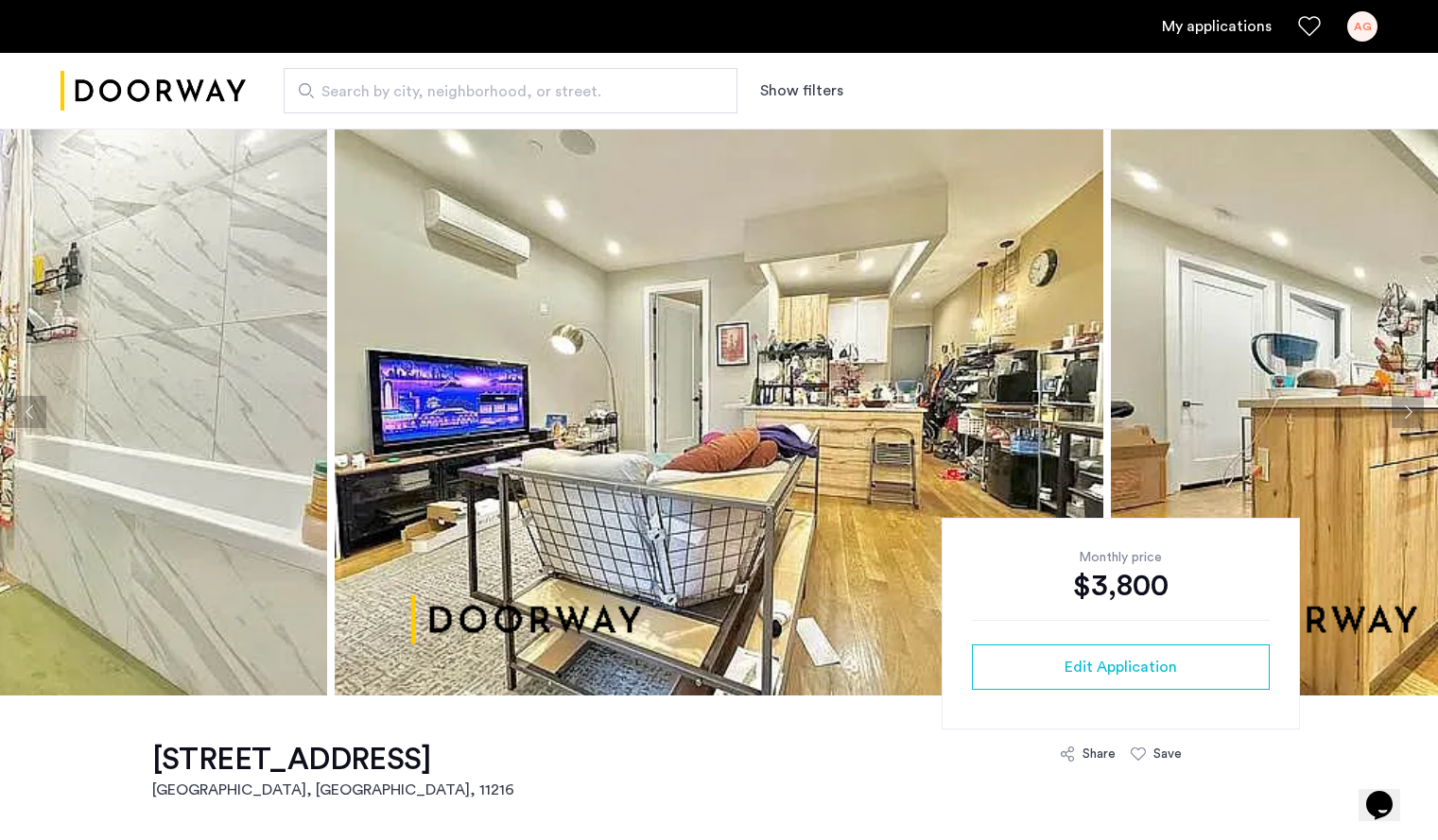
click at [1404, 416] on button "Next apartment" at bounding box center [1407, 412] width 32 height 32
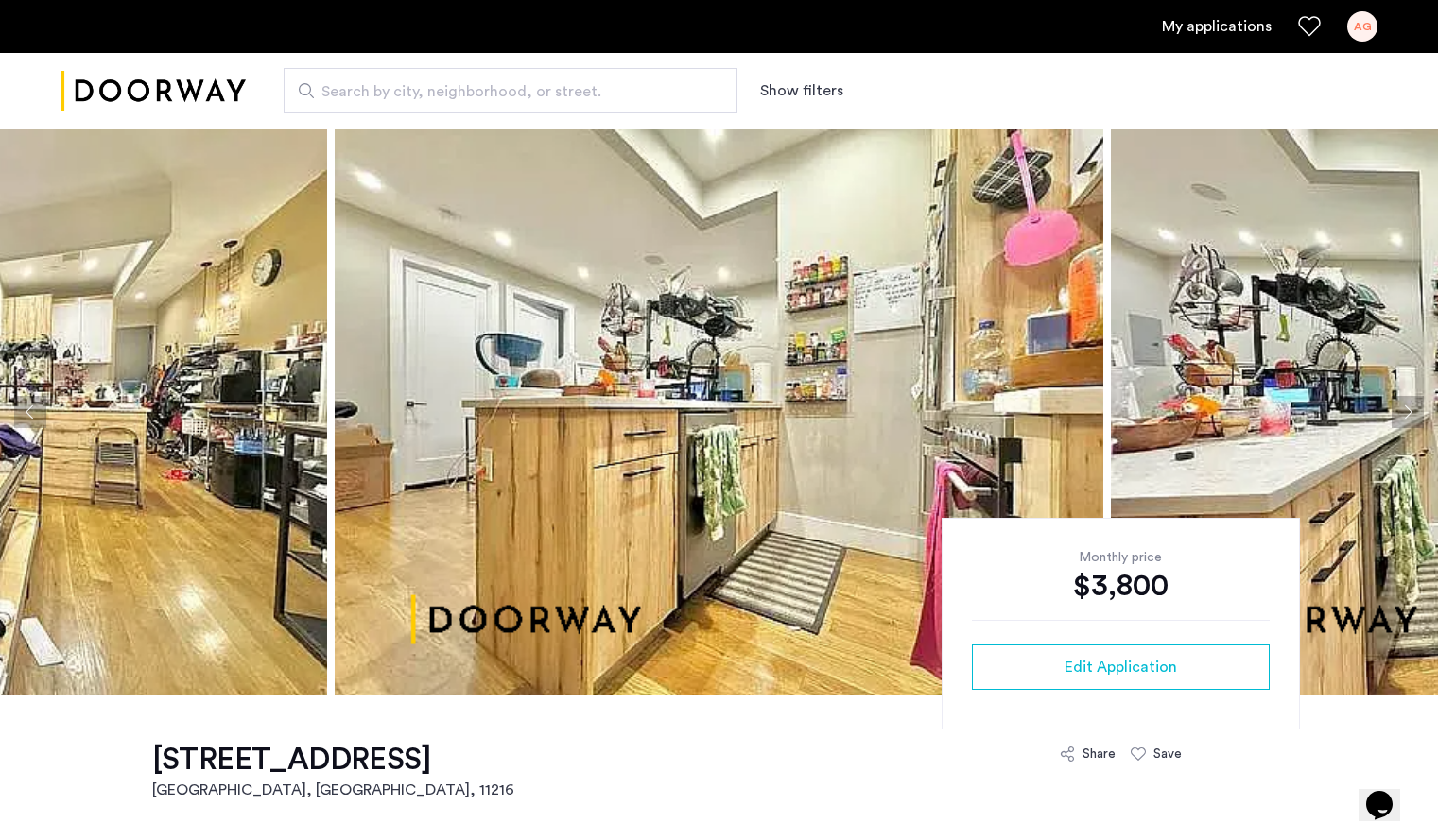
click at [1404, 416] on button "Next apartment" at bounding box center [1407, 412] width 32 height 32
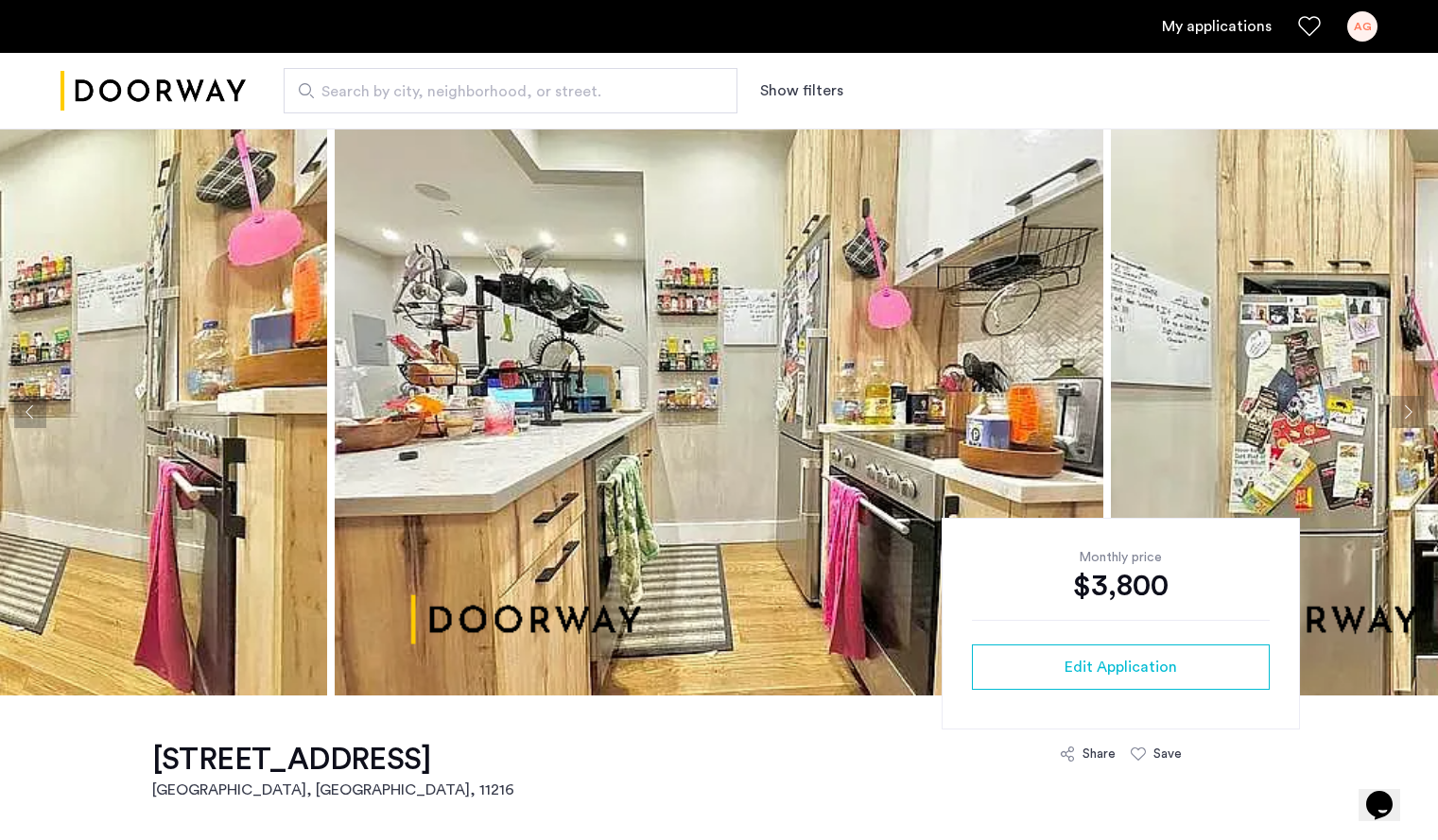
click at [1404, 416] on button "Next apartment" at bounding box center [1407, 412] width 32 height 32
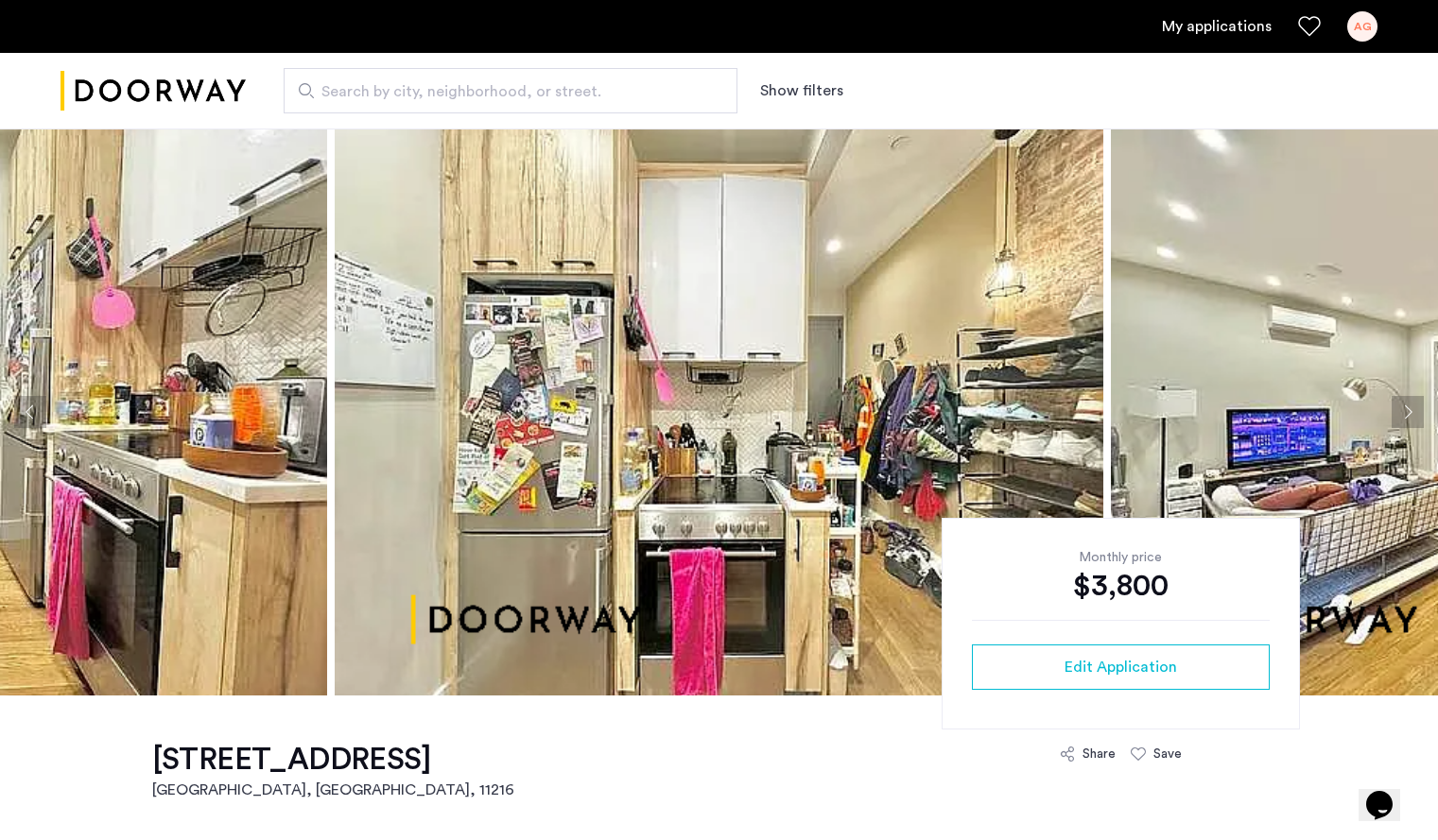
click at [1404, 416] on button "Next apartment" at bounding box center [1407, 412] width 32 height 32
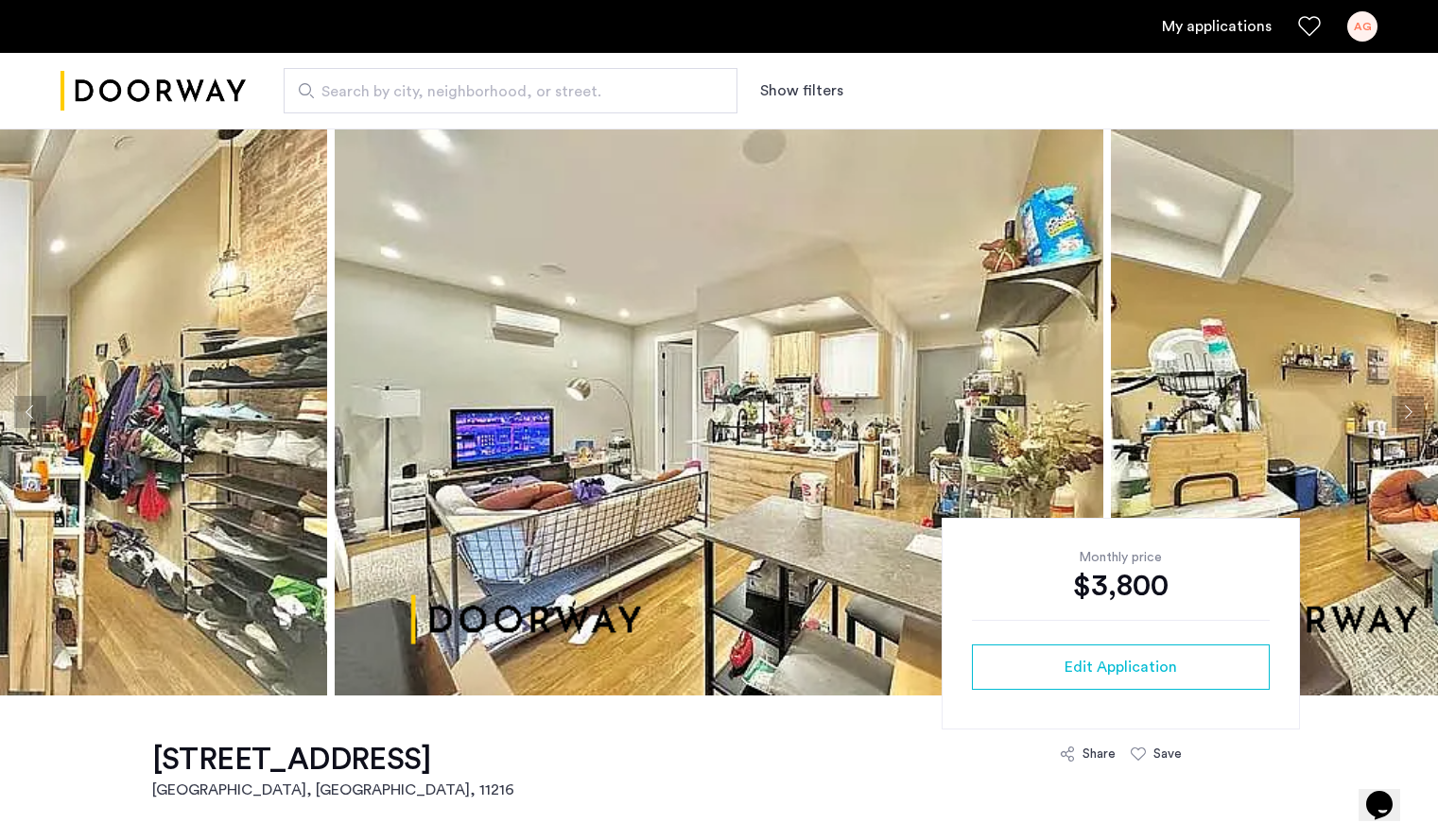
click at [1404, 416] on button "Next apartment" at bounding box center [1407, 412] width 32 height 32
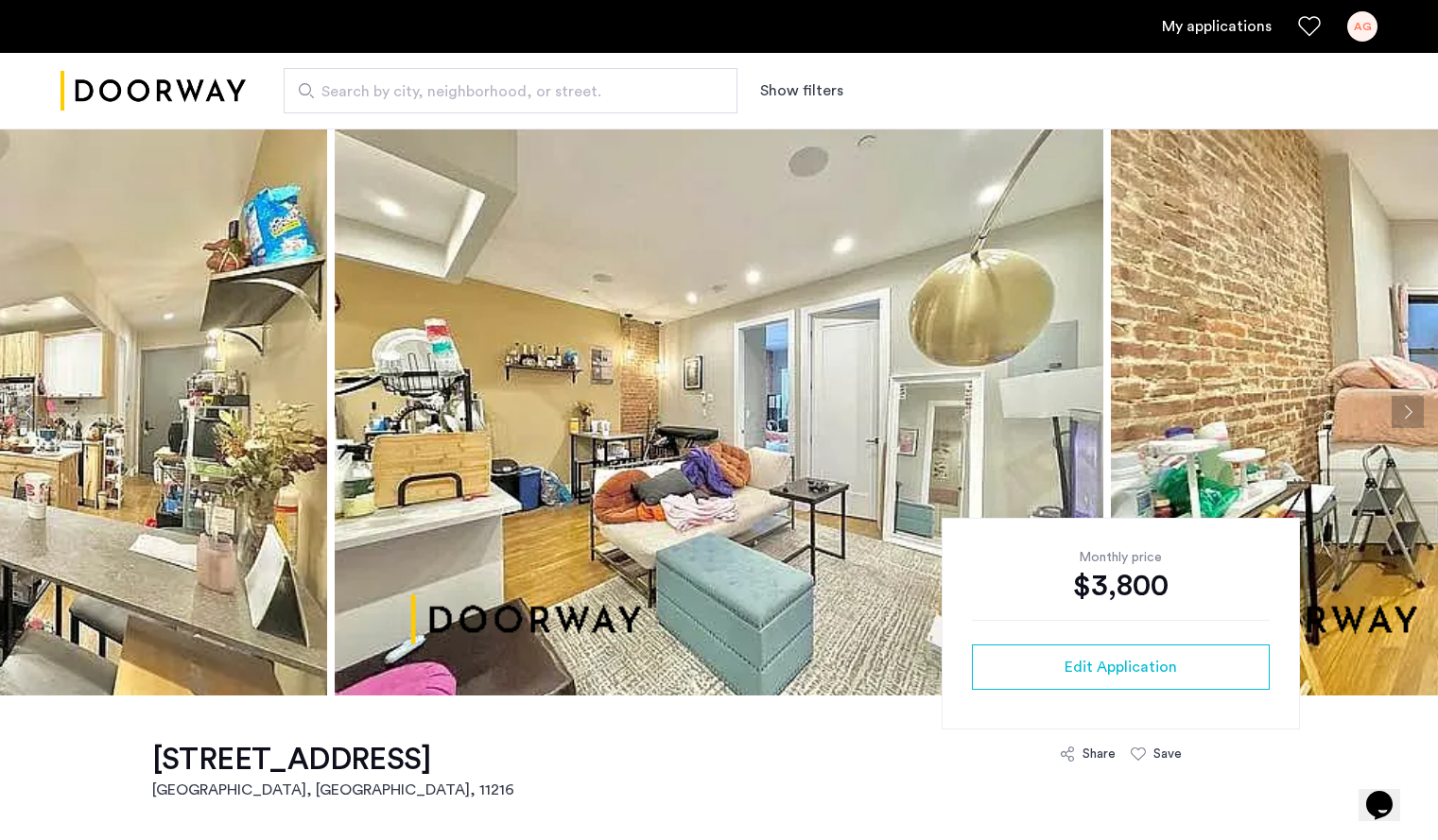
click at [1404, 416] on button "Next apartment" at bounding box center [1407, 412] width 32 height 32
